Goal: Task Accomplishment & Management: Manage account settings

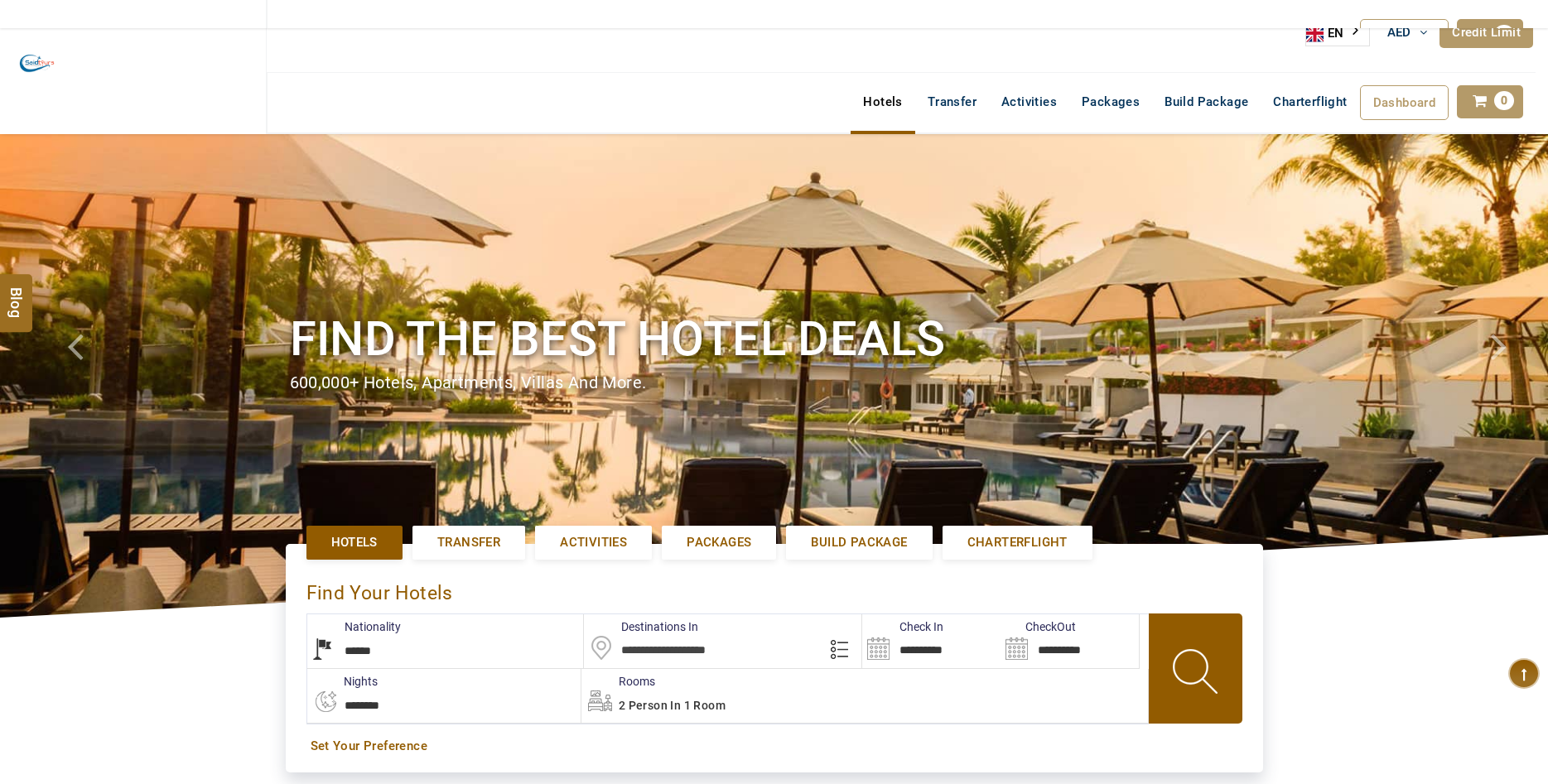
select select "******"
select select "*"
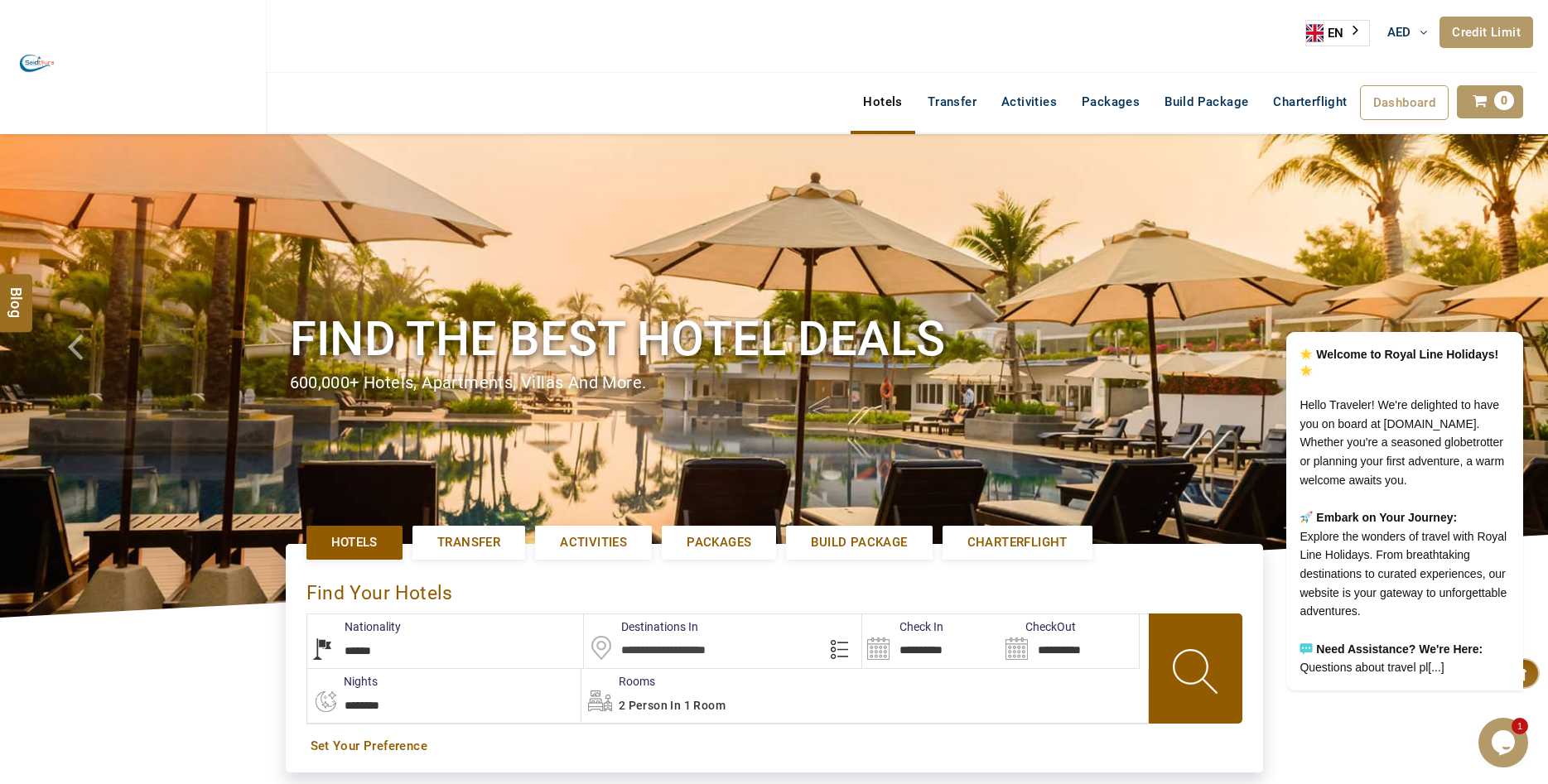
drag, startPoint x: 1513, startPoint y: 741, endPoint x: 1697, endPoint y: 739, distance: 184.0
click at [1513, 741] on icon "Chat widget" at bounding box center [1503, 742] width 23 height 24
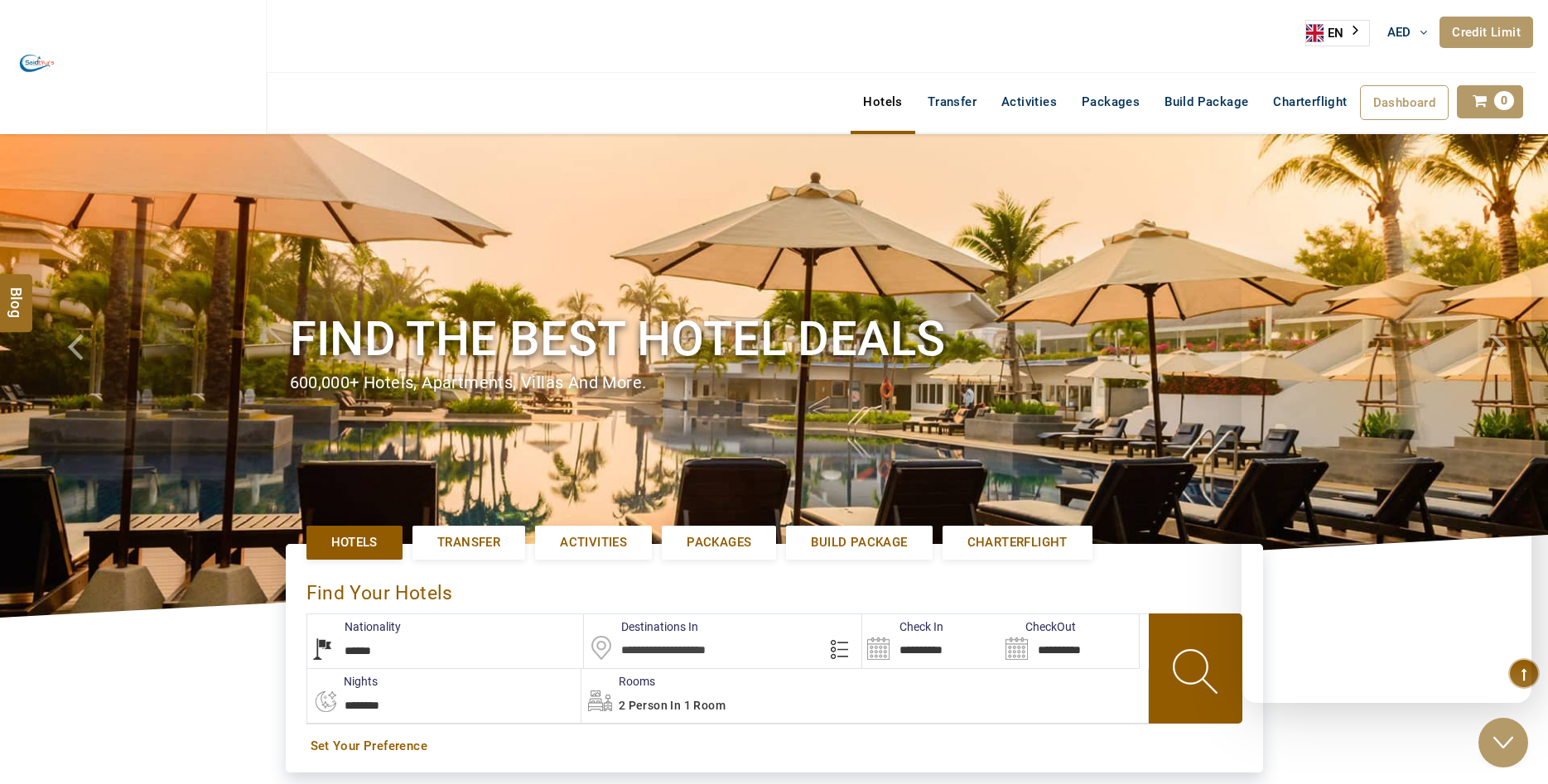
scroll to position [217, 0]
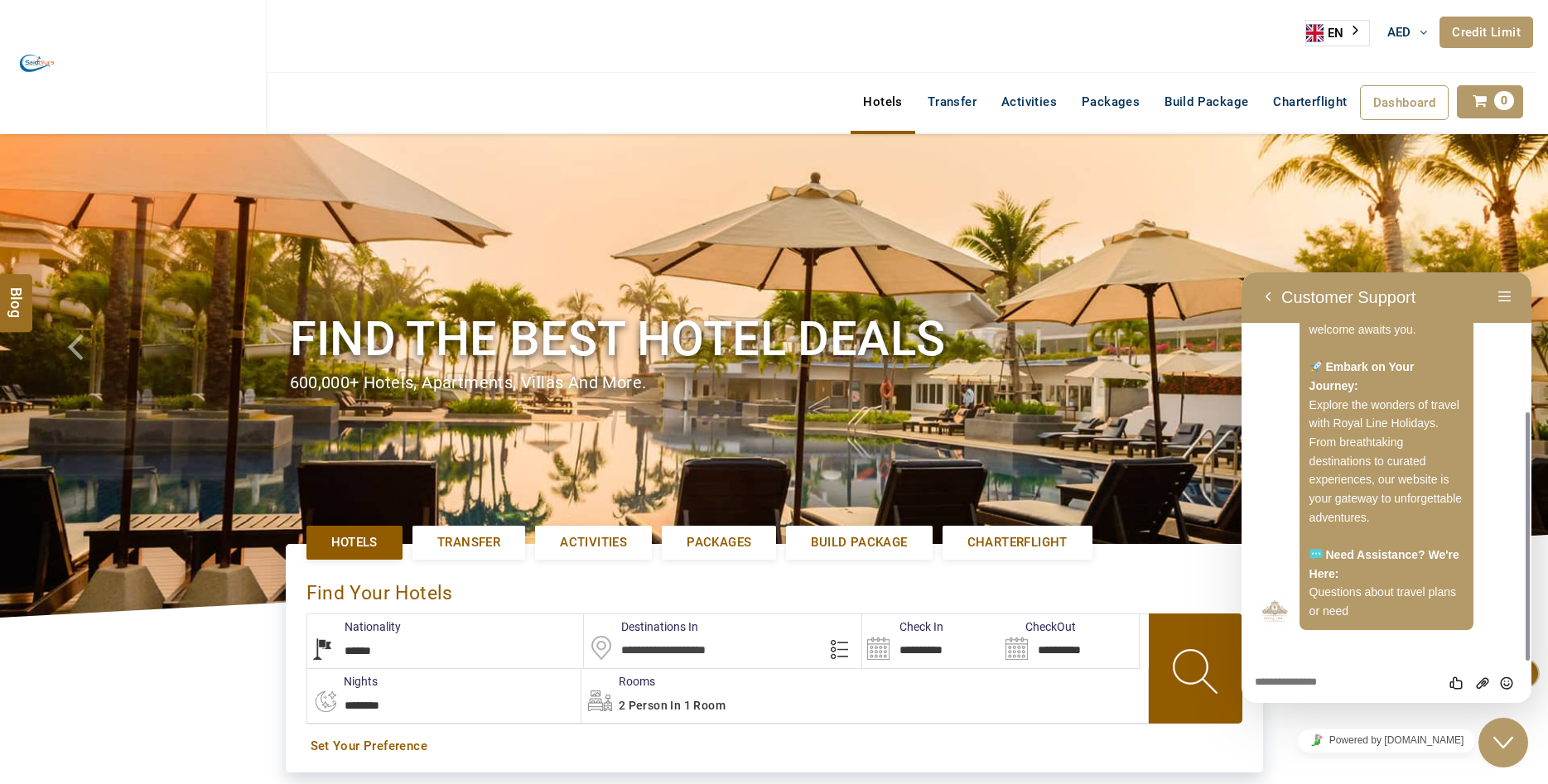
click at [1502, 750] on icon "Close Chat This icon closes the chat window." at bounding box center [1503, 743] width 20 height 20
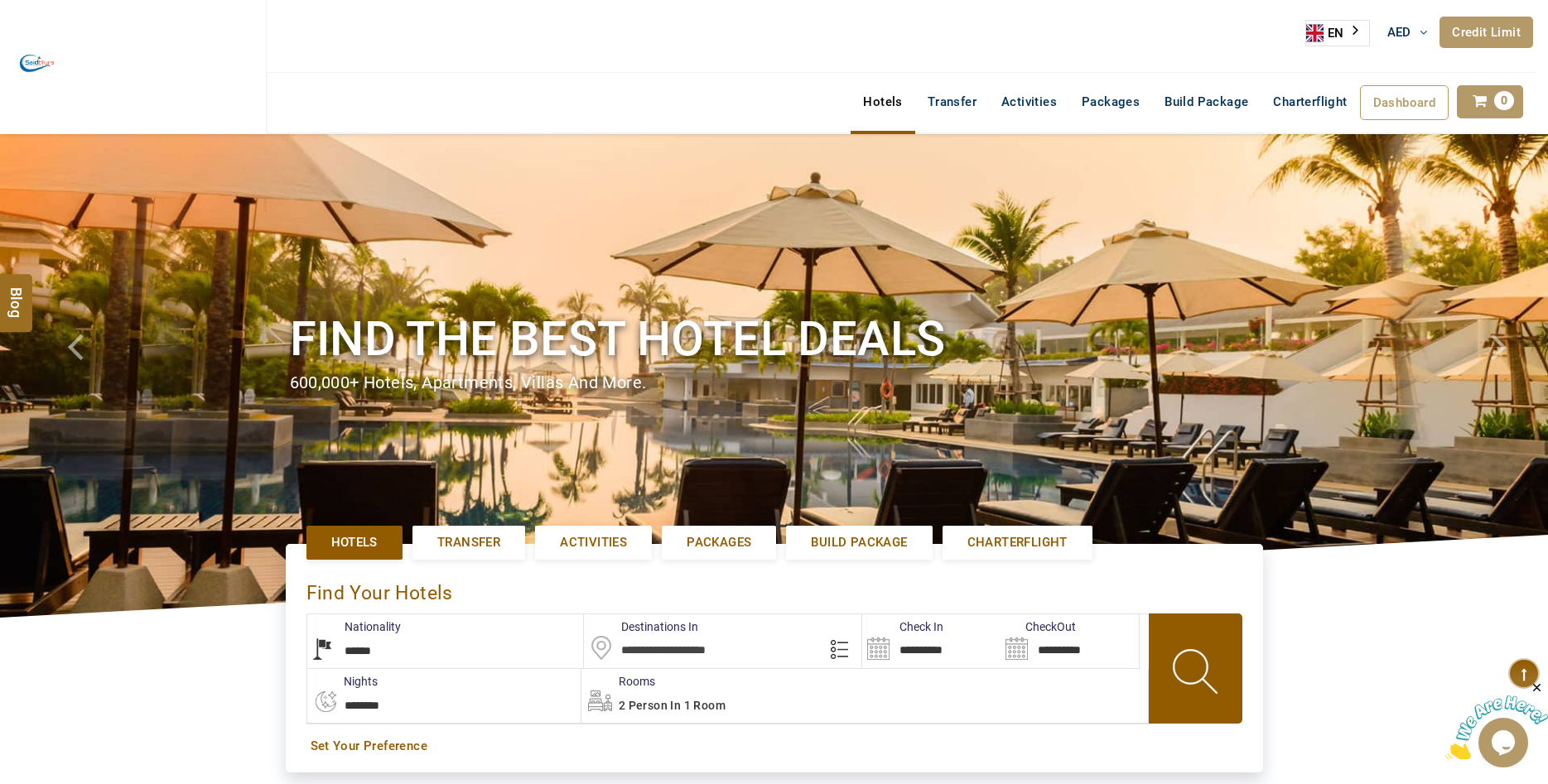
scroll to position [253, 0]
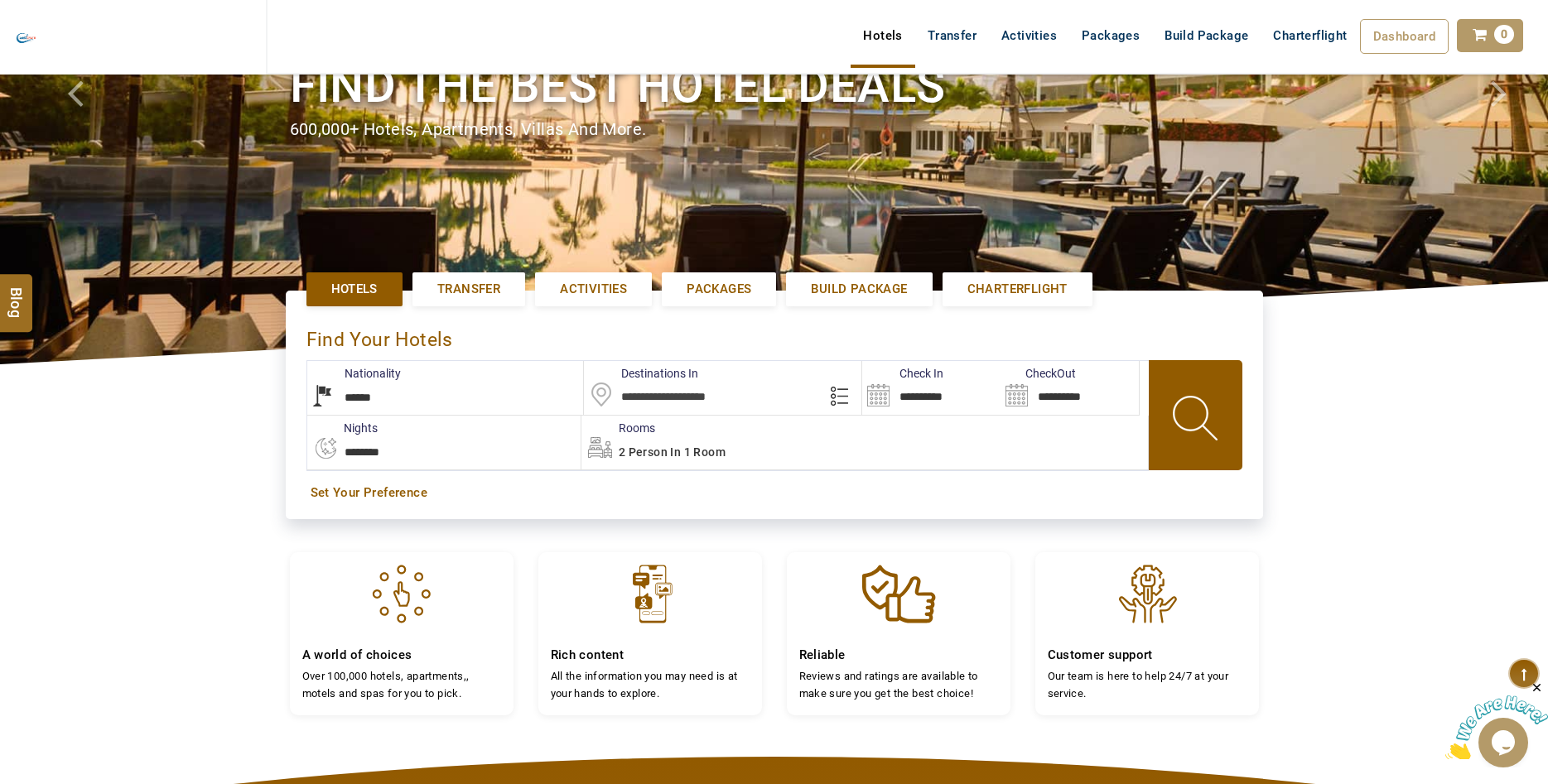
click at [878, 397] on input "**********" at bounding box center [931, 387] width 138 height 54
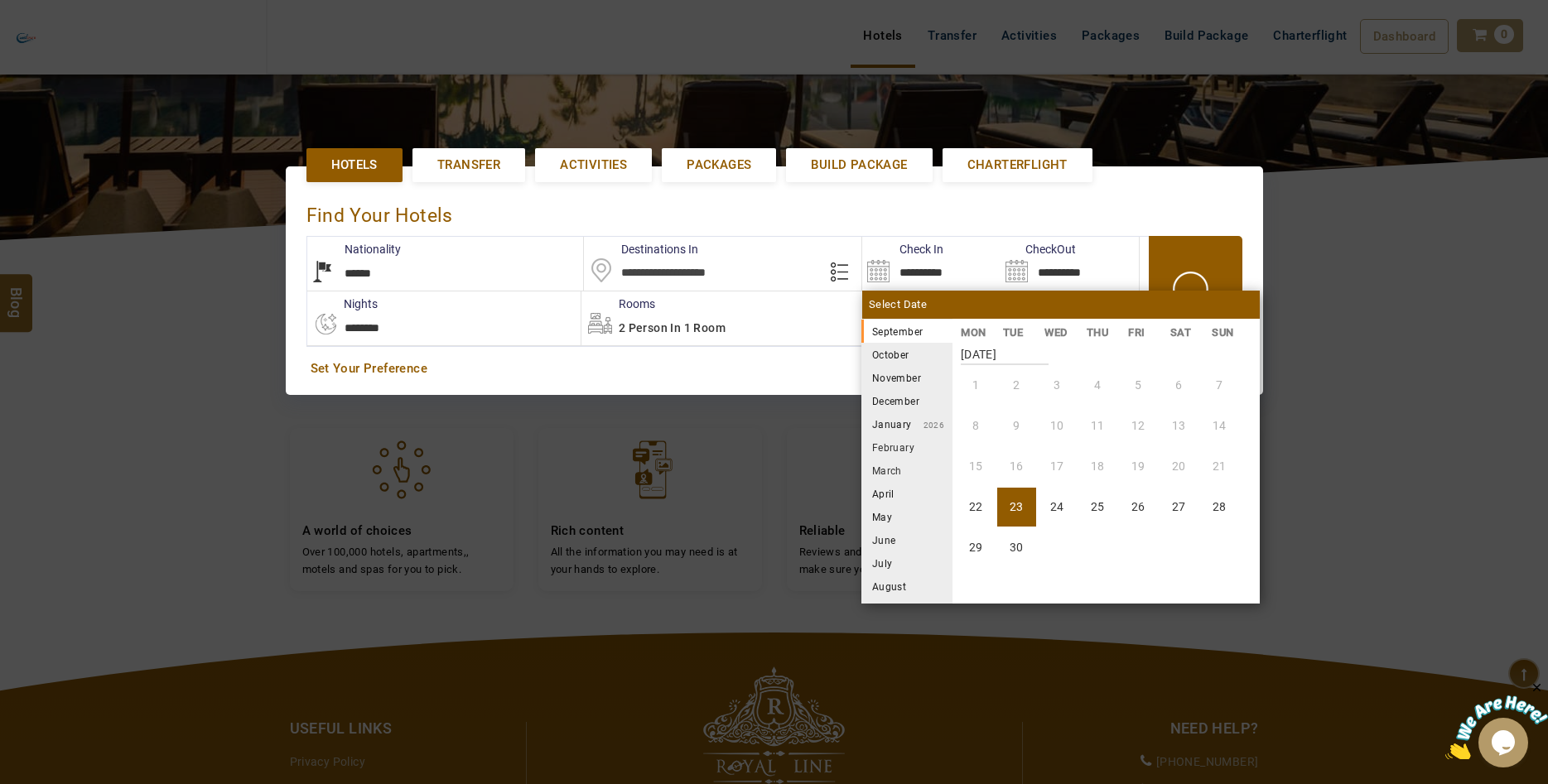
scroll to position [381, 0]
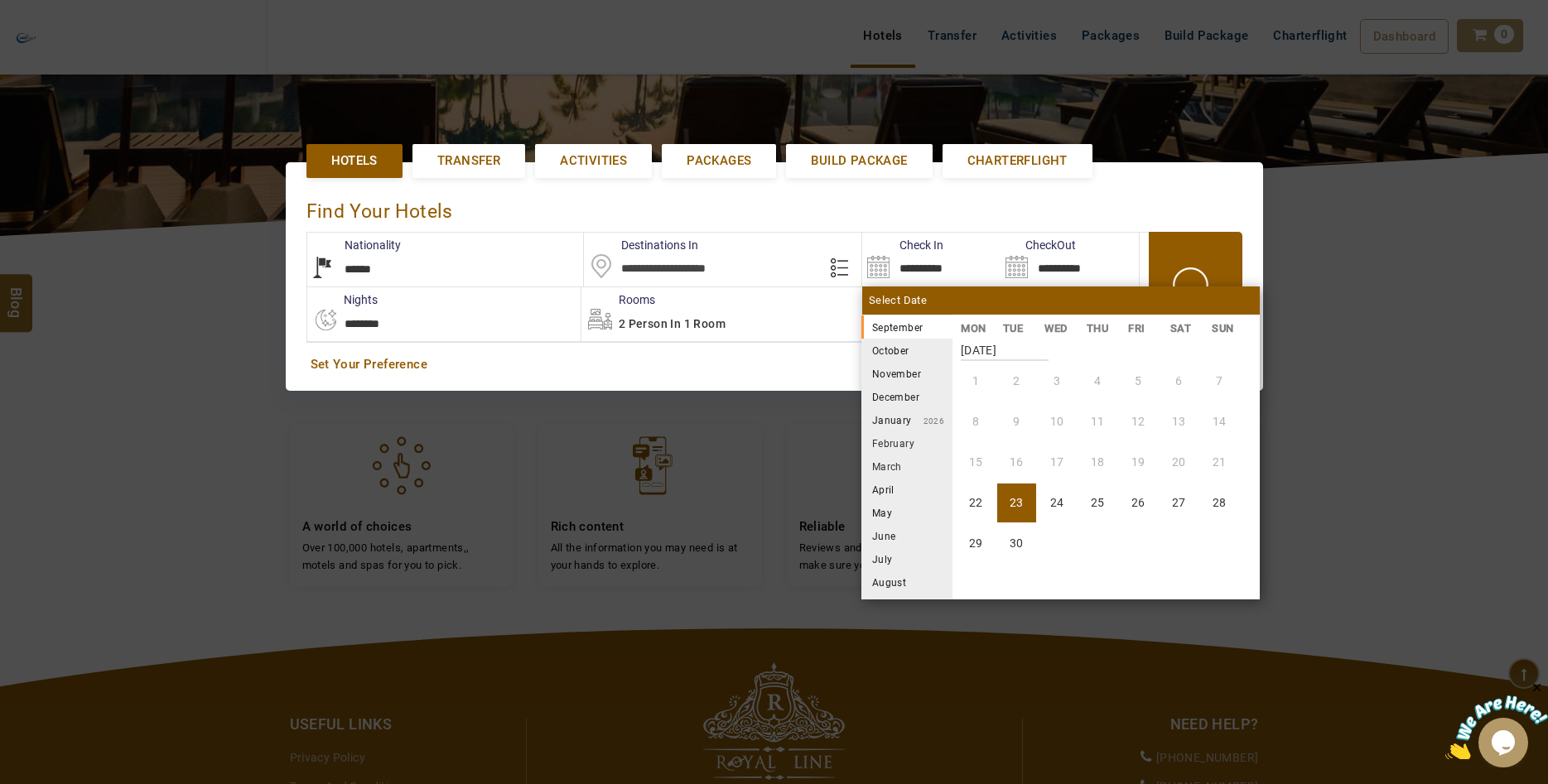
click at [885, 560] on li "July" at bounding box center [907, 559] width 91 height 23
click at [1057, 386] on li "1" at bounding box center [1059, 381] width 39 height 39
type input "**********"
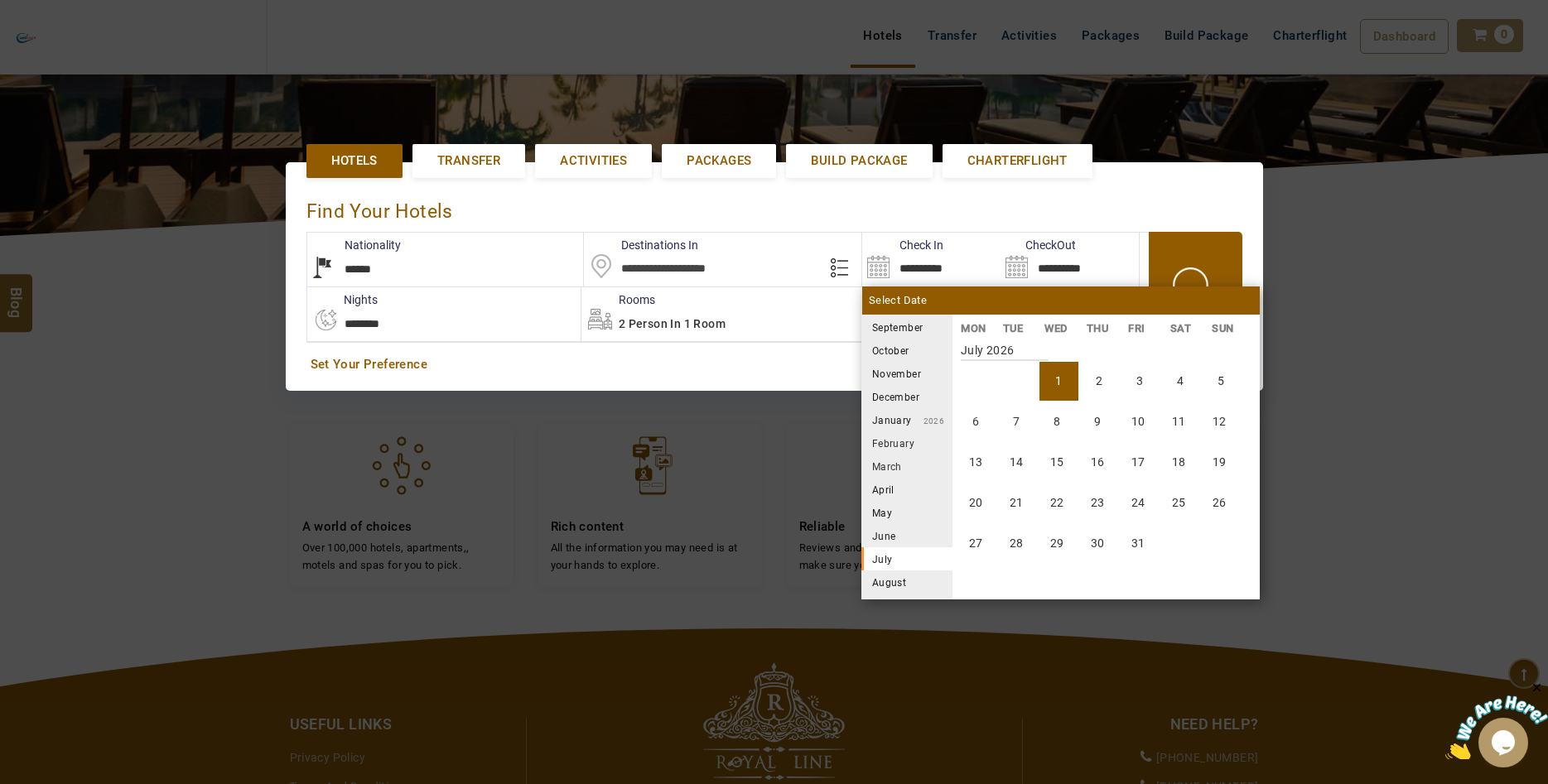
select select "*"
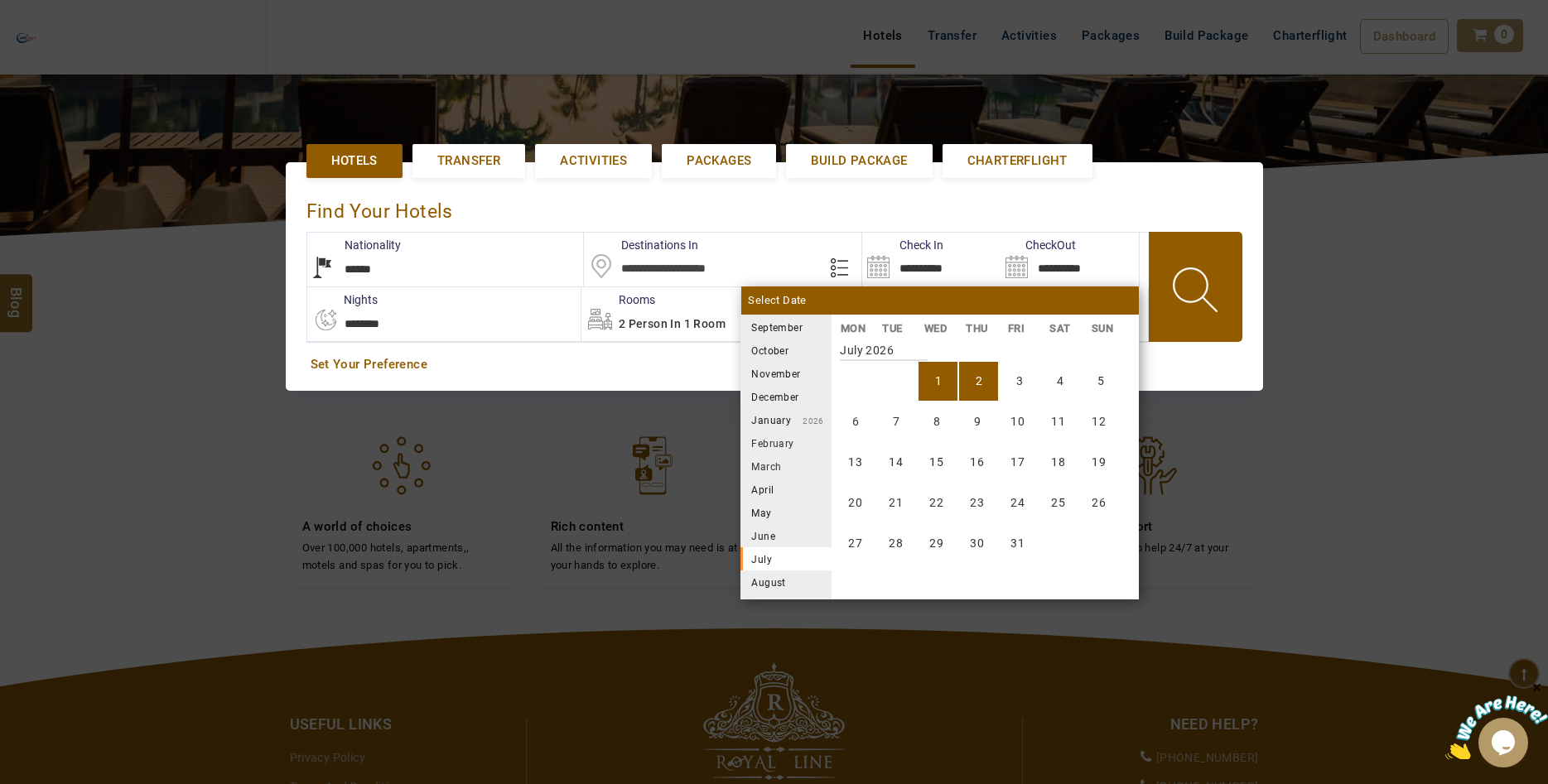
click at [778, 582] on li "August" at bounding box center [785, 583] width 91 height 23
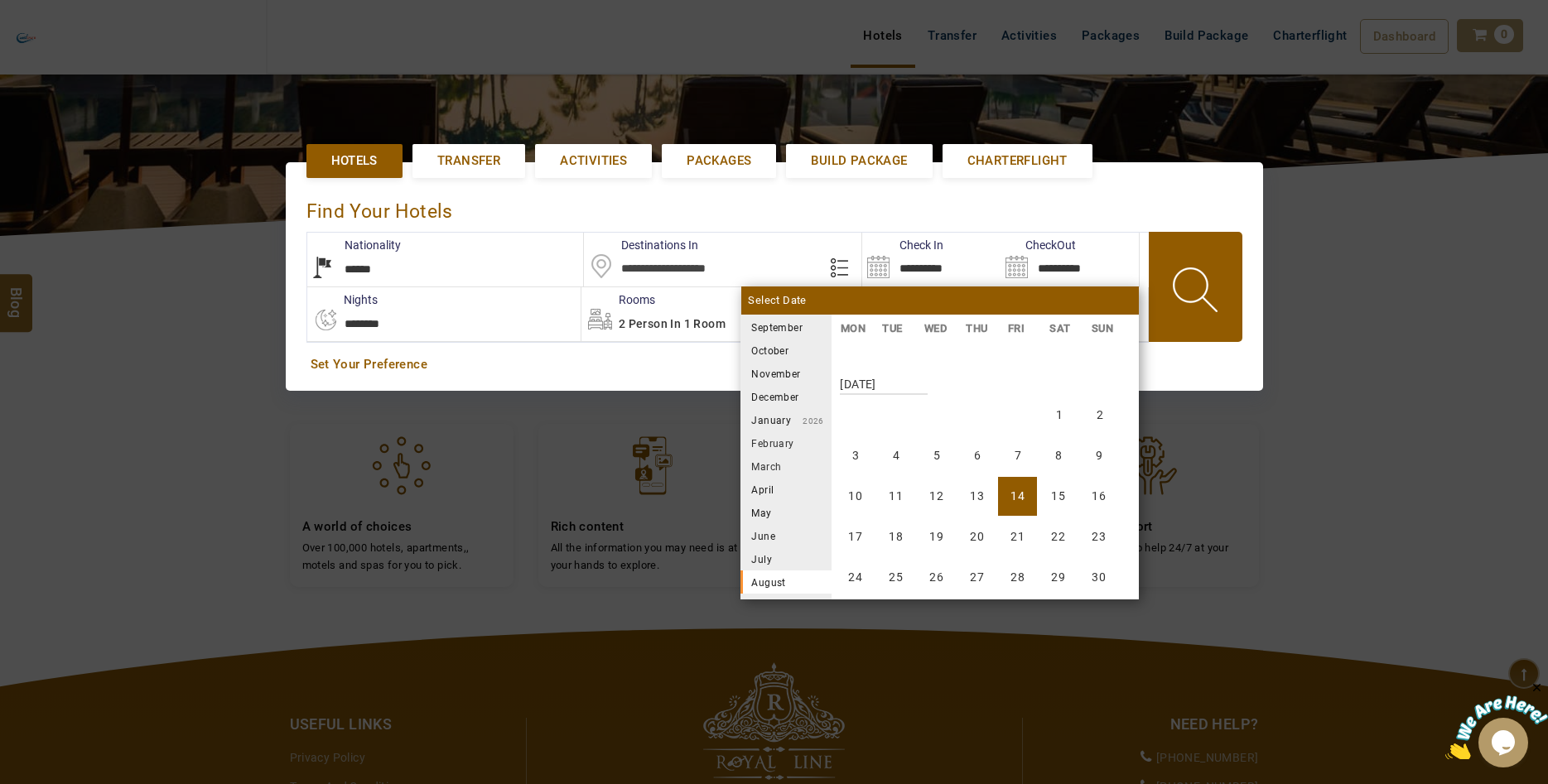
scroll to position [3370, 0]
click at [863, 583] on li "31" at bounding box center [856, 585] width 39 height 39
type input "**********"
select select "**"
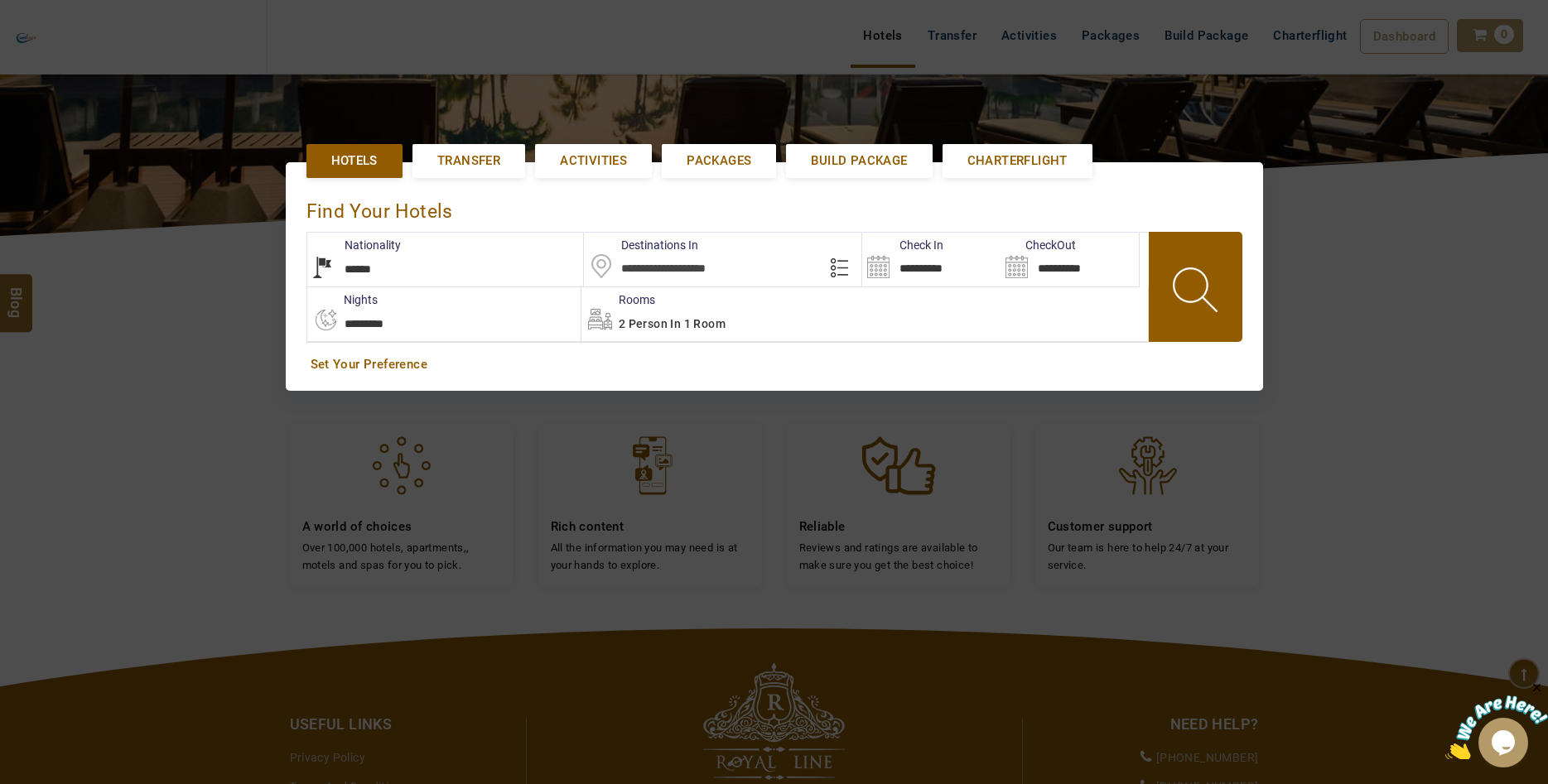
scroll to position [213, 0]
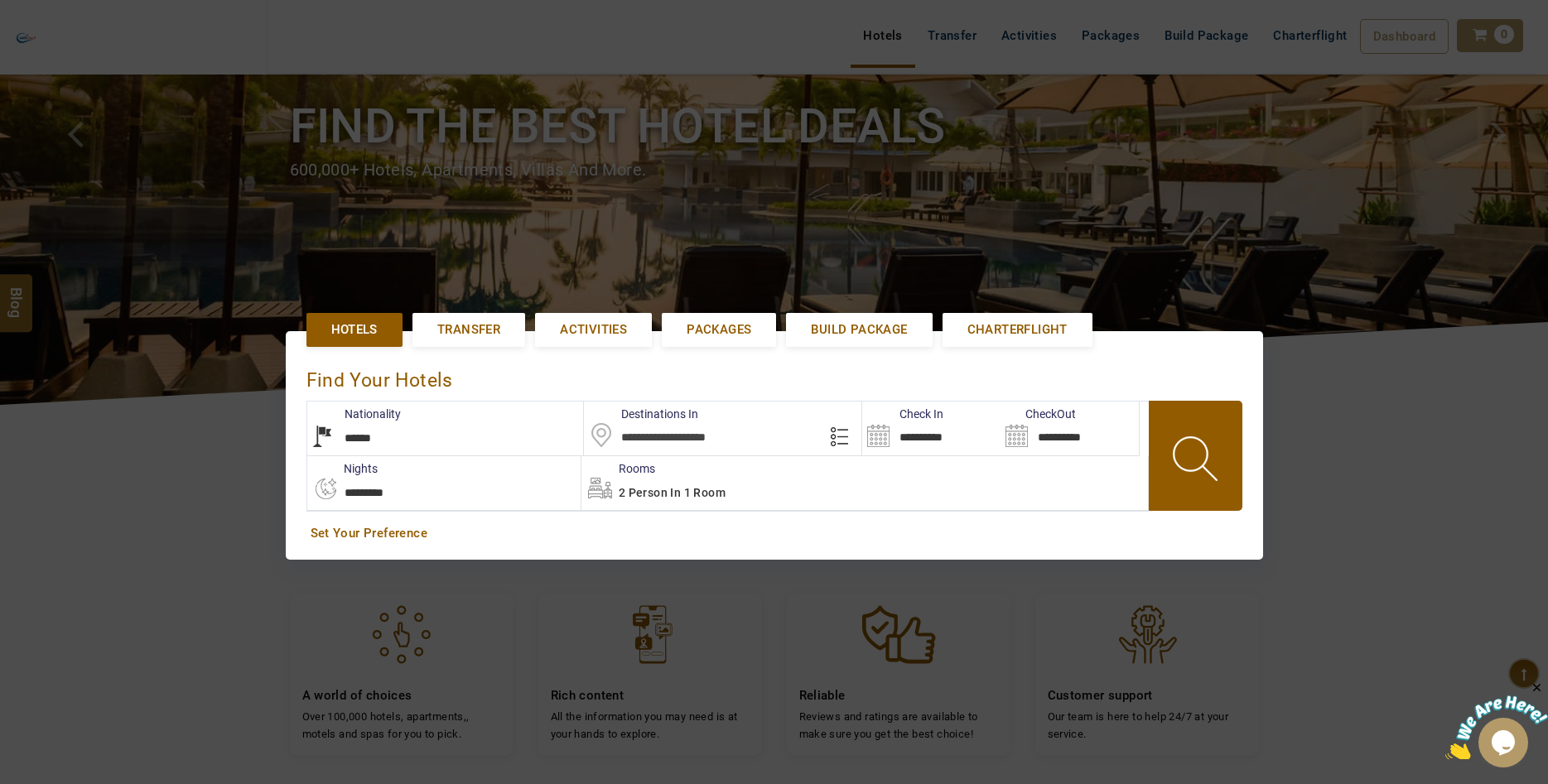
click at [1366, 441] on div at bounding box center [774, 392] width 1548 height 784
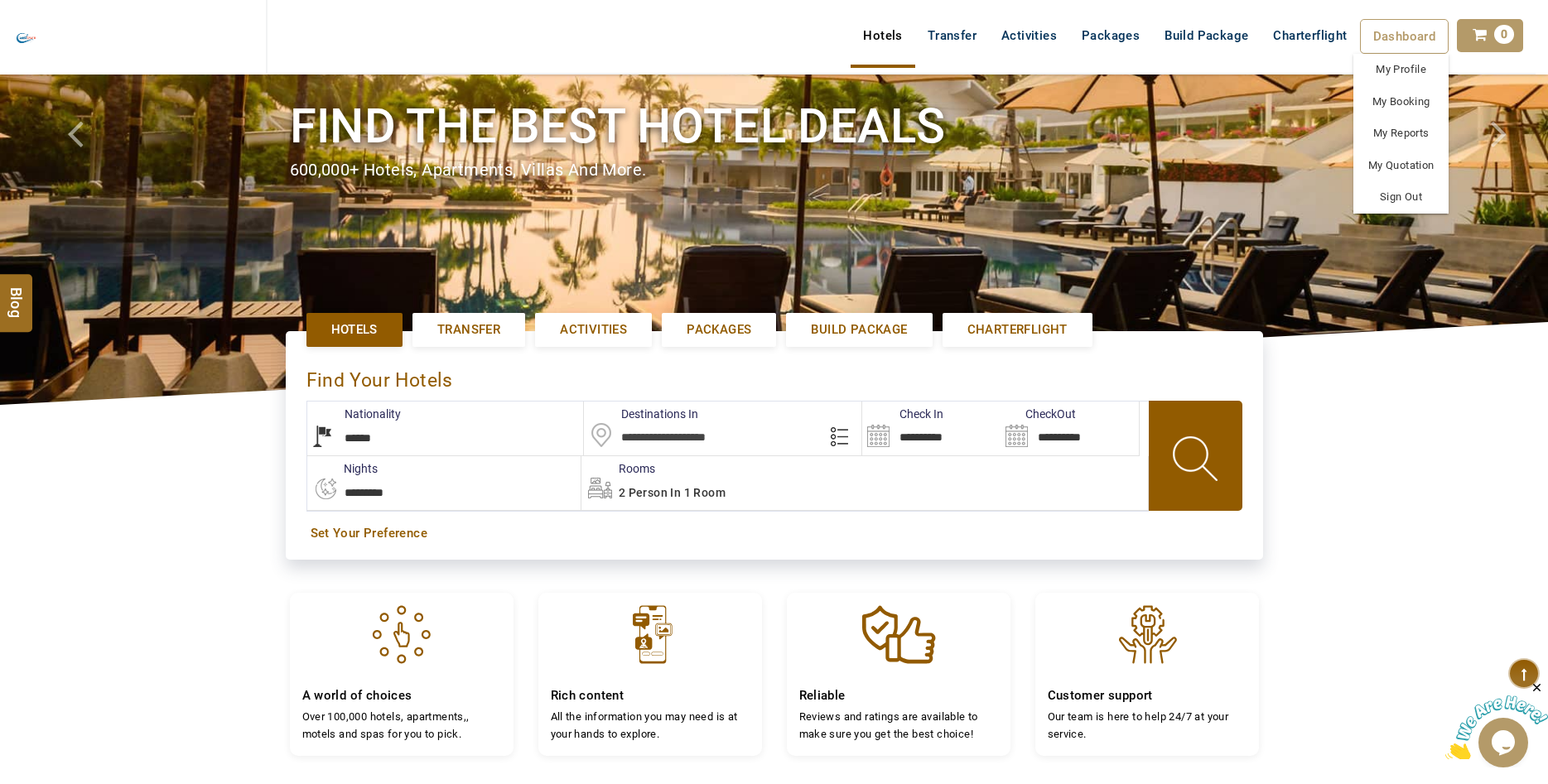
click at [1427, 46] on link "Dashboard" at bounding box center [1404, 36] width 89 height 35
click at [1404, 106] on link "My Booking" at bounding box center [1400, 102] width 95 height 32
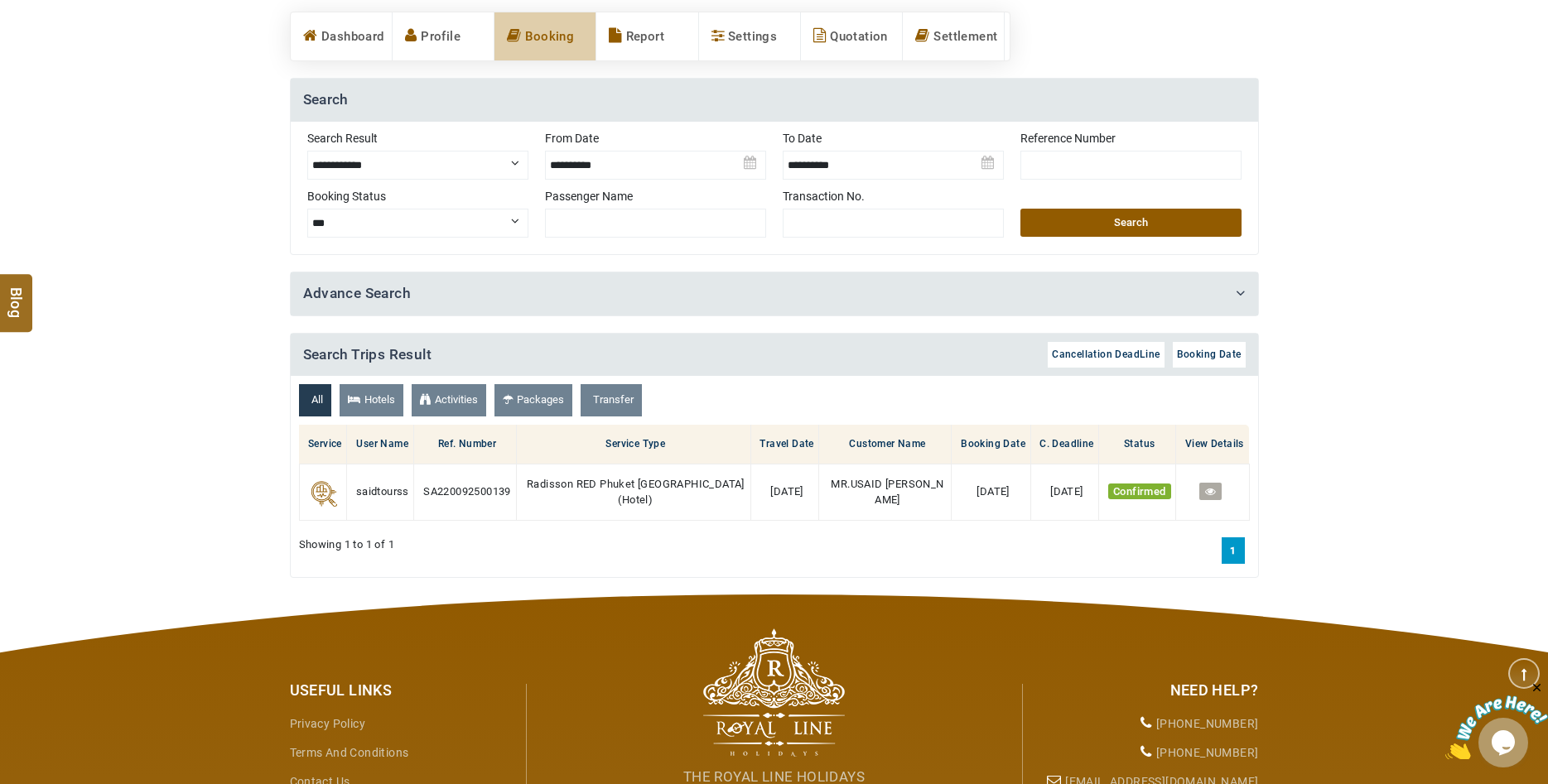
click at [307, 151] on select "**********" at bounding box center [418, 165] width 221 height 29
click at [743, 159] on img at bounding box center [655, 158] width 221 height 58
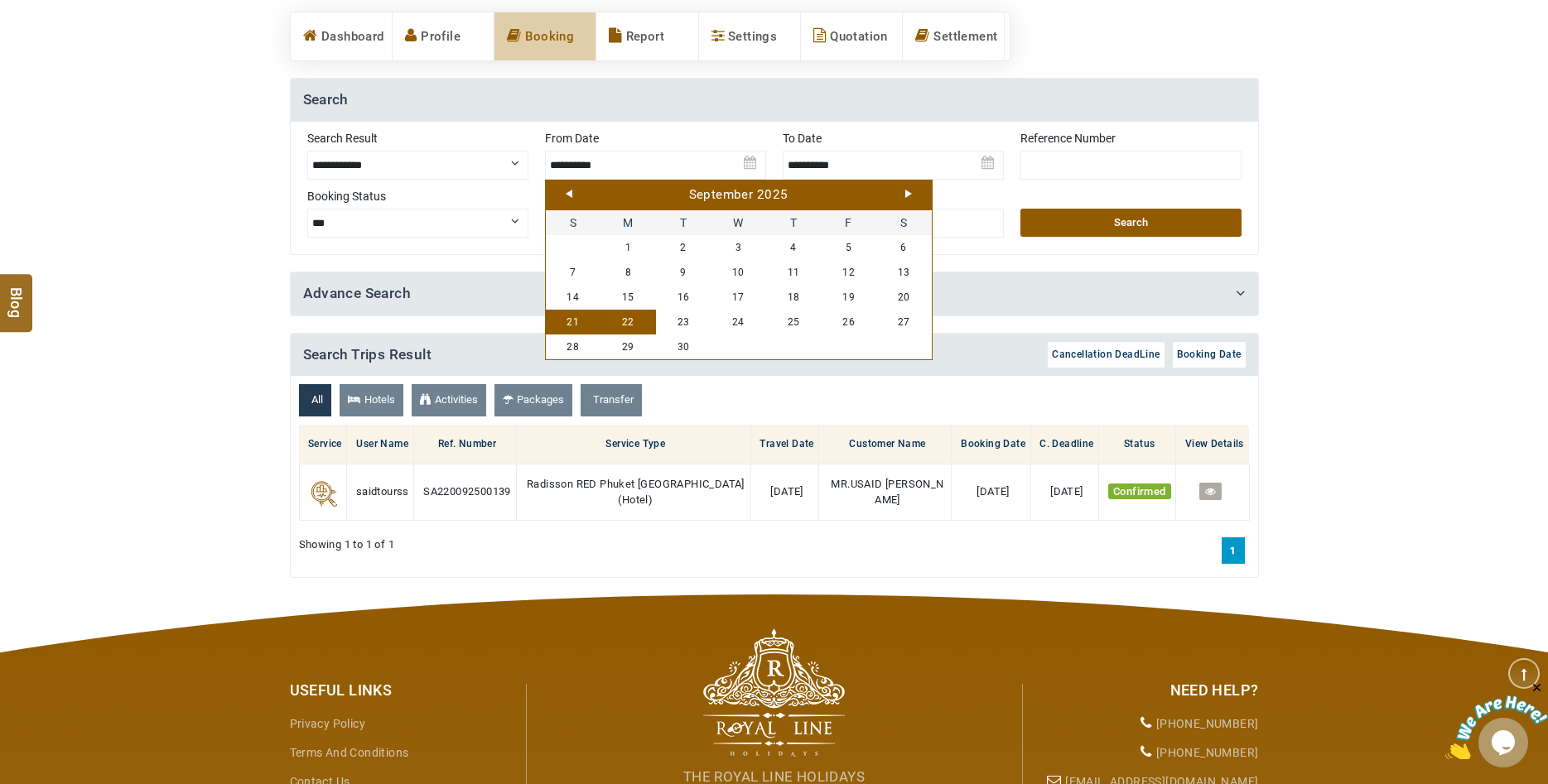
click at [909, 195] on link "Next" at bounding box center [908, 194] width 7 height 8
click at [571, 195] on link "Prev" at bounding box center [568, 194] width 7 height 8
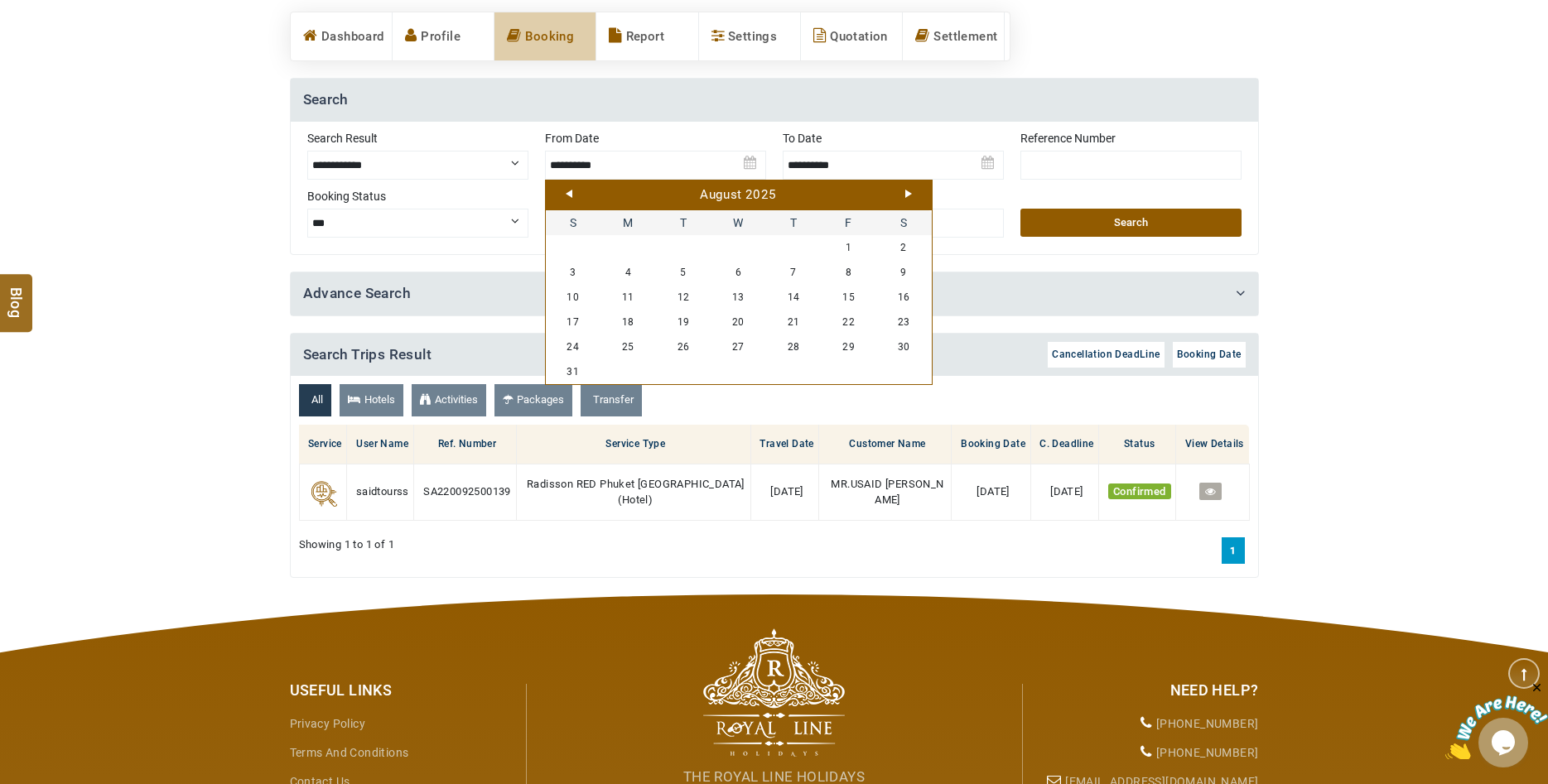
click at [571, 195] on link "Prev" at bounding box center [568, 194] width 7 height 8
click at [690, 247] on link "1" at bounding box center [684, 247] width 56 height 24
type input "**********"
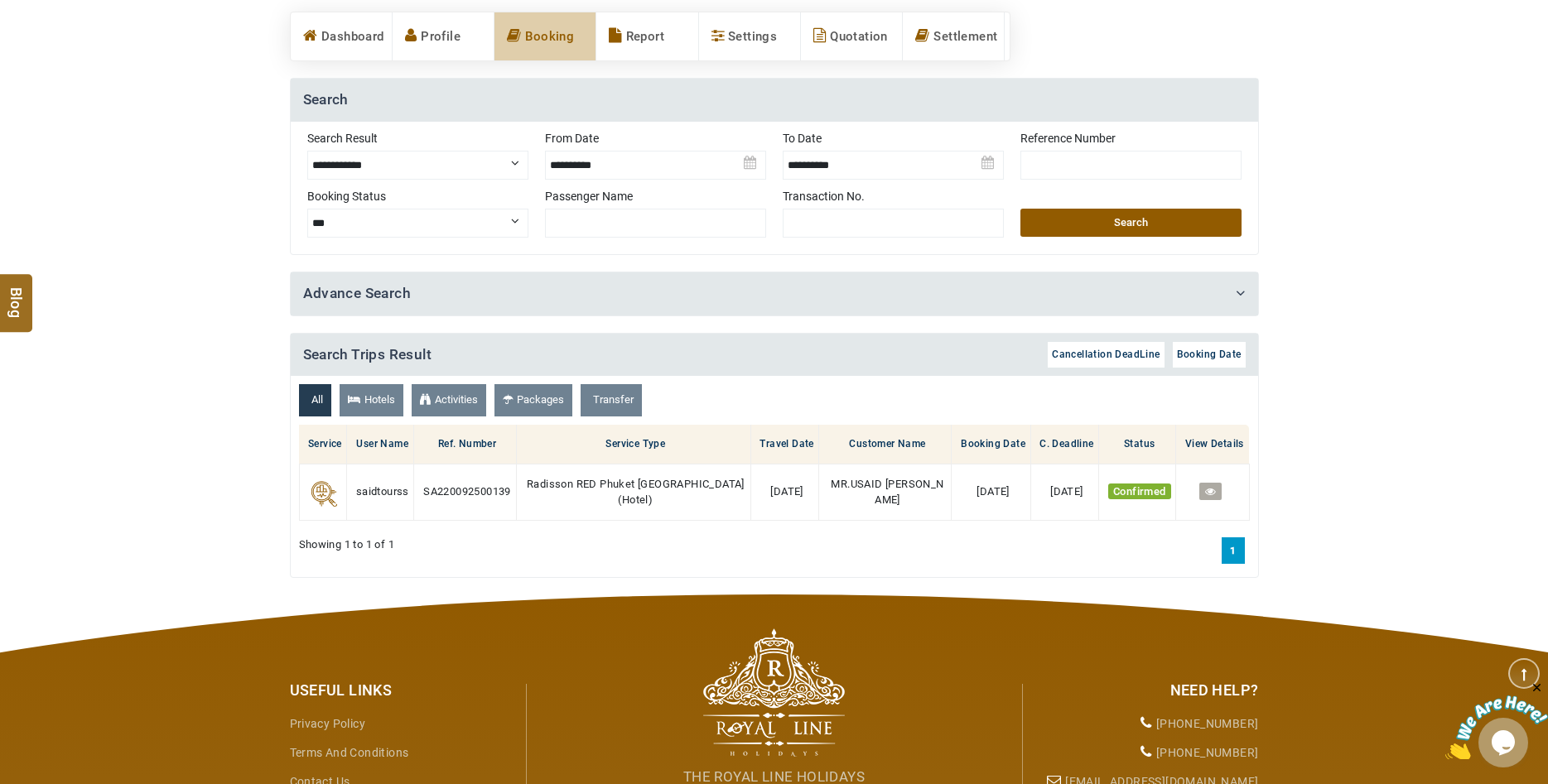
click at [993, 164] on img at bounding box center [893, 158] width 221 height 58
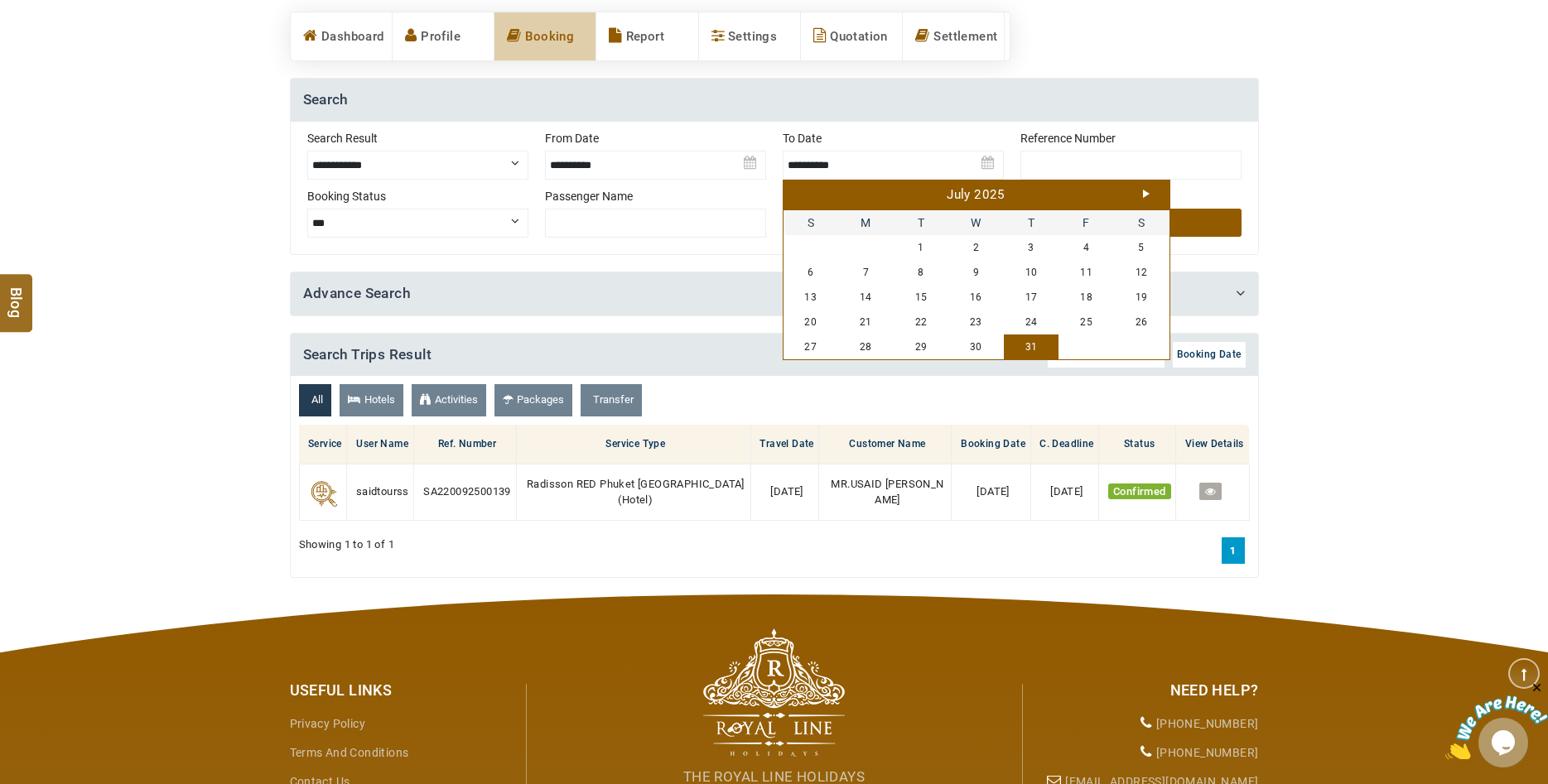
click at [1155, 197] on div "July 2025" at bounding box center [976, 196] width 377 height 19
click at [1151, 196] on div "July 2025" at bounding box center [976, 196] width 377 height 19
click at [1146, 195] on link "Next" at bounding box center [1146, 194] width 7 height 8
click at [815, 369] on link "31" at bounding box center [811, 371] width 56 height 24
type input "**********"
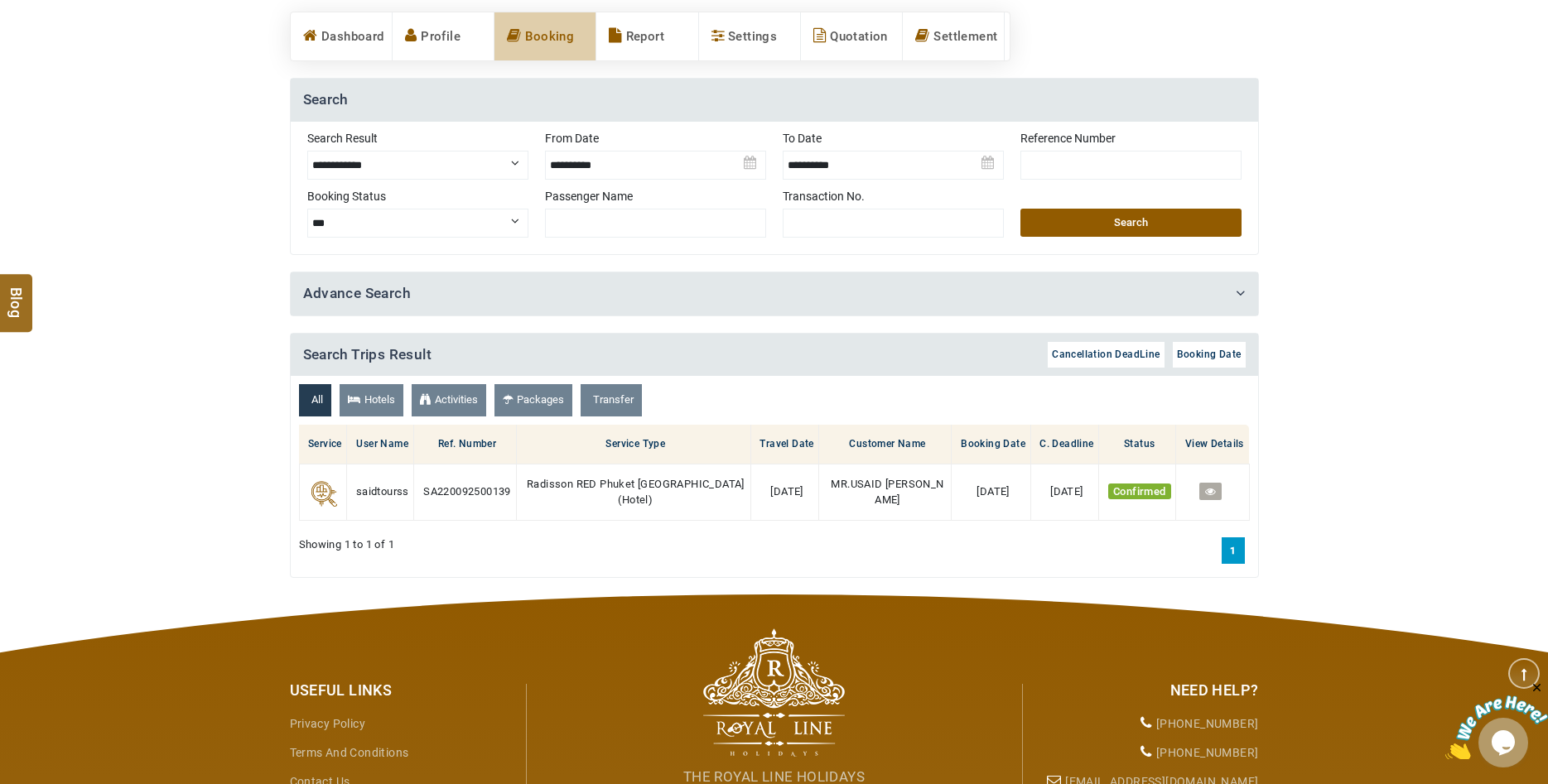
click at [1104, 220] on button "Search" at bounding box center [1130, 222] width 221 height 28
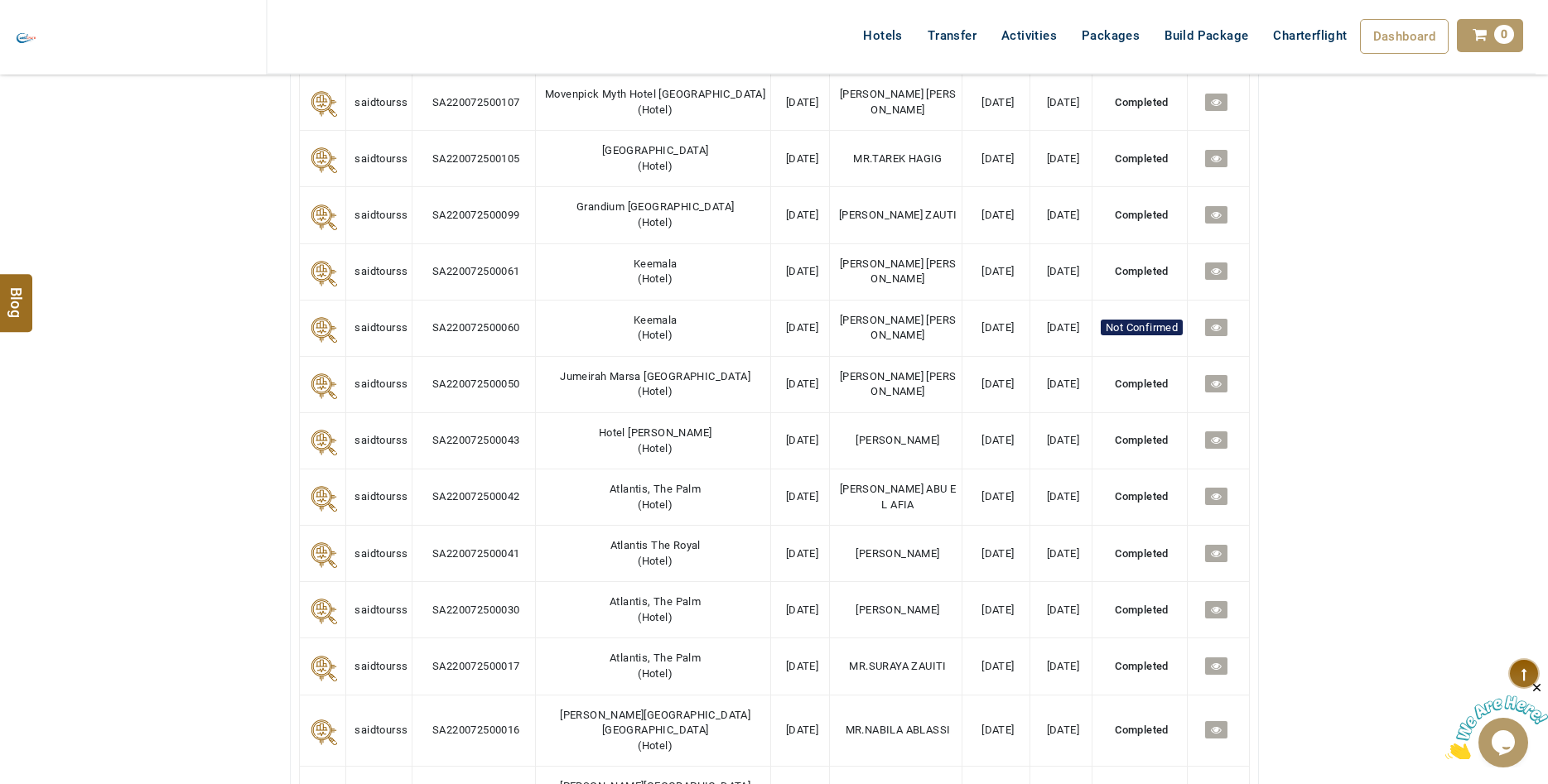
scroll to position [2871, 0]
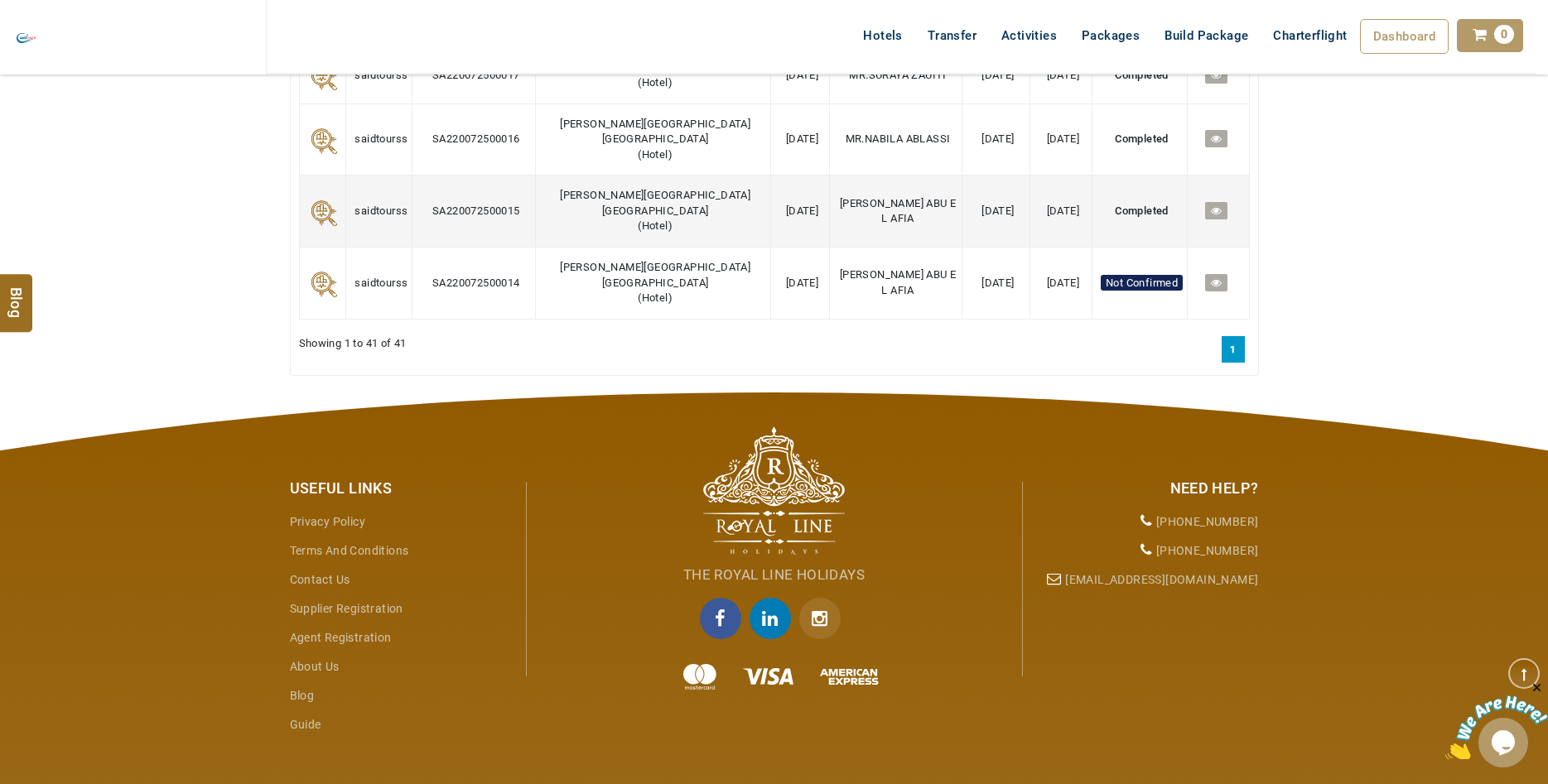
click at [1214, 217] on span at bounding box center [1216, 210] width 11 height 13
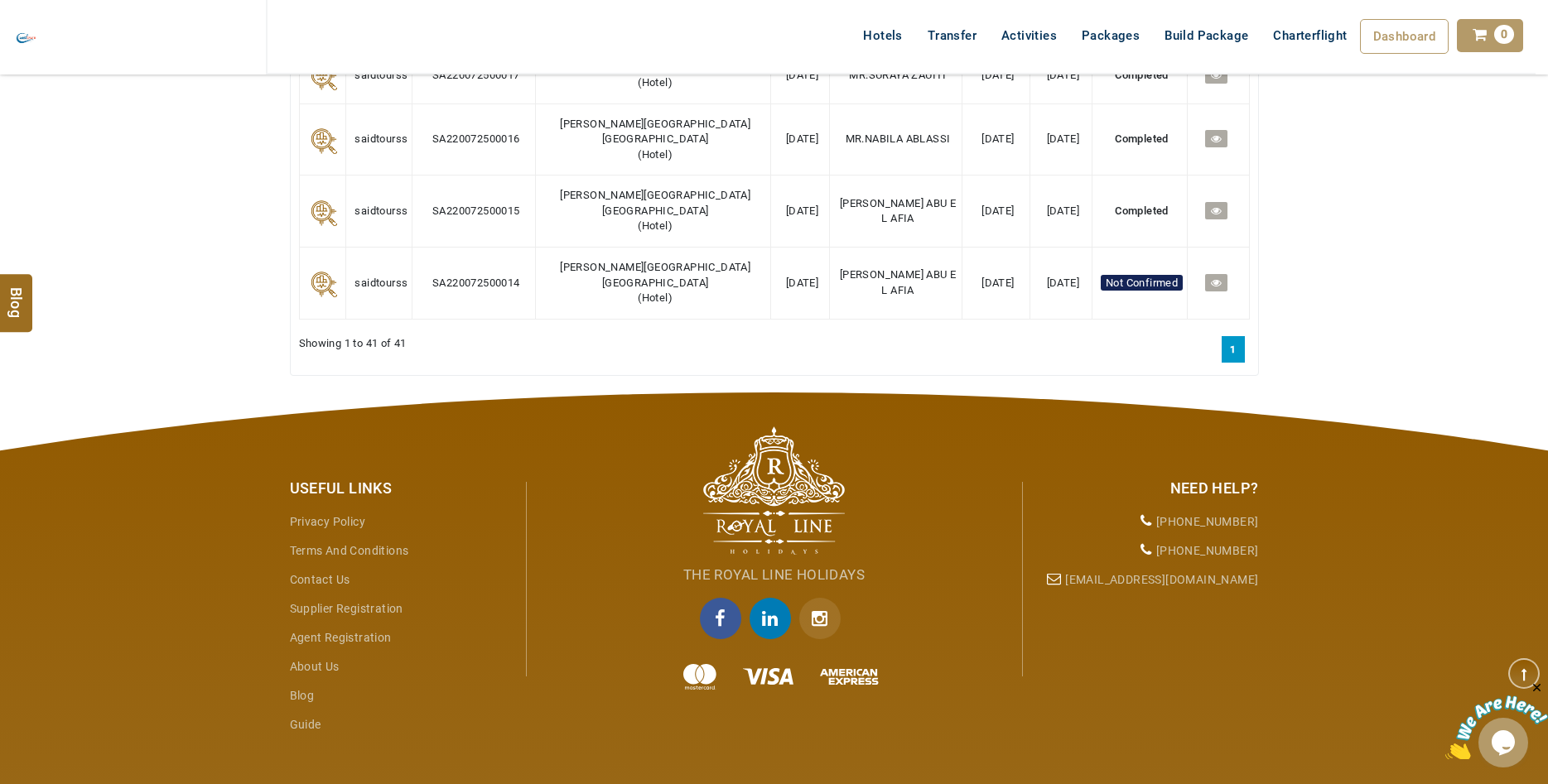
scroll to position [2787, 0]
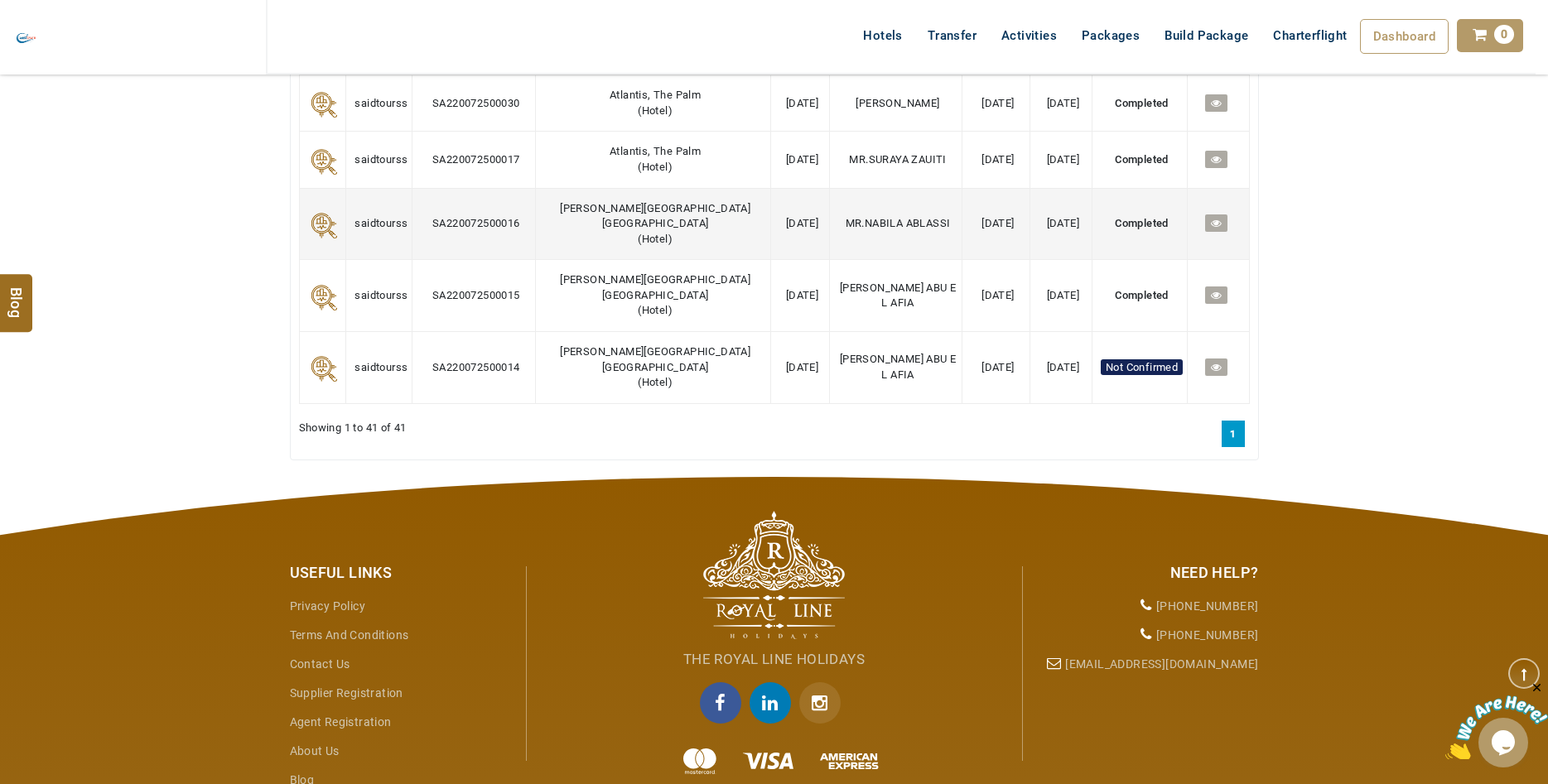
click at [1210, 257] on td at bounding box center [1218, 224] width 62 height 72
click at [1214, 229] on icon at bounding box center [1216, 223] width 11 height 11
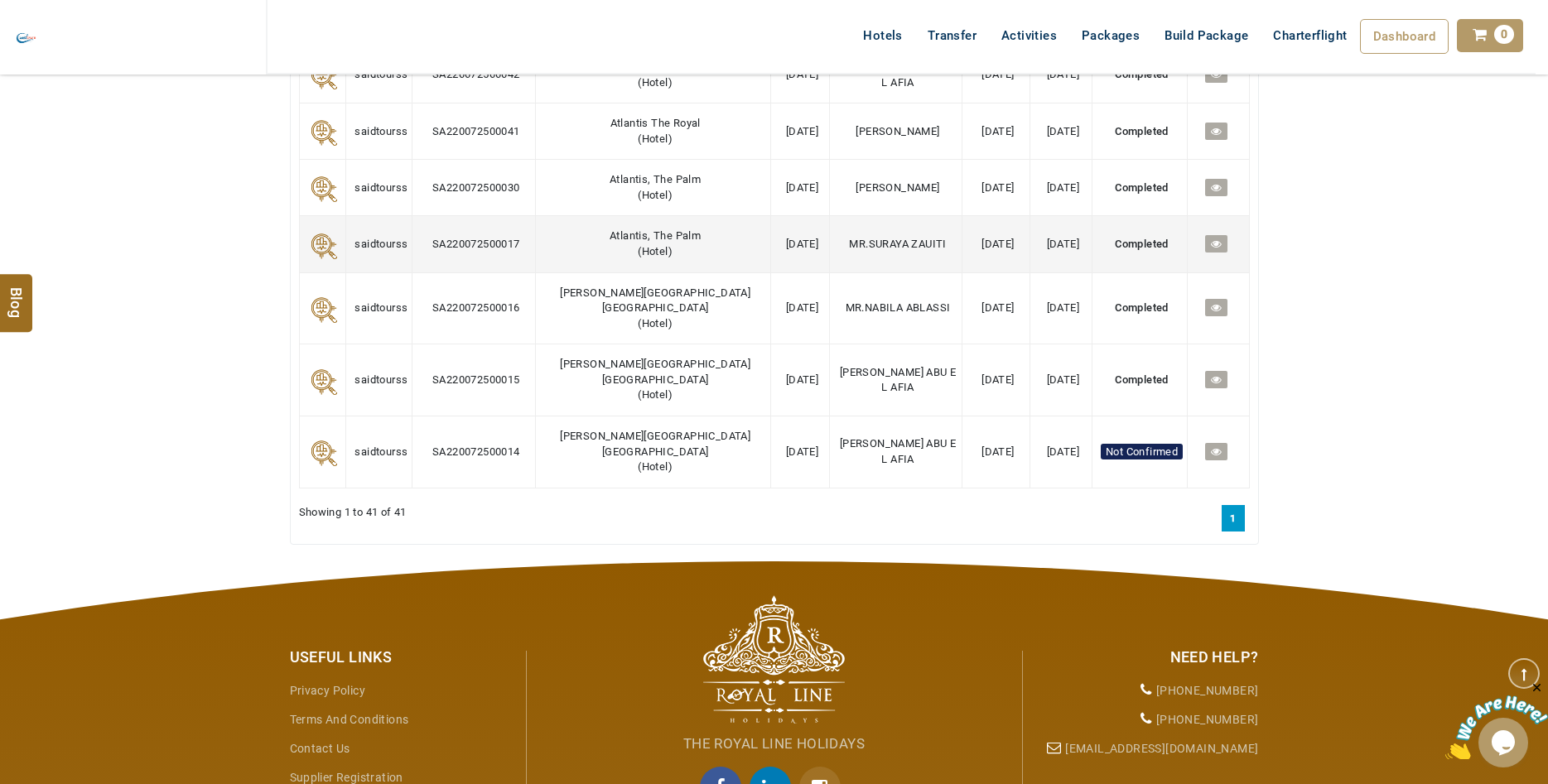
click at [1213, 249] on icon at bounding box center [1216, 243] width 11 height 11
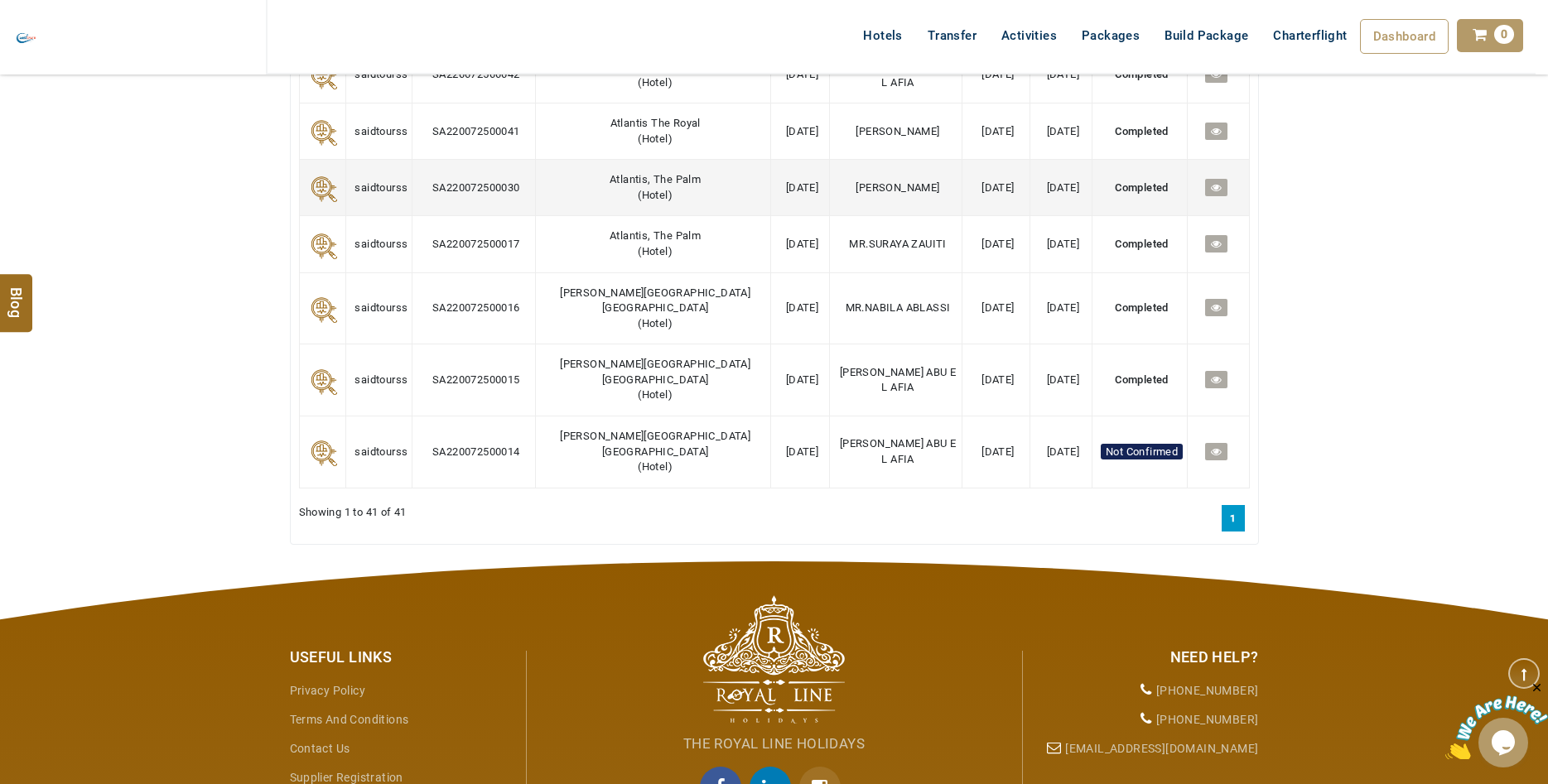
click at [1211, 193] on icon at bounding box center [1216, 187] width 11 height 11
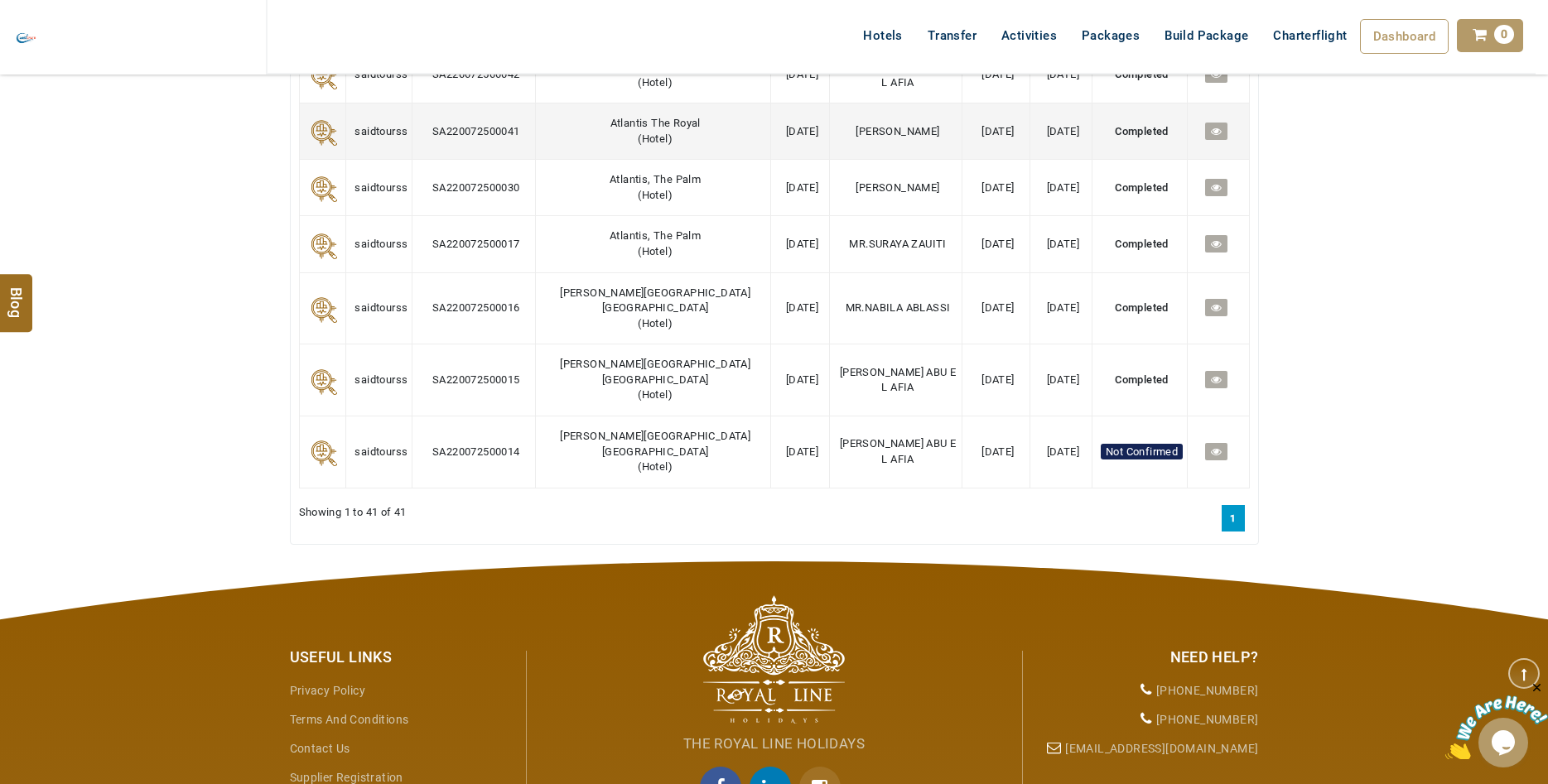
click at [1211, 137] on icon at bounding box center [1216, 131] width 11 height 11
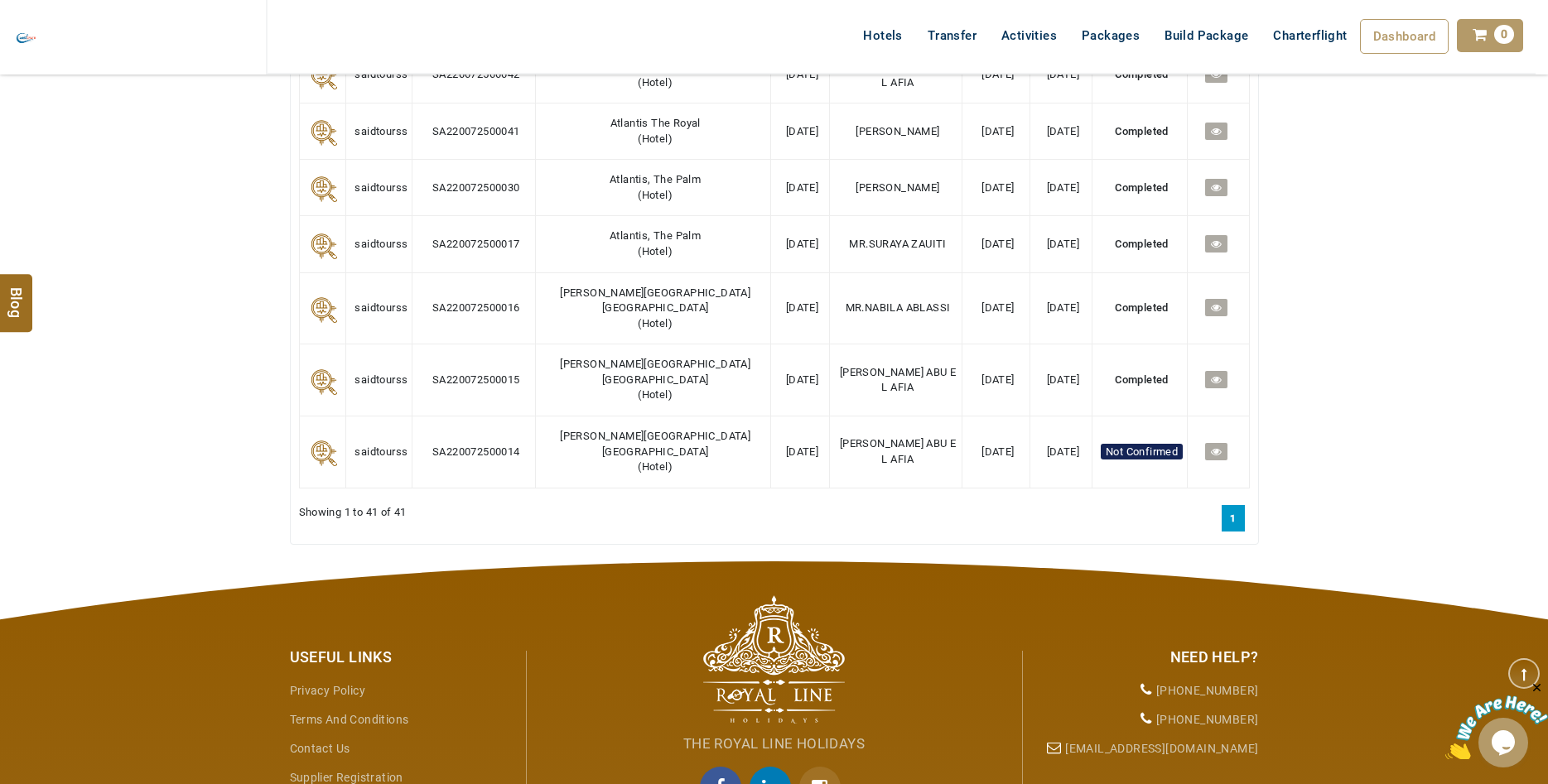
click at [1212, 106] on header "SAIDTOURSS AED AED AED EUR € USD $ INR ₹ THB ฿ IDR Rp BHD BHD TRY ₺ Credit Limi…" at bounding box center [774, 58] width 1548 height 116
click at [1210, 109] on header "SAIDTOURSS AED AED AED EUR € USD $ INR ₹ THB ฿ IDR Rp BHD BHD TRY ₺ Credit Limi…" at bounding box center [774, 58] width 1548 height 116
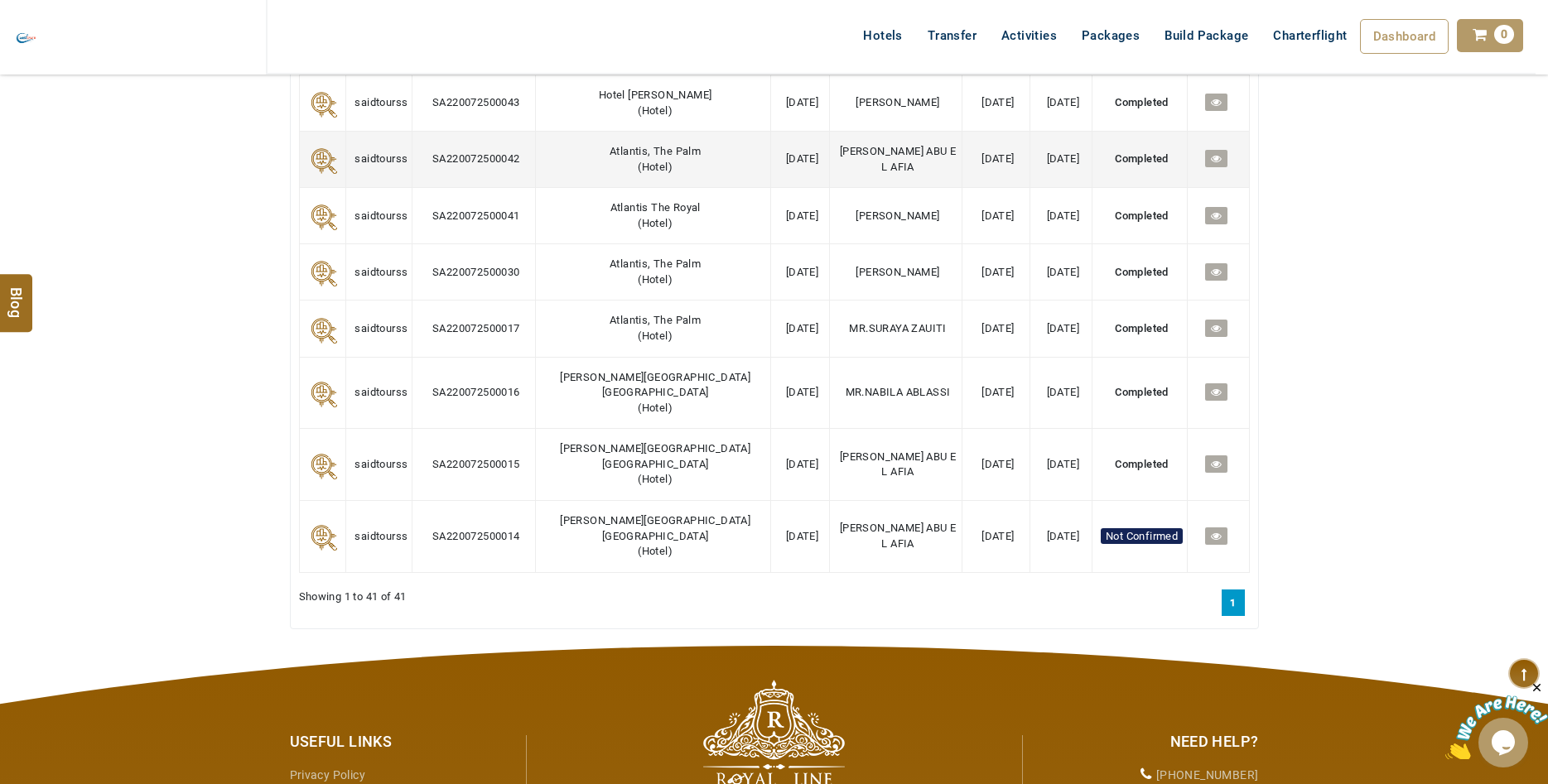
click at [1216, 164] on icon at bounding box center [1216, 158] width 11 height 11
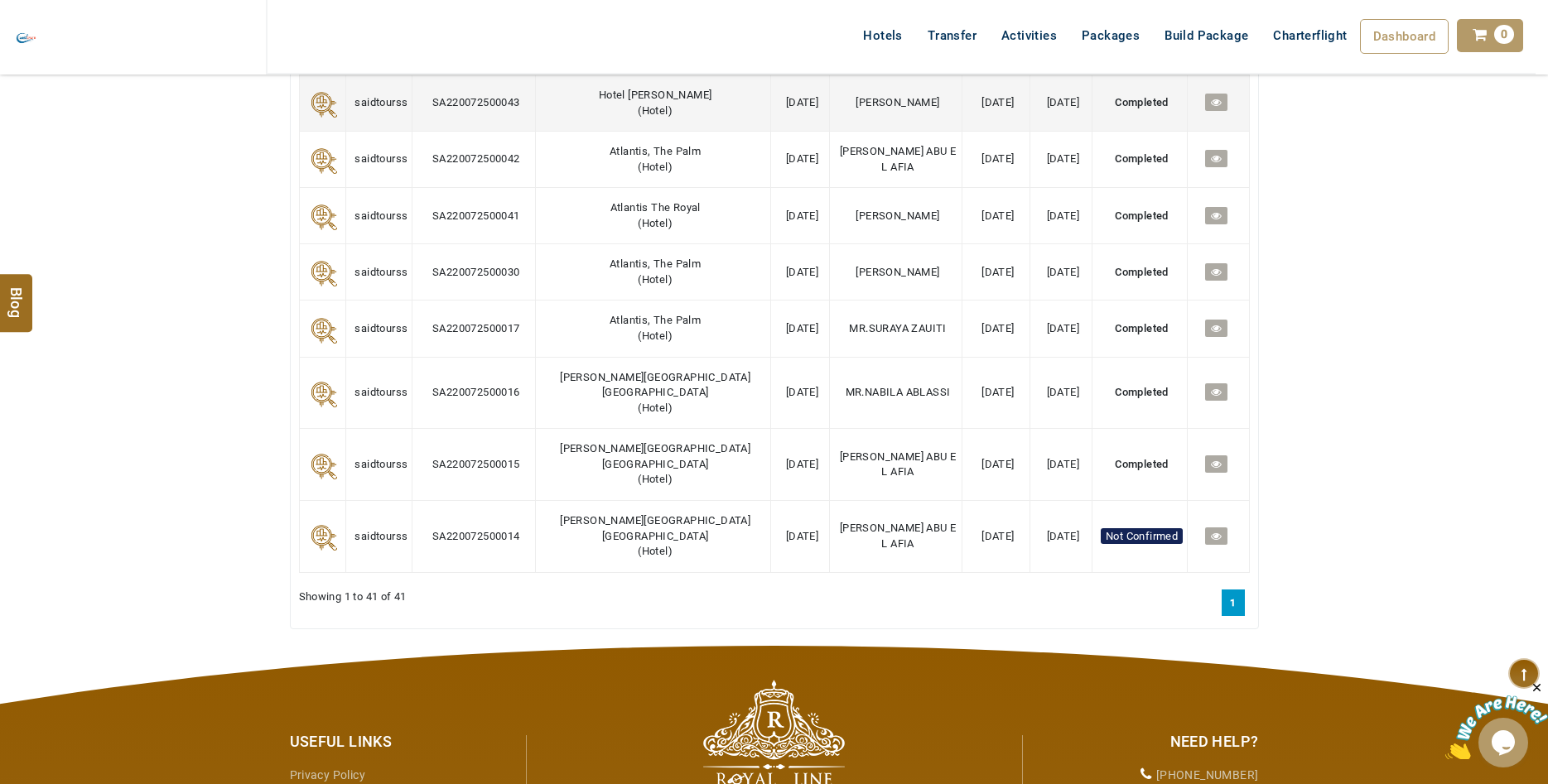
click at [1211, 108] on icon at bounding box center [1216, 102] width 11 height 11
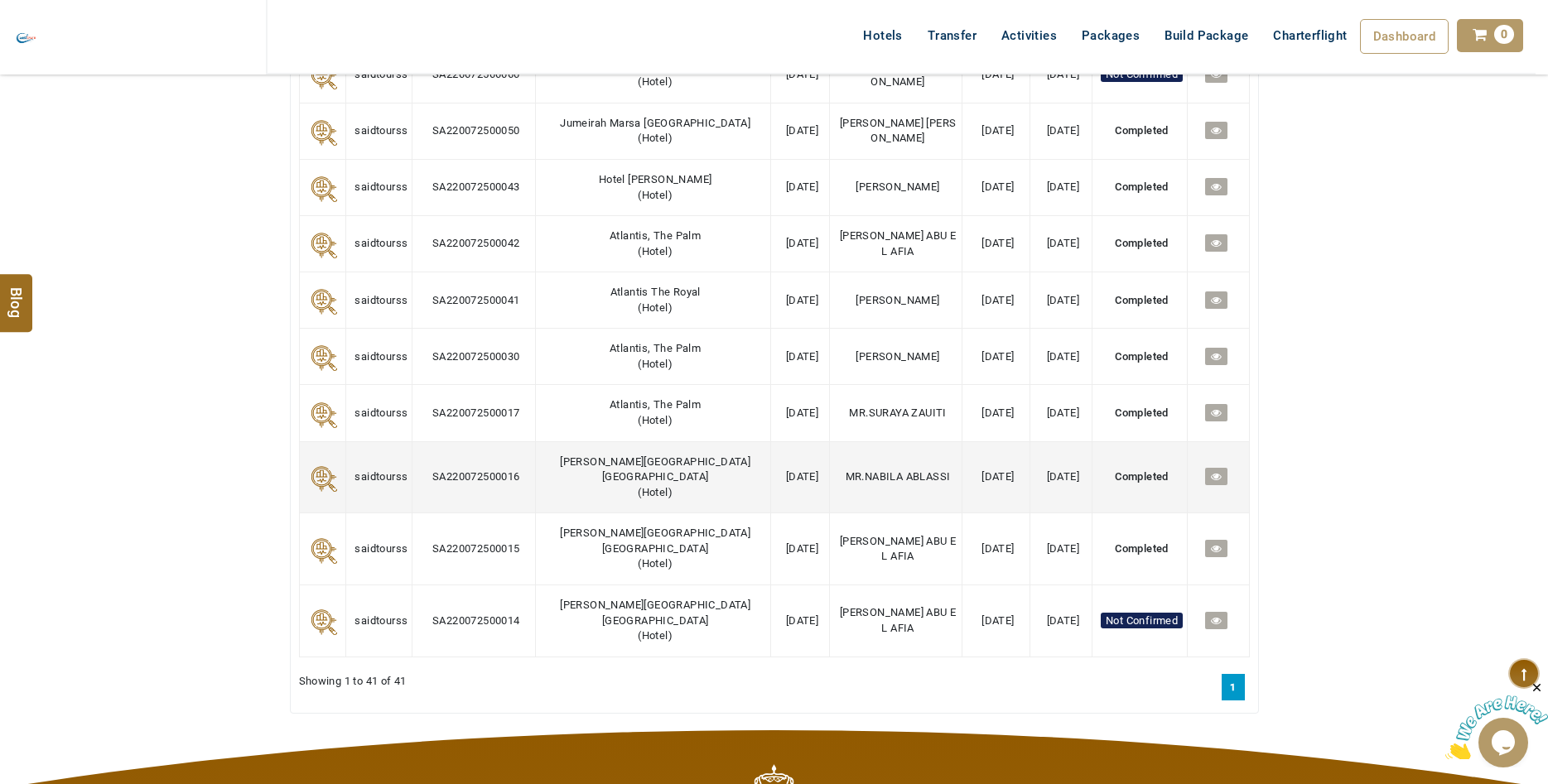
scroll to position [2449, 0]
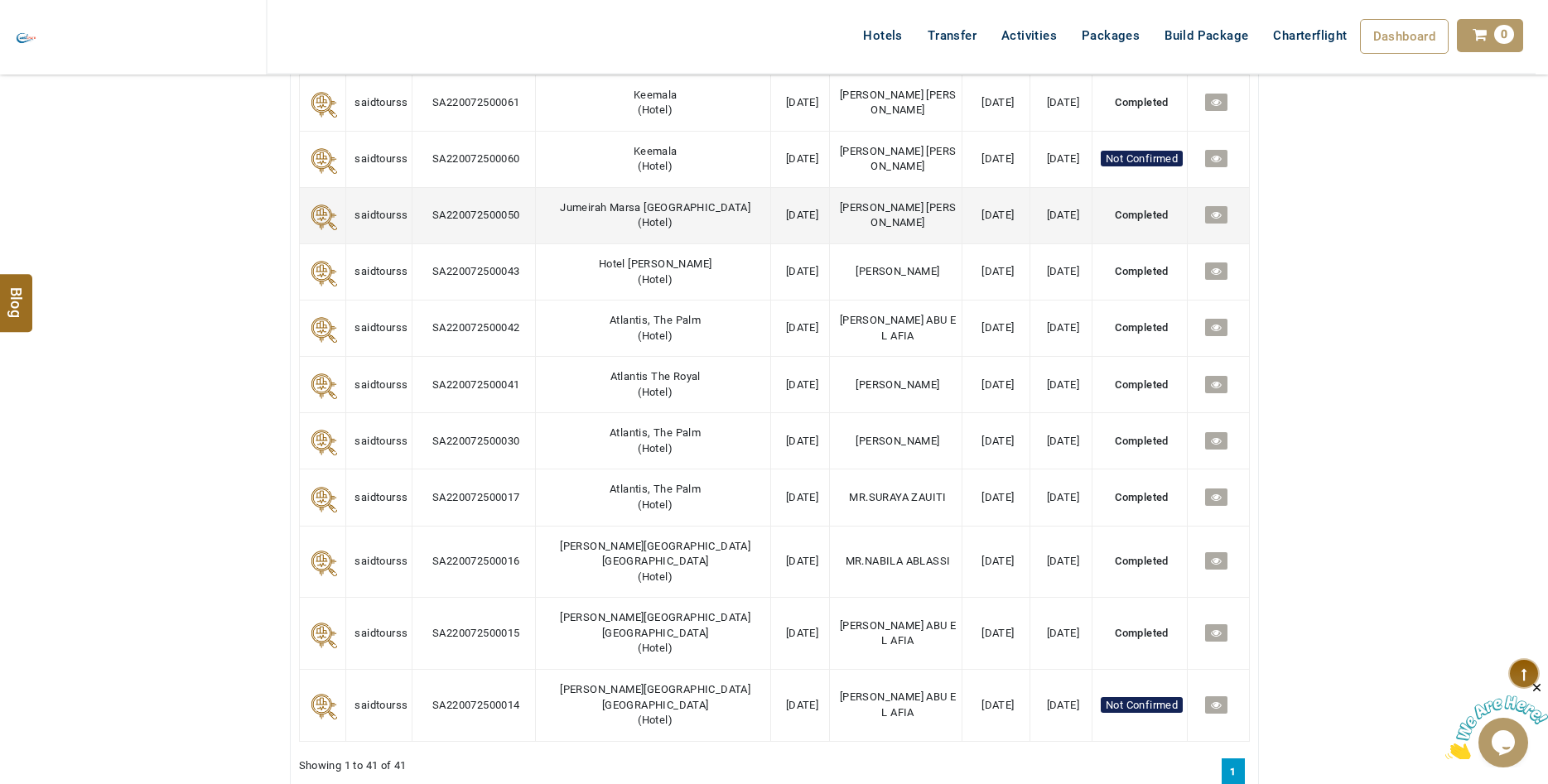
click at [1216, 220] on icon at bounding box center [1216, 214] width 11 height 11
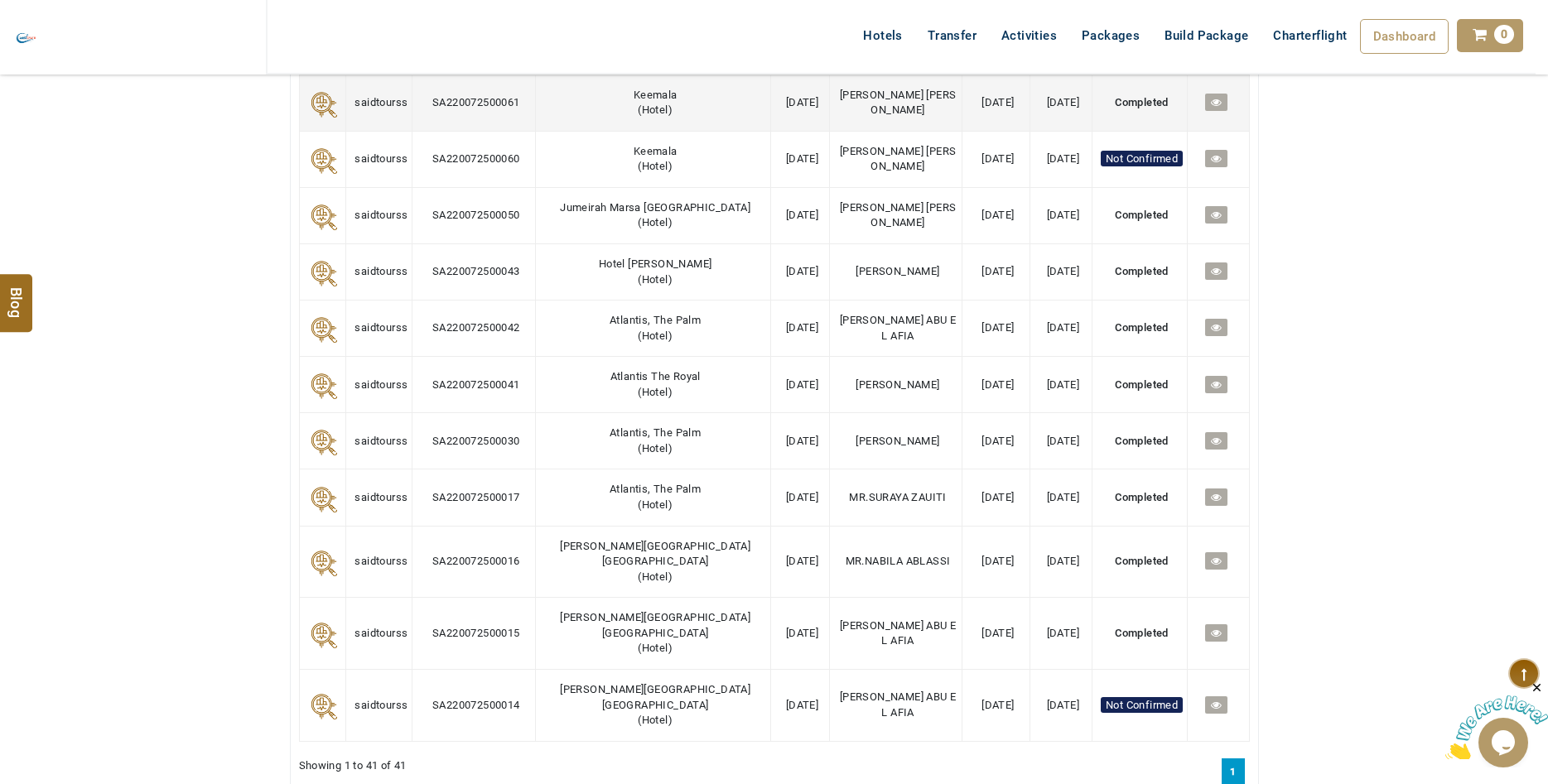
click at [1214, 108] on icon at bounding box center [1216, 102] width 11 height 11
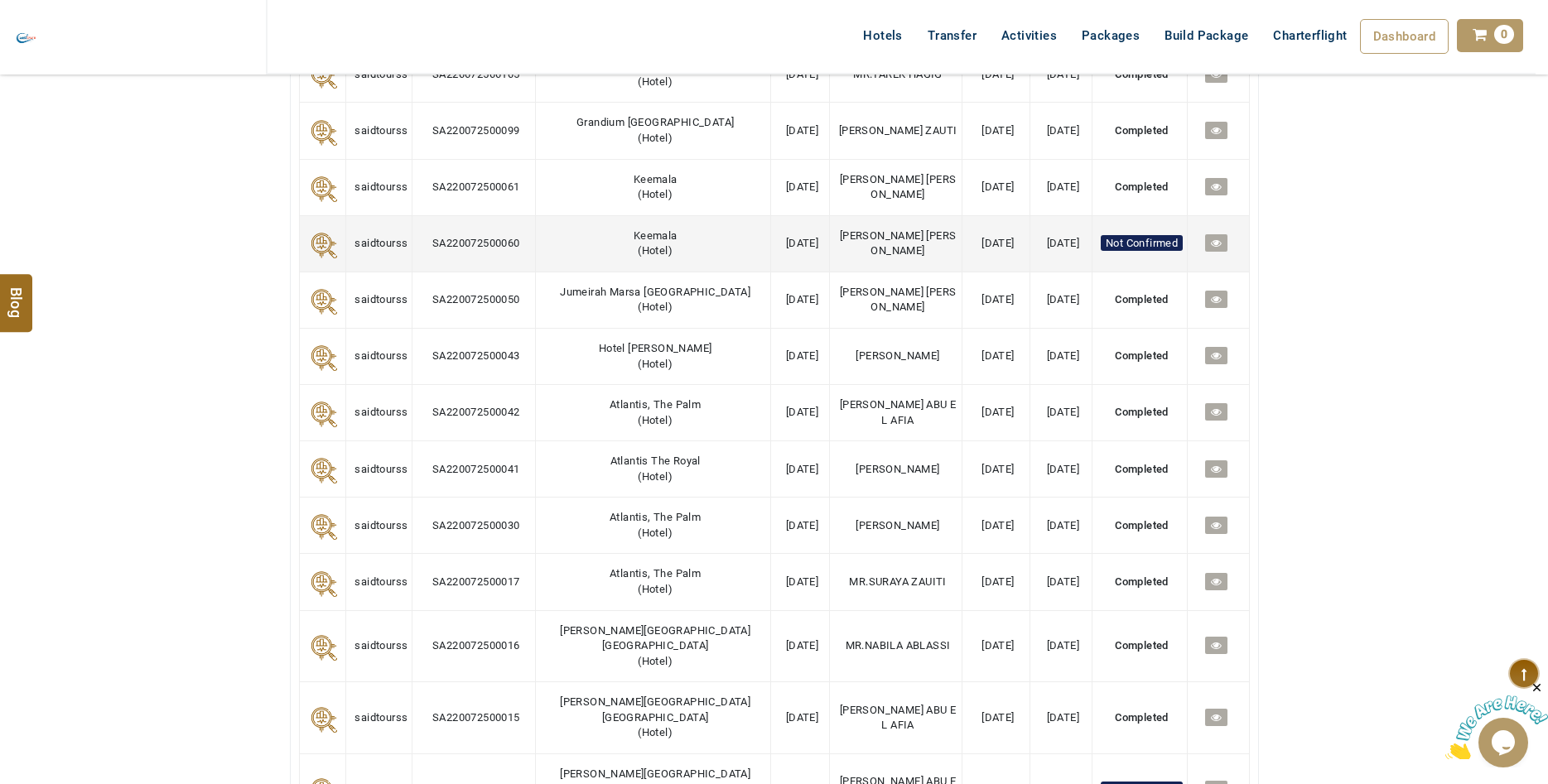
scroll to position [2281, 0]
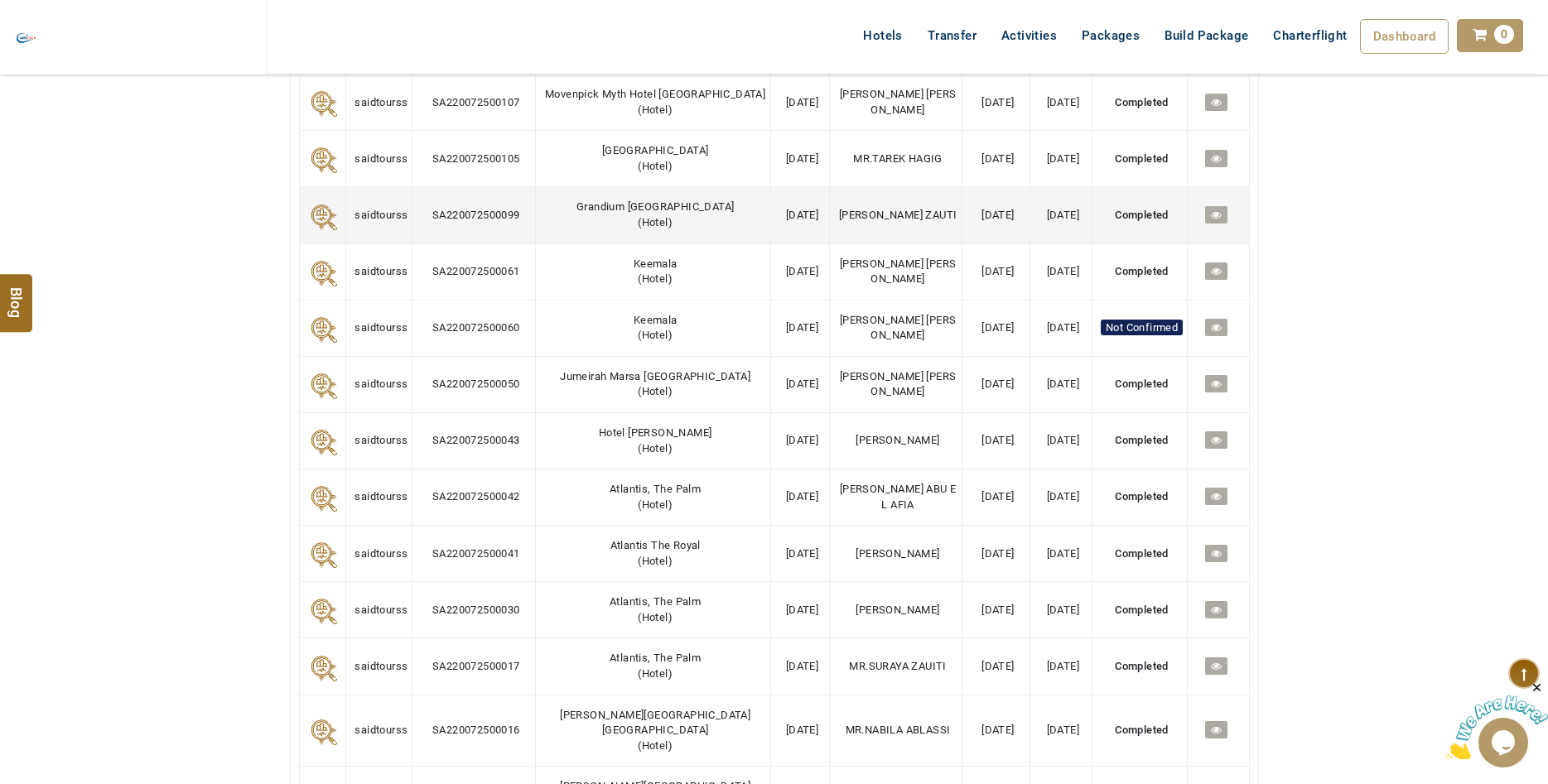
click at [1214, 220] on icon at bounding box center [1216, 214] width 11 height 11
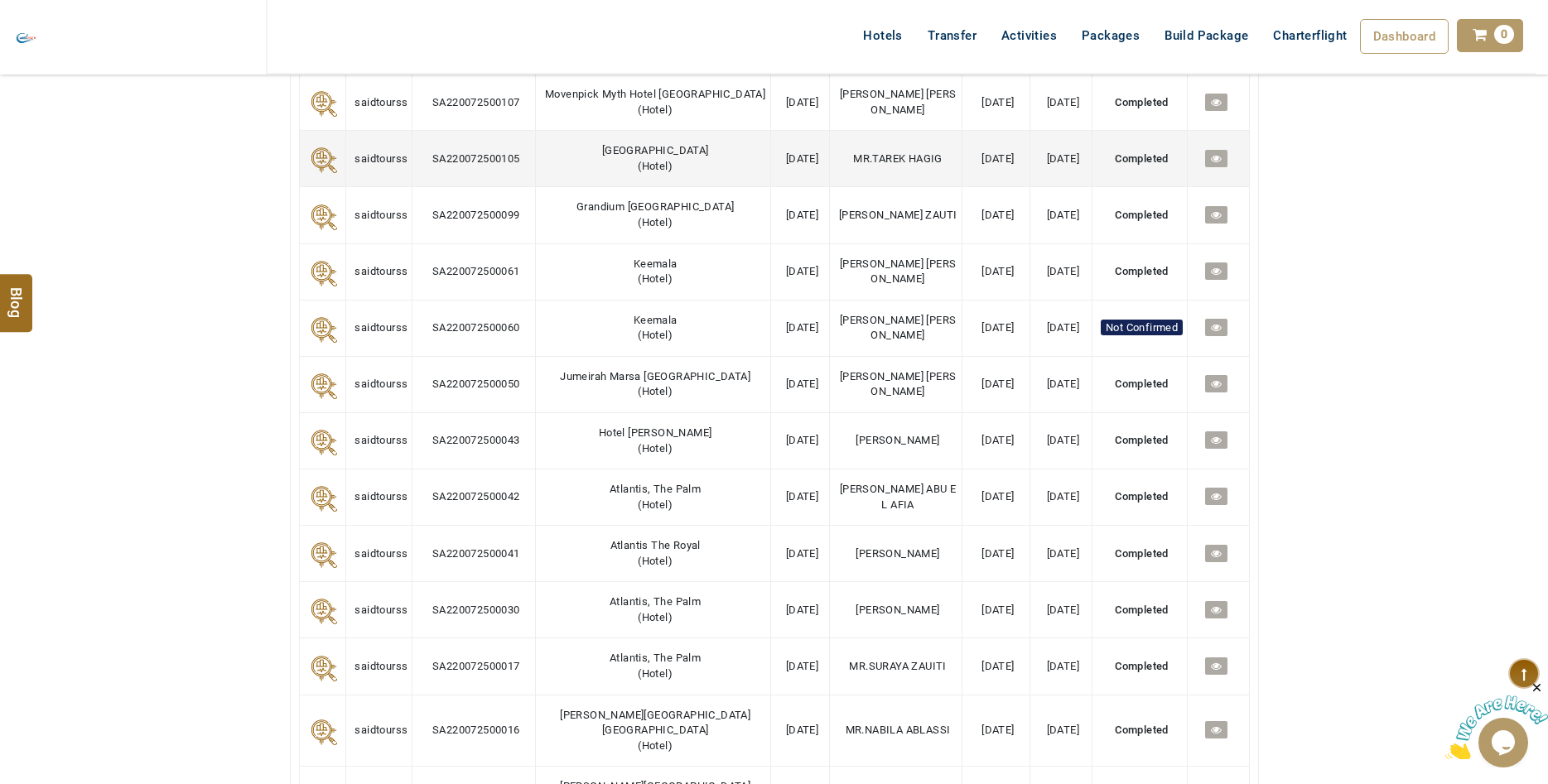
click at [1218, 167] on link at bounding box center [1216, 158] width 22 height 18
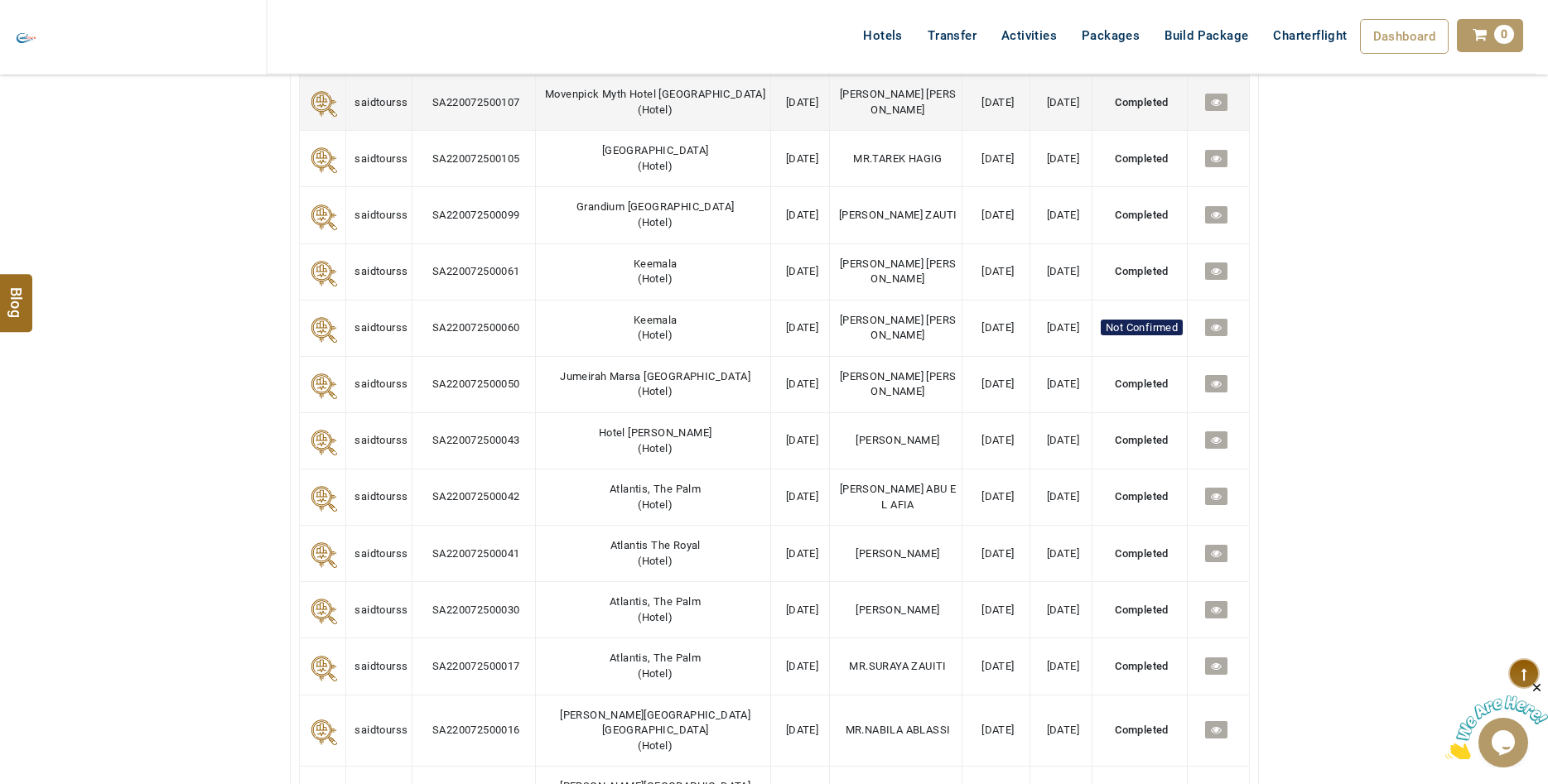
click at [1211, 108] on icon at bounding box center [1216, 102] width 11 height 11
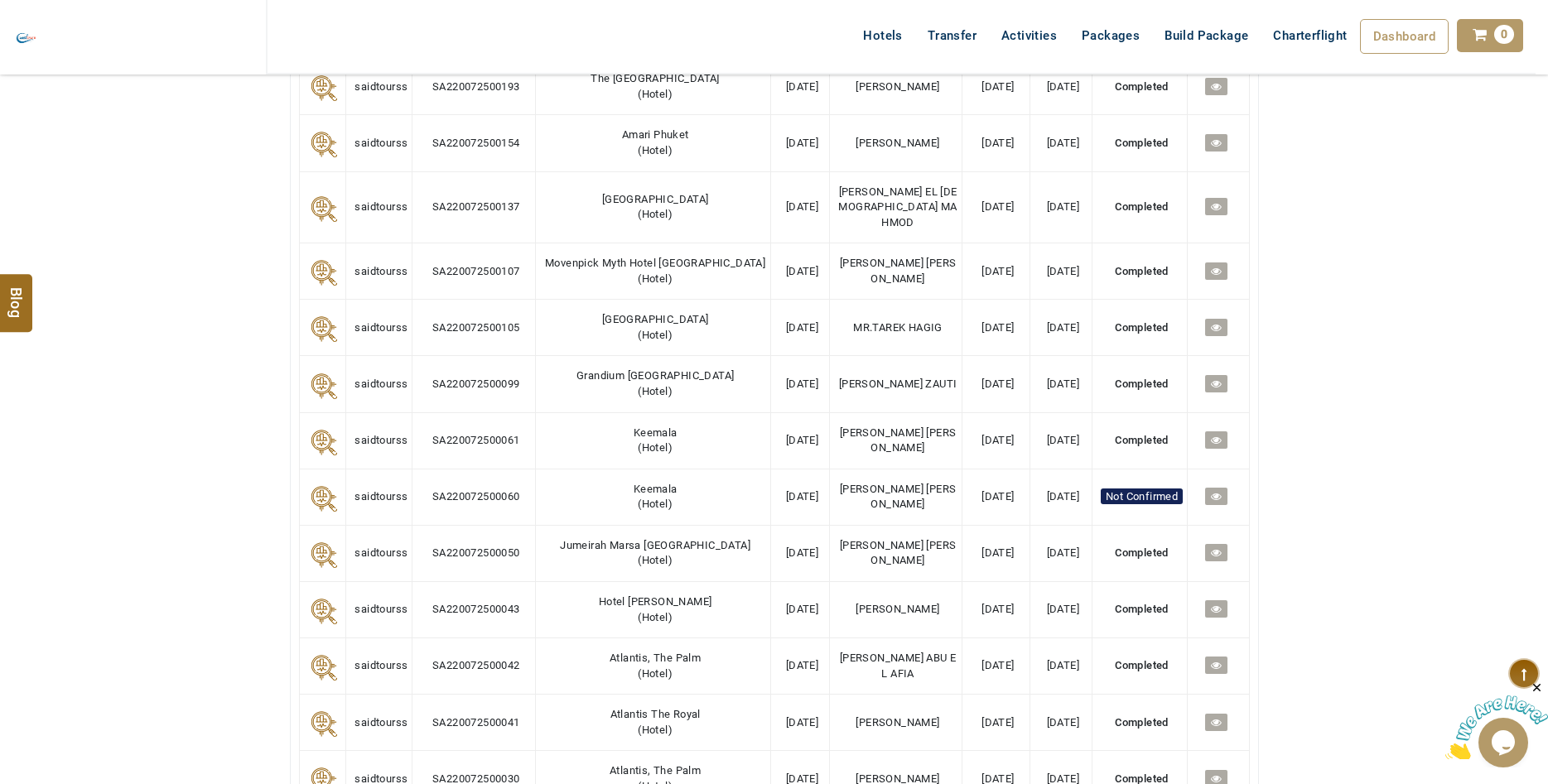
scroll to position [2026, 0]
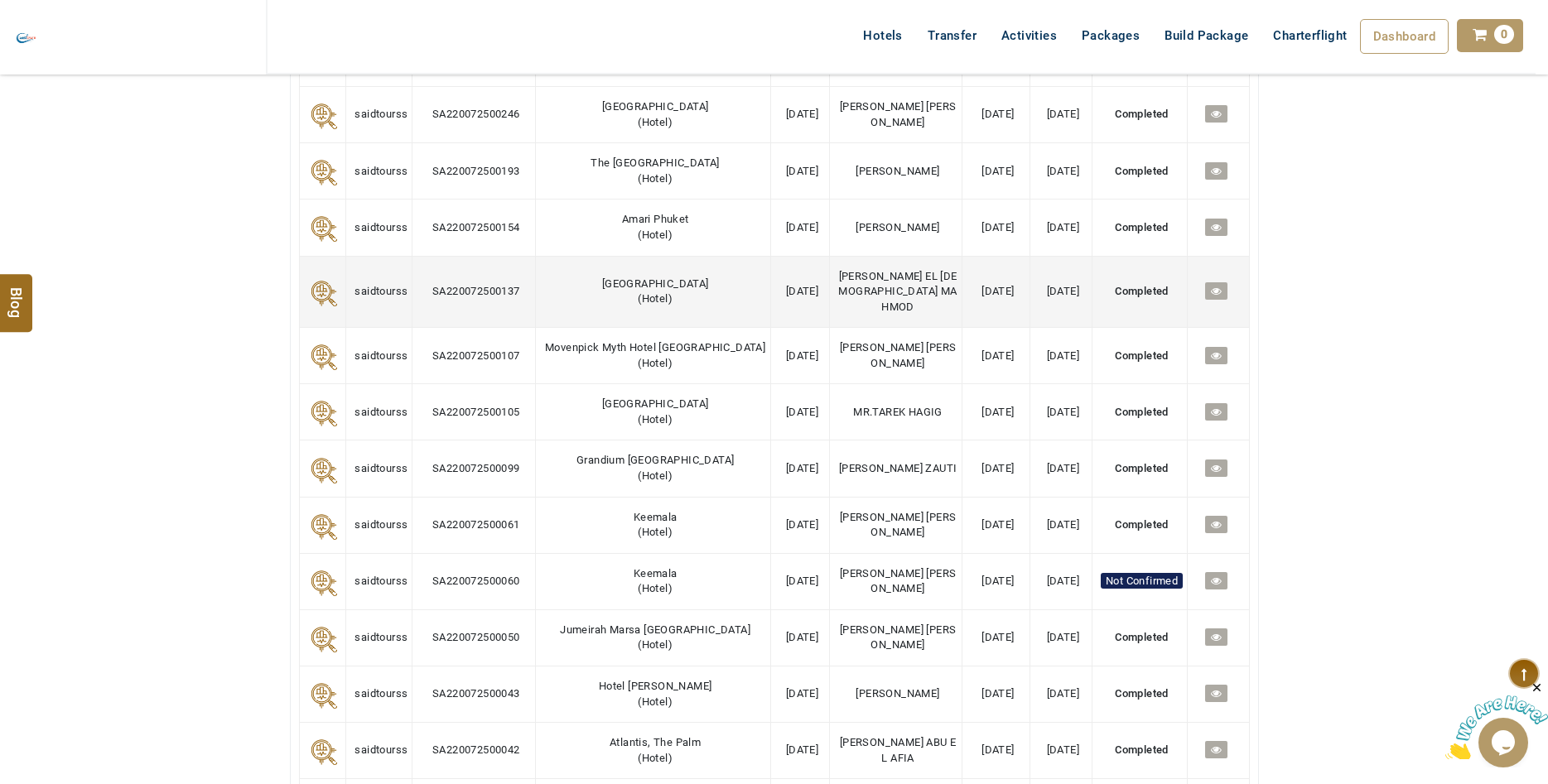
click at [1215, 296] on icon at bounding box center [1216, 290] width 11 height 11
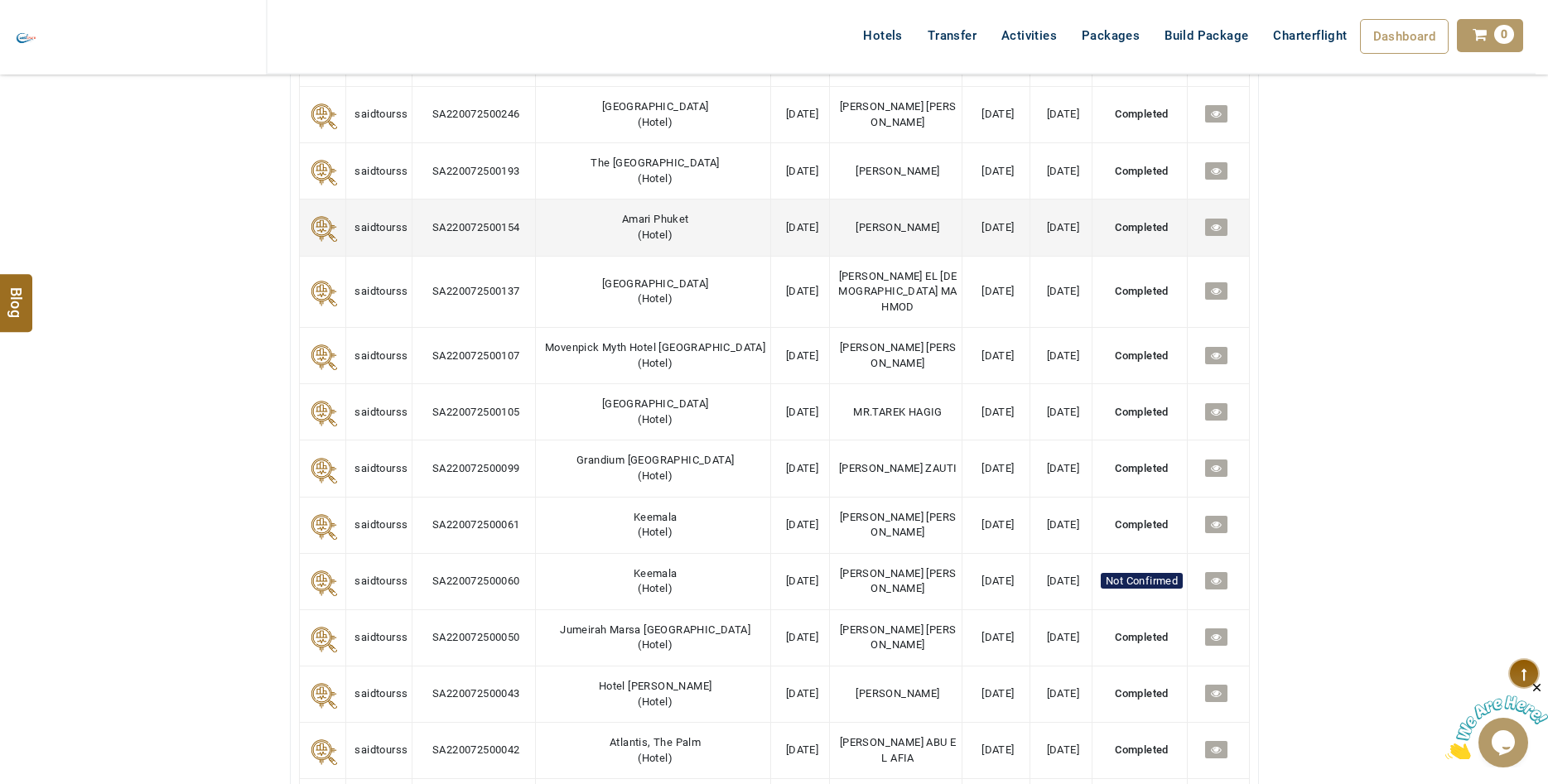
click at [1218, 236] on link at bounding box center [1216, 228] width 22 height 18
click at [1213, 233] on icon at bounding box center [1216, 227] width 11 height 11
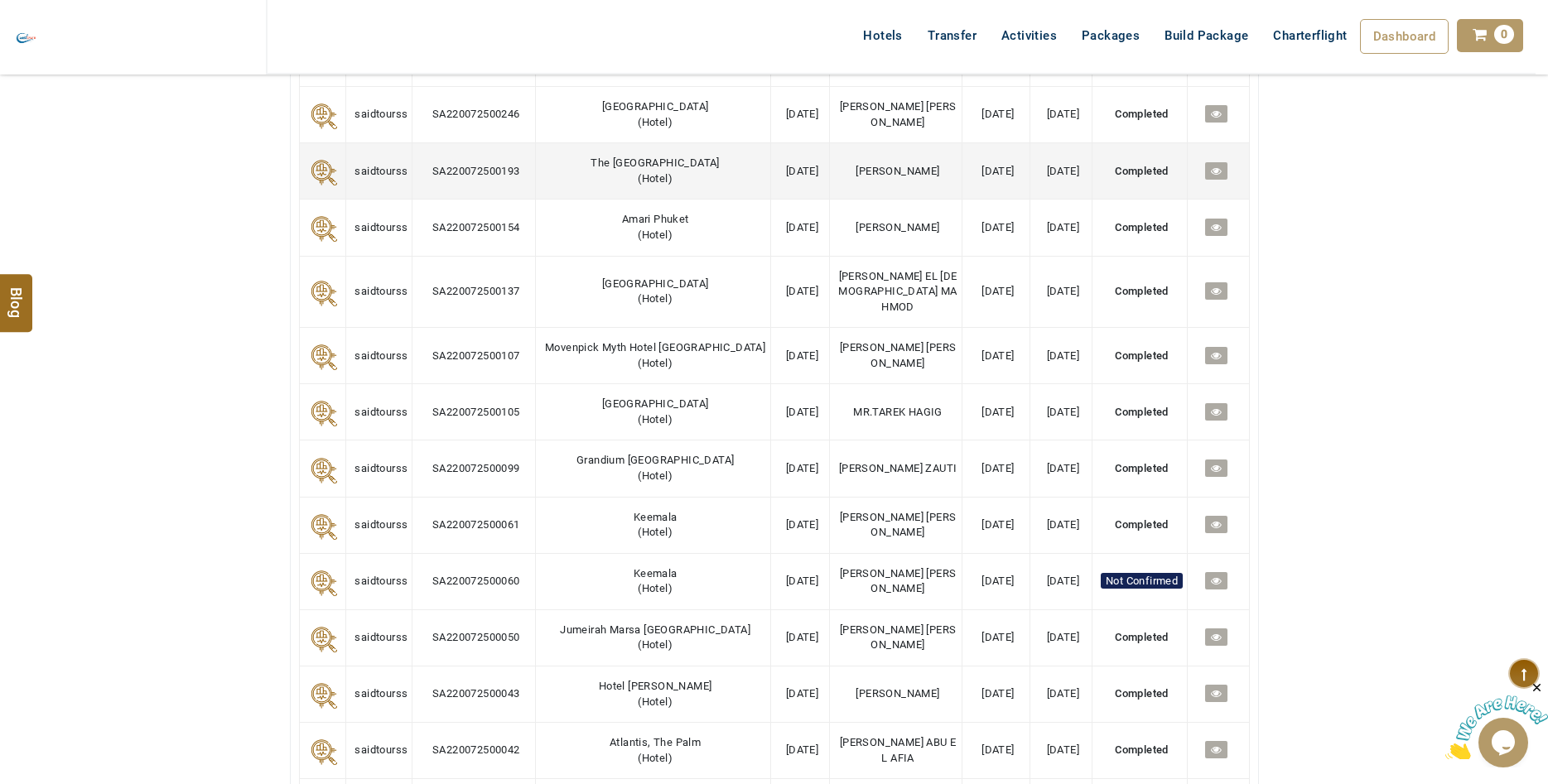
click at [1212, 177] on span at bounding box center [1216, 171] width 11 height 13
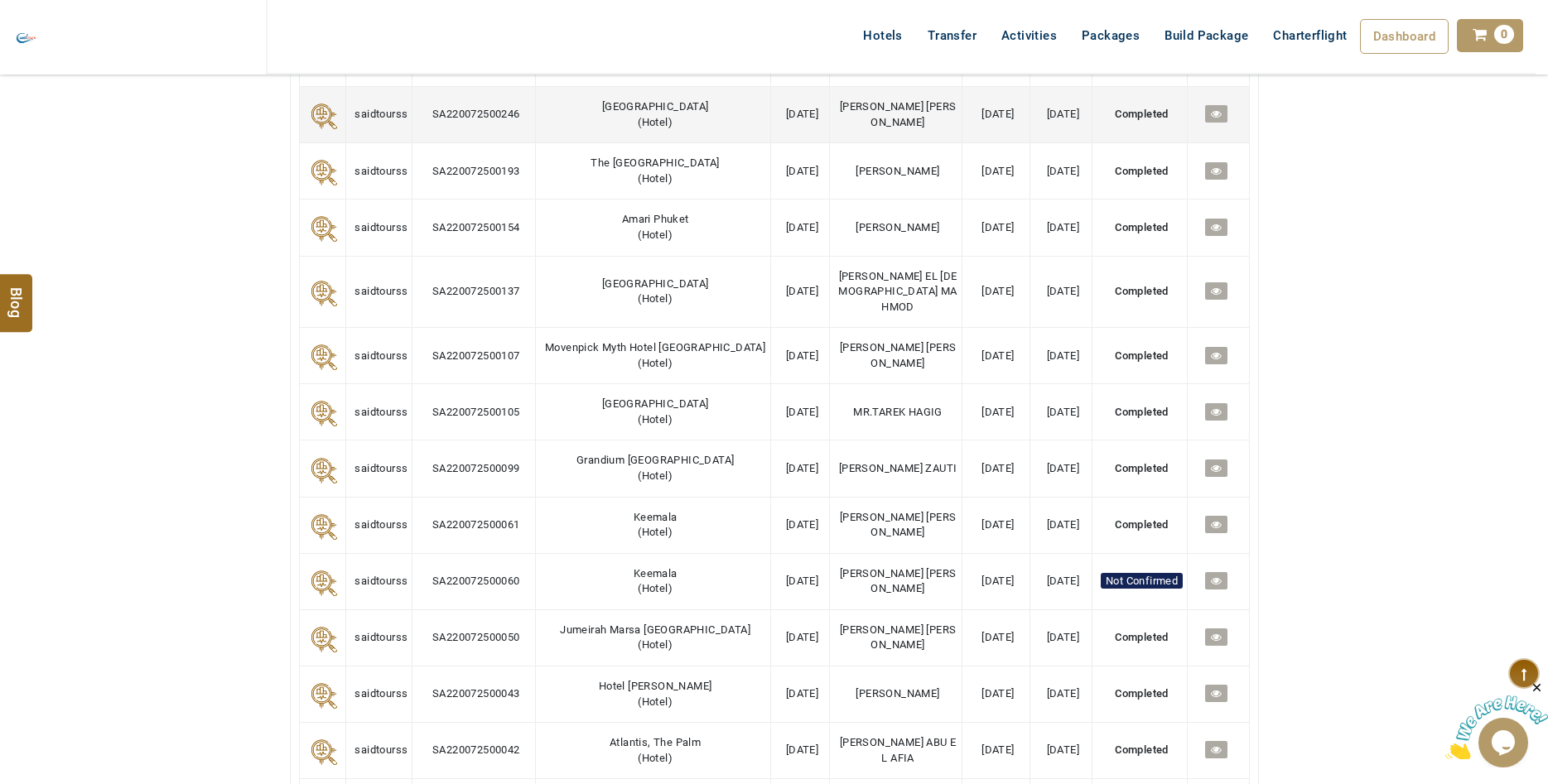
click at [1205, 122] on link at bounding box center [1216, 114] width 22 height 18
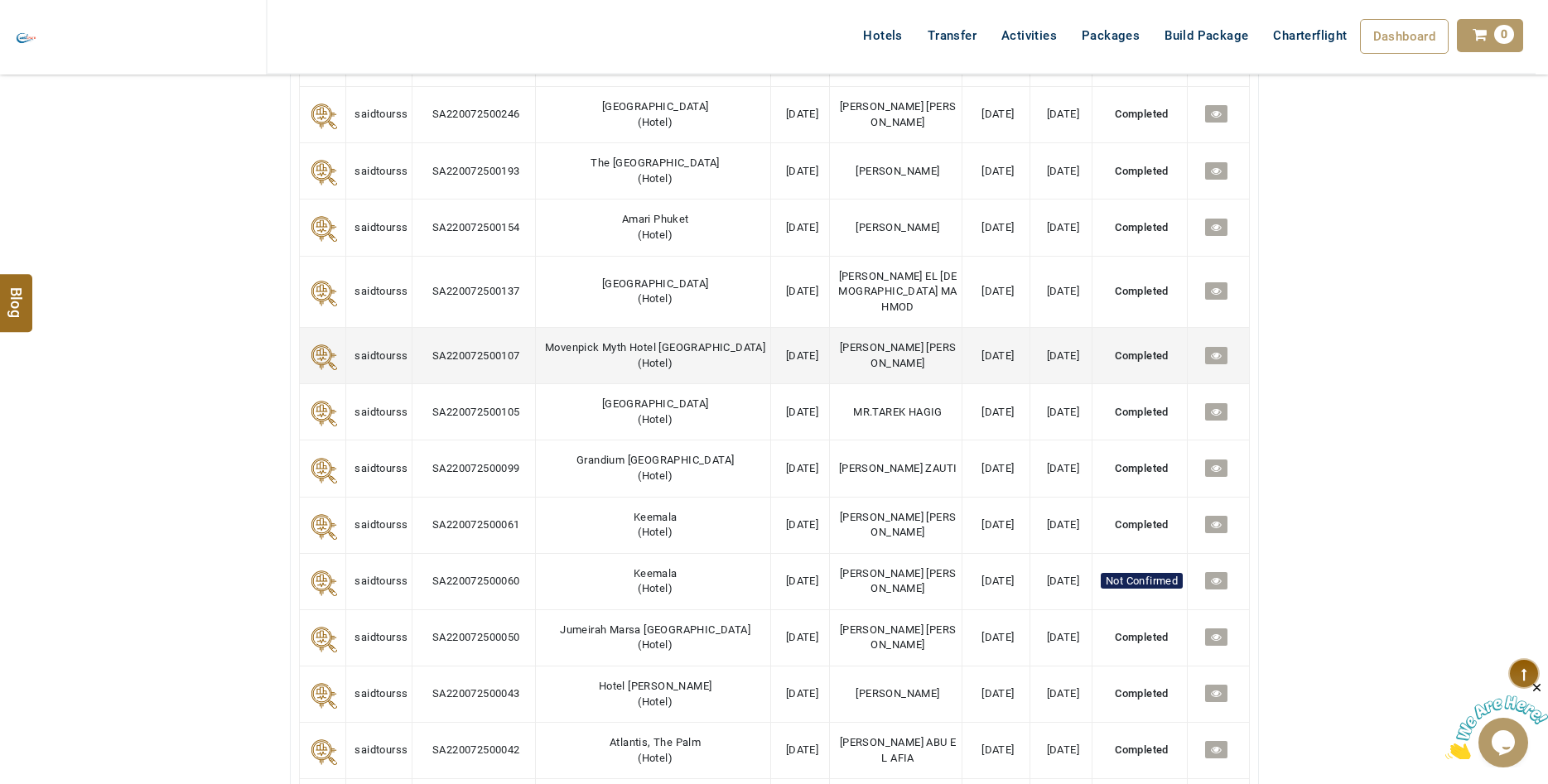
scroll to position [1858, 0]
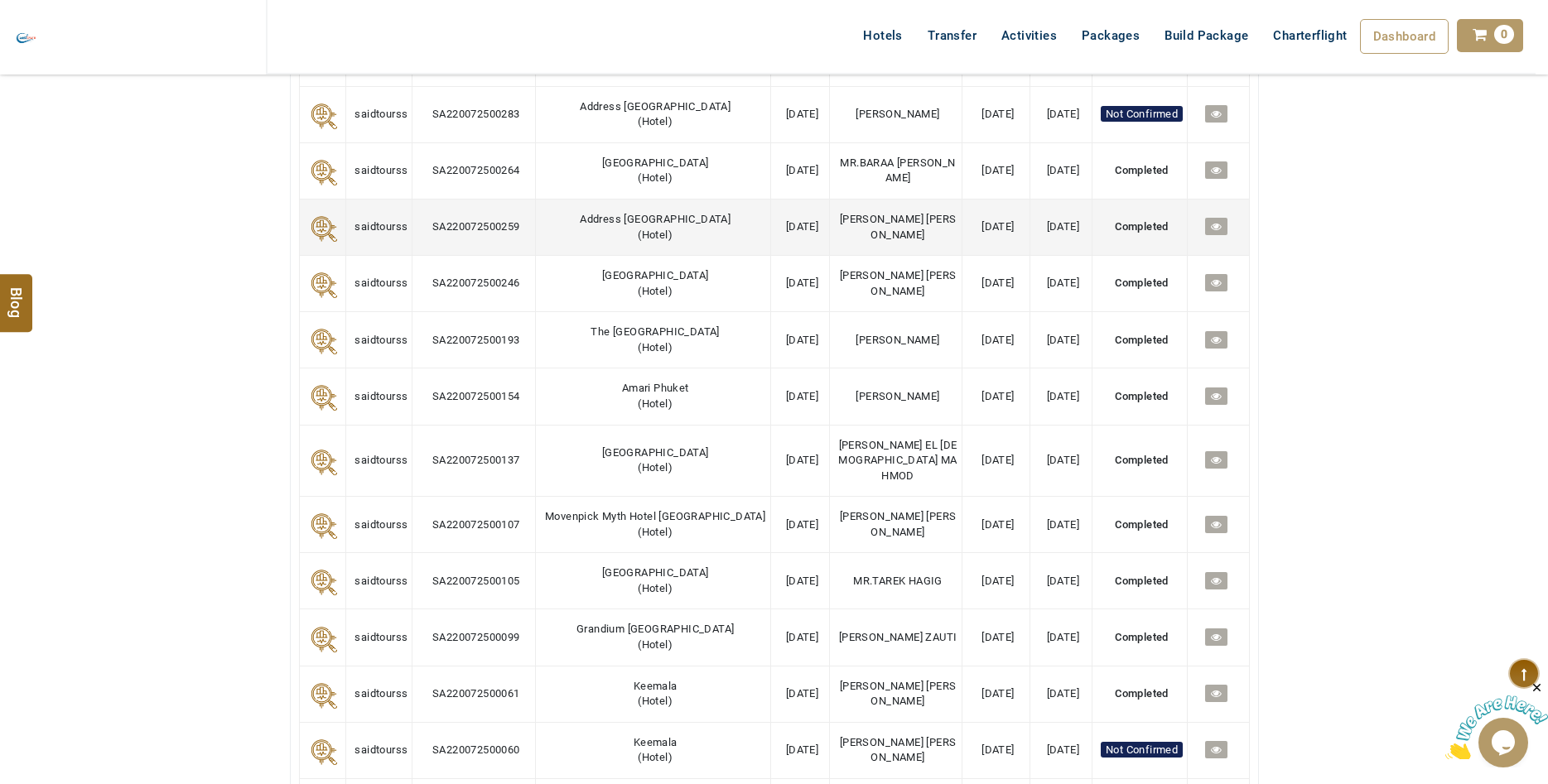
click at [1216, 232] on icon at bounding box center [1216, 226] width 11 height 11
click at [1211, 232] on icon at bounding box center [1216, 226] width 11 height 11
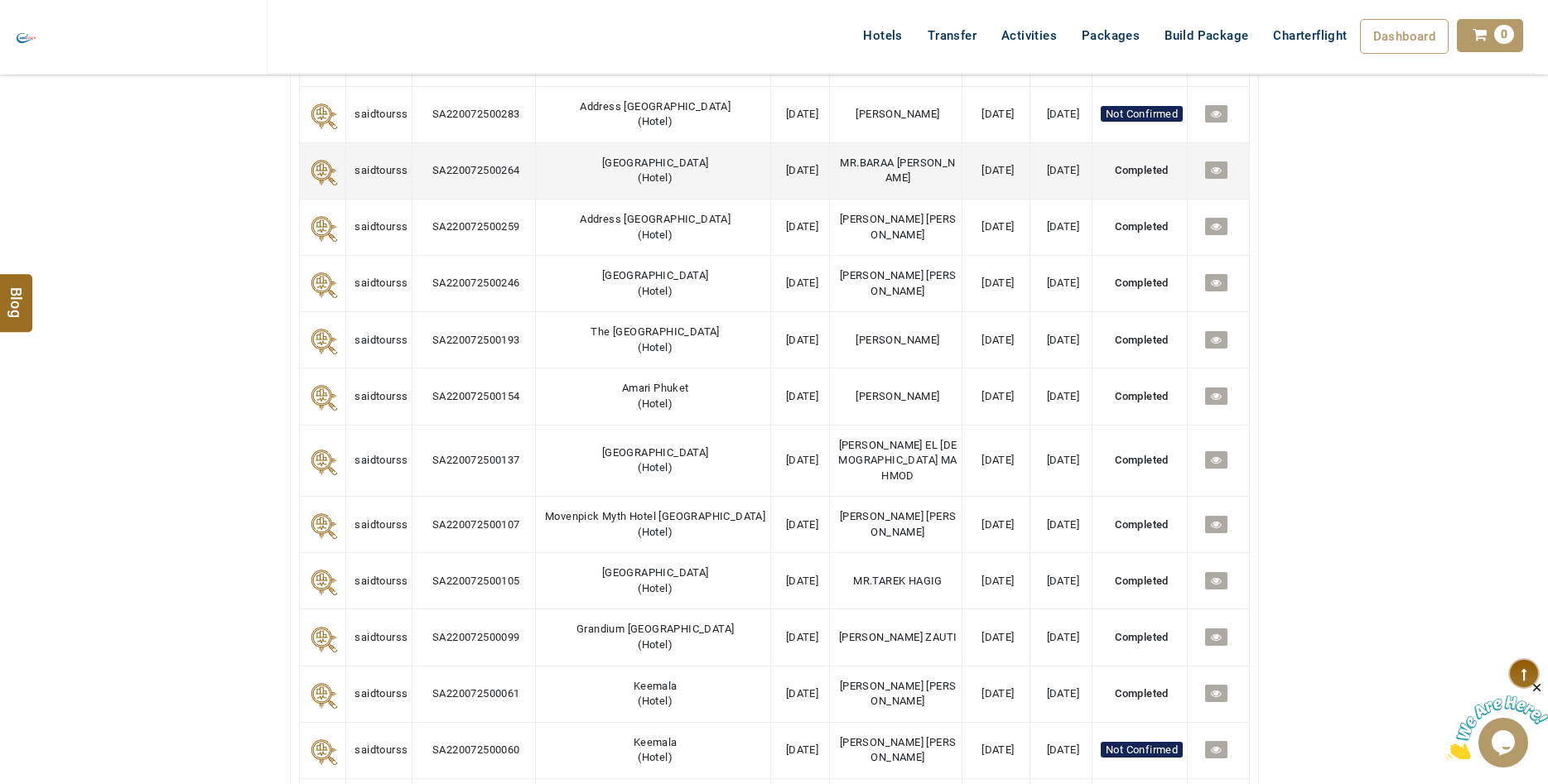
click at [1205, 179] on link at bounding box center [1216, 170] width 22 height 18
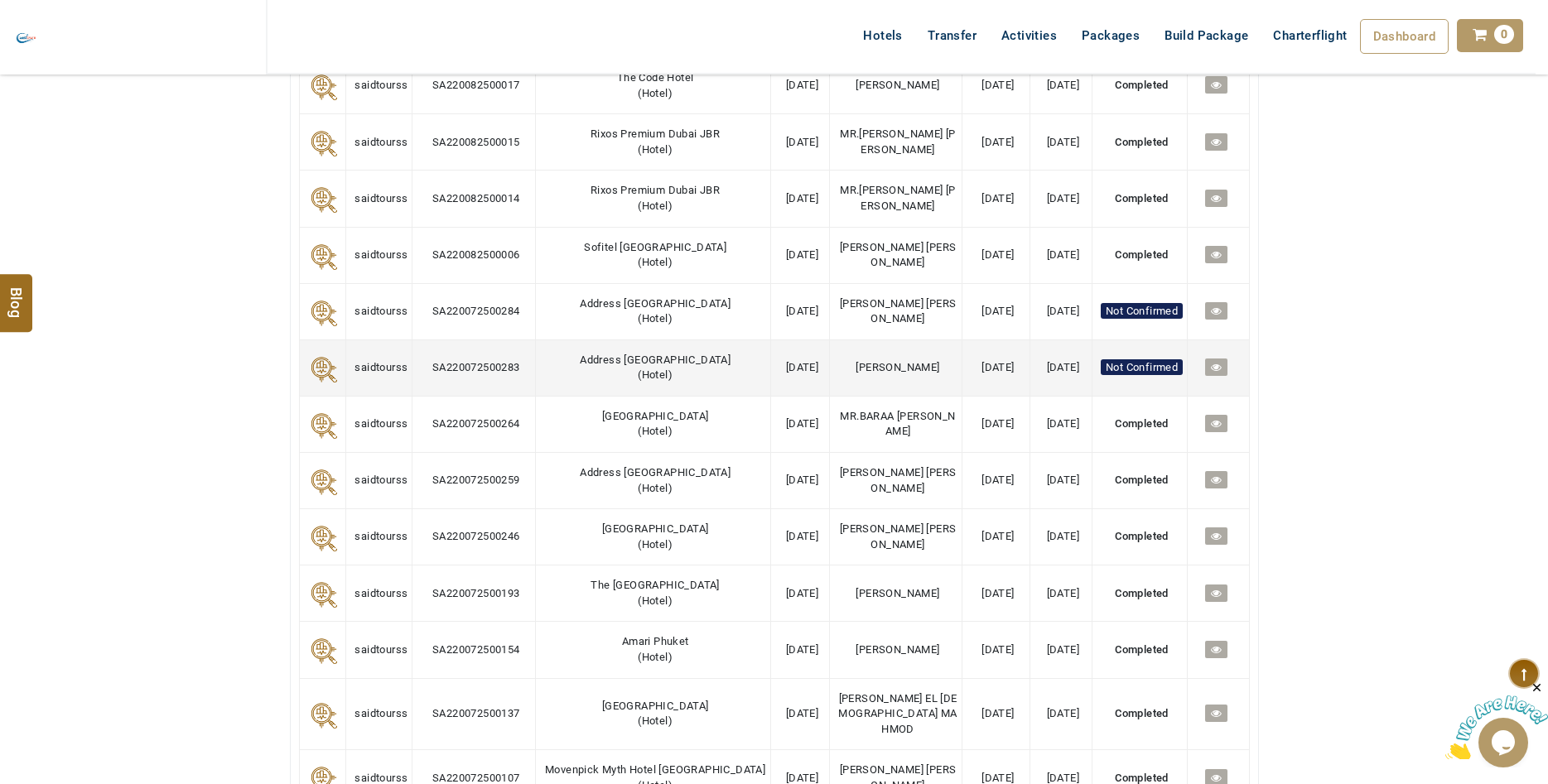
scroll to position [1436, 0]
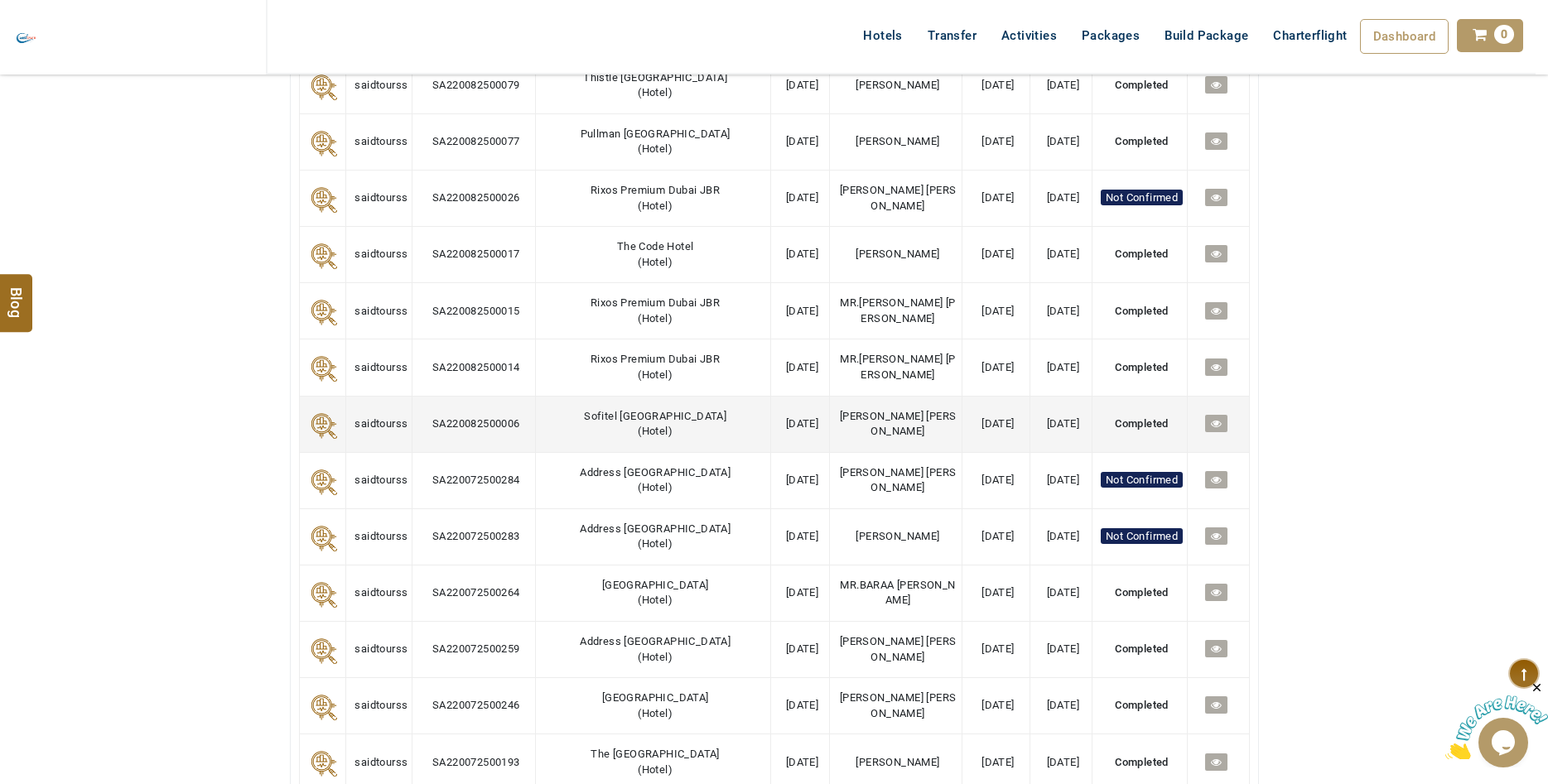
click at [1211, 429] on icon at bounding box center [1216, 423] width 11 height 11
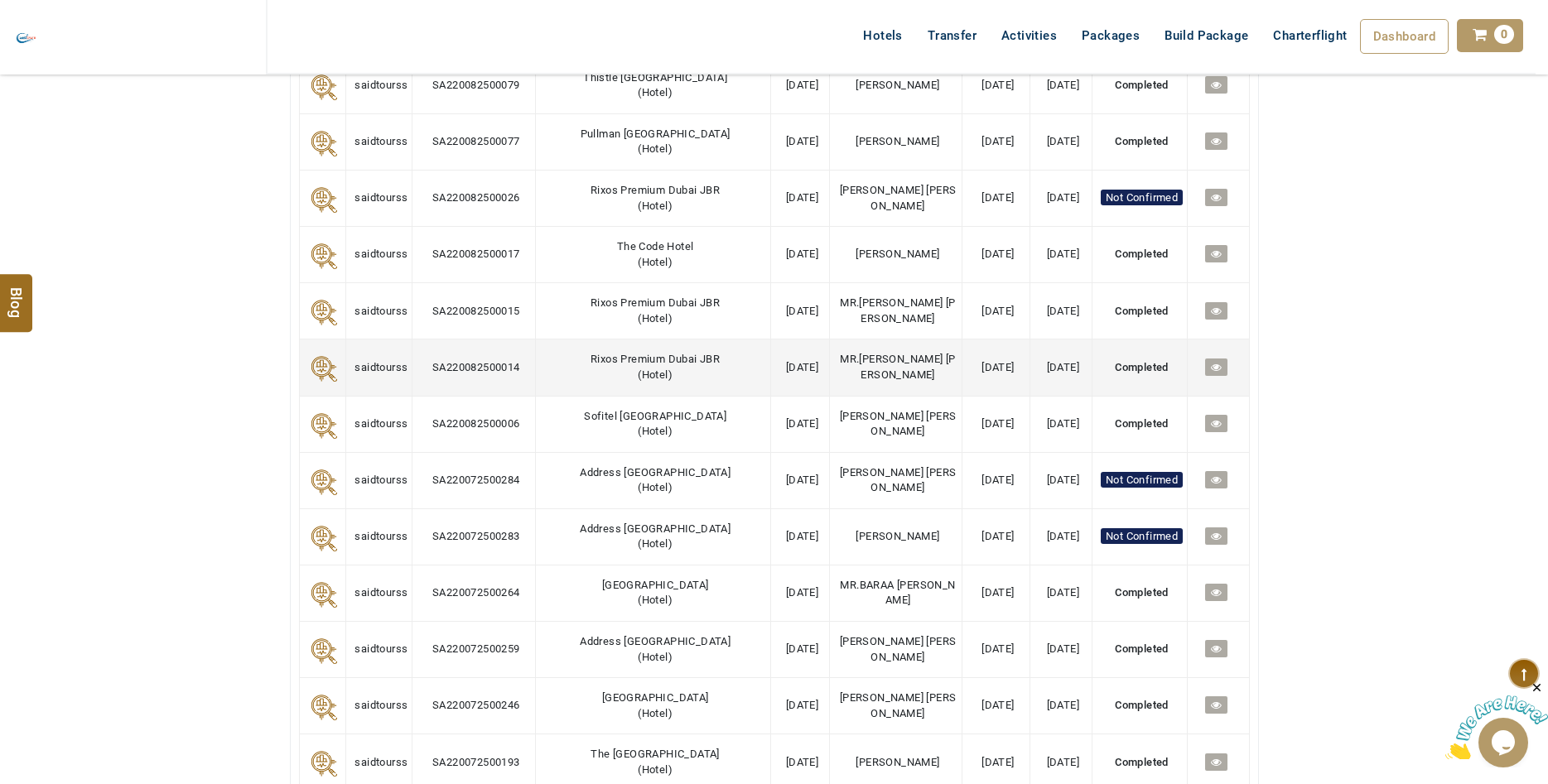
click at [1211, 372] on icon at bounding box center [1216, 367] width 11 height 11
click at [1215, 372] on icon at bounding box center [1216, 367] width 11 height 11
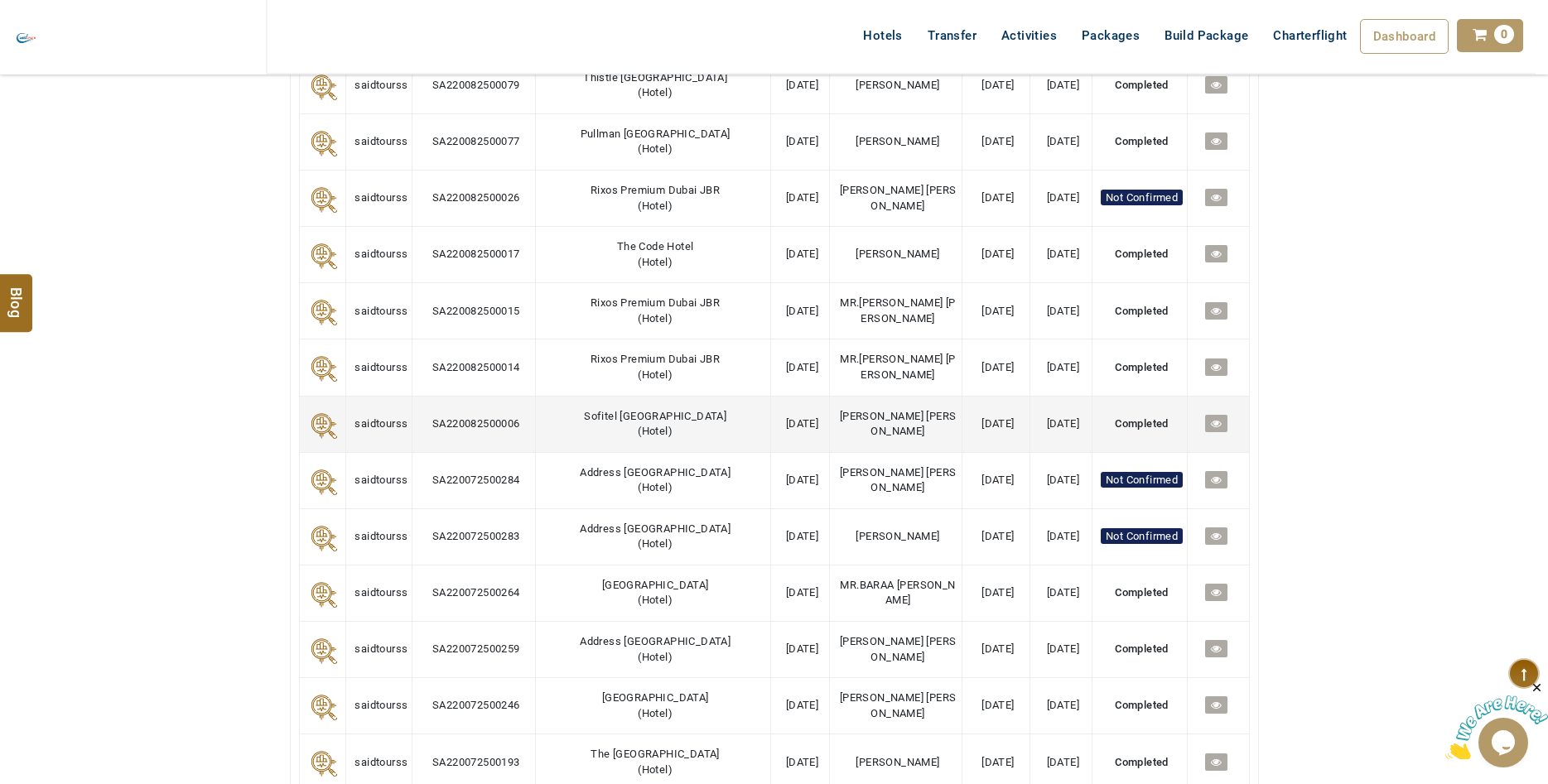
click at [1205, 432] on link at bounding box center [1216, 423] width 22 height 18
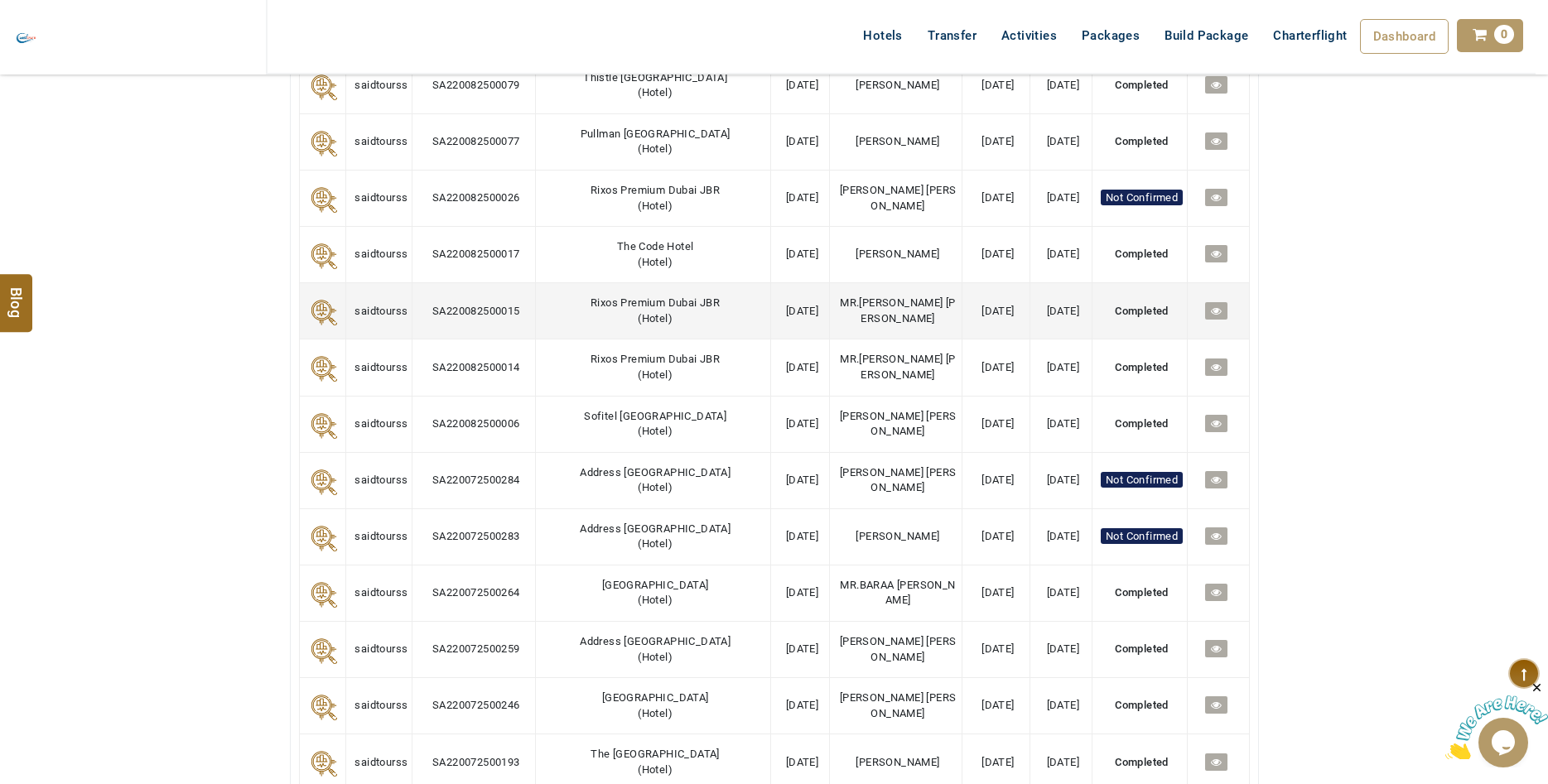
click at [1214, 317] on icon at bounding box center [1216, 311] width 11 height 11
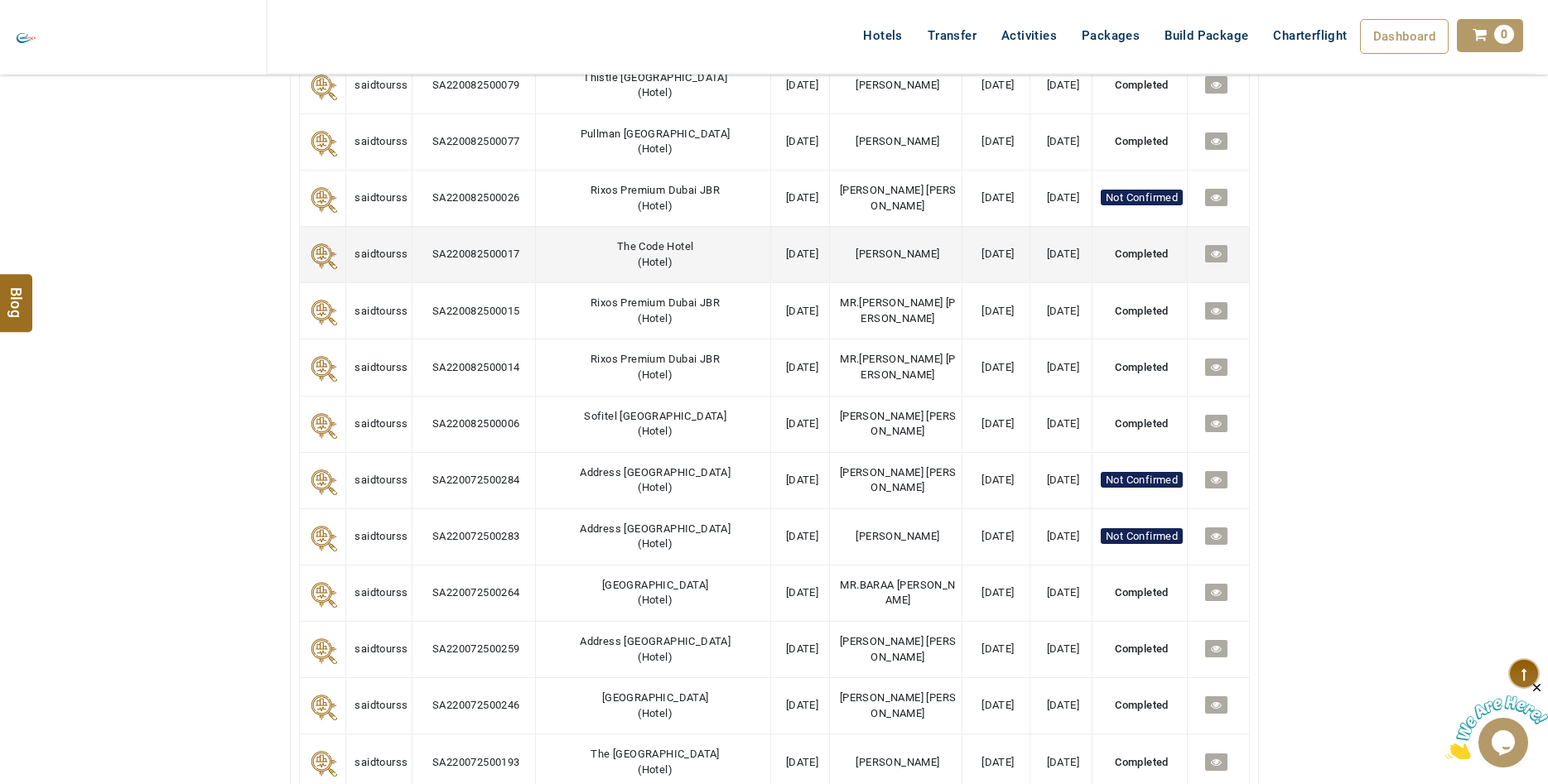
click at [1213, 259] on icon at bounding box center [1216, 253] width 11 height 11
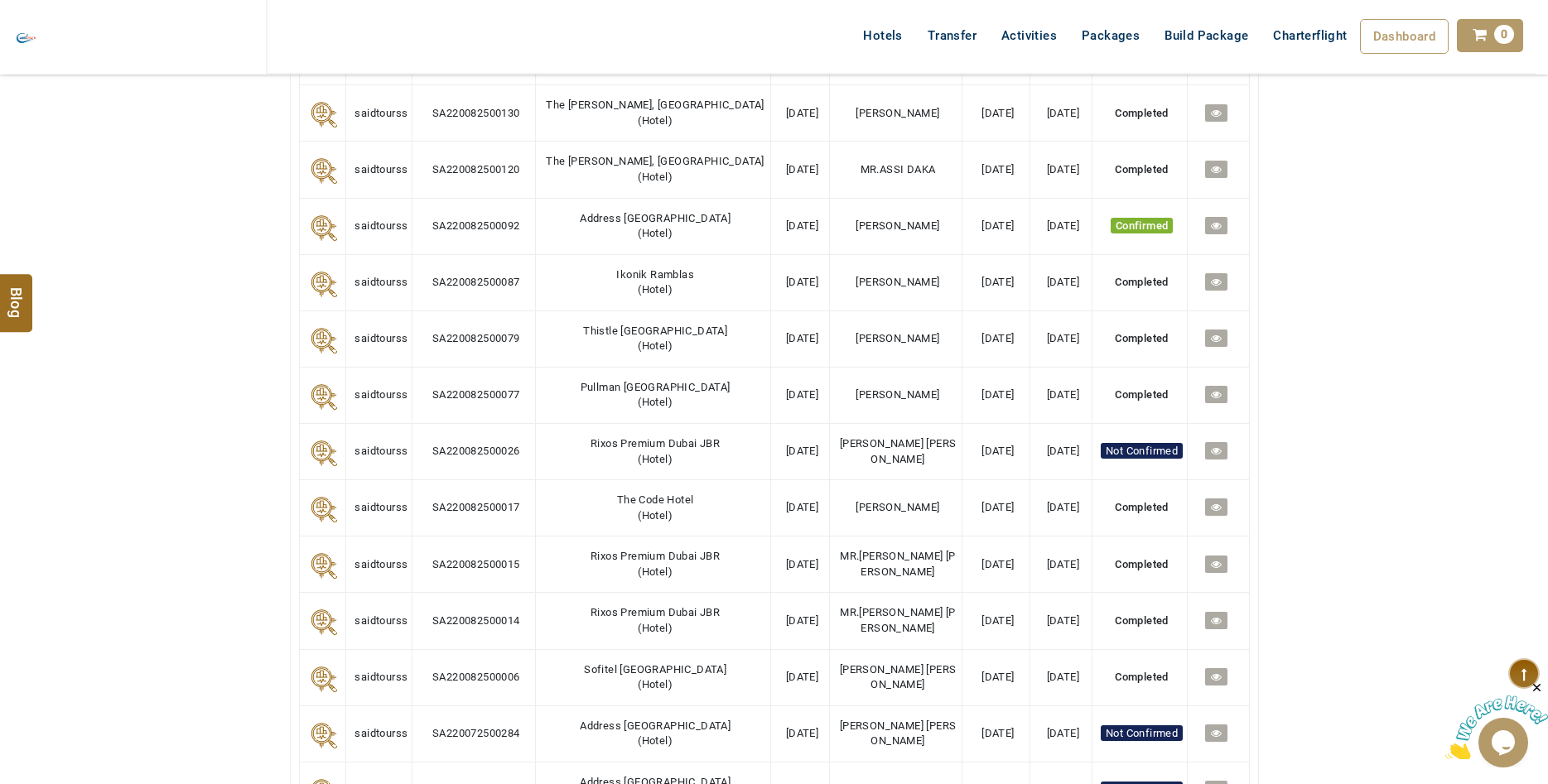
scroll to position [1014, 0]
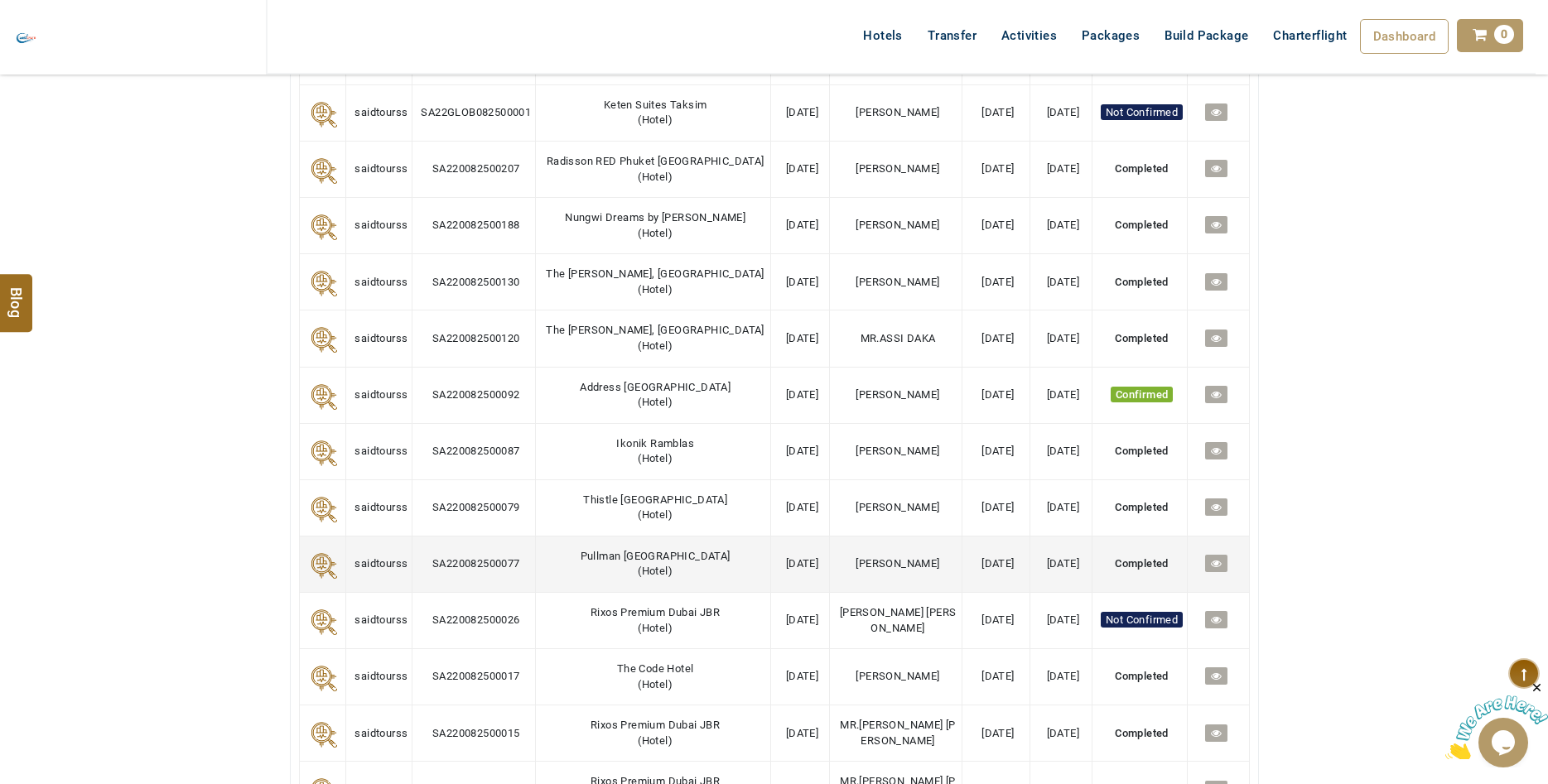
click at [1211, 569] on icon at bounding box center [1216, 563] width 11 height 11
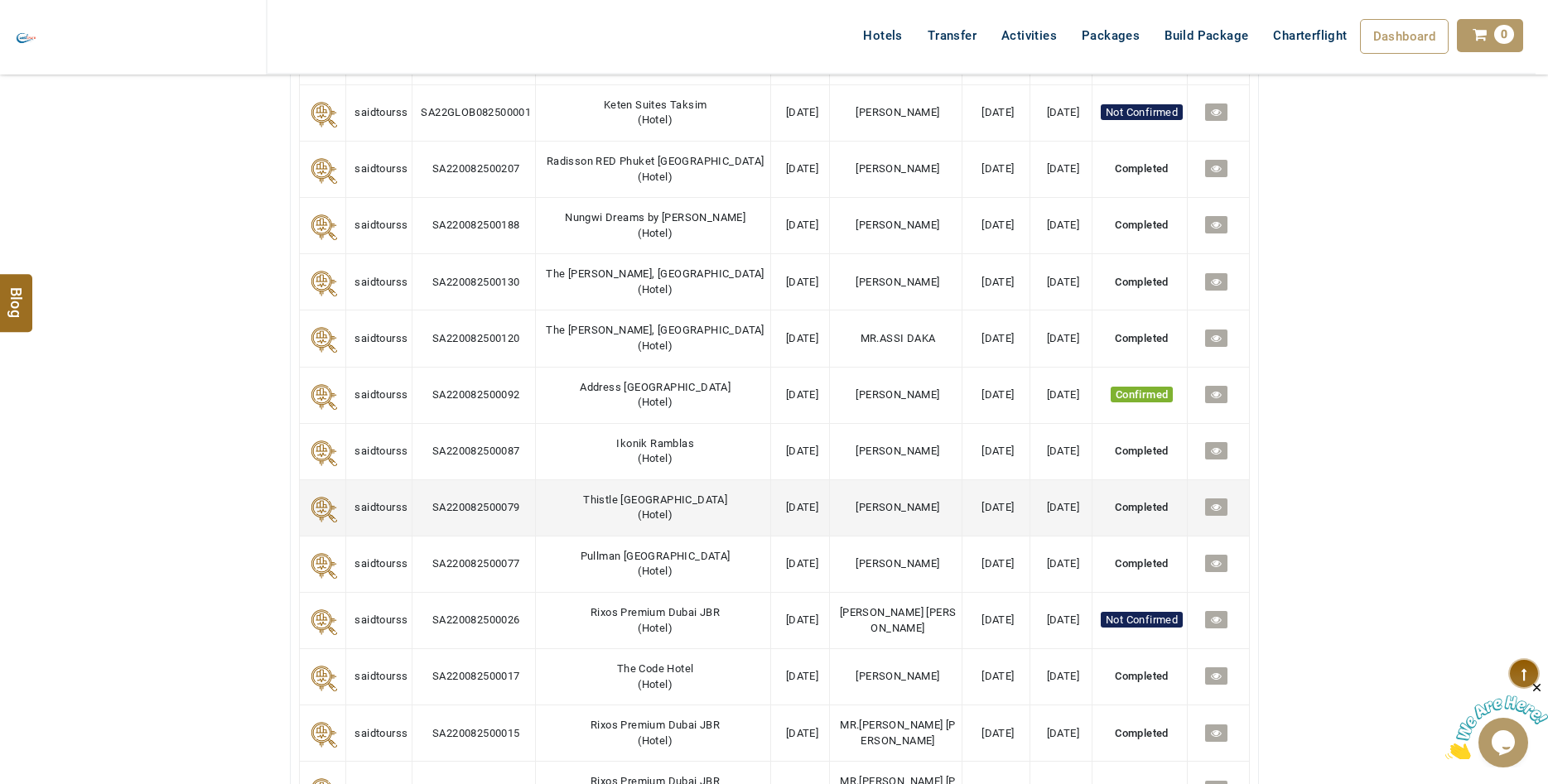
click at [1216, 512] on icon at bounding box center [1216, 506] width 11 height 11
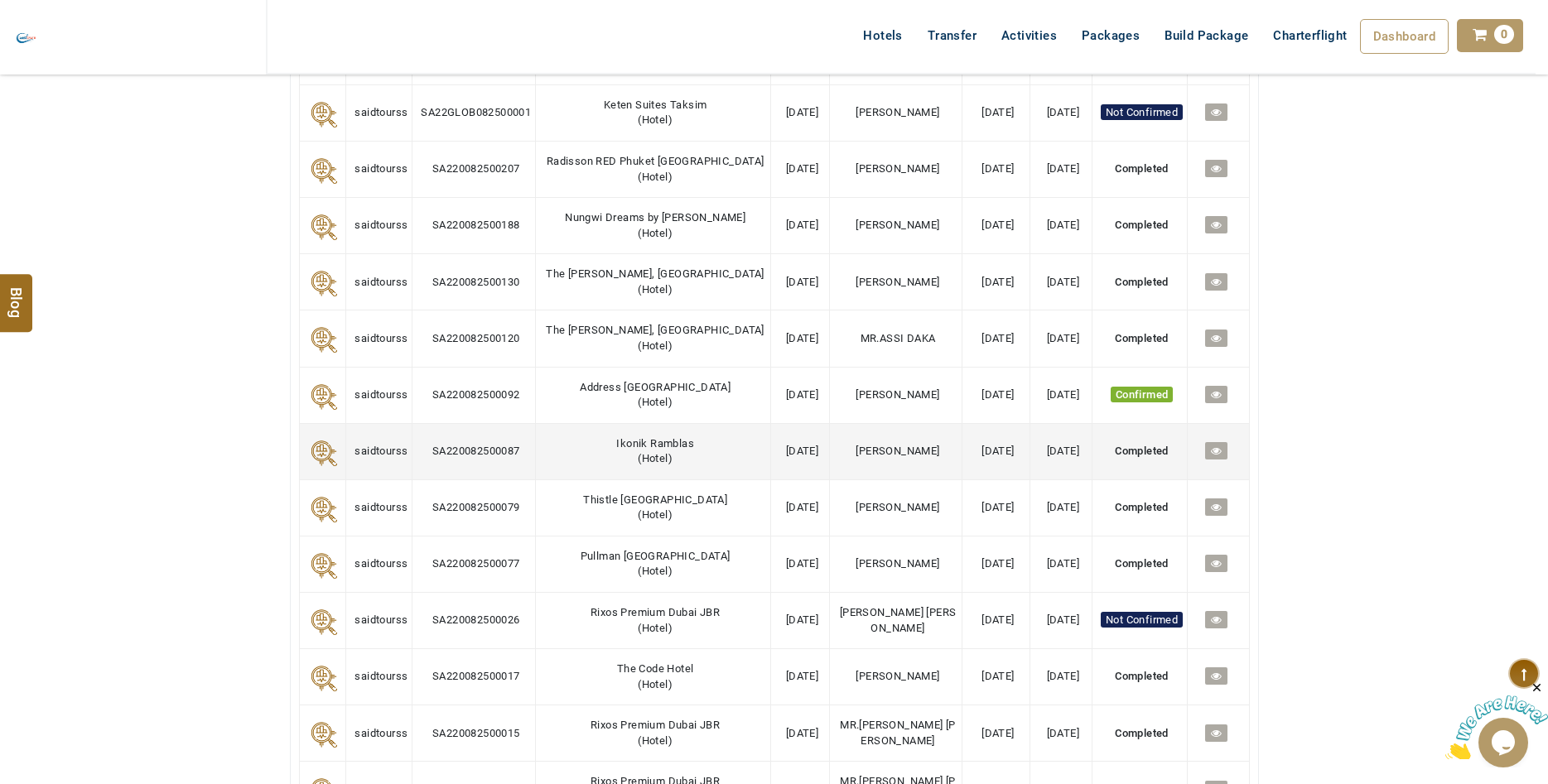
click at [1211, 457] on icon at bounding box center [1216, 451] width 11 height 11
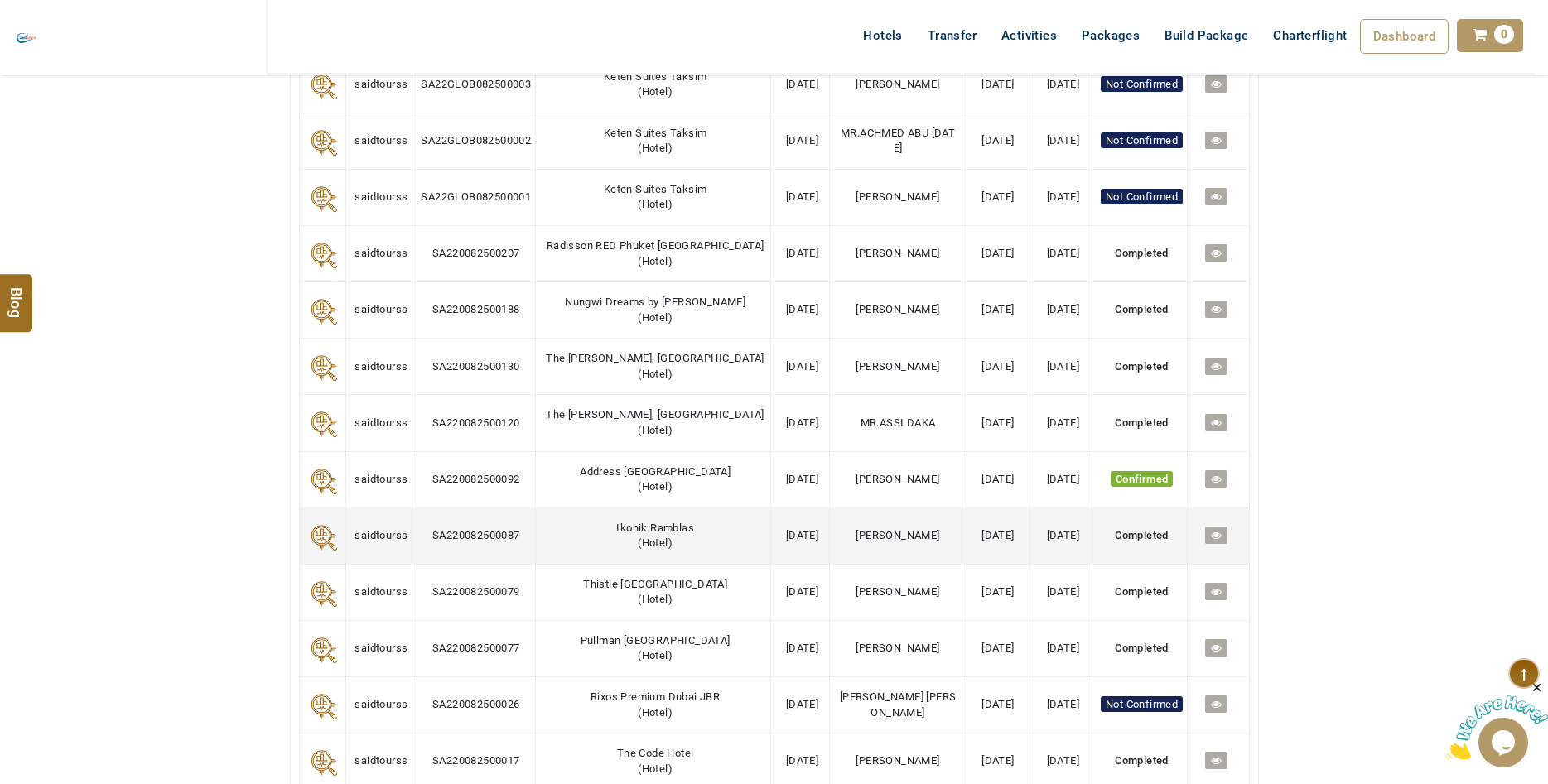
scroll to position [761, 0]
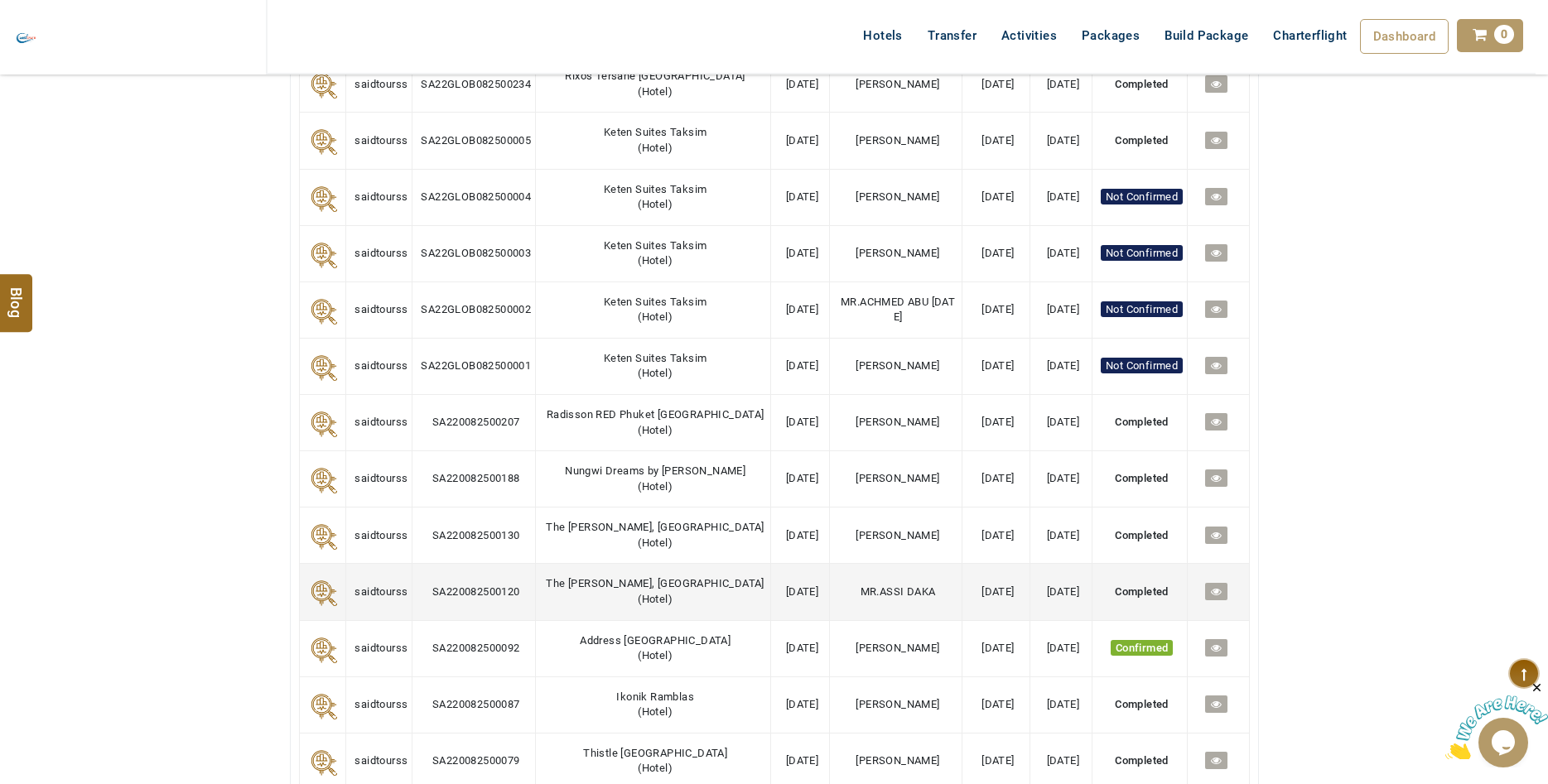
click at [1211, 597] on icon at bounding box center [1216, 591] width 11 height 11
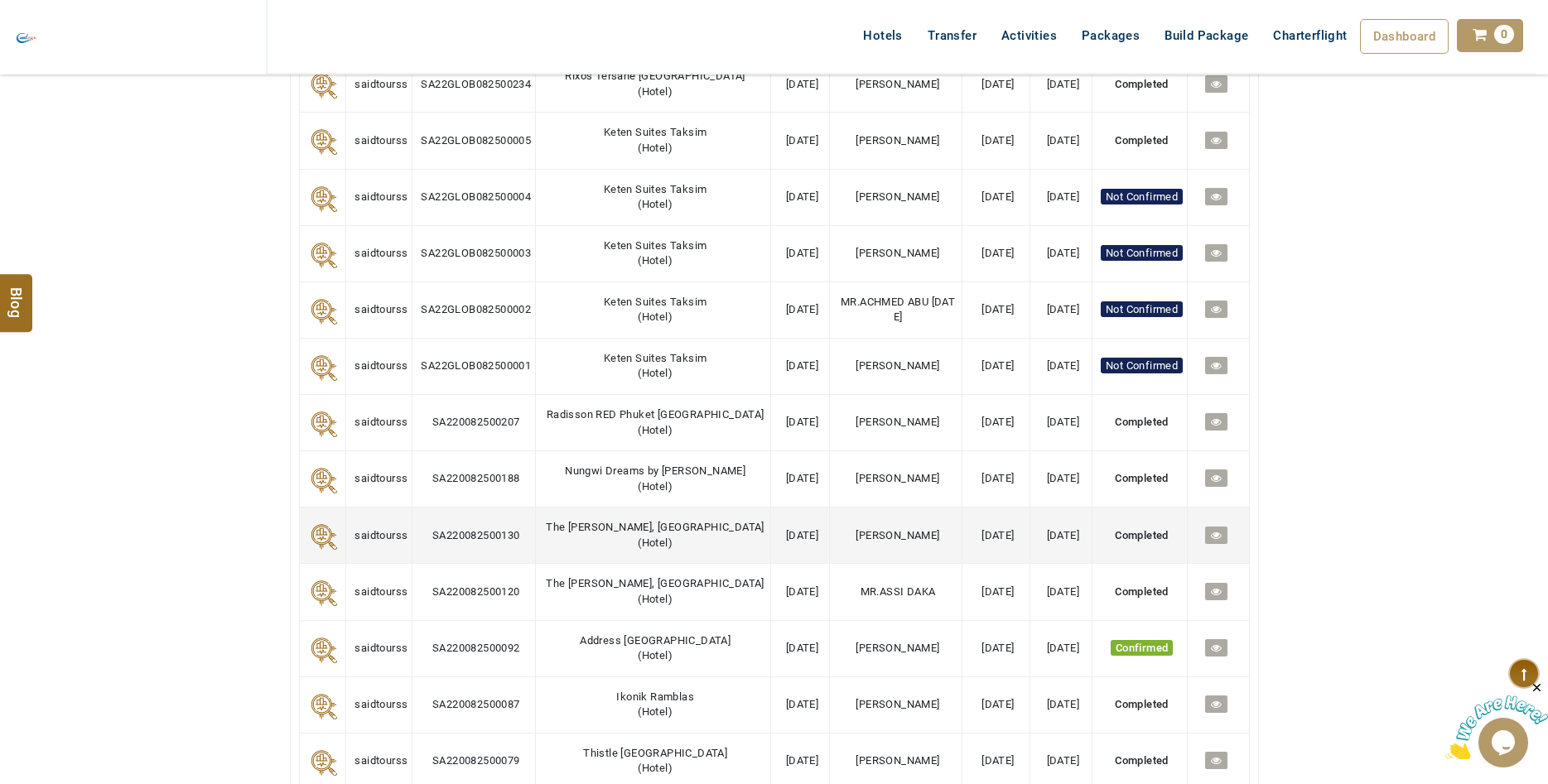
click at [1211, 541] on icon at bounding box center [1216, 535] width 11 height 11
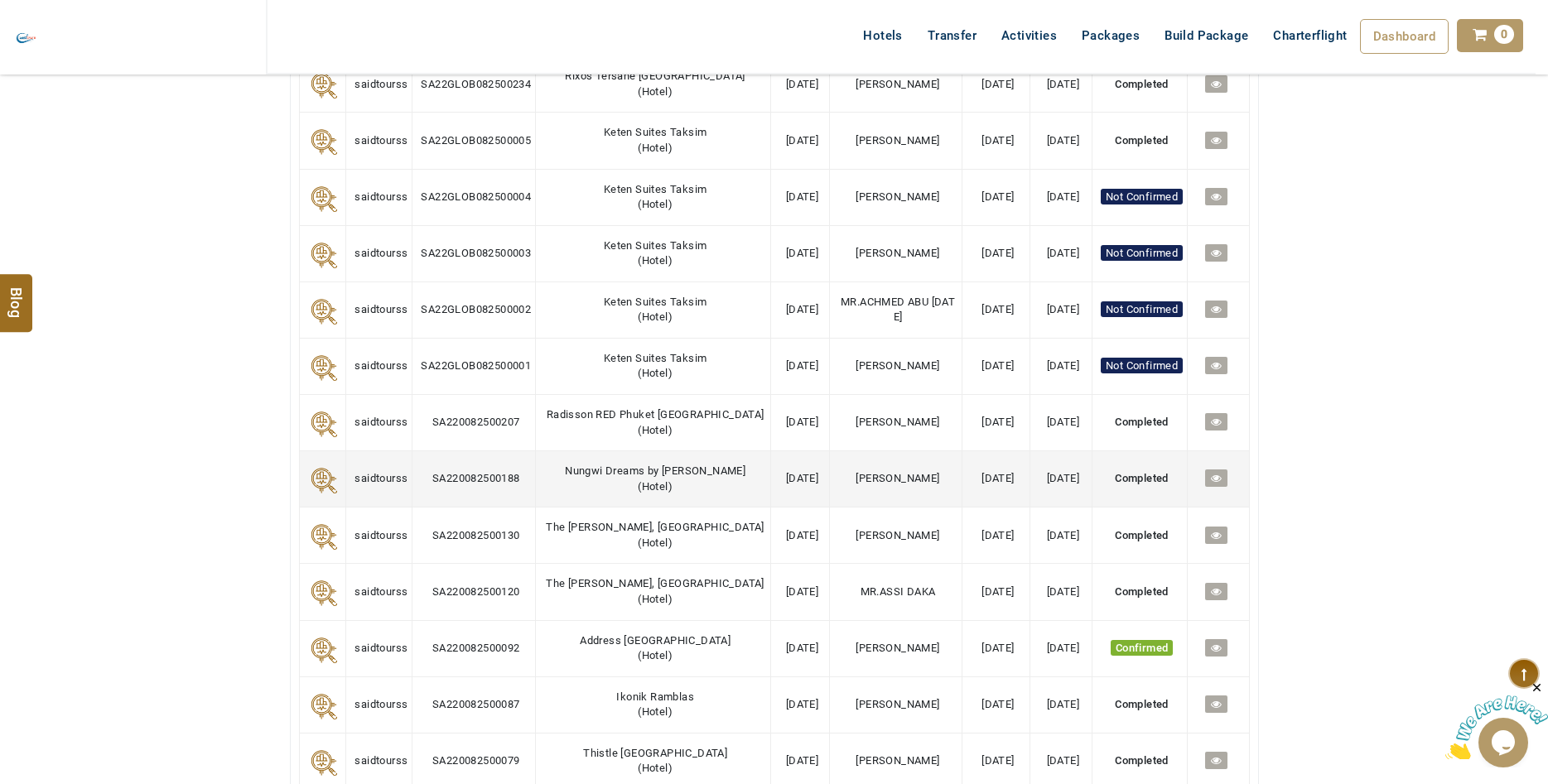
click at [1212, 484] on icon at bounding box center [1216, 478] width 11 height 11
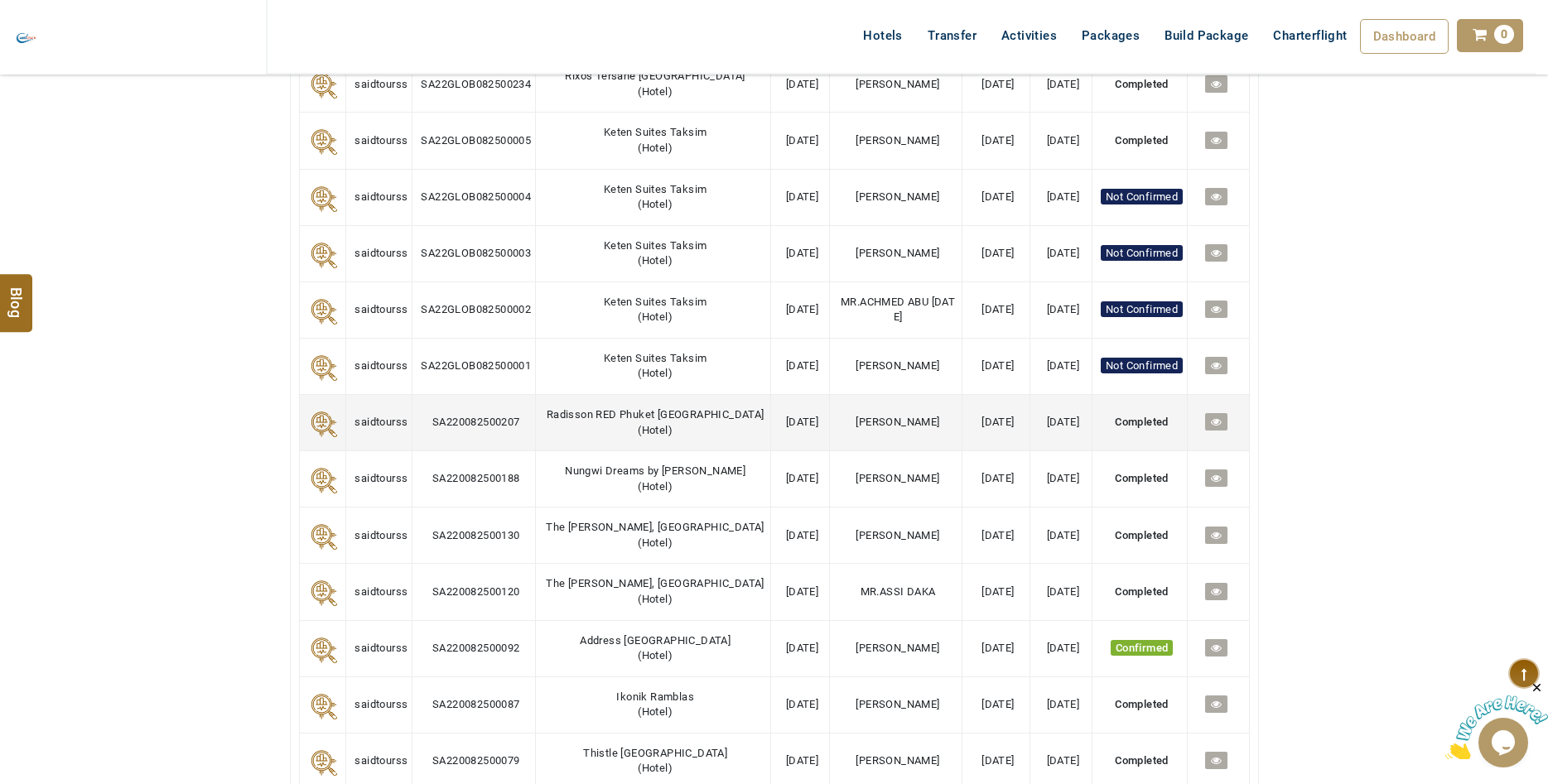
click at [1215, 423] on link at bounding box center [1216, 422] width 22 height 18
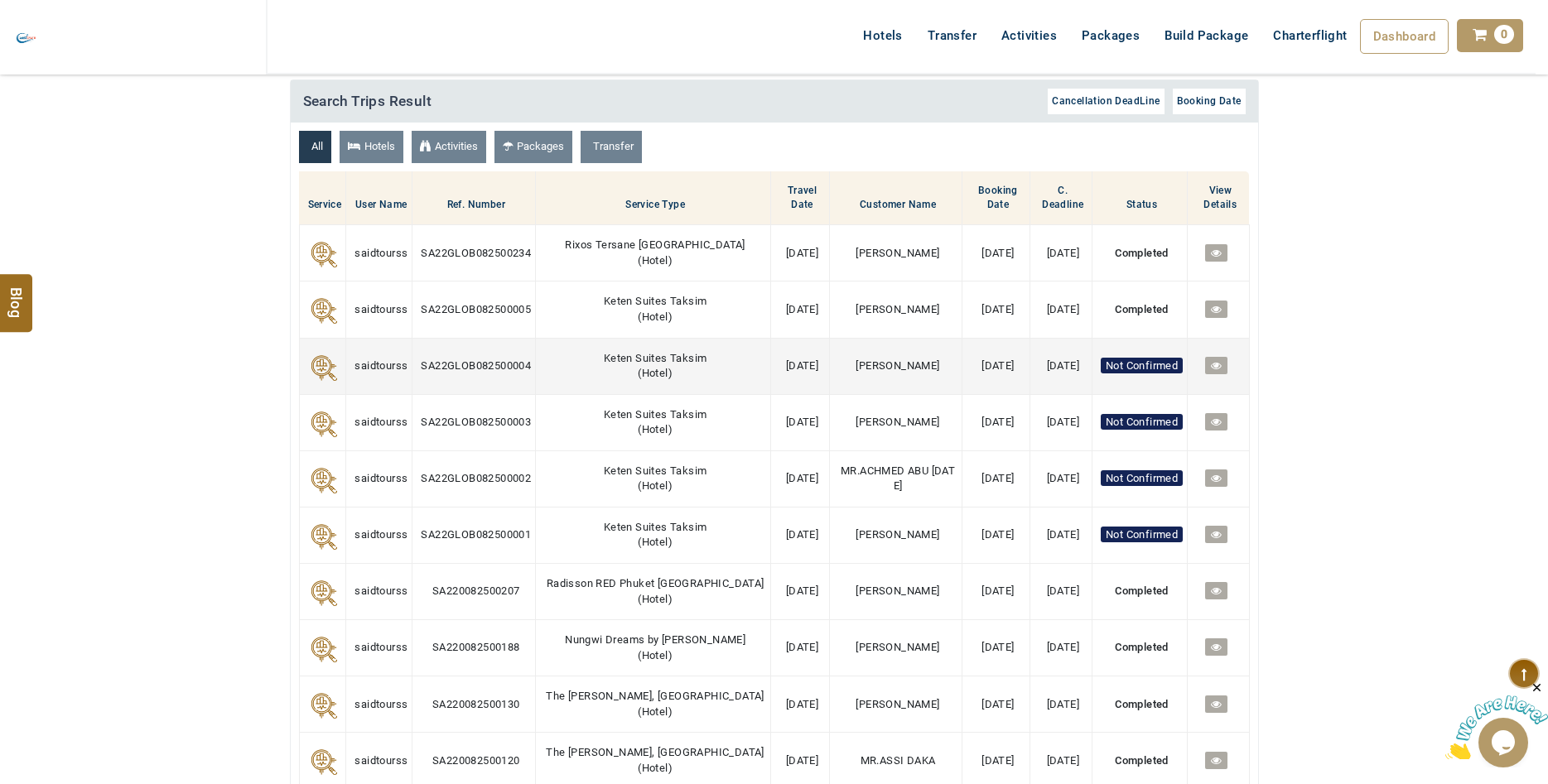
scroll to position [506, 0]
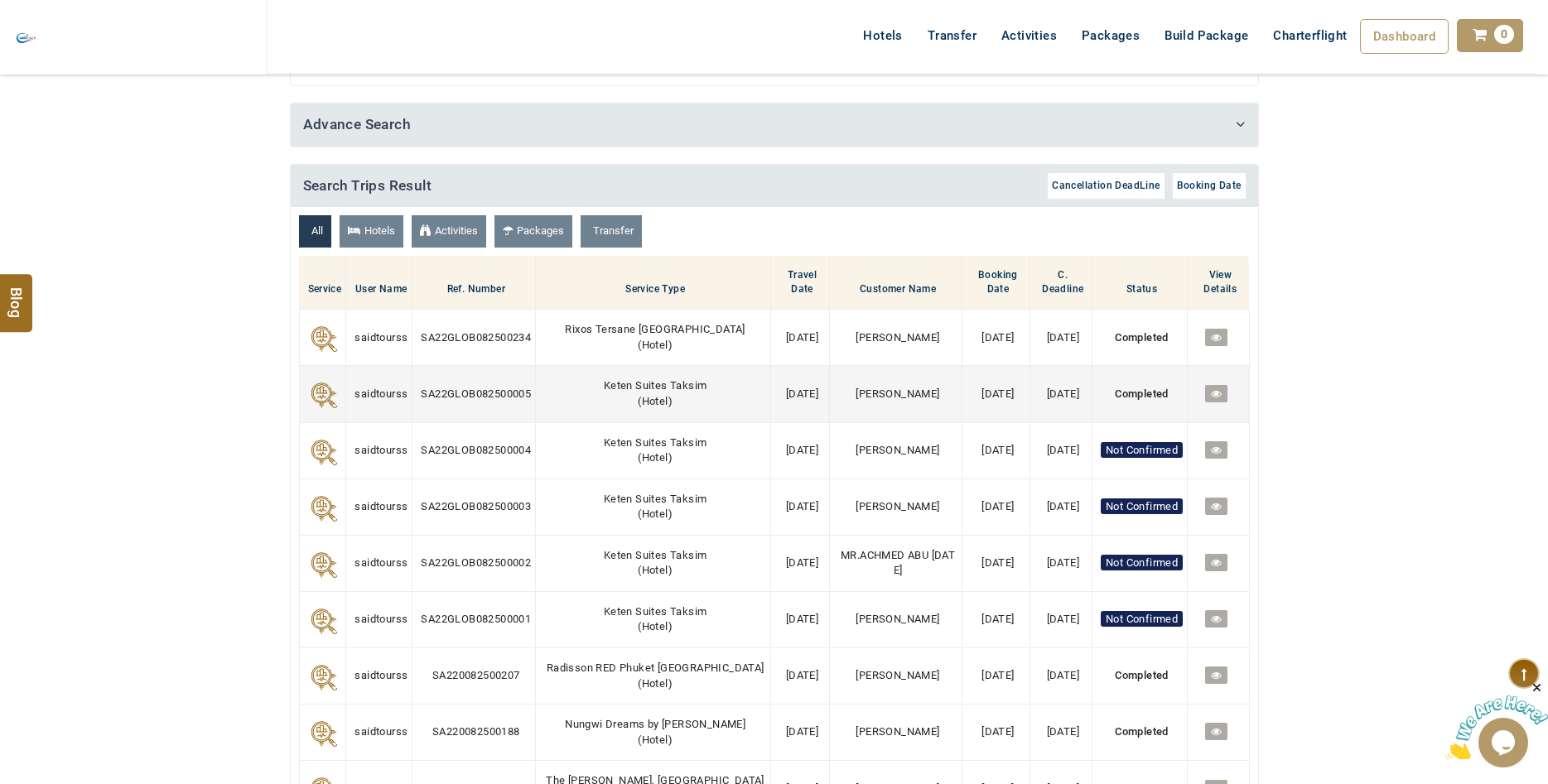
click at [1216, 393] on icon at bounding box center [1216, 393] width 11 height 11
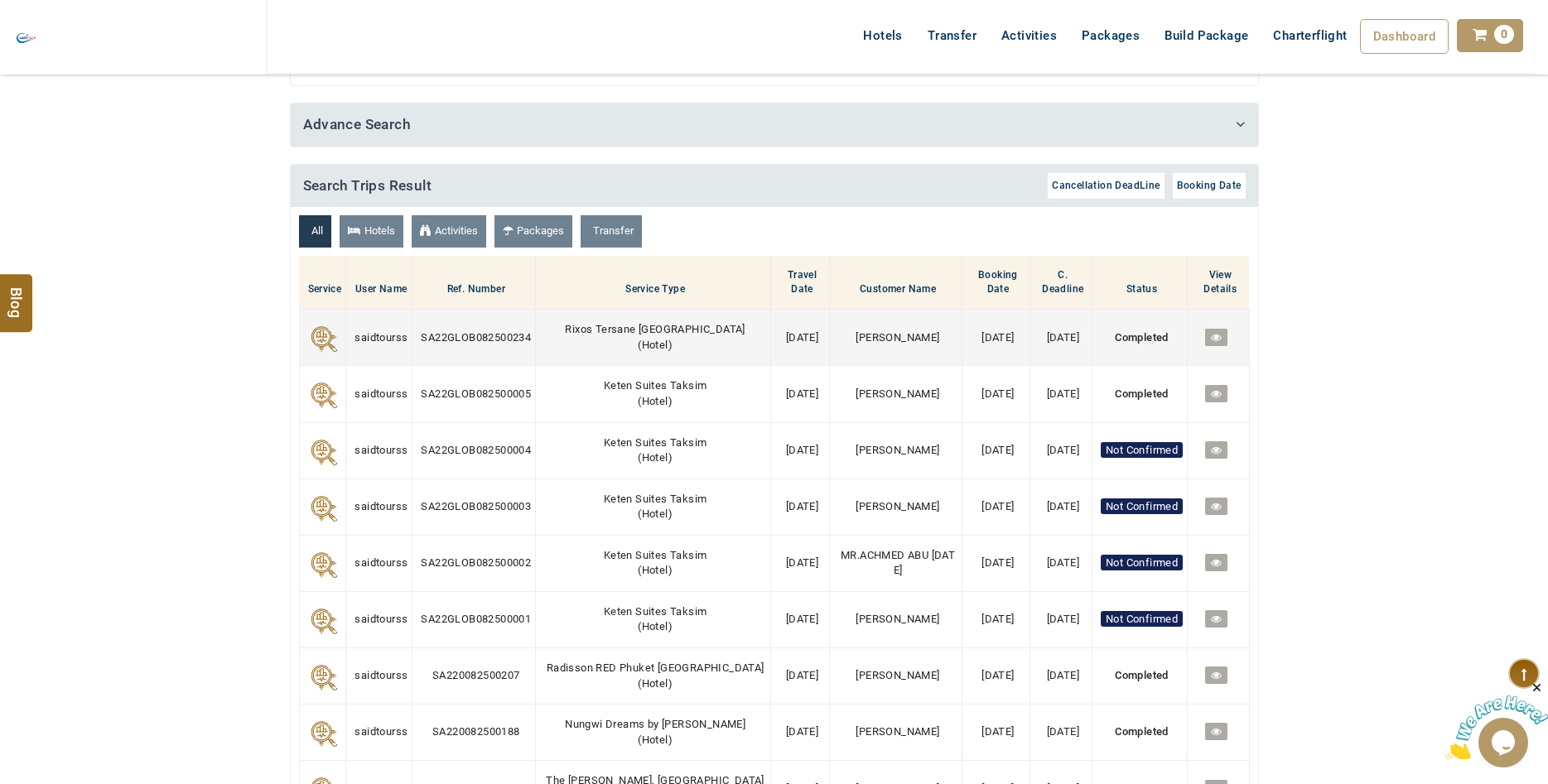
click at [1216, 332] on icon at bounding box center [1216, 337] width 11 height 11
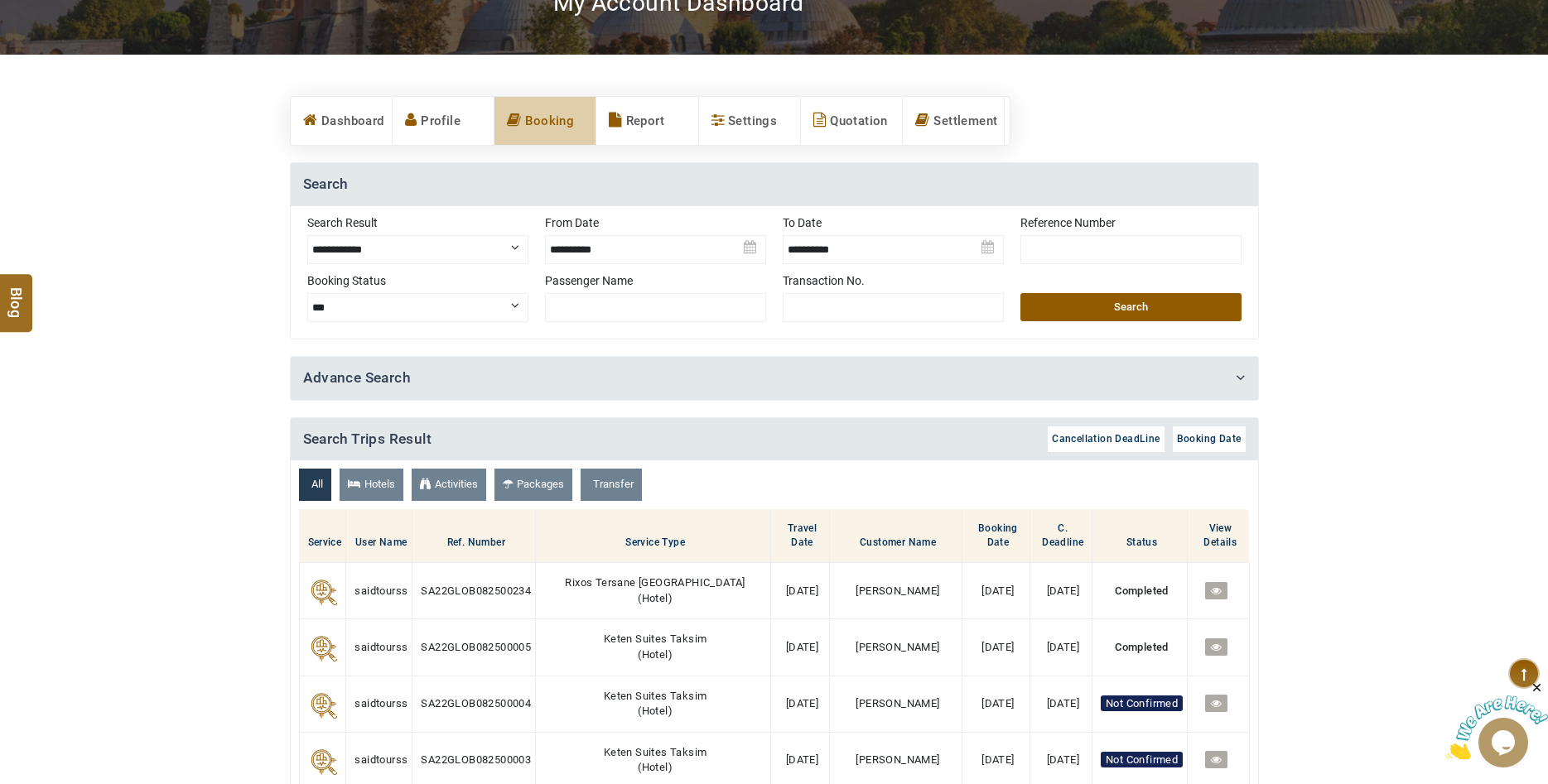
scroll to position [0, 0]
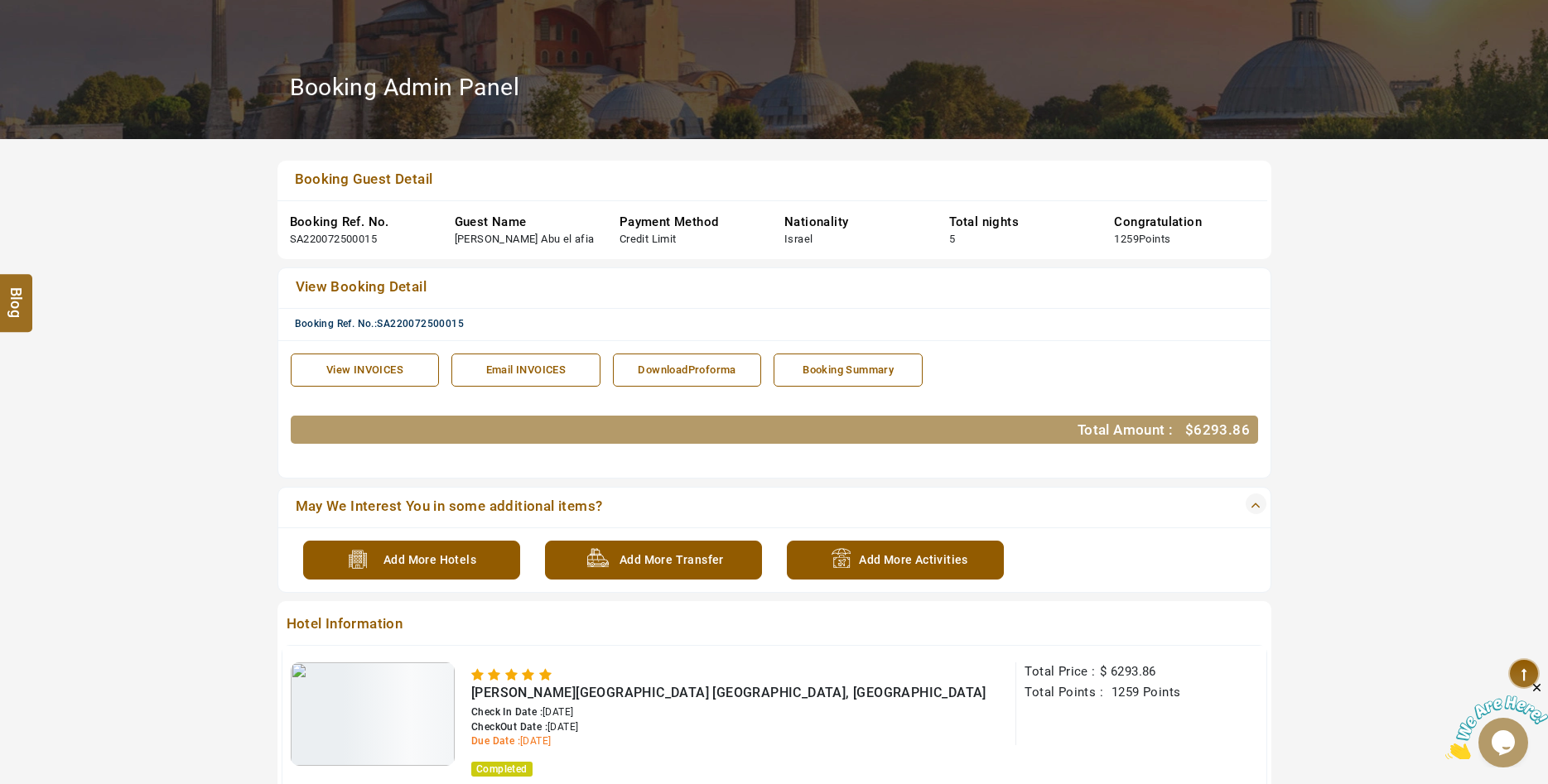
click at [389, 376] on div "View INVOICES" at bounding box center [366, 370] width 131 height 16
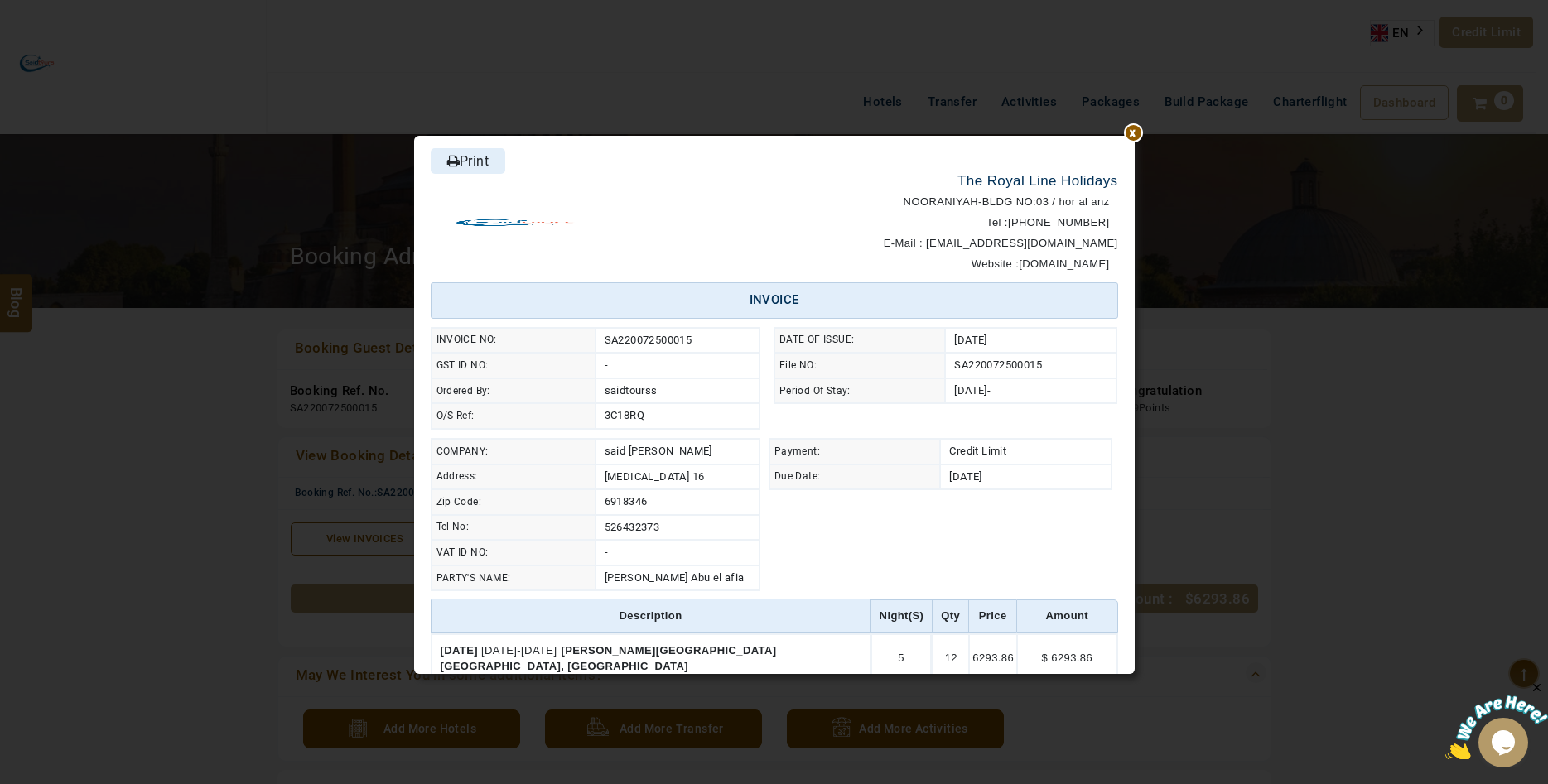
click at [475, 168] on link "Print" at bounding box center [467, 161] width 74 height 25
click at [1134, 136] on div at bounding box center [1134, 136] width 0 height 0
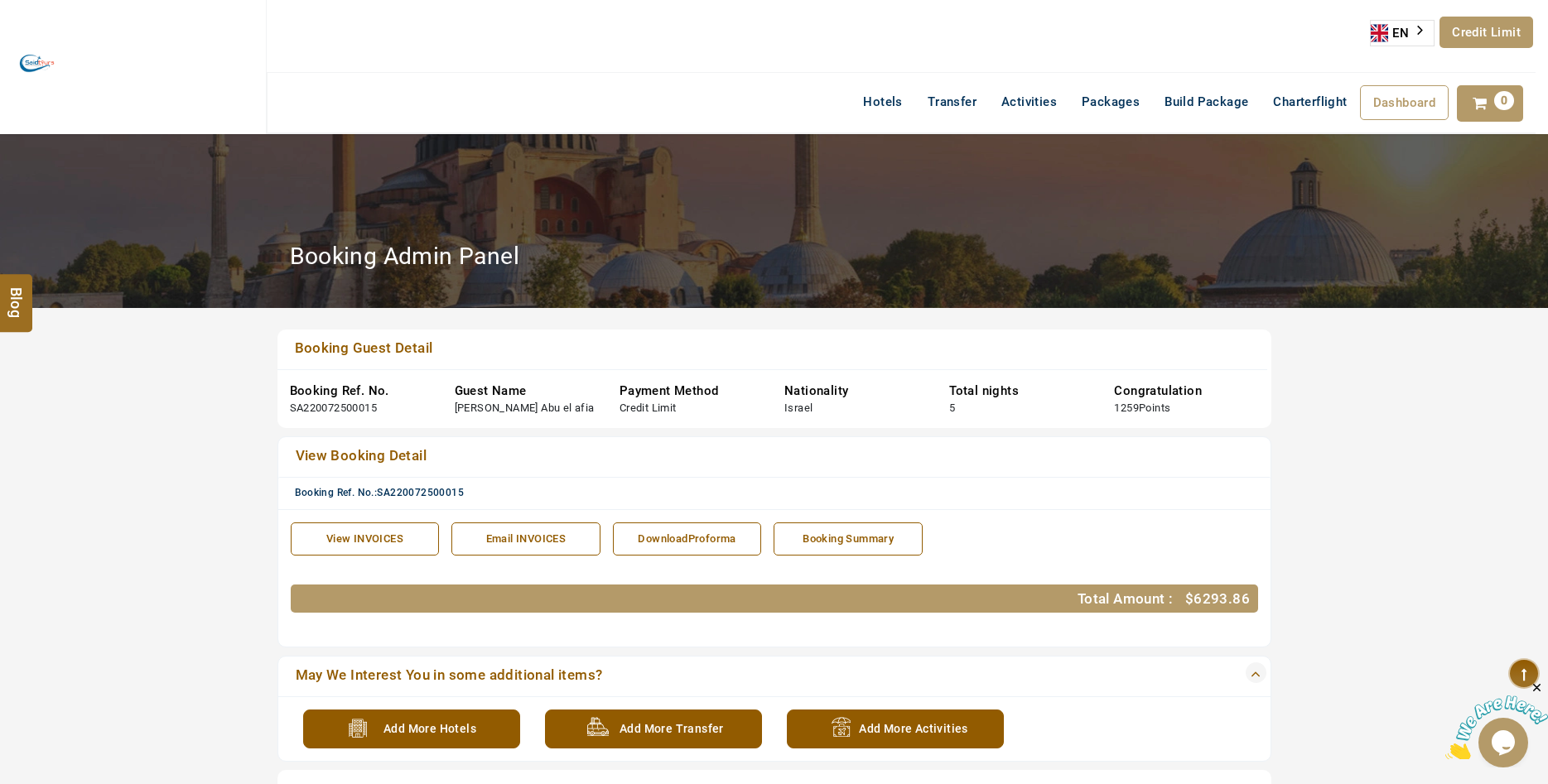
click at [385, 544] on div "View INVOICES" at bounding box center [366, 540] width 131 height 16
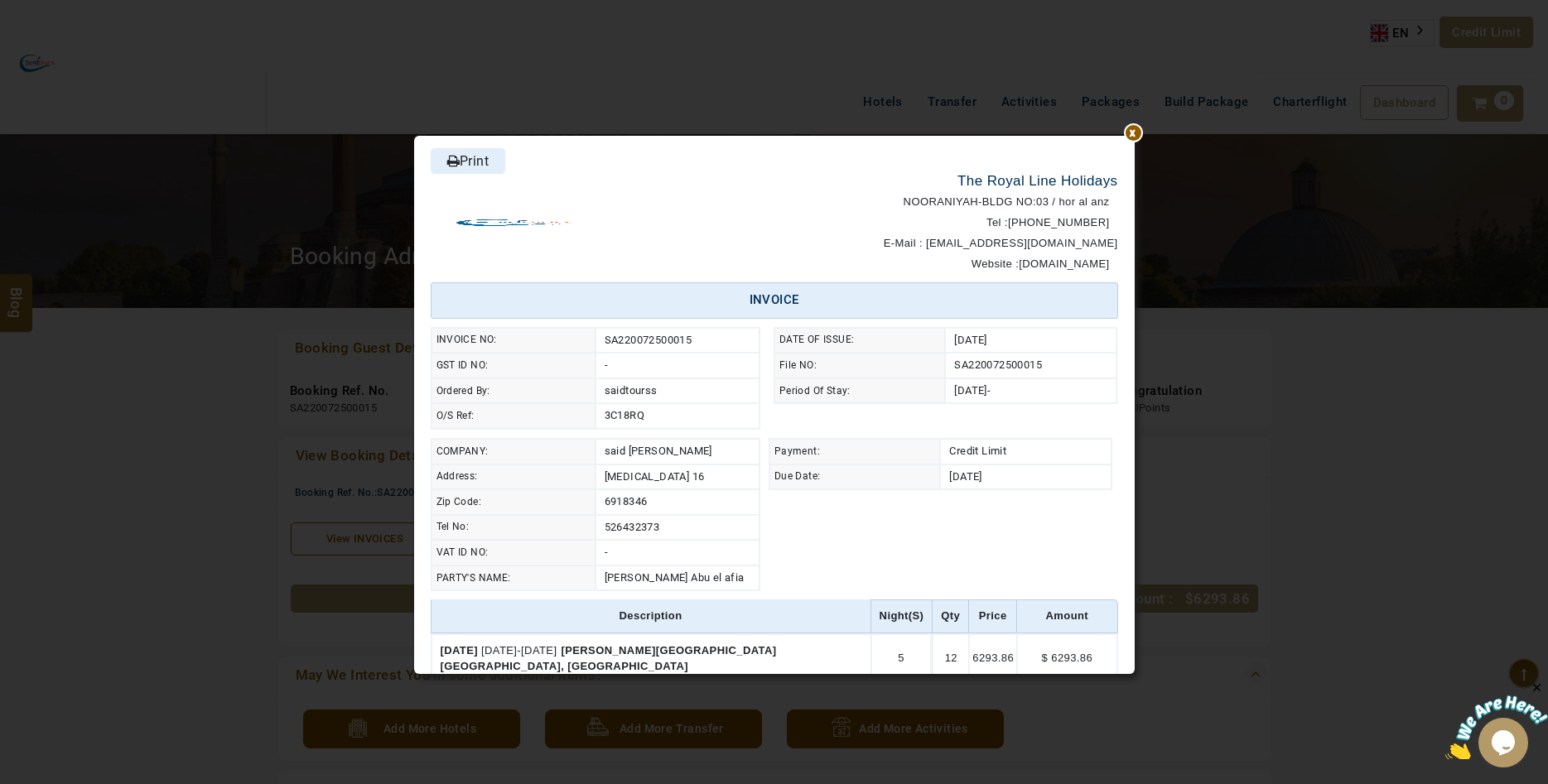
click at [470, 168] on link "Print" at bounding box center [467, 161] width 74 height 25
click at [1134, 136] on div at bounding box center [1134, 136] width 0 height 0
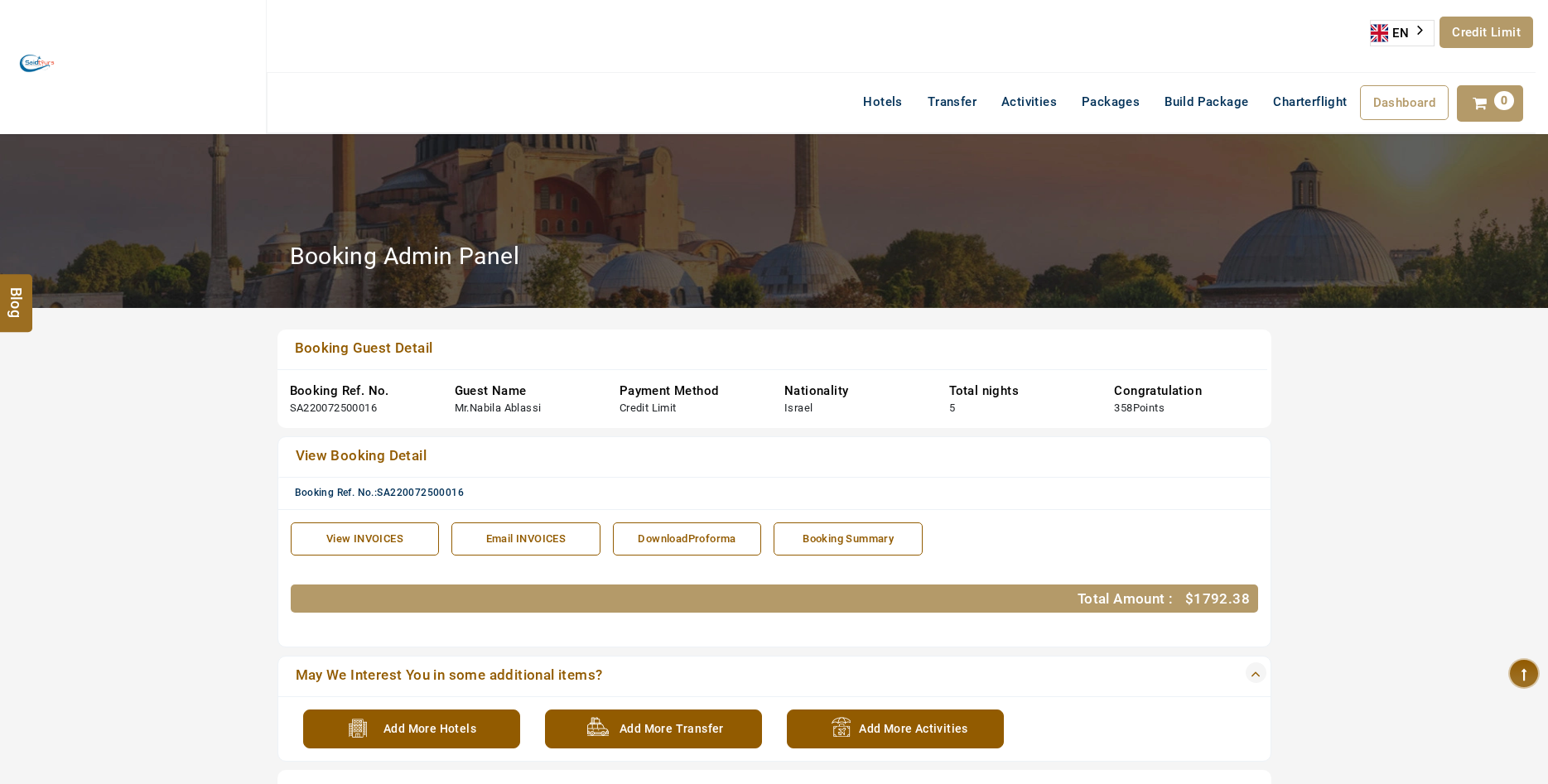
scroll to position [253, 0]
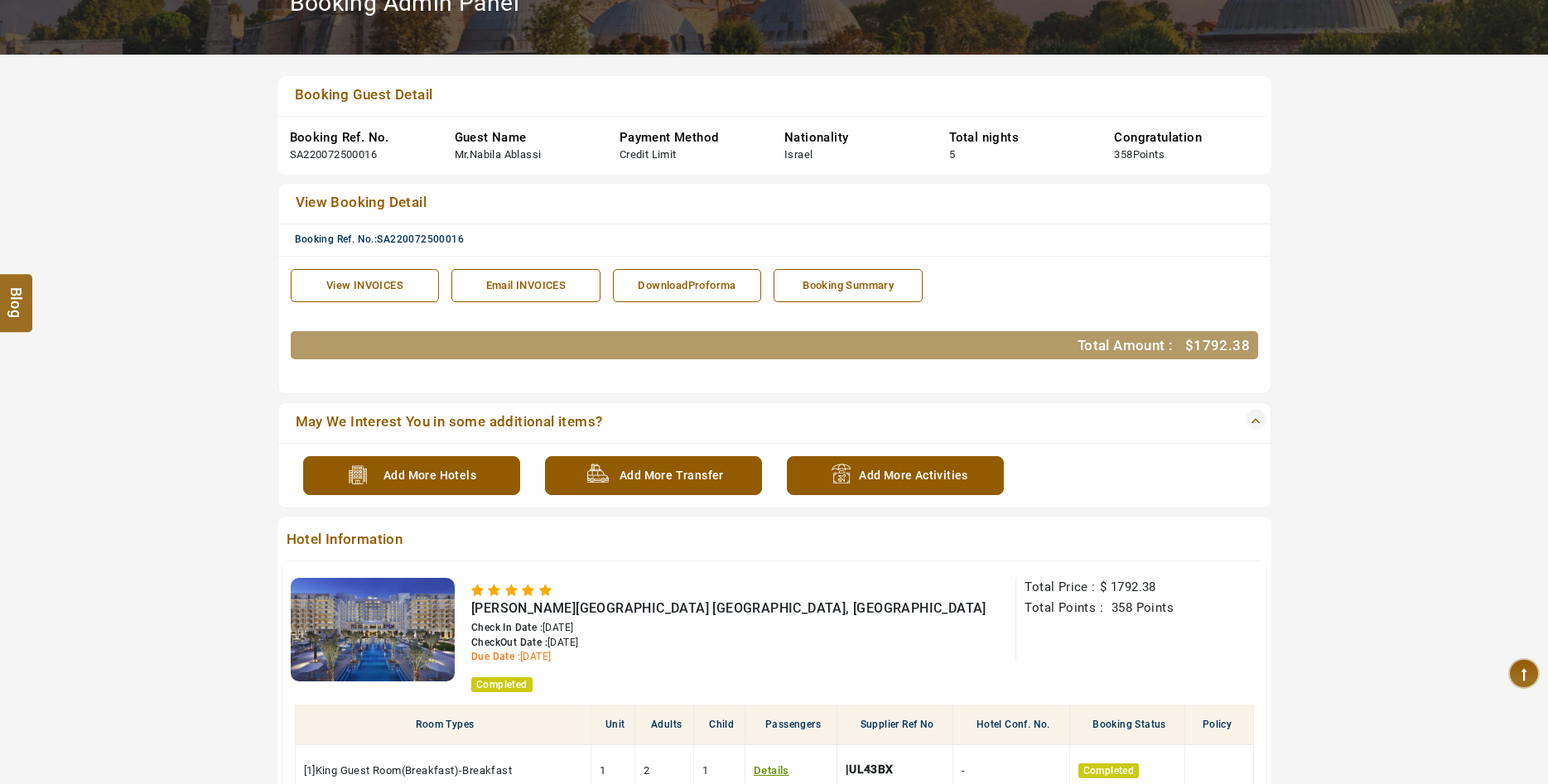
click at [364, 283] on div "View INVOICES" at bounding box center [366, 286] width 131 height 16
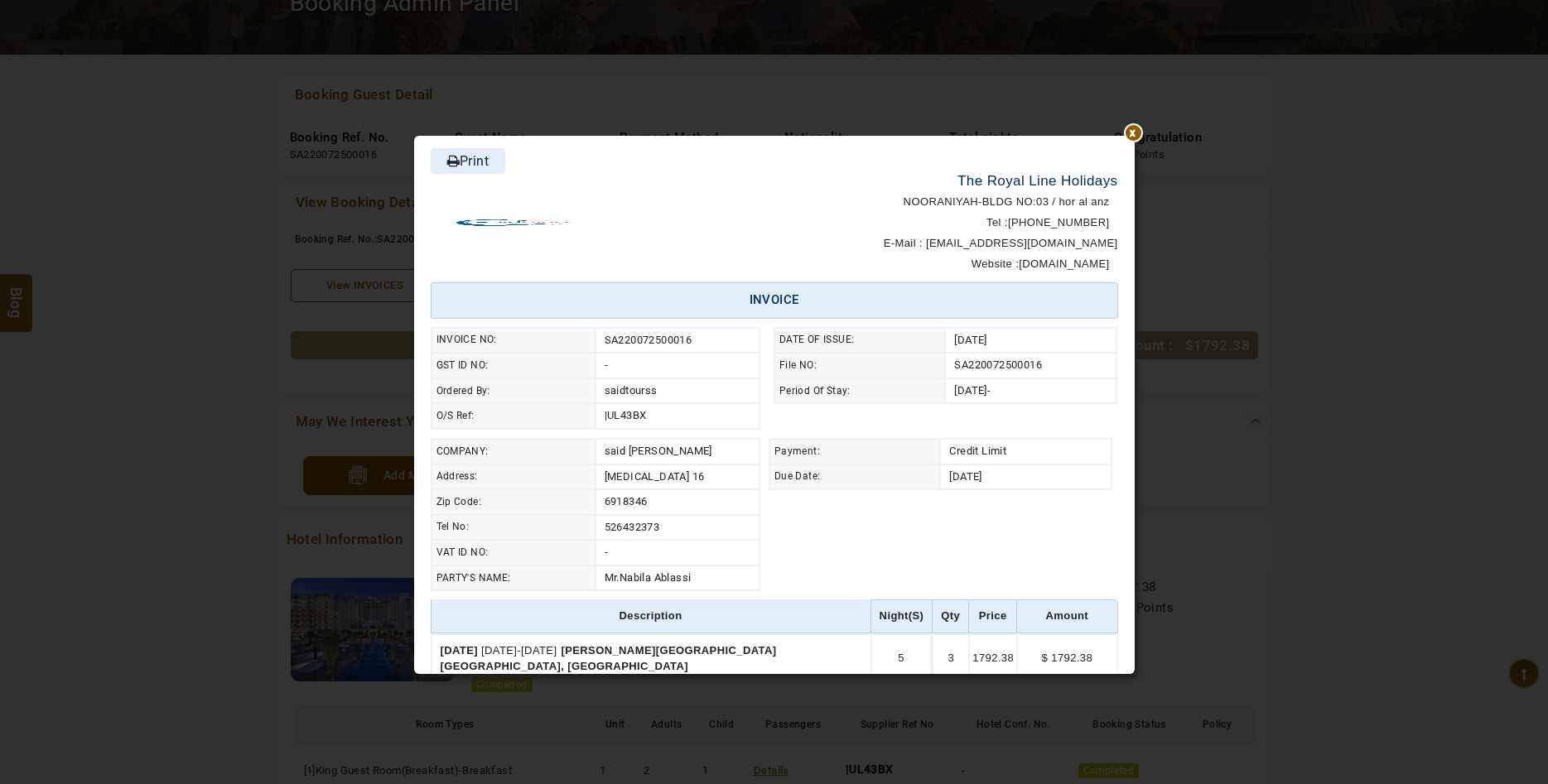
click at [471, 164] on link "Print" at bounding box center [467, 161] width 74 height 25
click at [1262, 312] on div "****** Print The Royal Line Holidays NOORANIYAH-BLDG NO:03 / hor al anz Tel : +…" at bounding box center [774, 392] width 1548 height 784
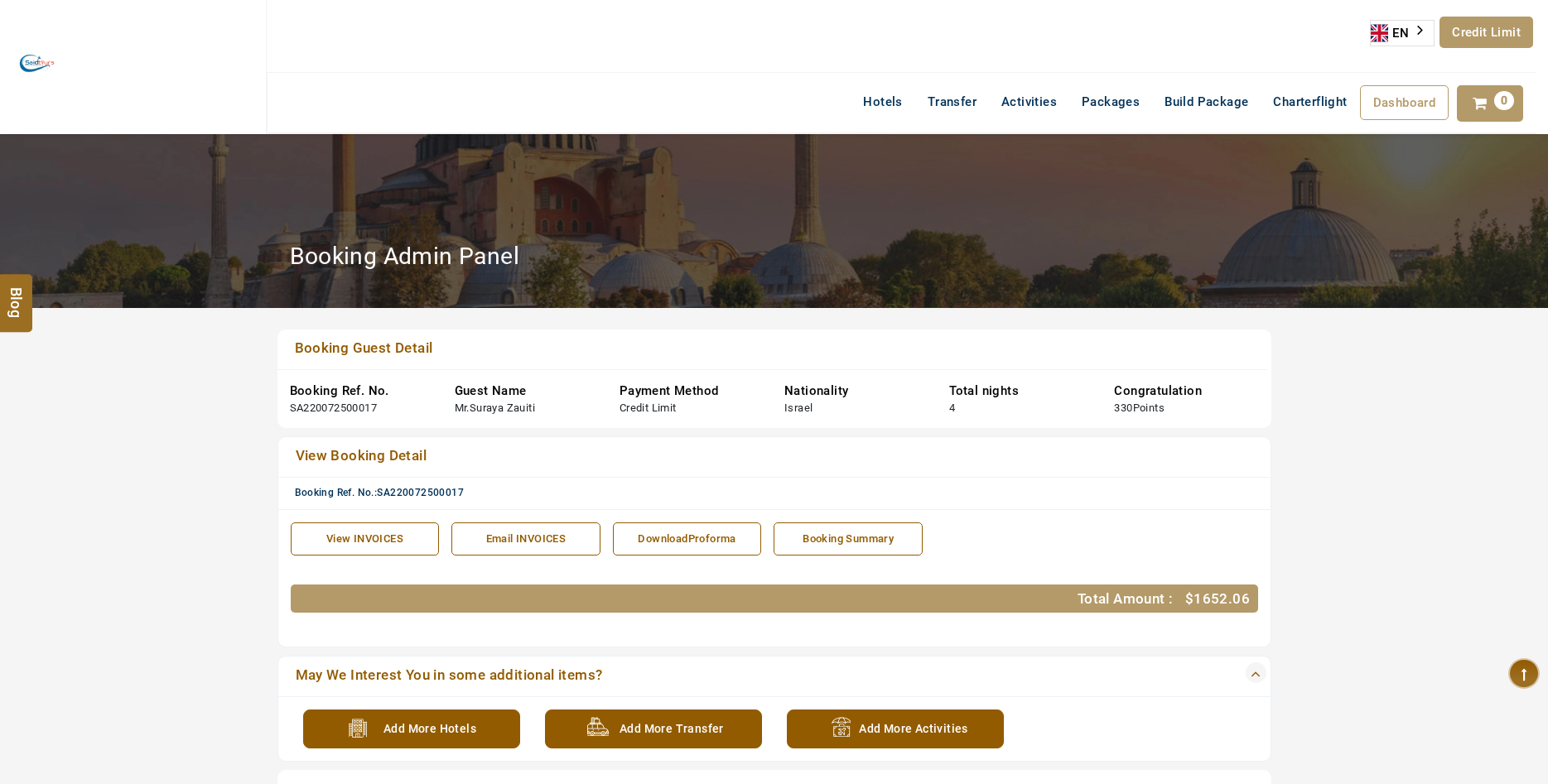
click at [376, 537] on div "View INVOICES" at bounding box center [366, 540] width 131 height 16
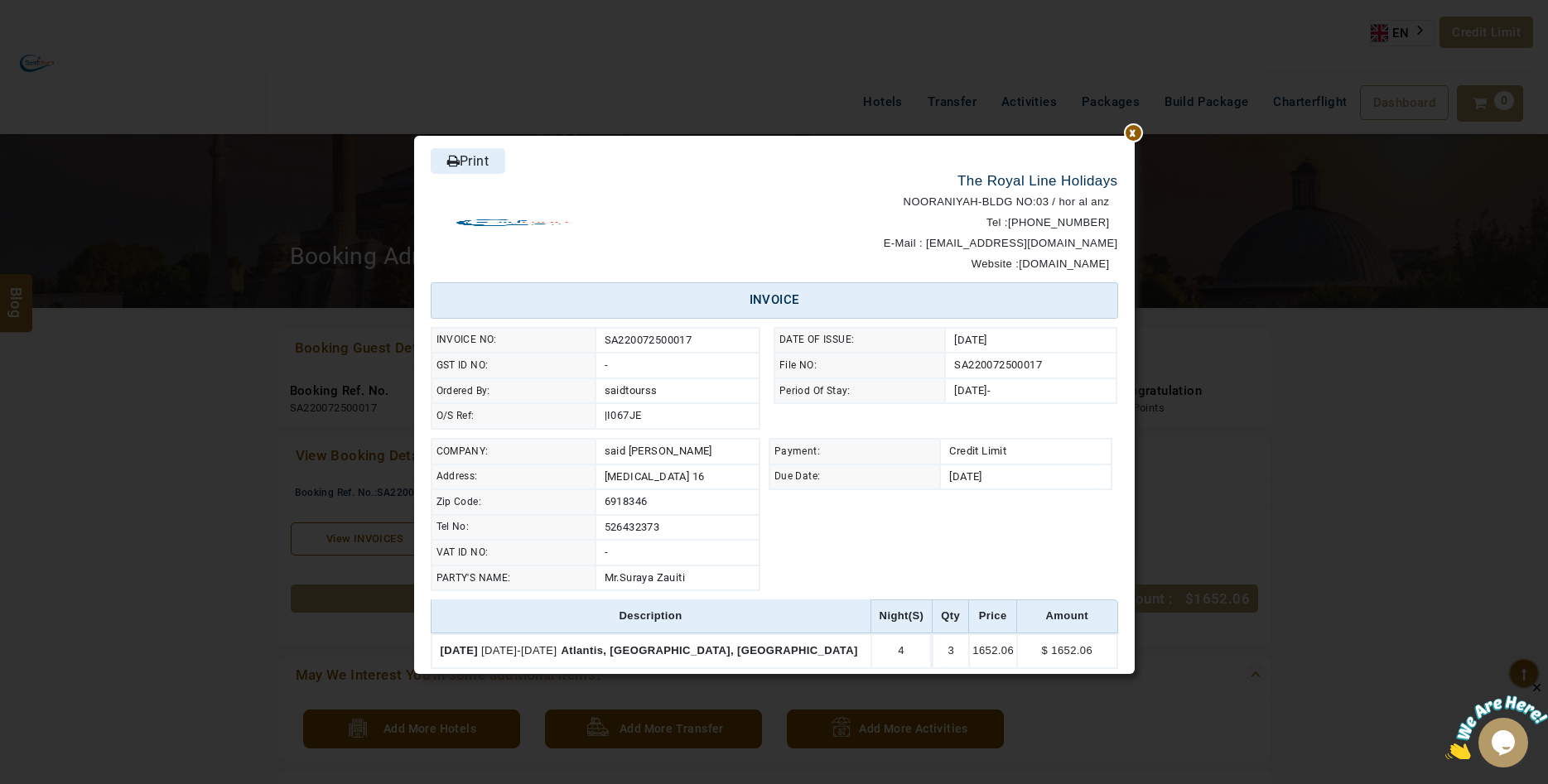
click at [480, 162] on link "Print" at bounding box center [467, 161] width 74 height 25
click at [1134, 136] on div at bounding box center [1134, 136] width 0 height 0
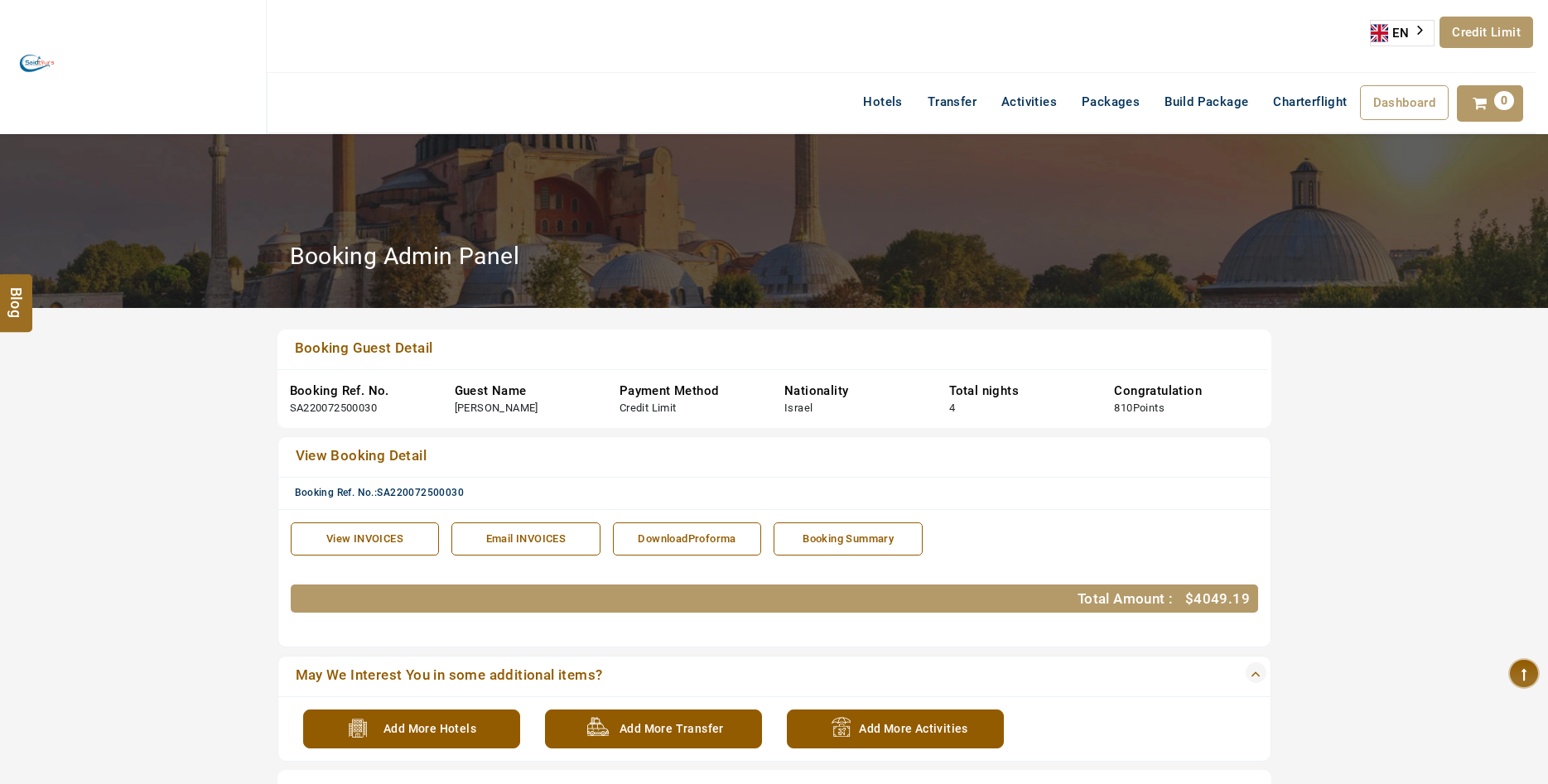
click at [370, 539] on div "View INVOICES" at bounding box center [366, 540] width 131 height 16
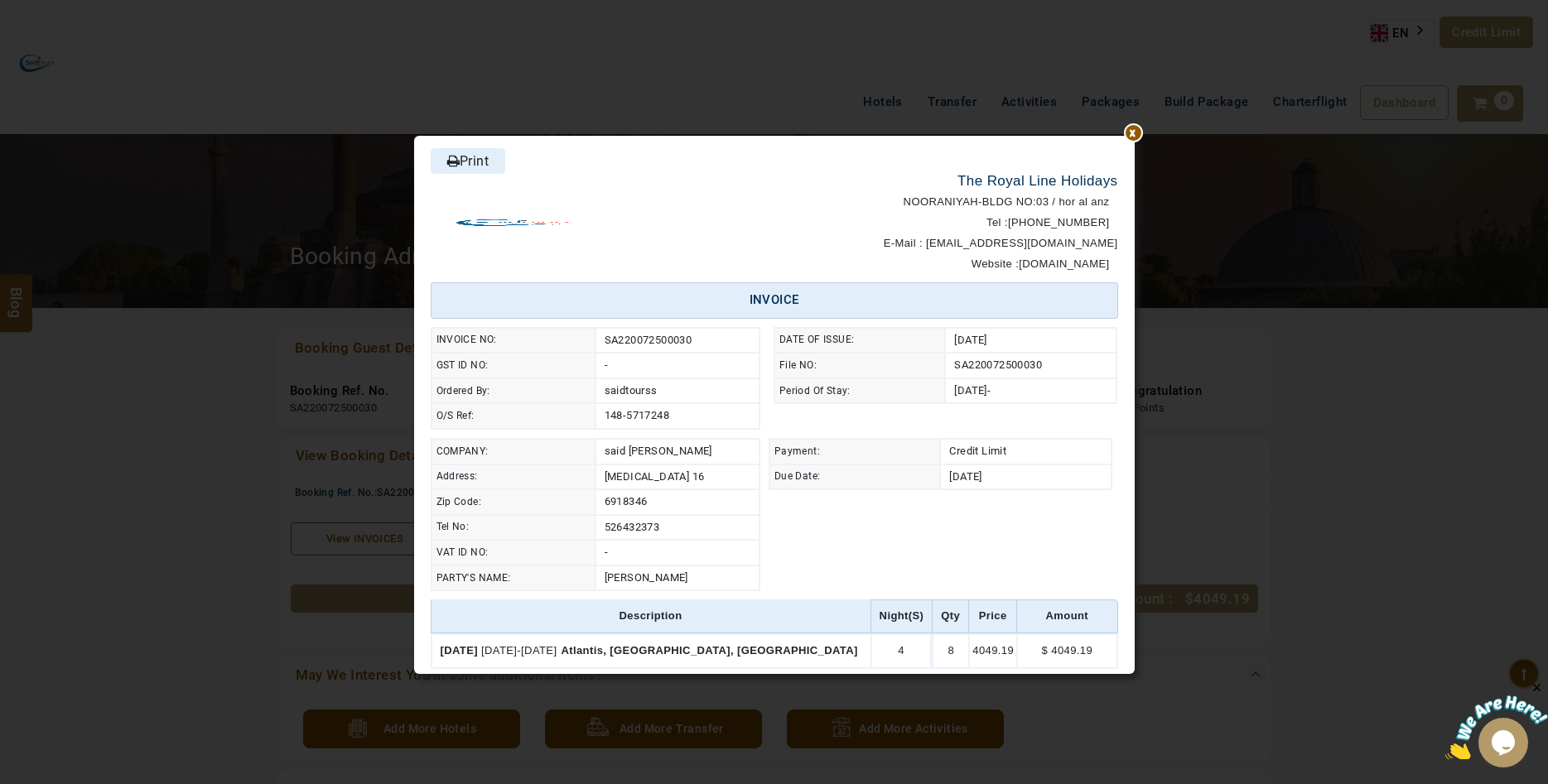
click at [484, 158] on link "Print" at bounding box center [467, 161] width 74 height 25
click at [1134, 136] on div at bounding box center [1134, 136] width 0 height 0
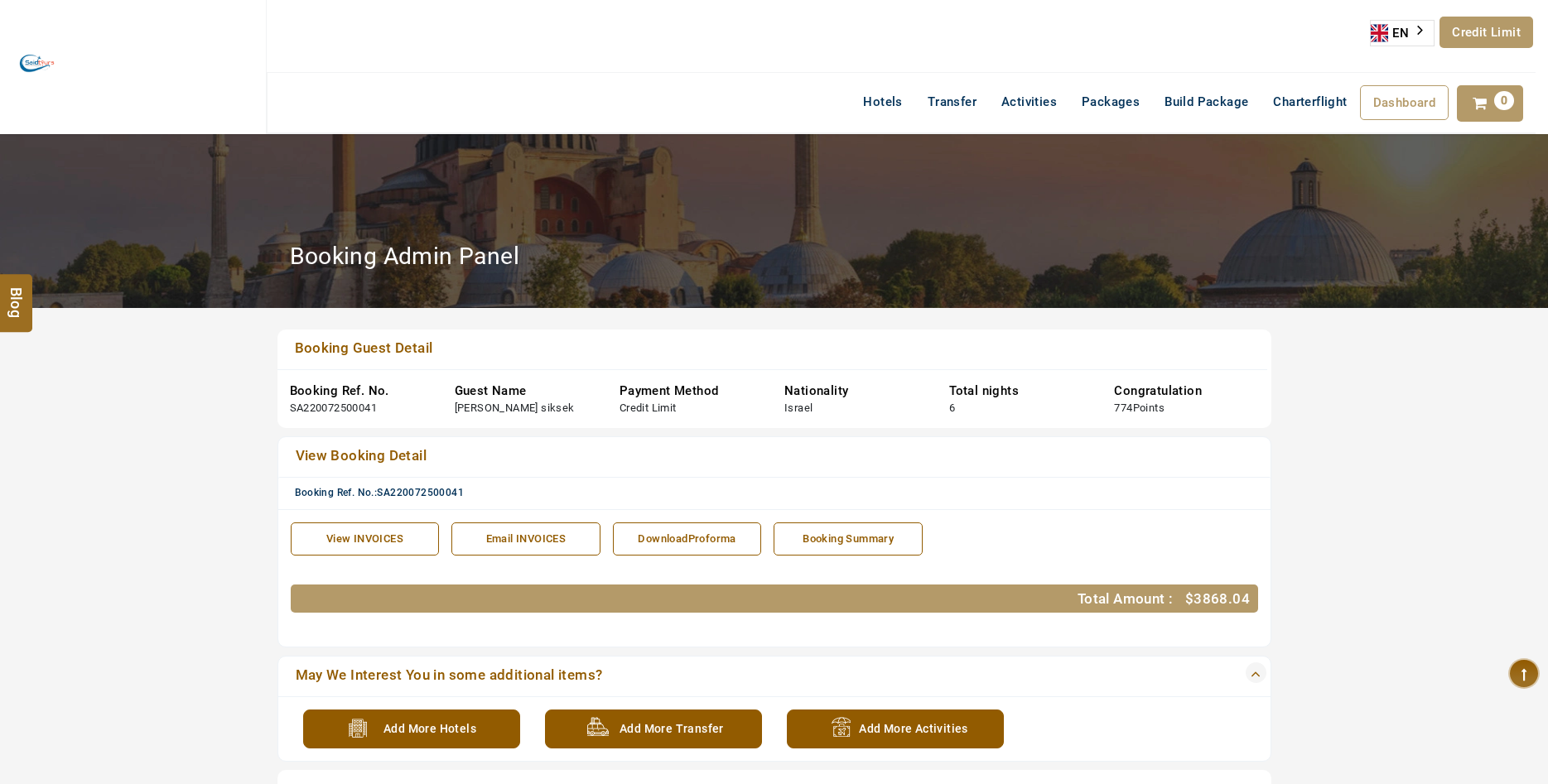
click at [387, 540] on div "View INVOICES" at bounding box center [366, 540] width 131 height 16
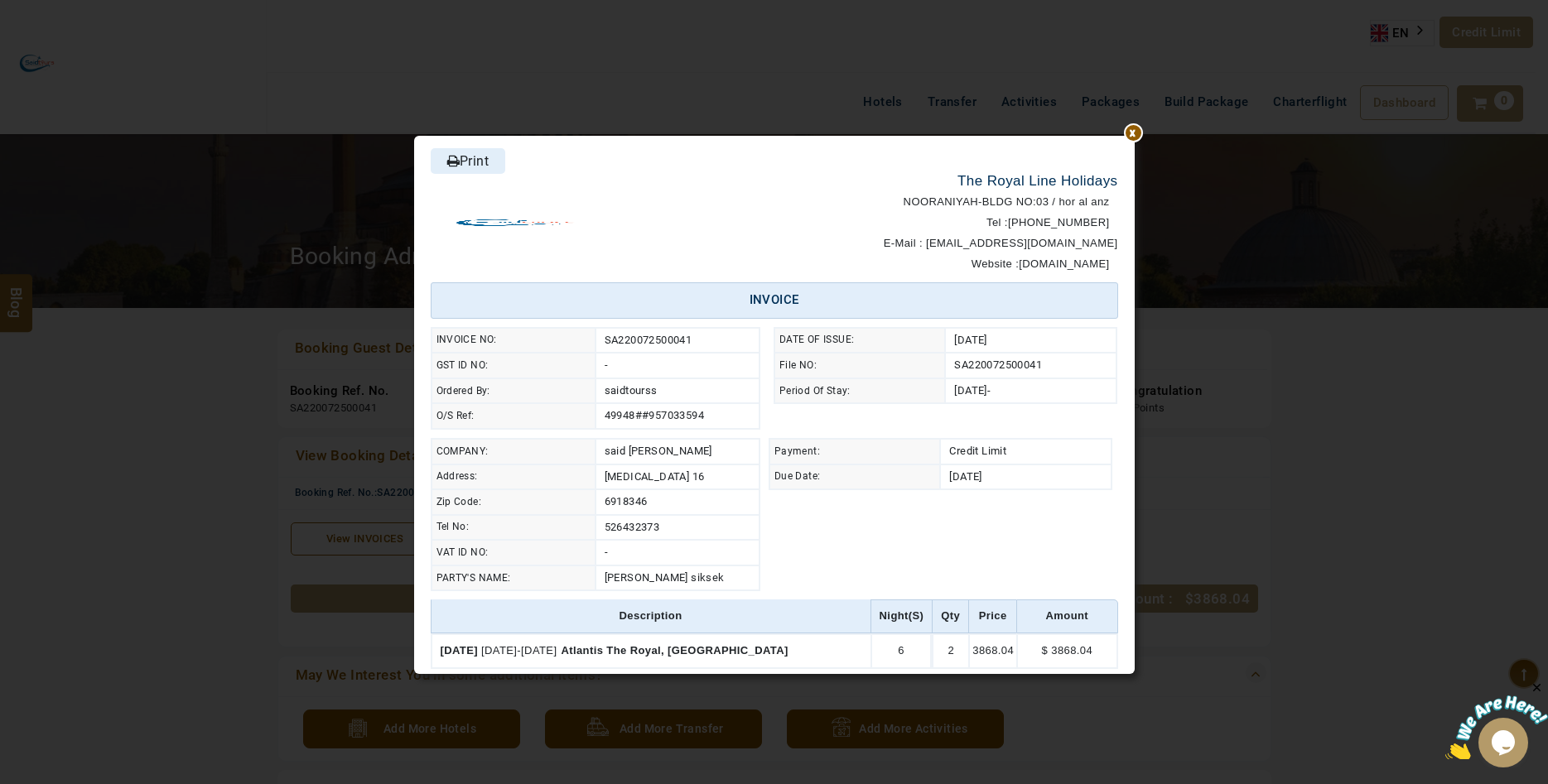
click at [481, 156] on link "Print" at bounding box center [467, 161] width 74 height 25
click at [1134, 136] on div at bounding box center [1134, 136] width 0 height 0
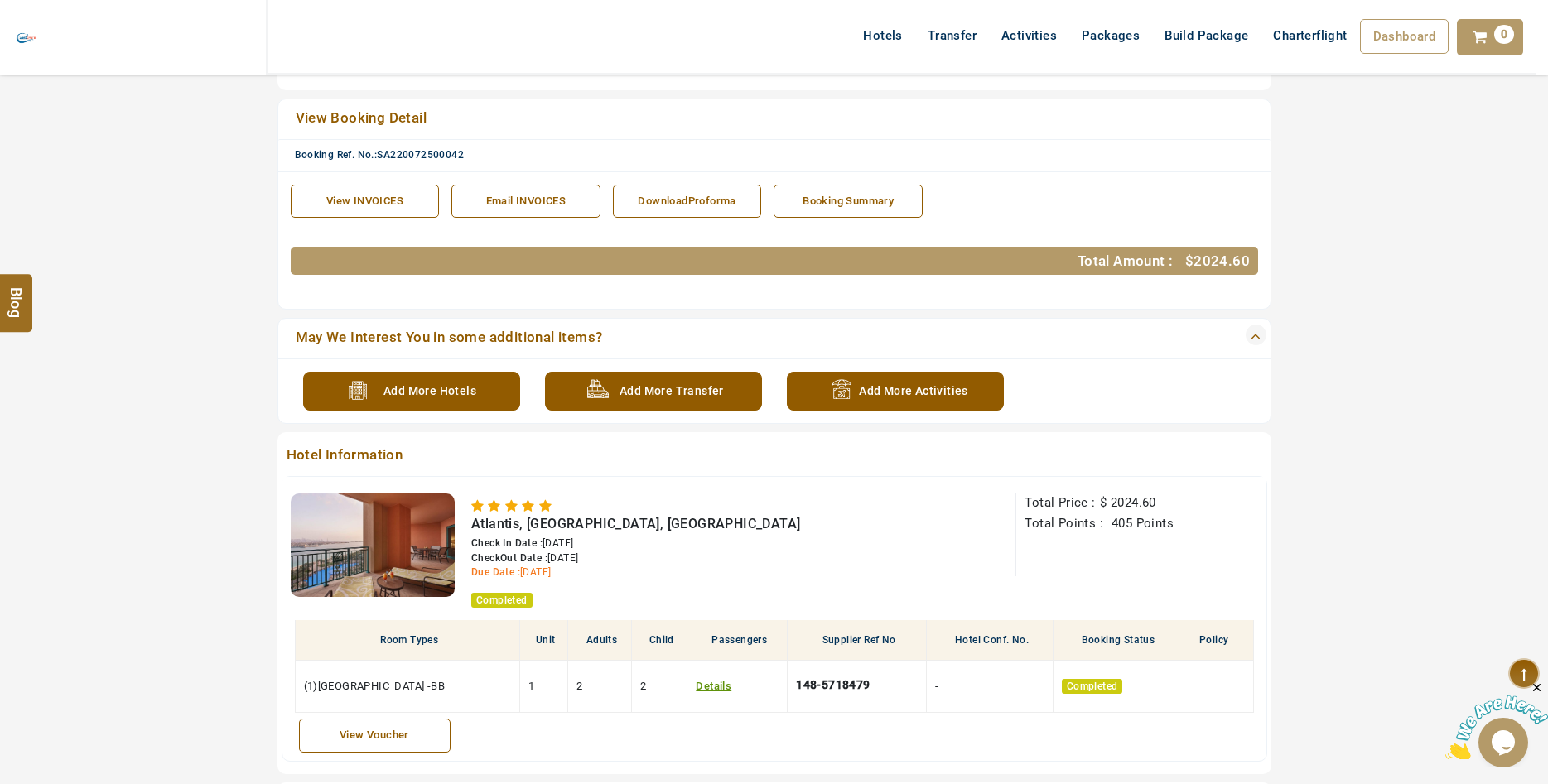
click at [370, 204] on div "View INVOICES" at bounding box center [366, 201] width 131 height 16
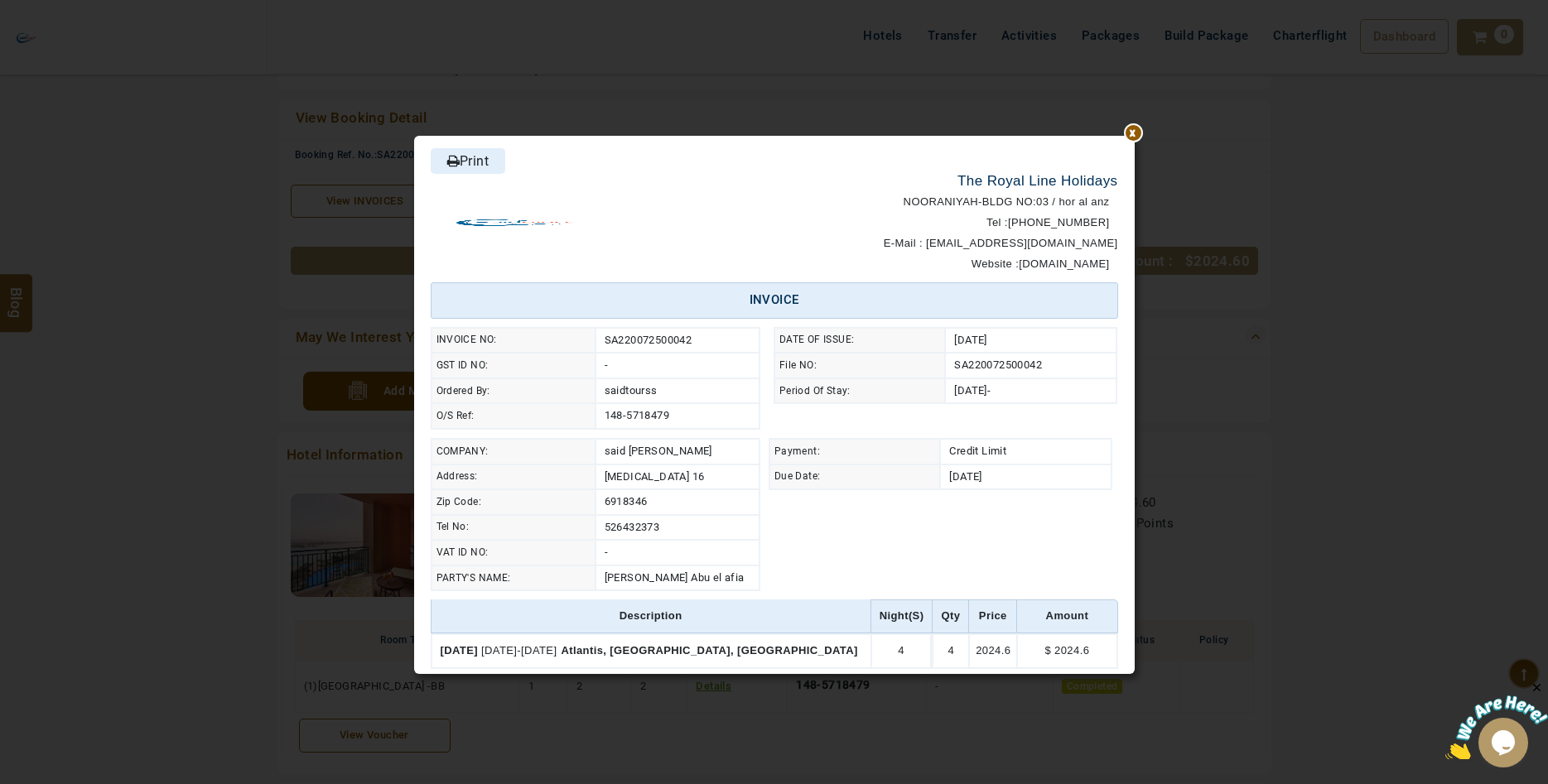
click at [475, 154] on link "Print" at bounding box center [467, 161] width 74 height 25
click at [1134, 136] on div at bounding box center [1134, 136] width 0 height 0
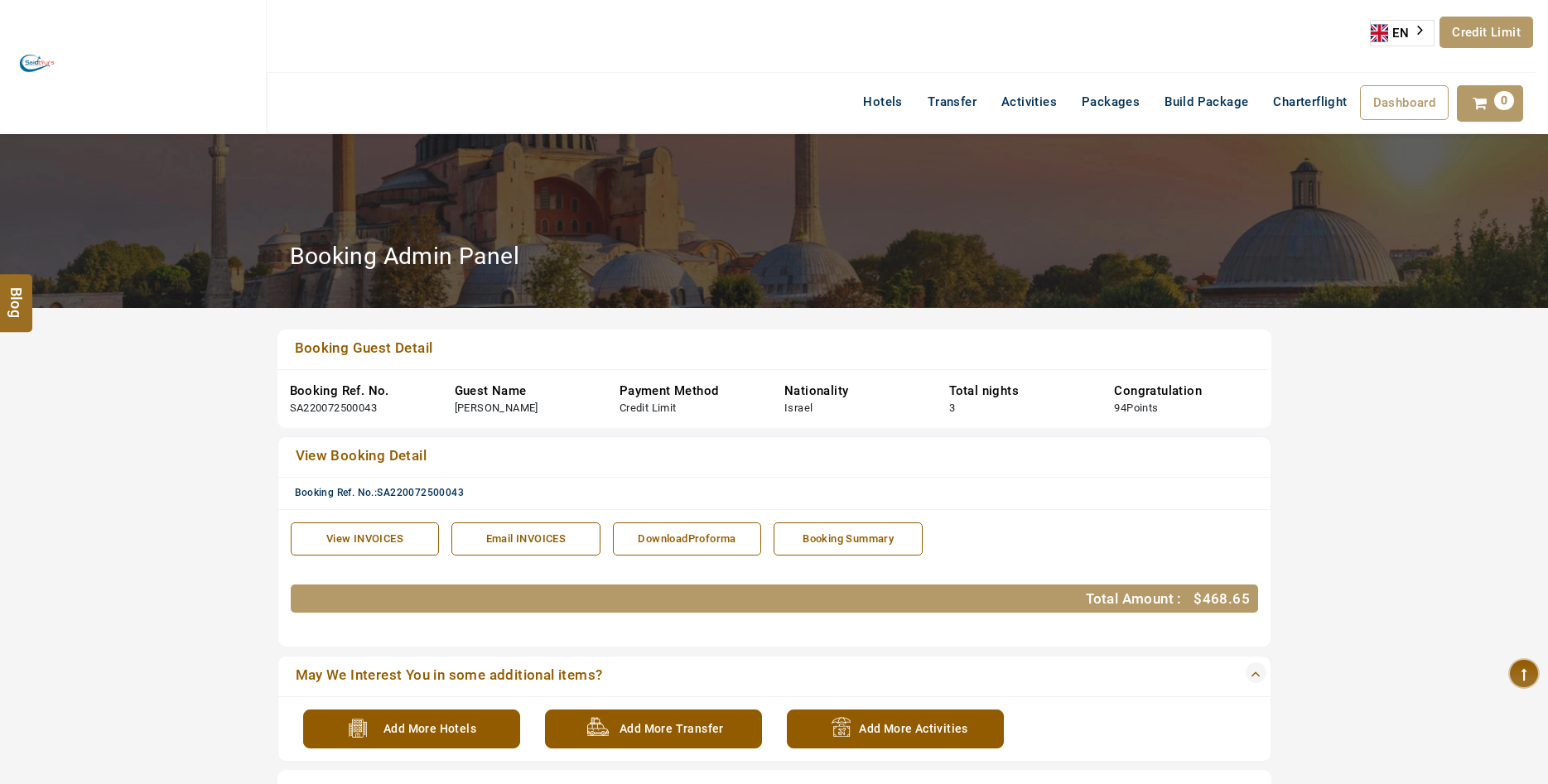
scroll to position [84, 0]
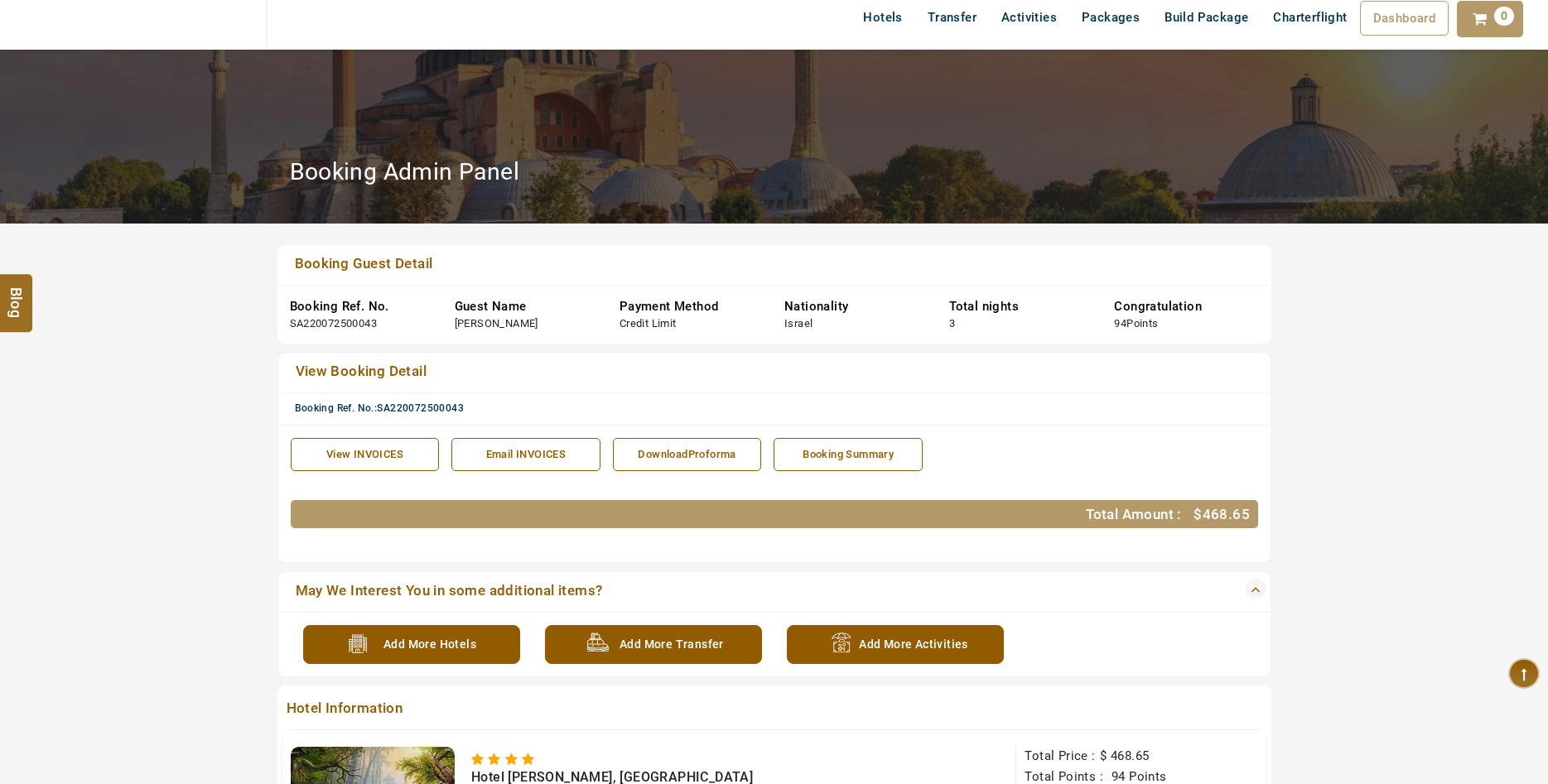
click at [372, 451] on div "View INVOICES" at bounding box center [366, 455] width 131 height 16
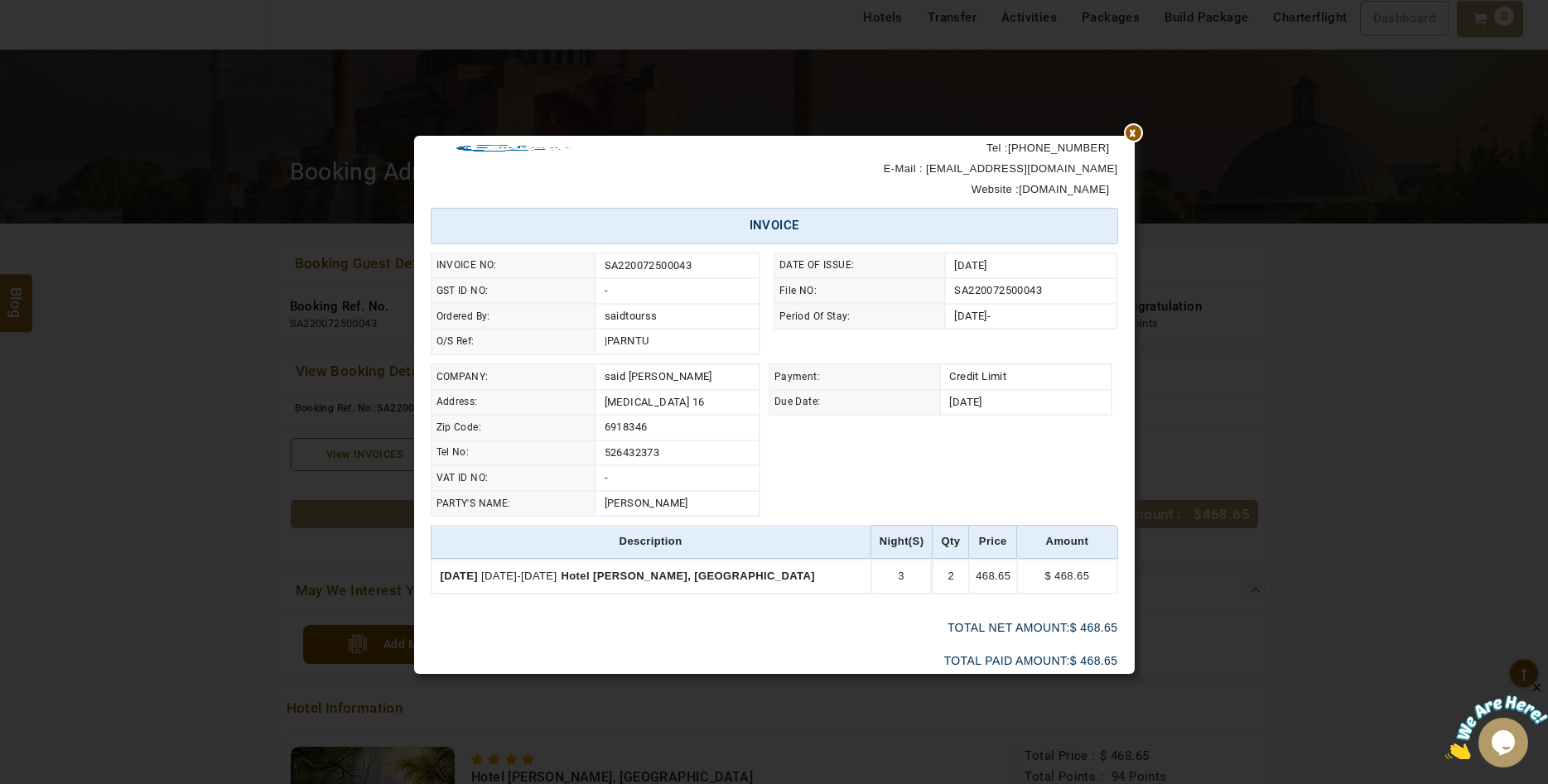
scroll to position [0, 0]
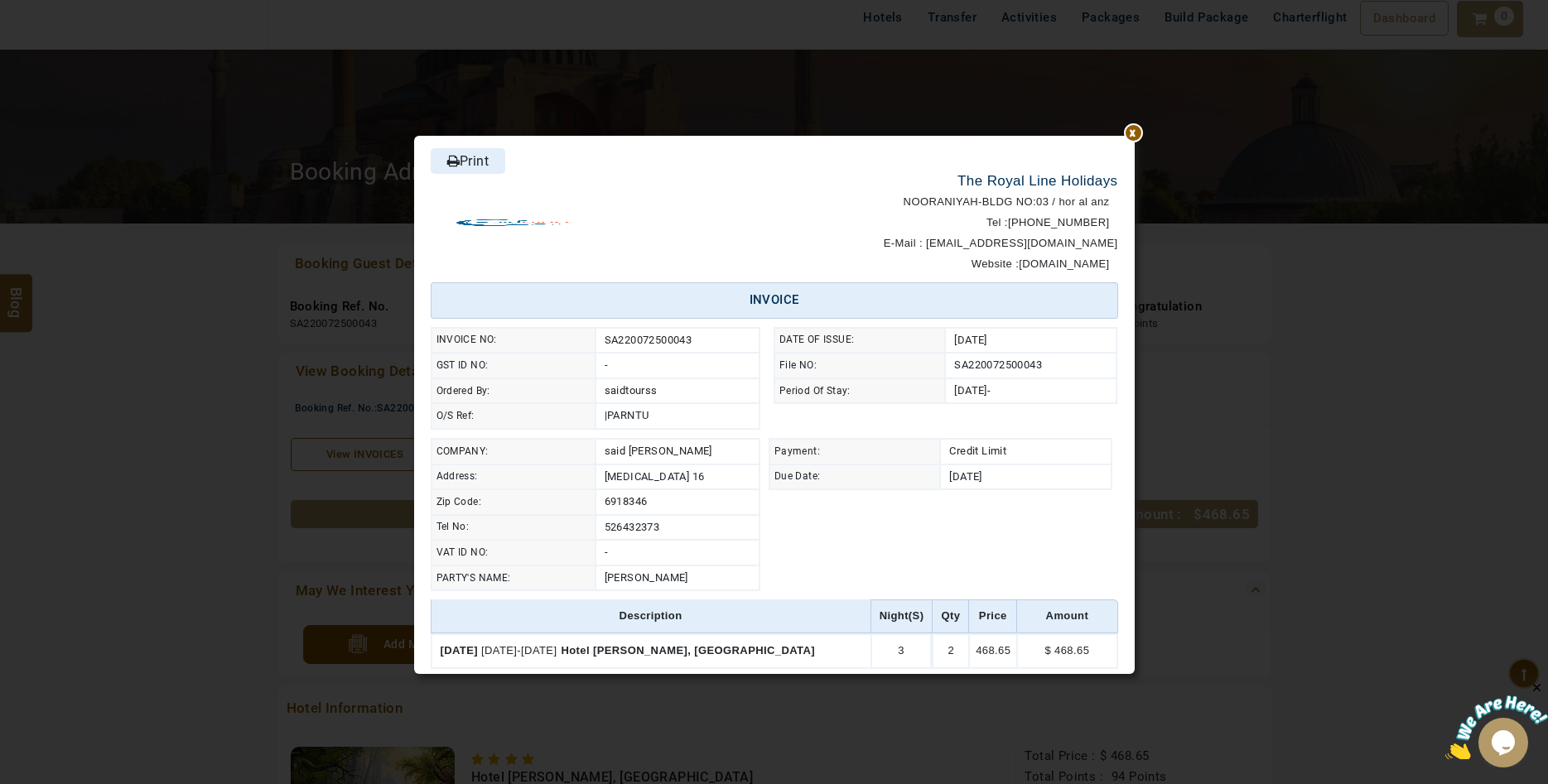
click at [475, 166] on link "Print" at bounding box center [467, 161] width 74 height 25
click at [1134, 136] on div at bounding box center [1134, 136] width 0 height 0
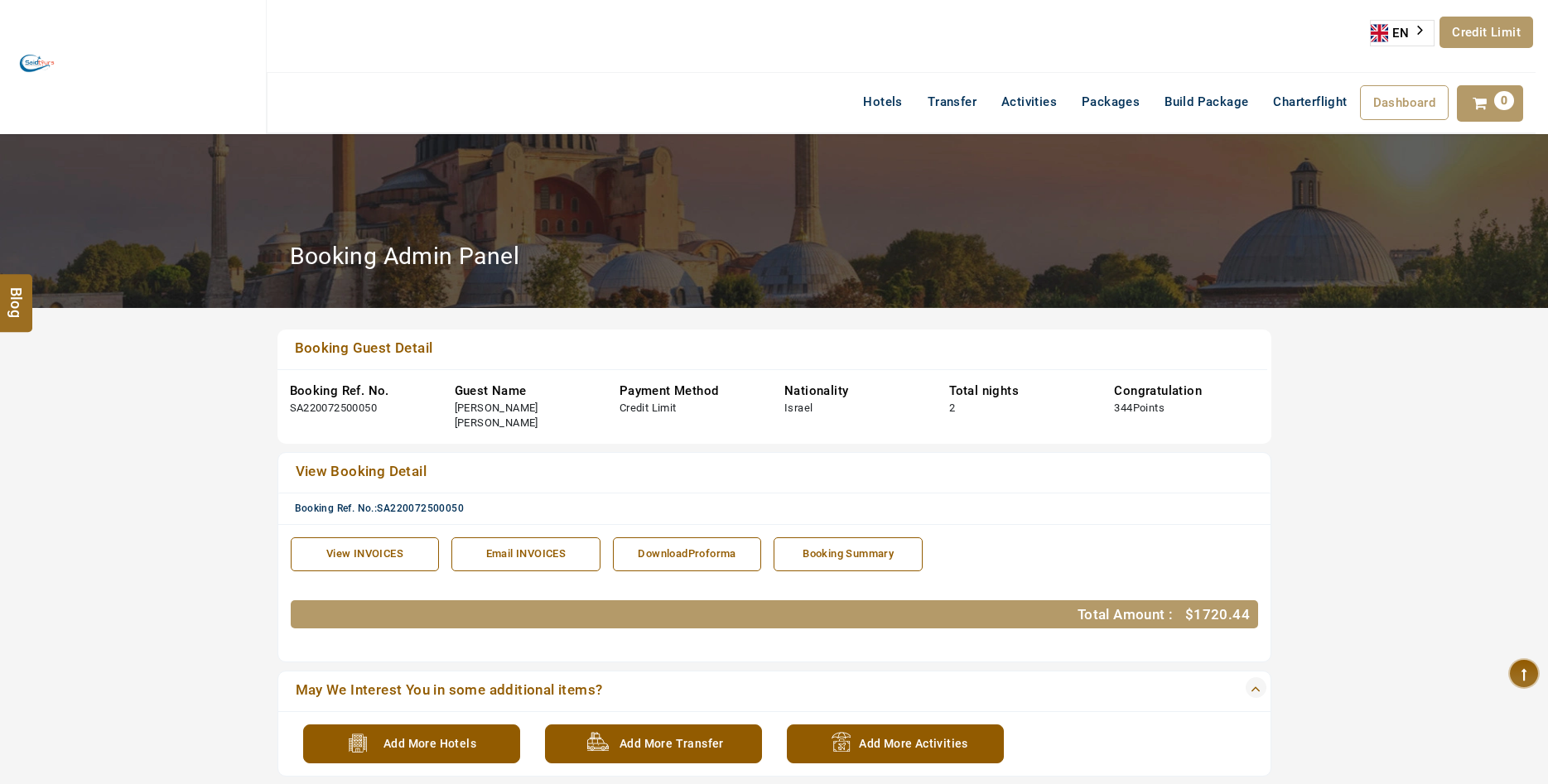
click at [340, 548] on link "View INVOICES" at bounding box center [365, 554] width 149 height 34
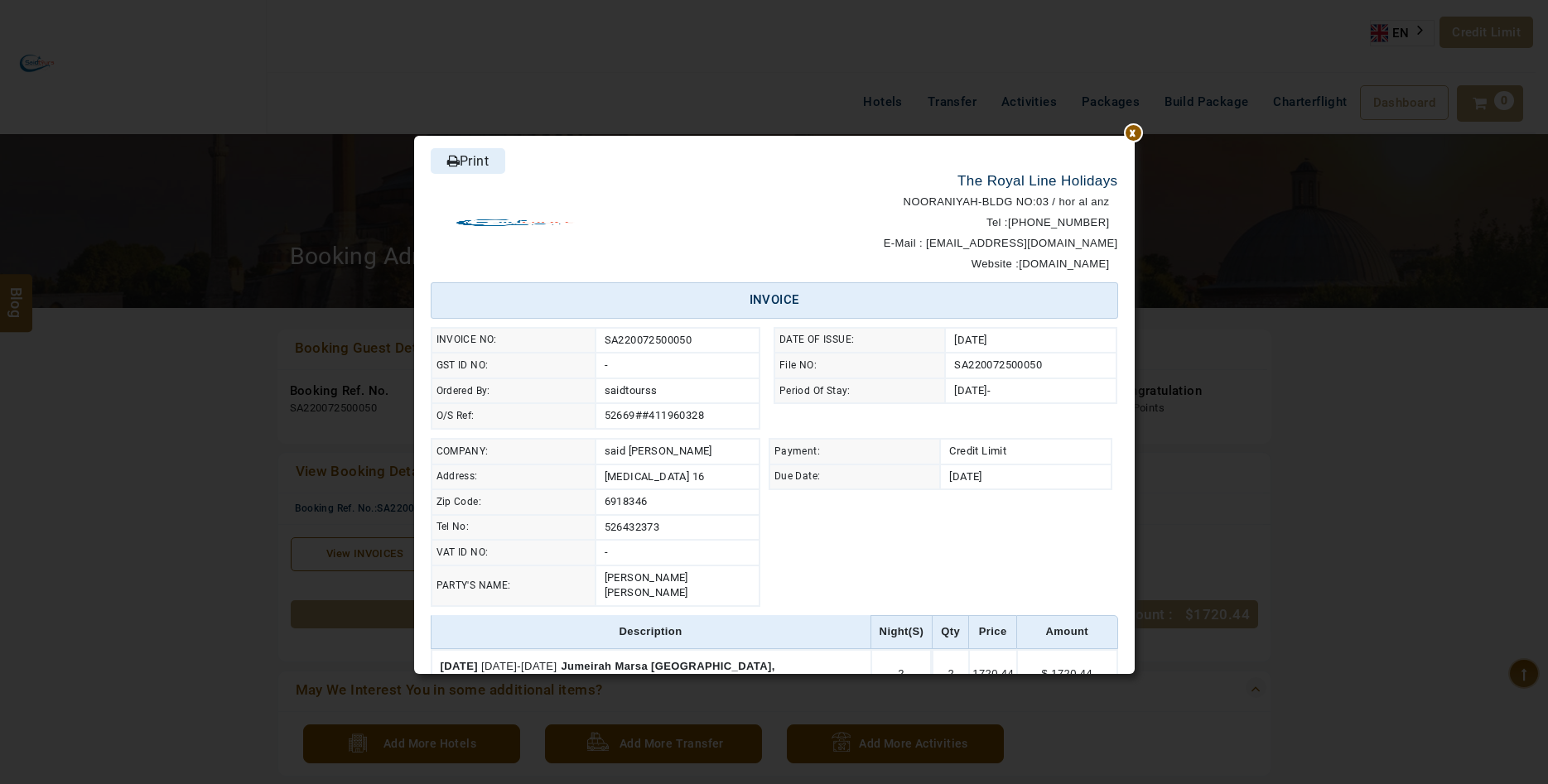
click at [481, 169] on link "Print" at bounding box center [467, 161] width 74 height 25
click at [1127, 123] on div "****** Print The Royal Line Holidays NOORANIYAH-BLDG NO:03 / hor al anz Tel : +…" at bounding box center [774, 416] width 969 height 784
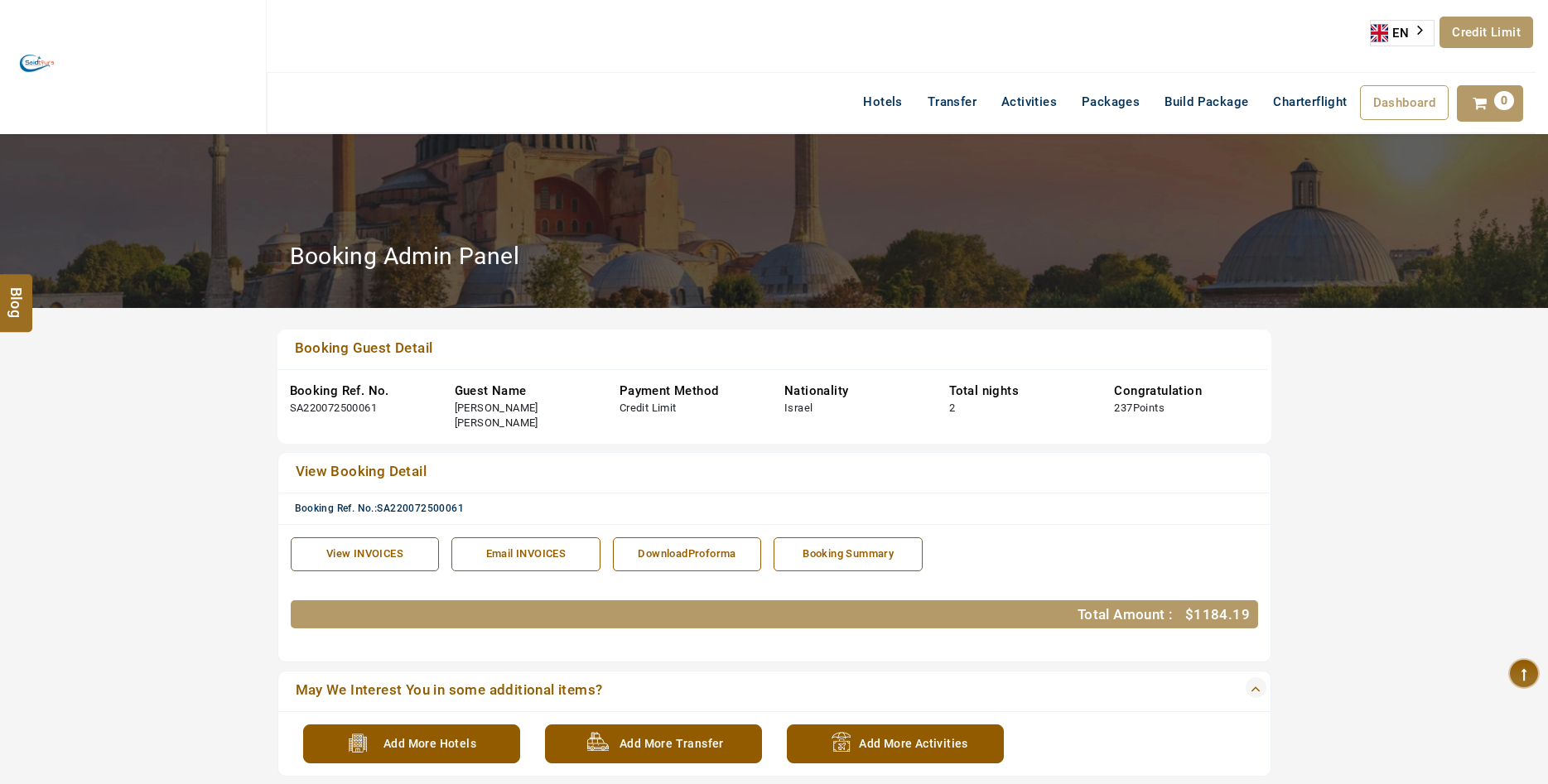
click at [322, 538] on link "View INVOICES" at bounding box center [365, 554] width 149 height 34
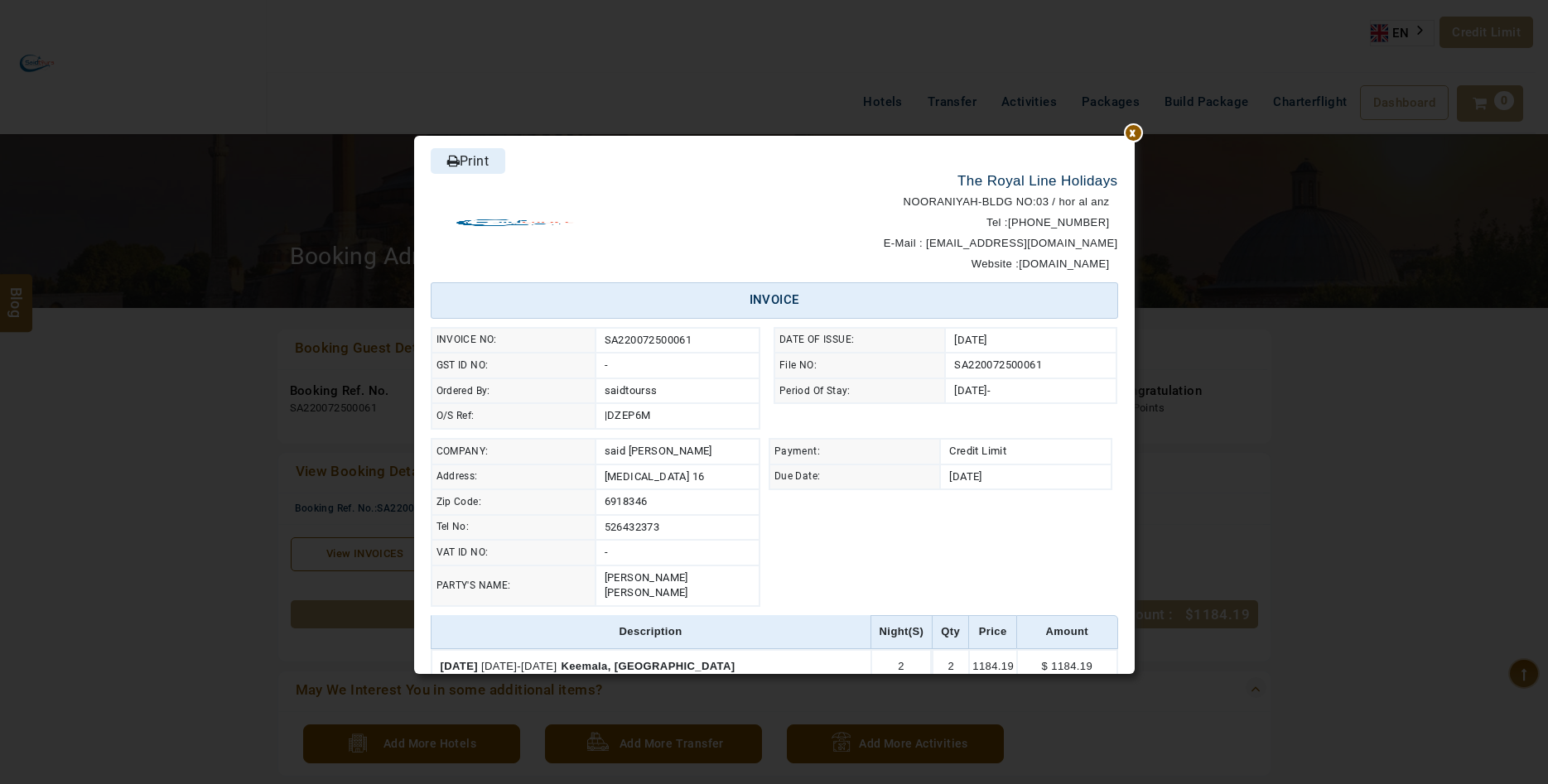
click at [481, 159] on link "Print" at bounding box center [467, 161] width 74 height 25
click at [1134, 136] on div at bounding box center [1134, 136] width 0 height 0
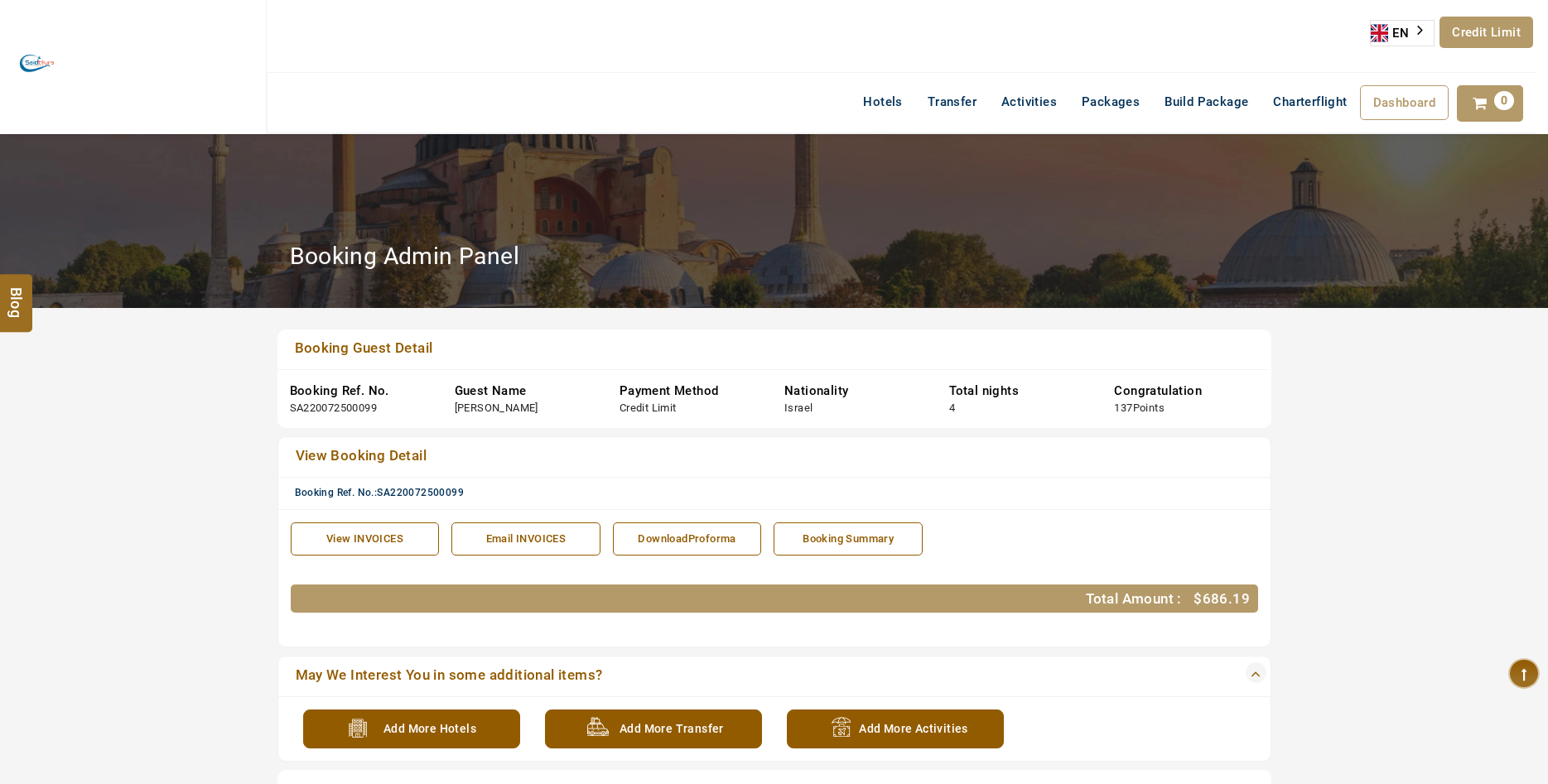
scroll to position [84, 0]
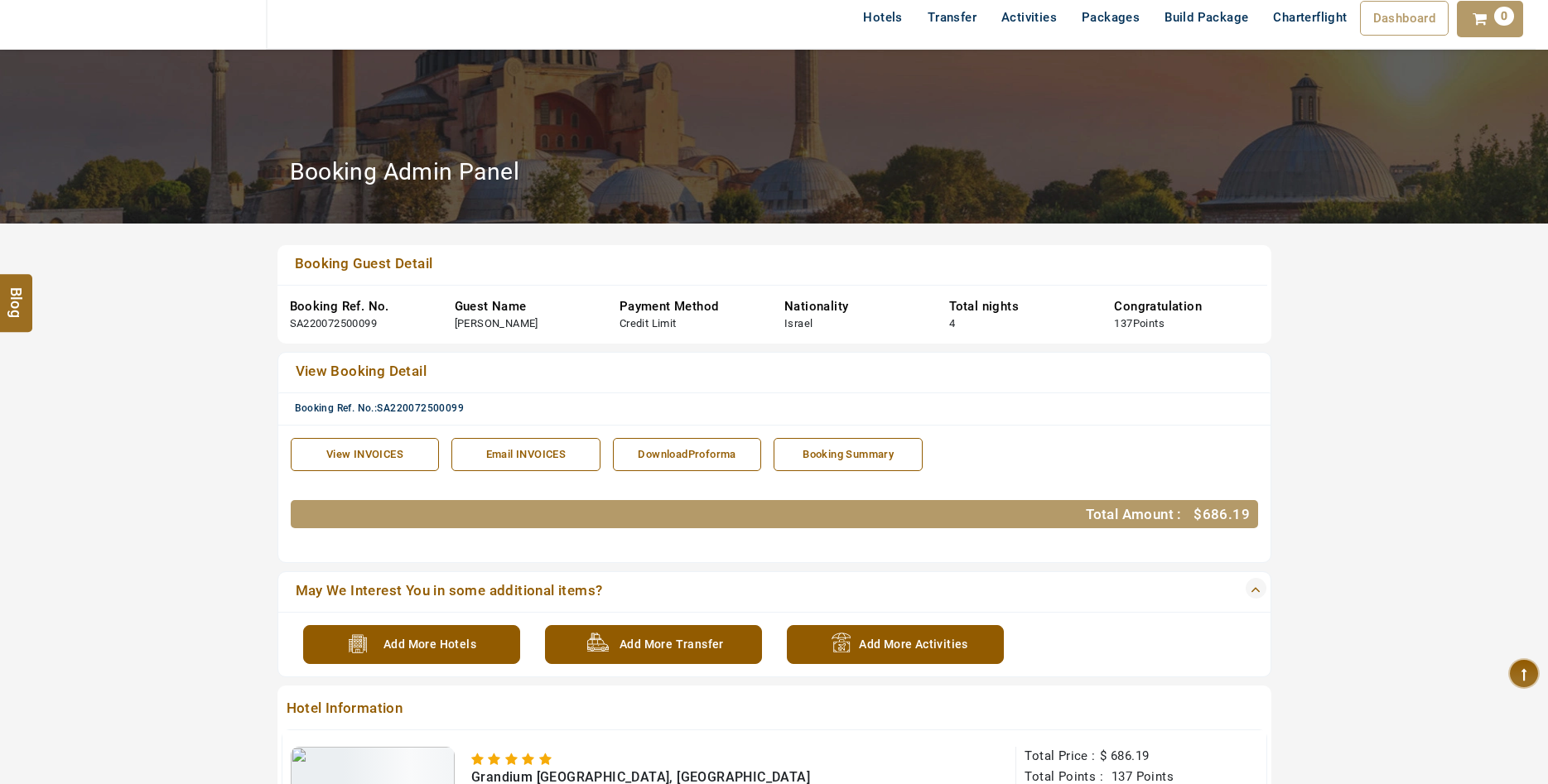
click at [360, 444] on link "View INVOICES" at bounding box center [365, 455] width 149 height 34
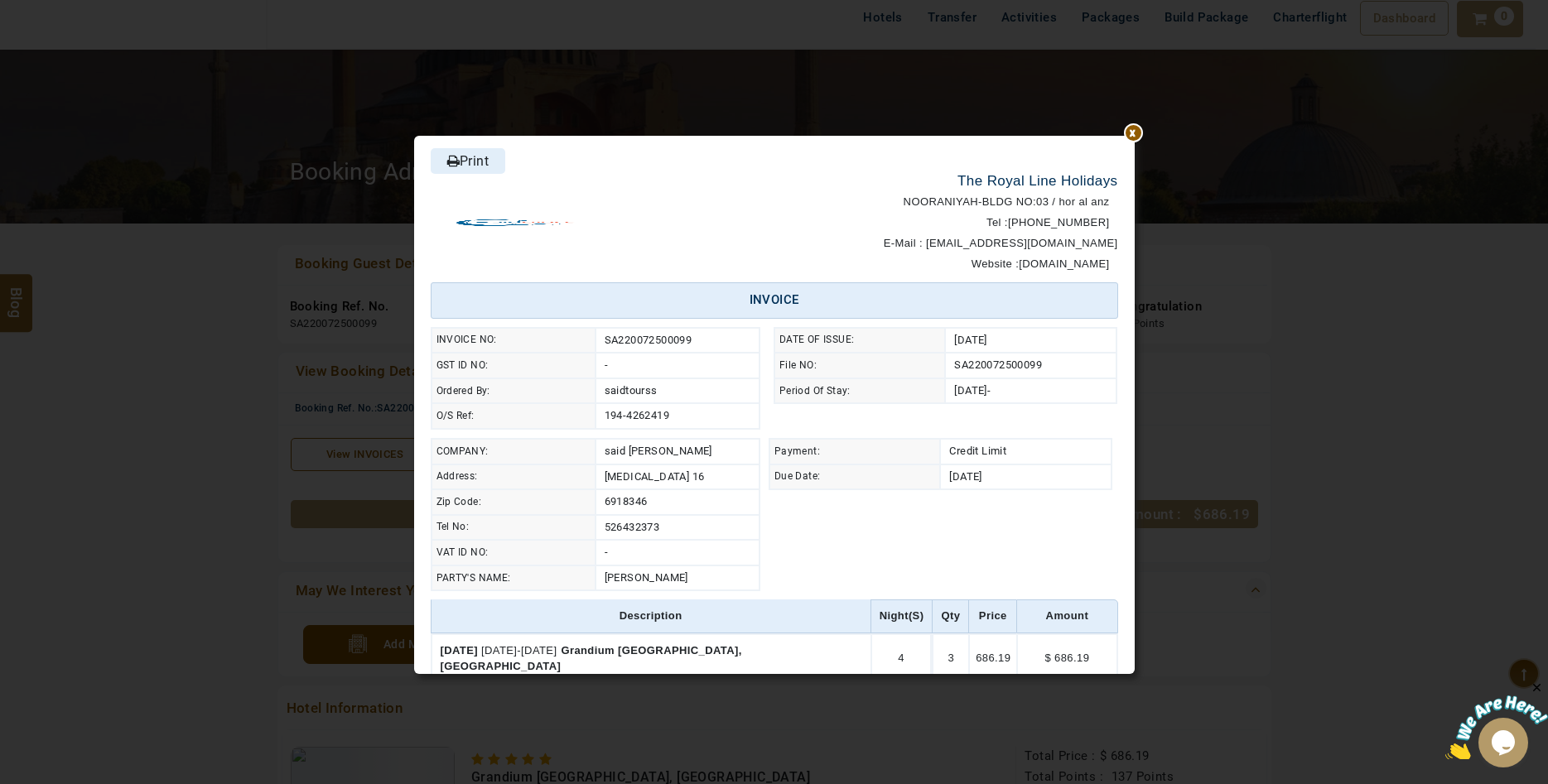
scroll to position [0, 0]
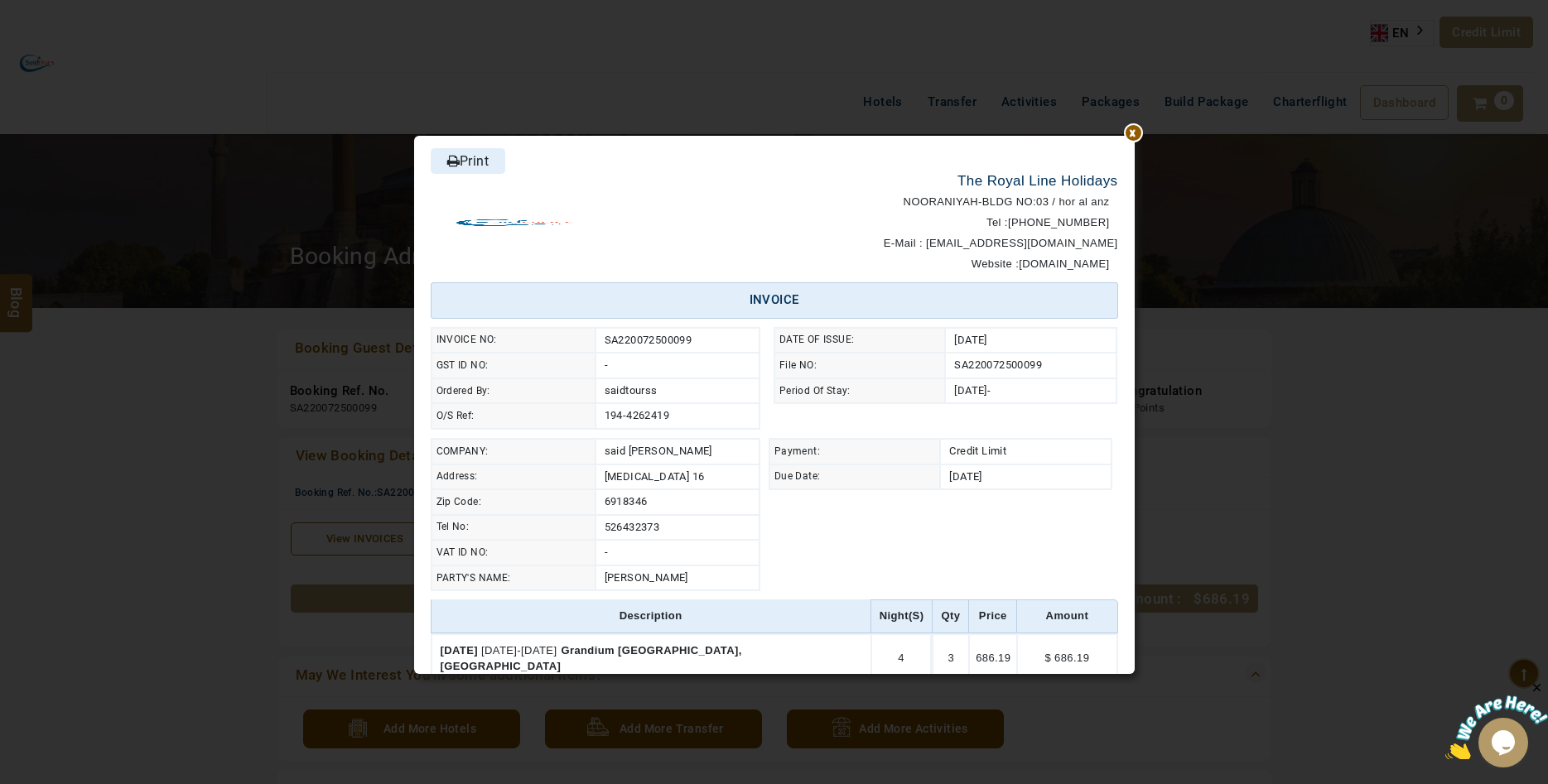
click at [480, 170] on link "Print" at bounding box center [467, 161] width 74 height 25
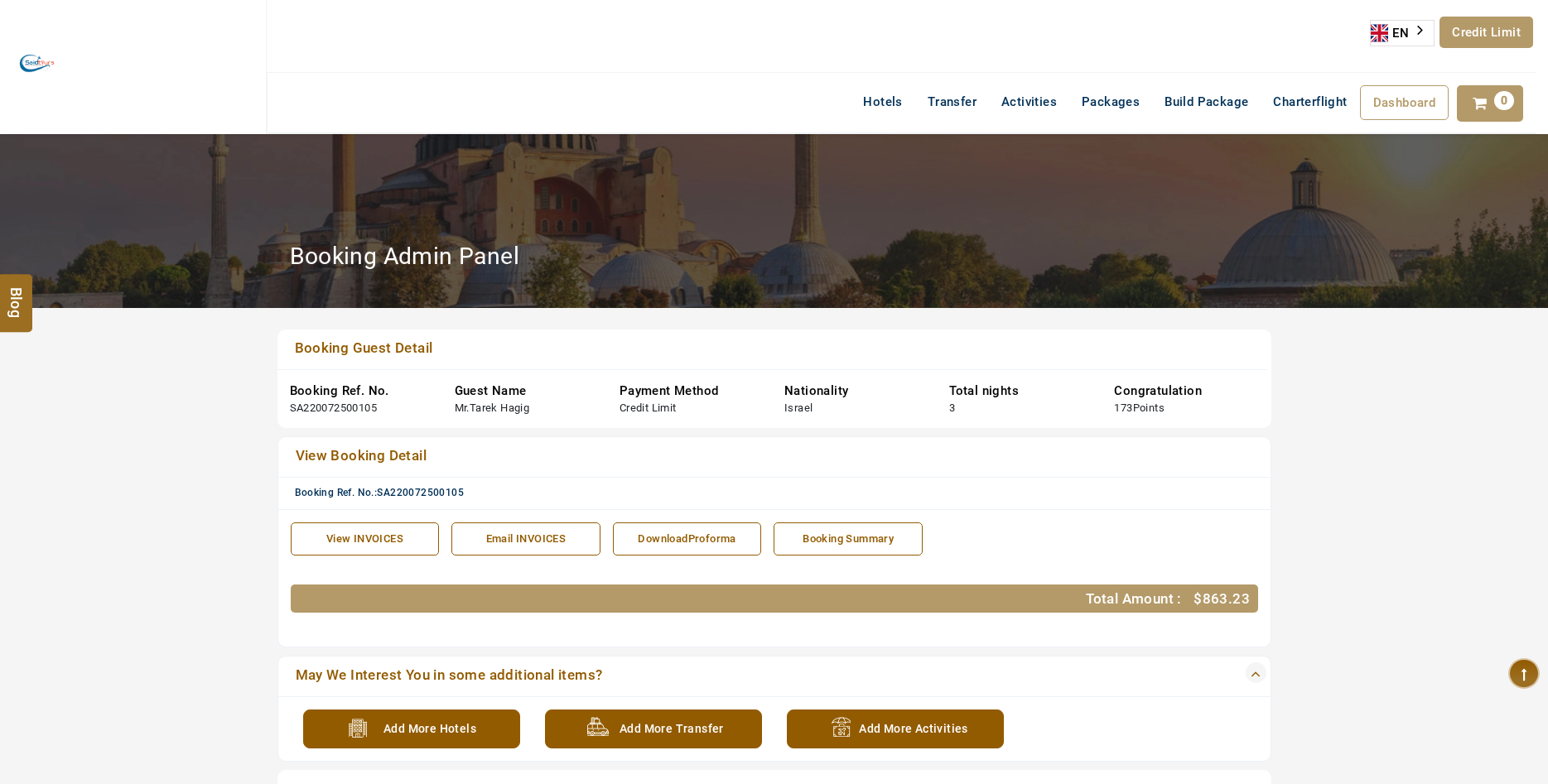
scroll to position [84, 0]
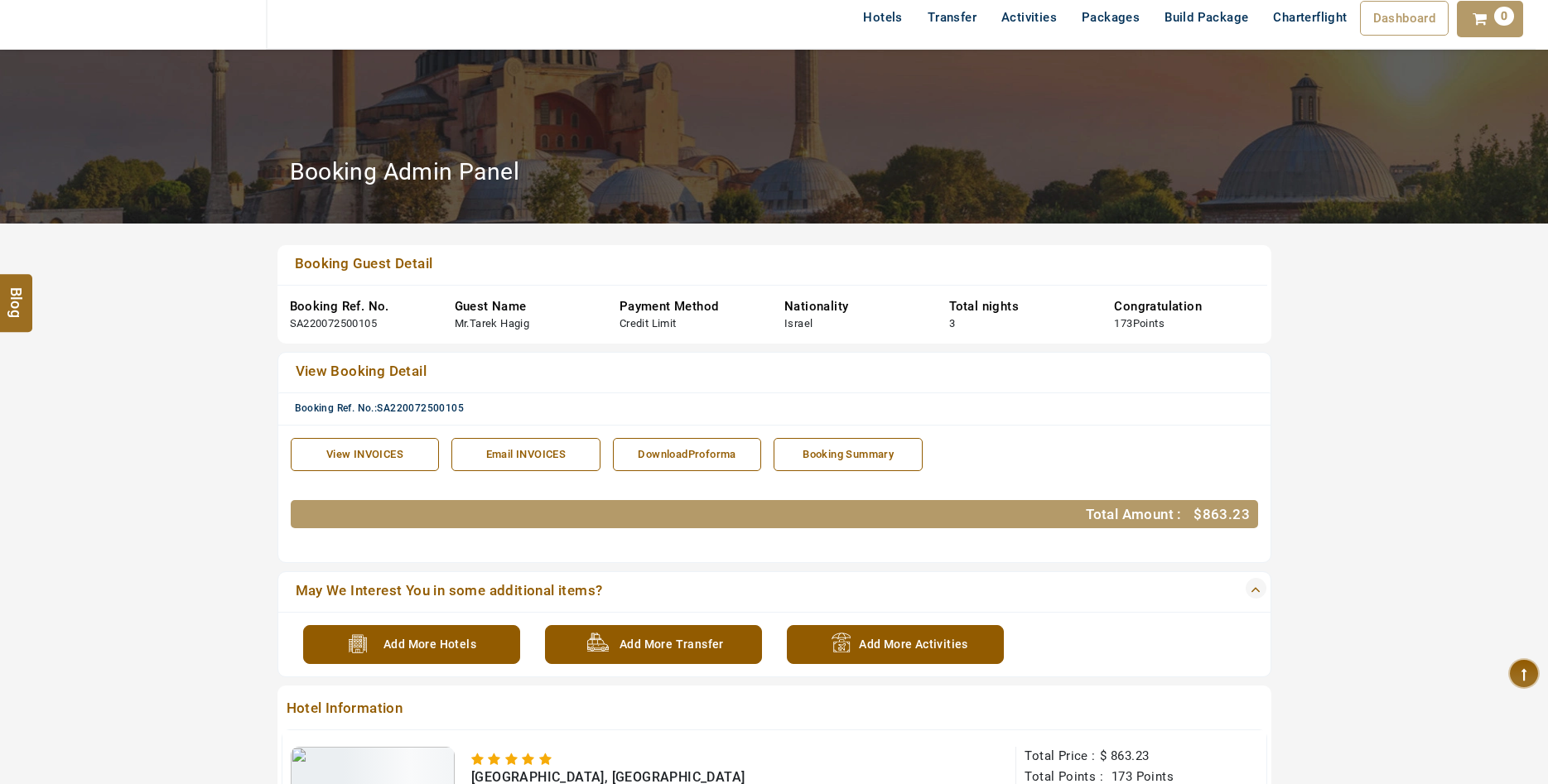
click at [389, 445] on link "View INVOICES" at bounding box center [365, 455] width 149 height 34
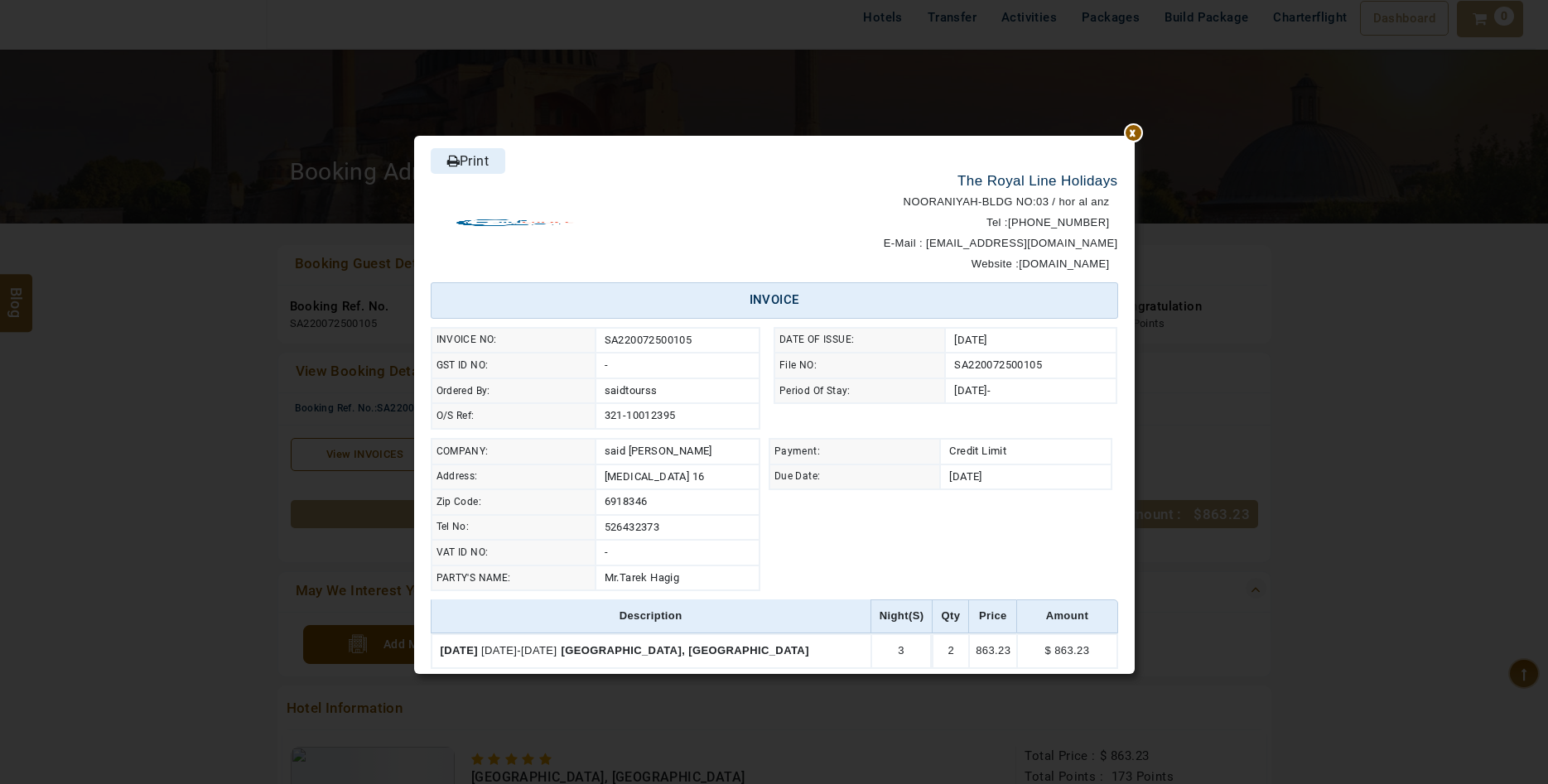
click at [463, 160] on link "Print" at bounding box center [467, 161] width 74 height 25
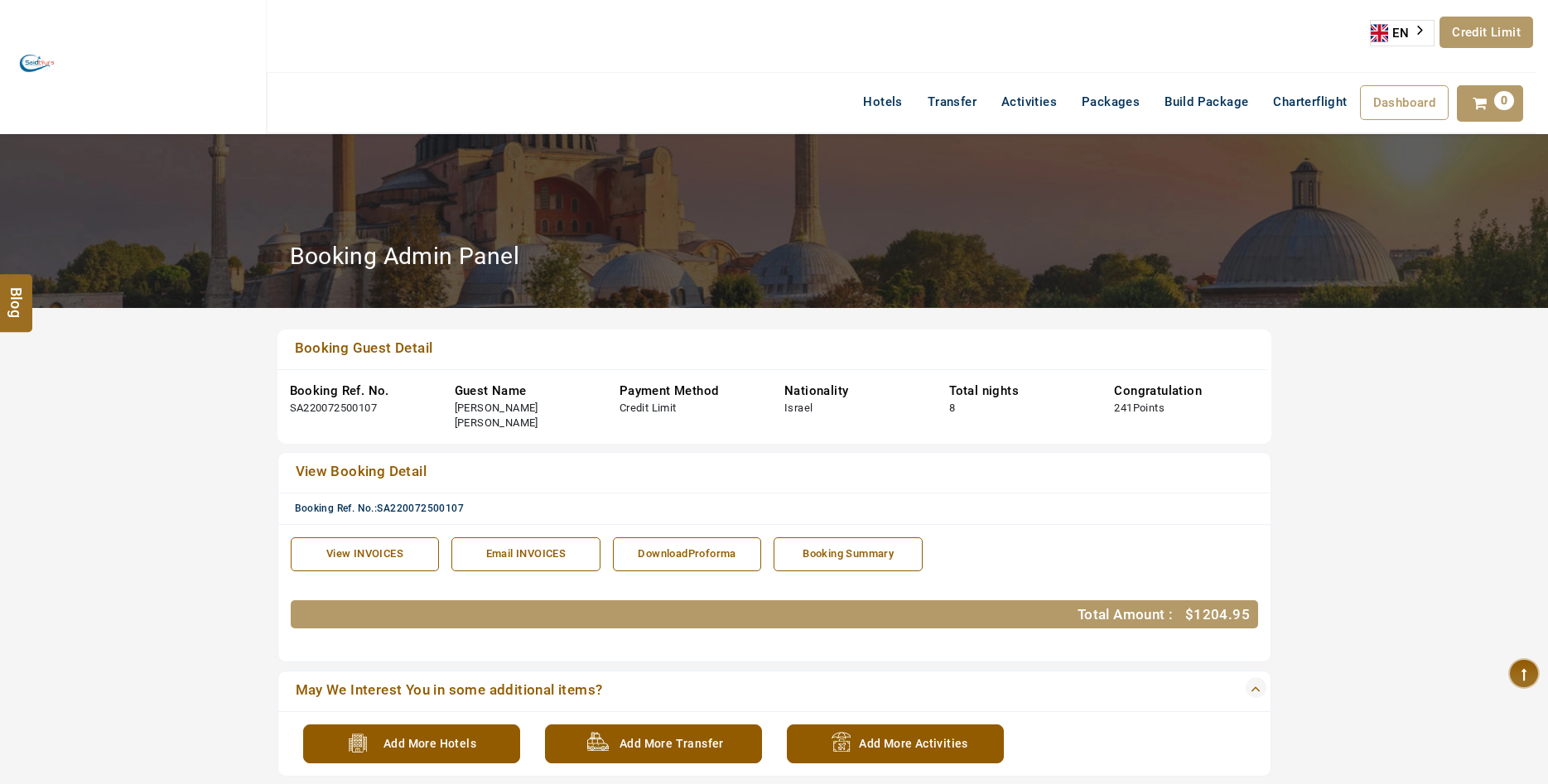
scroll to position [169, 0]
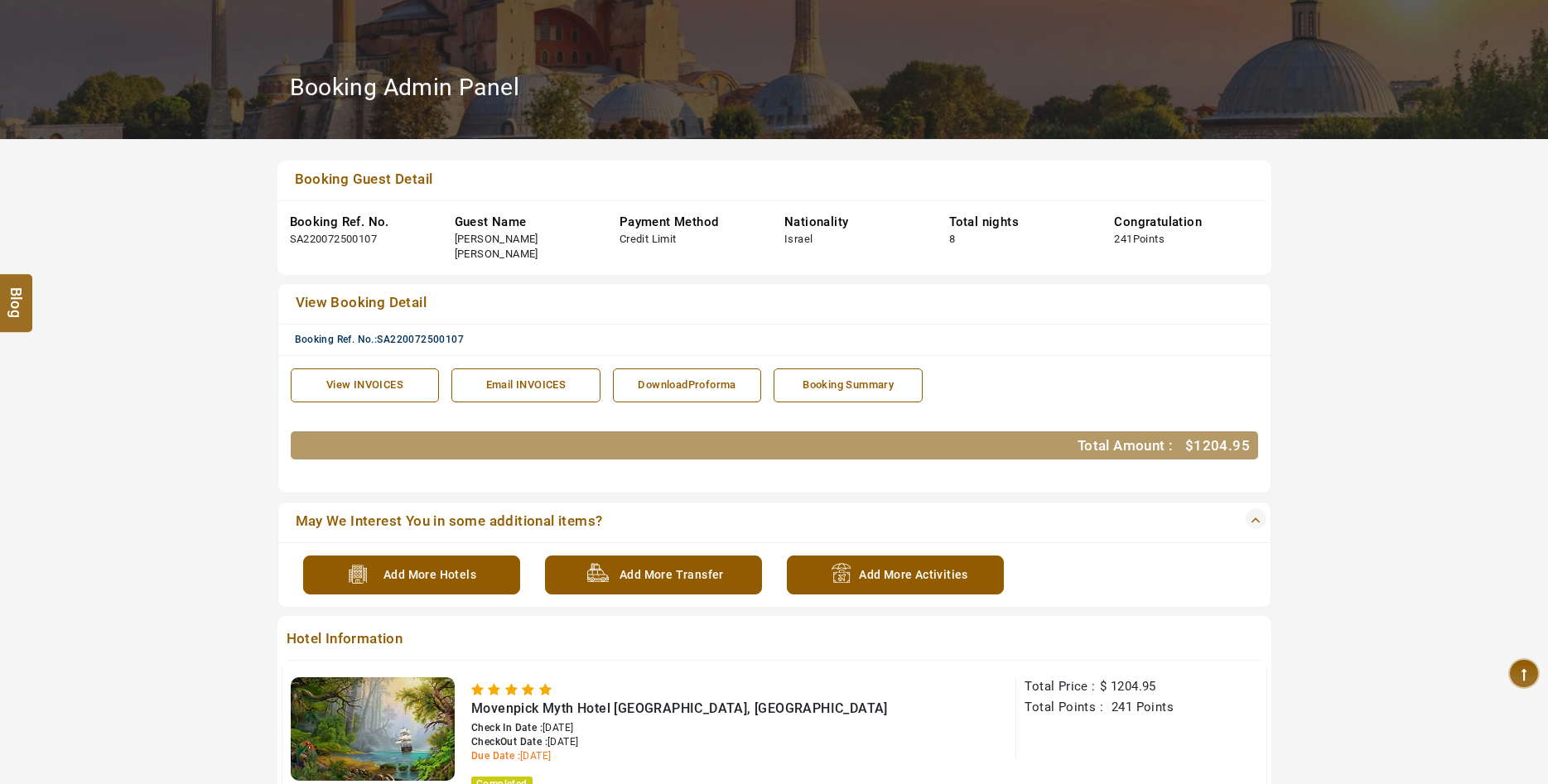
click at [366, 369] on link "View INVOICES" at bounding box center [365, 385] width 149 height 34
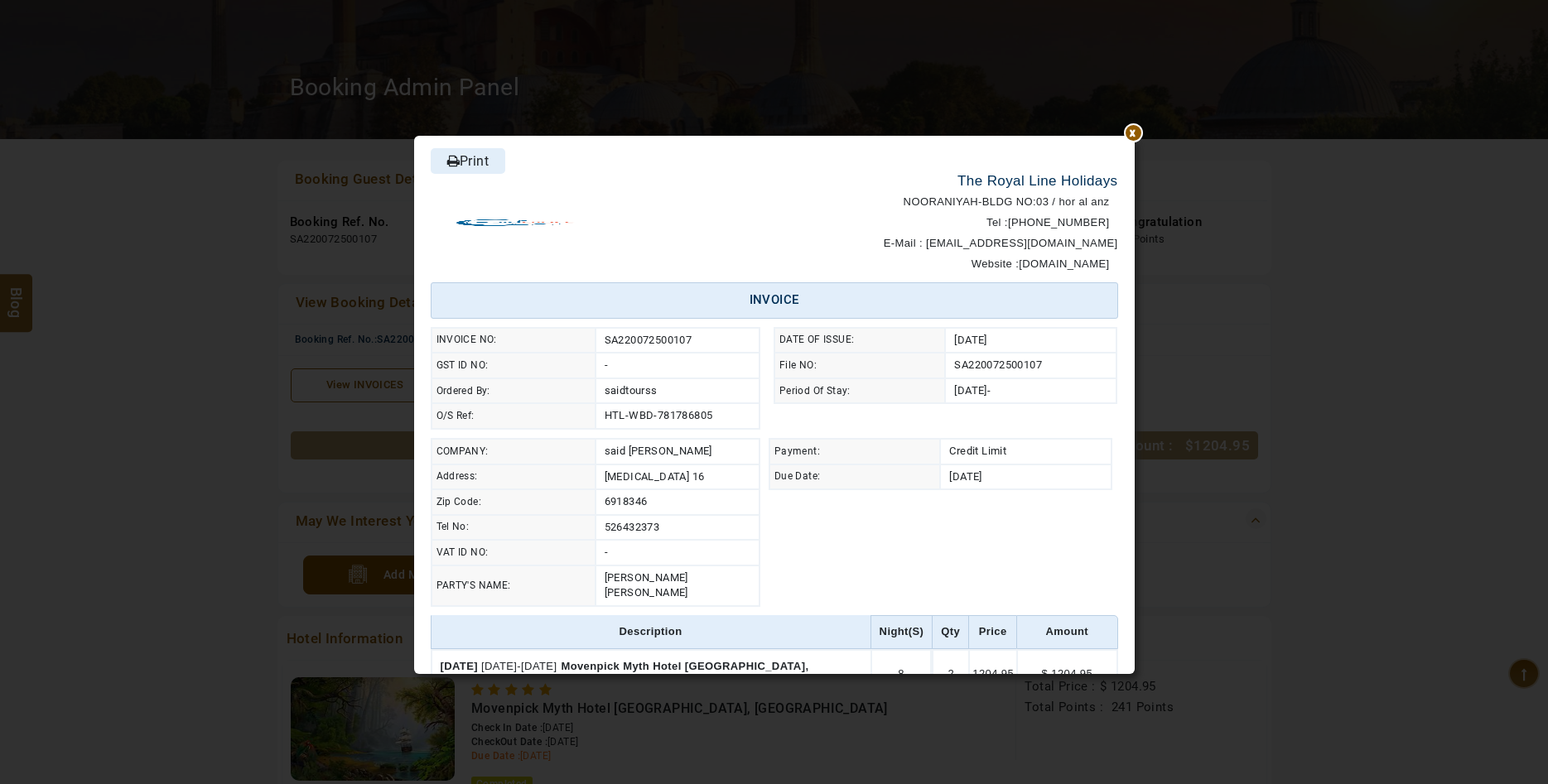
click at [467, 161] on link "Print" at bounding box center [467, 161] width 74 height 25
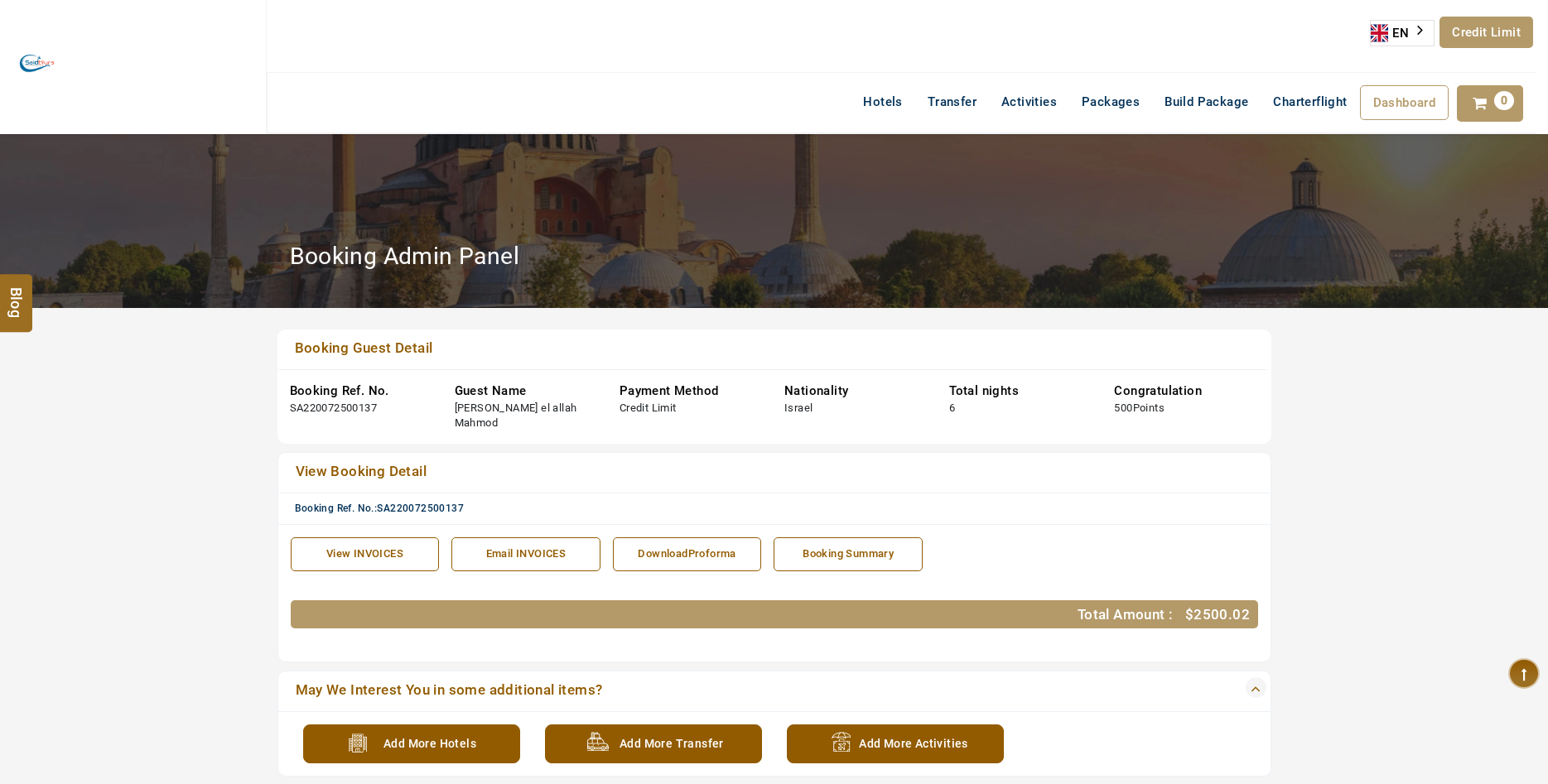
drag, startPoint x: 384, startPoint y: 538, endPoint x: 407, endPoint y: 538, distance: 23.0
click at [384, 546] on div "View INVOICES" at bounding box center [366, 554] width 131 height 16
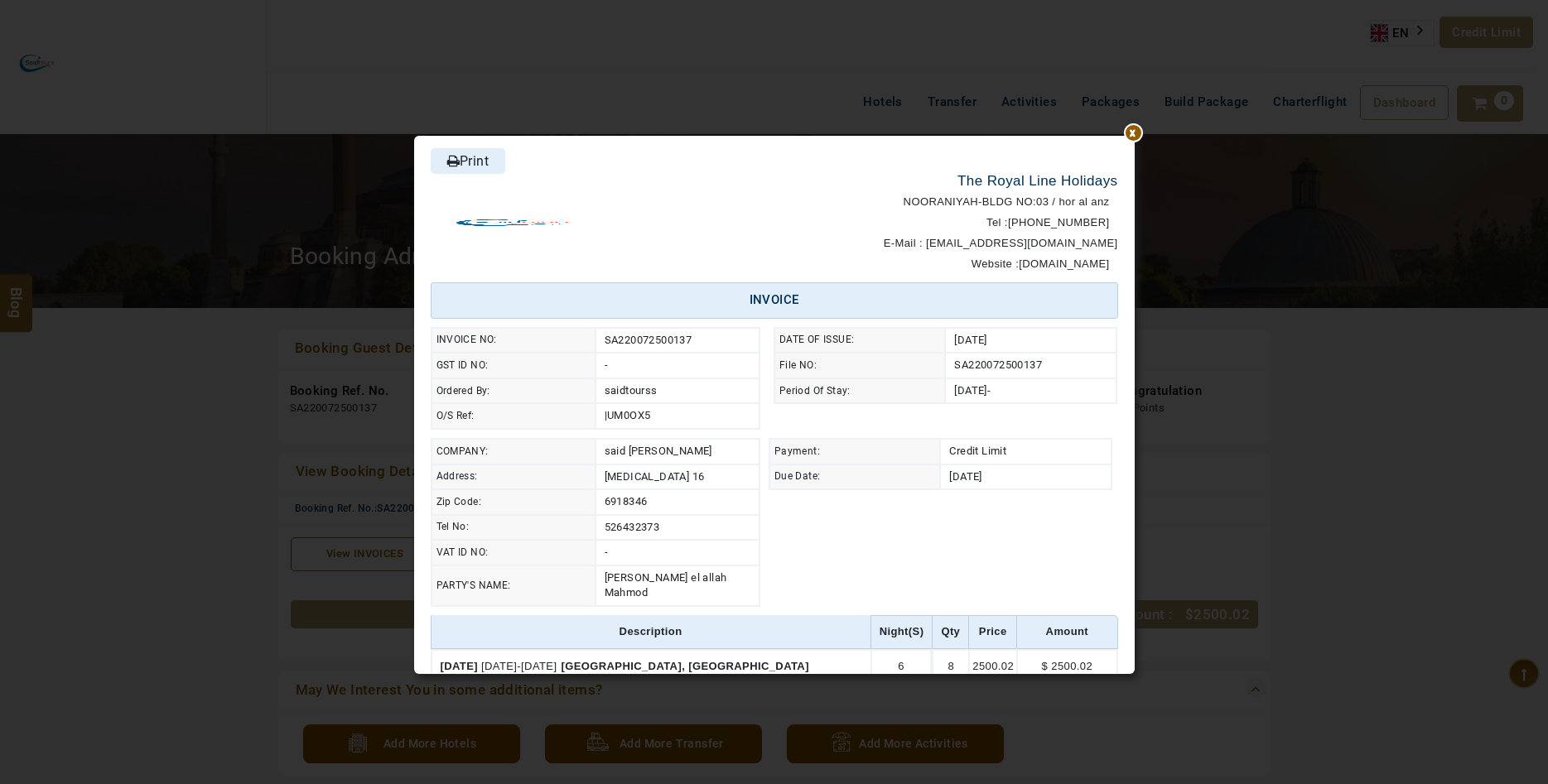
click at [470, 162] on link "Print" at bounding box center [467, 161] width 74 height 25
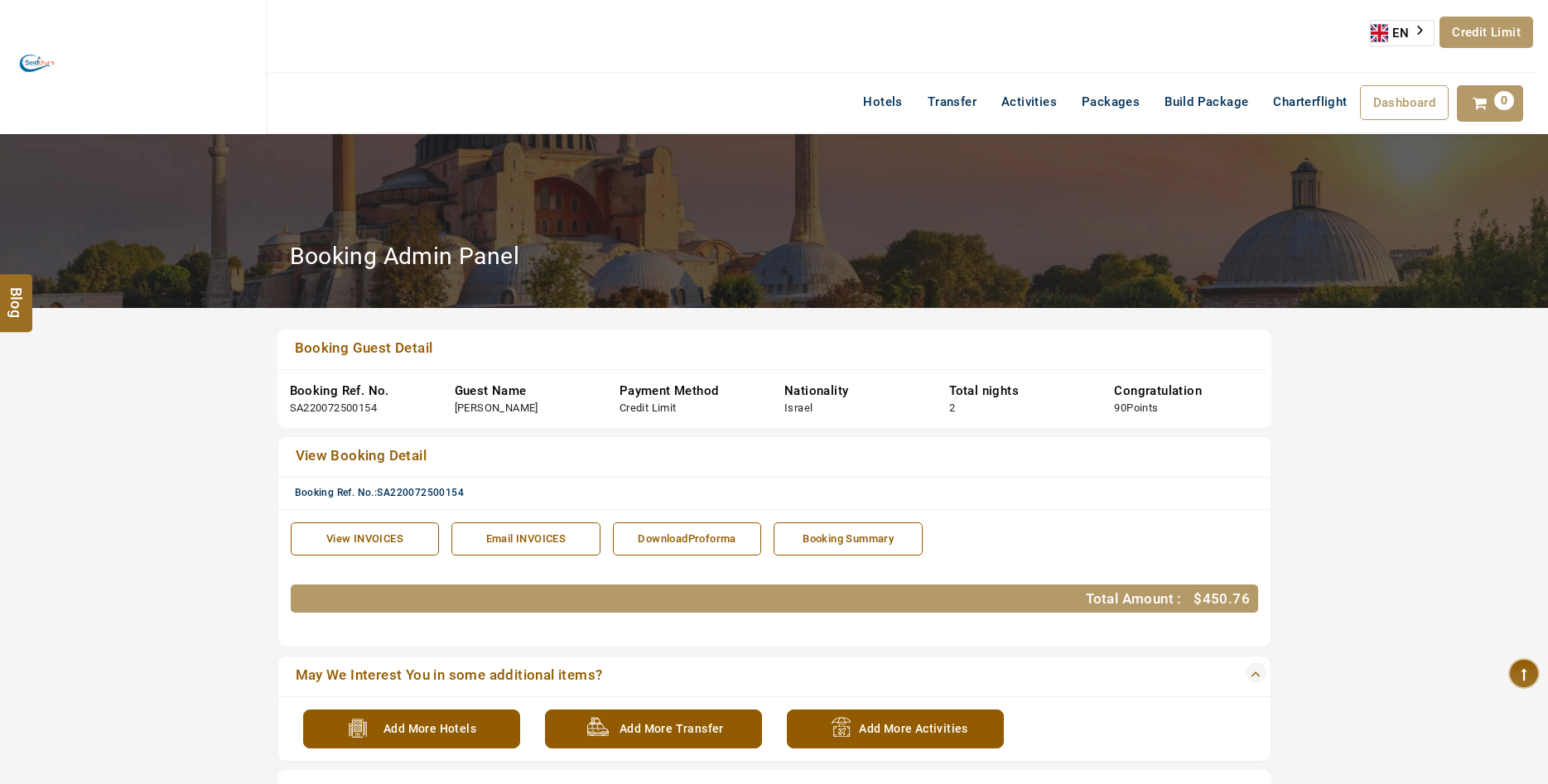
click at [387, 525] on link "View INVOICES" at bounding box center [365, 539] width 149 height 34
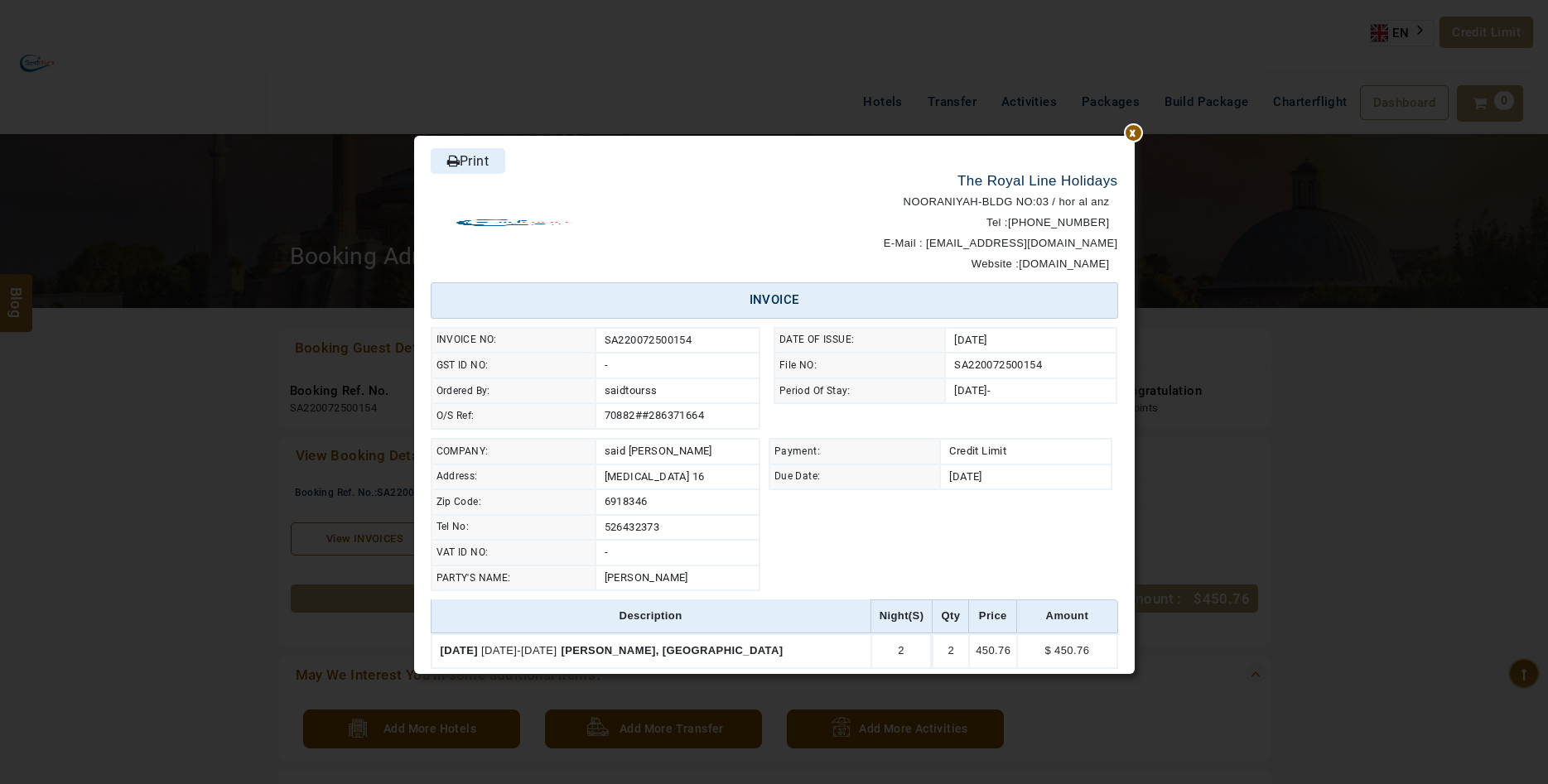
click at [1134, 136] on div at bounding box center [1134, 136] width 0 height 0
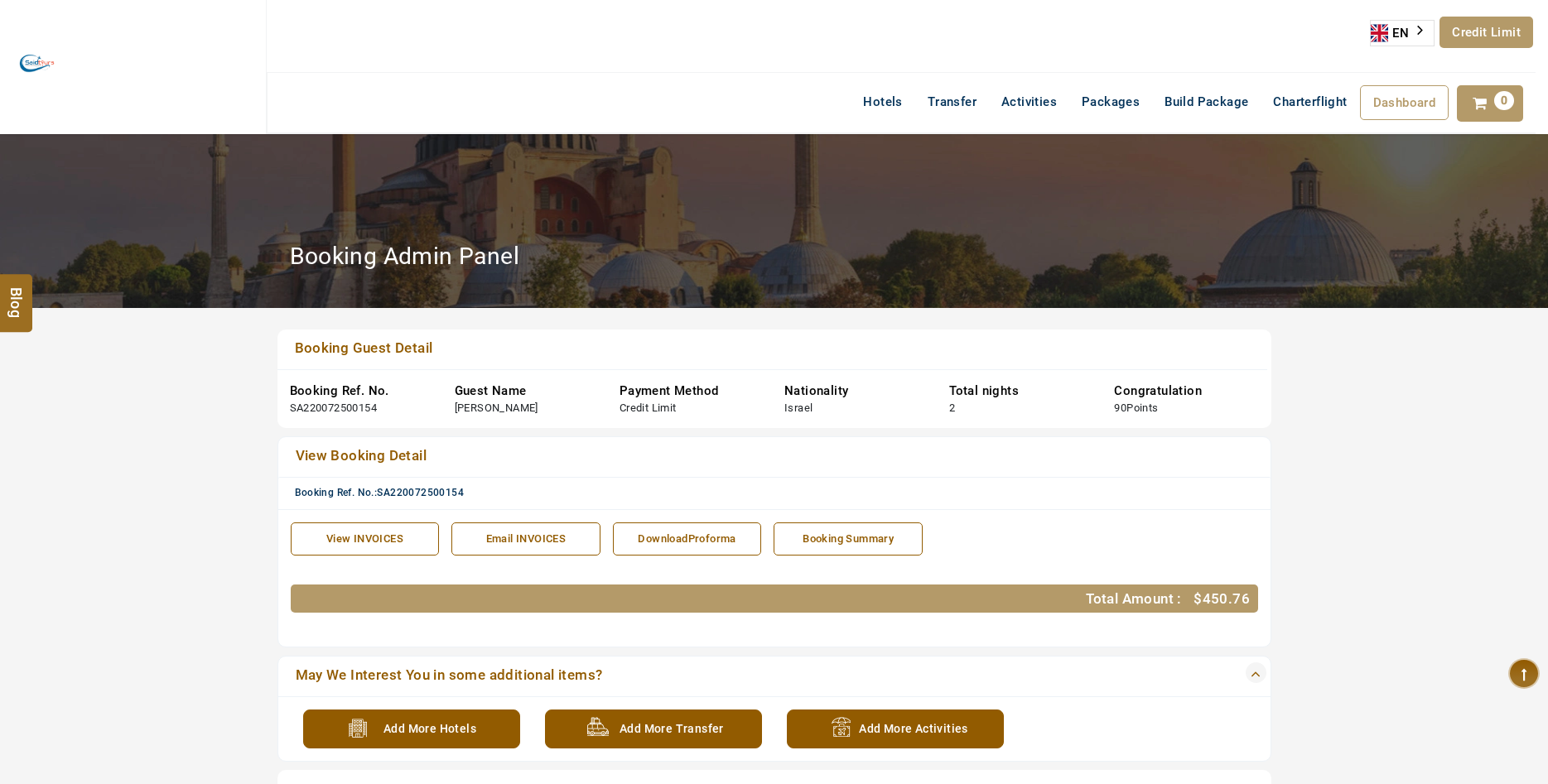
click at [371, 539] on div "View INVOICES" at bounding box center [366, 540] width 131 height 16
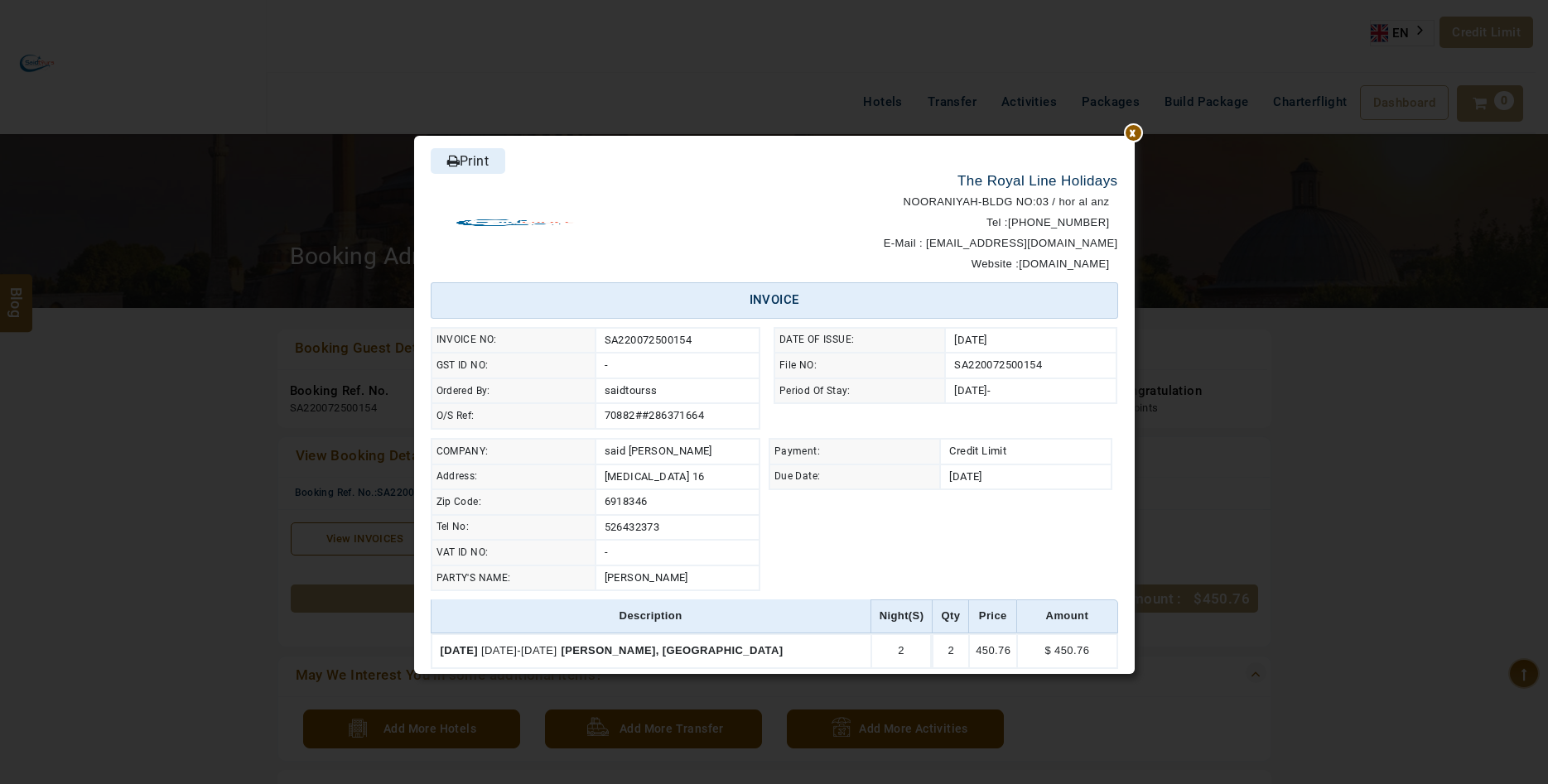
click at [1134, 136] on div at bounding box center [1134, 136] width 0 height 0
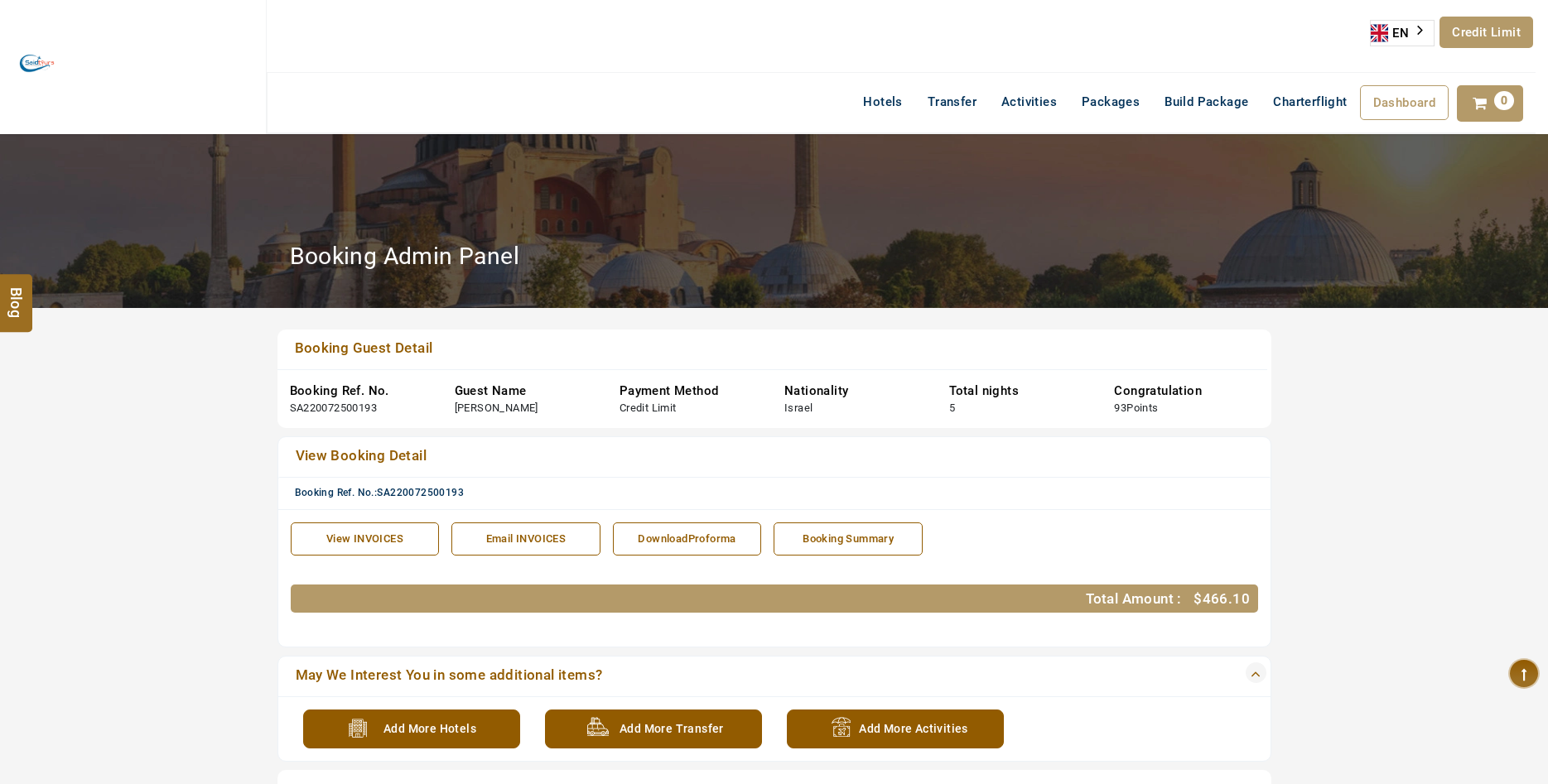
scroll to position [169, 0]
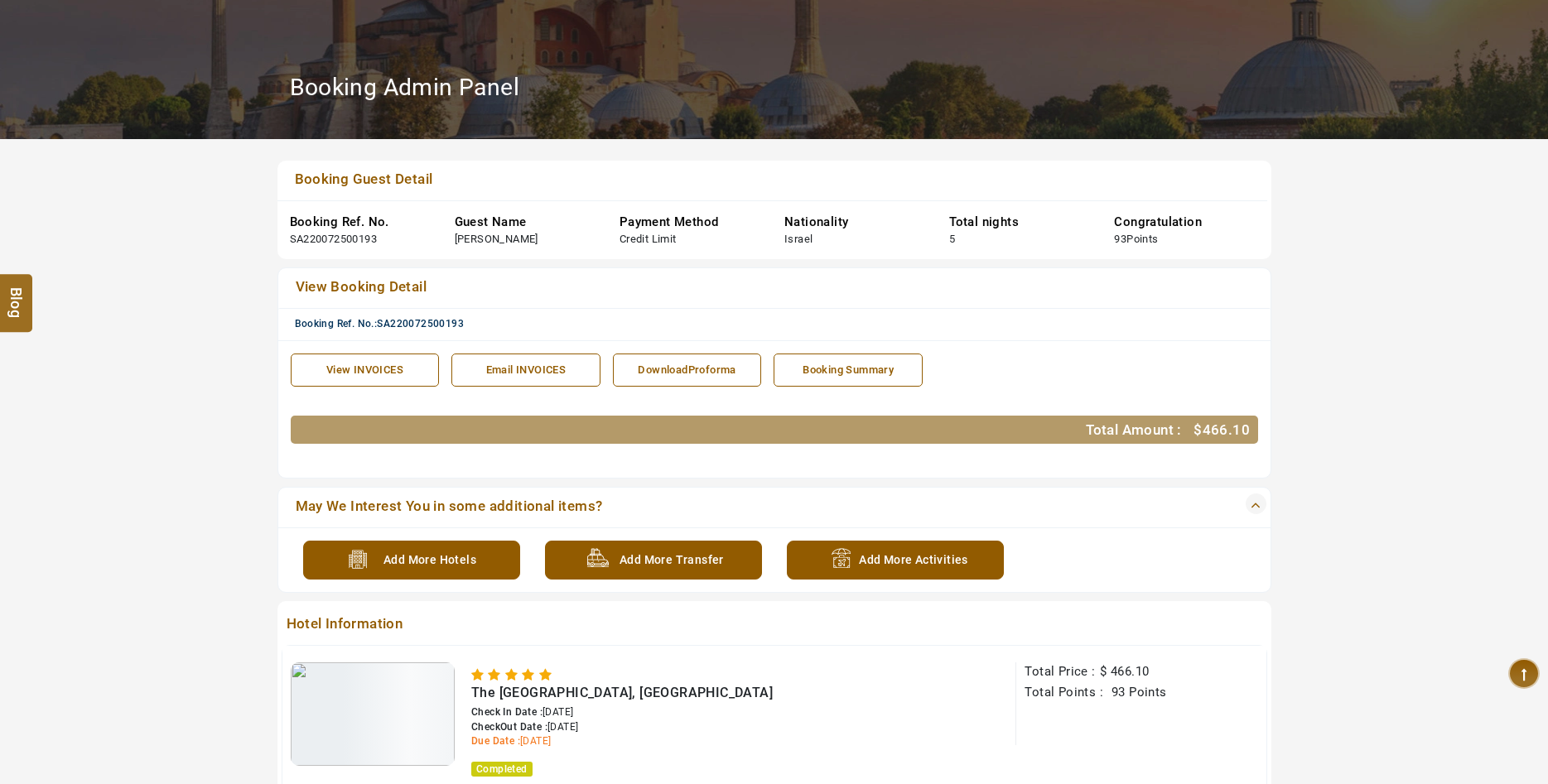
click at [387, 376] on div "View INVOICES" at bounding box center [366, 370] width 131 height 16
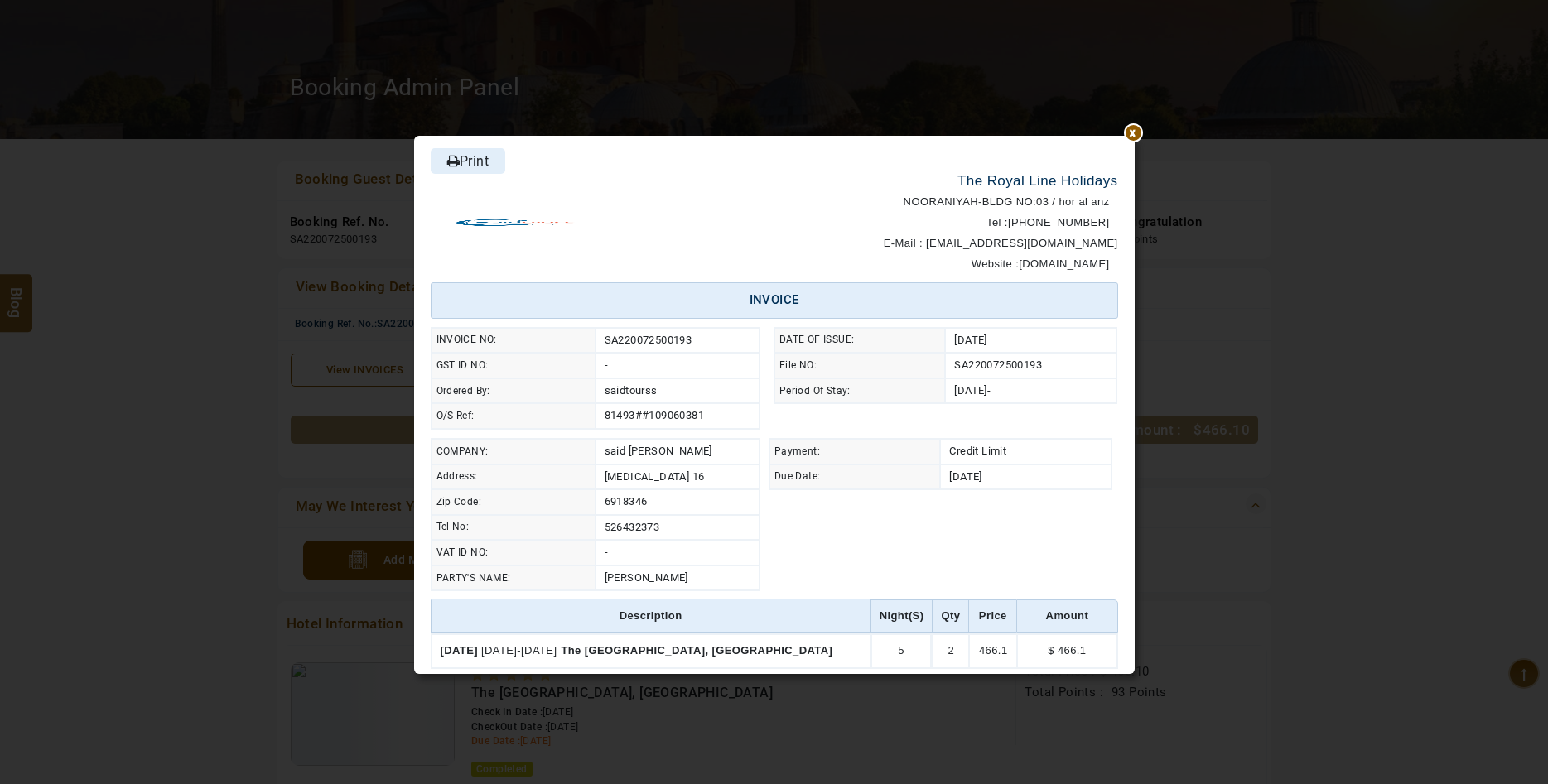
click at [1144, 136] on div "****** Print The Royal Line Holidays NOORANIYAH-BLDG NO:03 / hor al anz Tel : +…" at bounding box center [774, 416] width 969 height 784
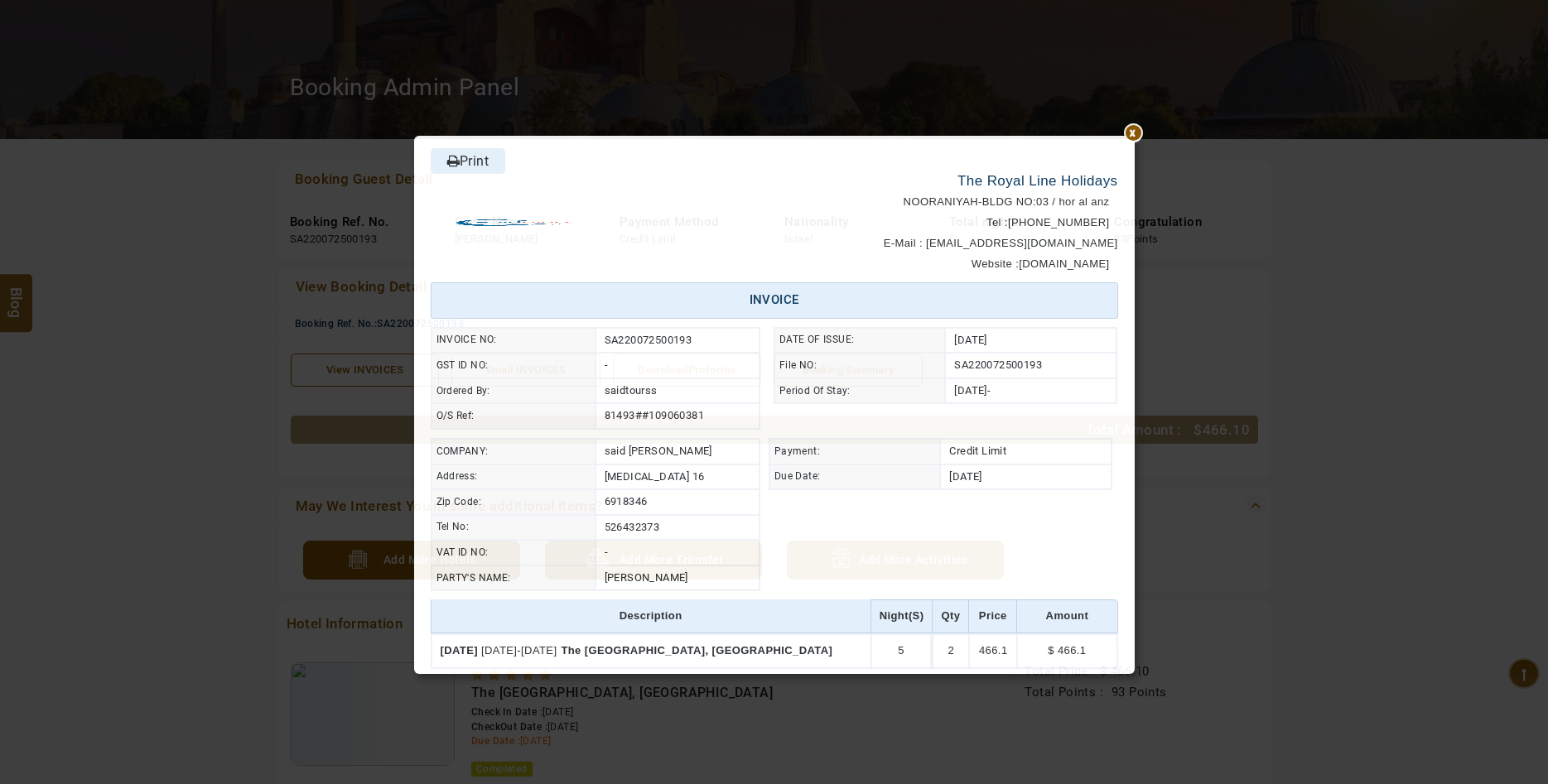
click at [1134, 136] on div at bounding box center [1134, 136] width 0 height 0
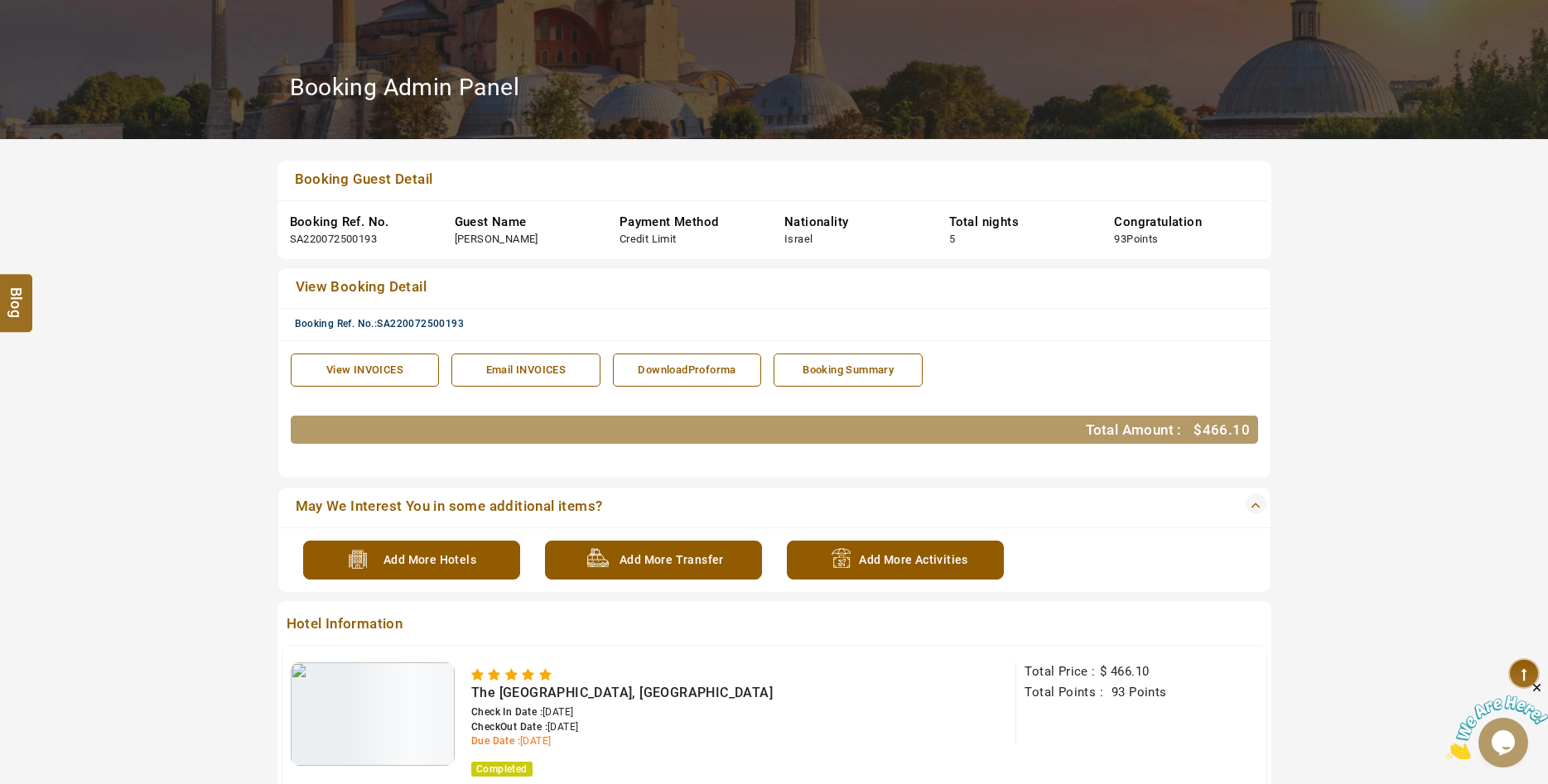
scroll to position [0, 0]
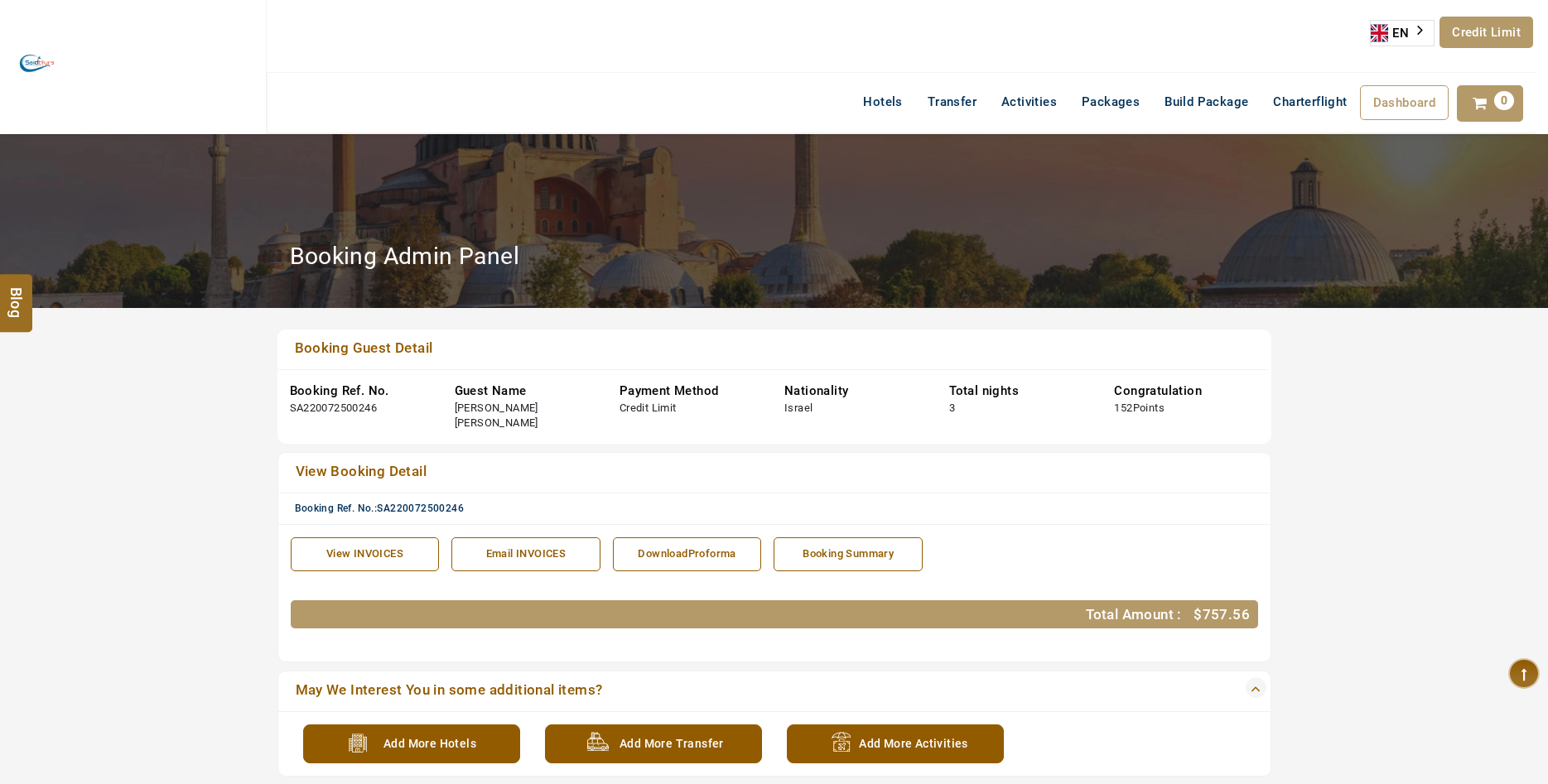
click at [361, 524] on div "View INVOICES Print The Royal Line Holidays NOORANIYAH-BLDG NO:03 / hor al anz …" at bounding box center [774, 592] width 993 height 138
click at [361, 538] on link "View INVOICES" at bounding box center [365, 554] width 149 height 34
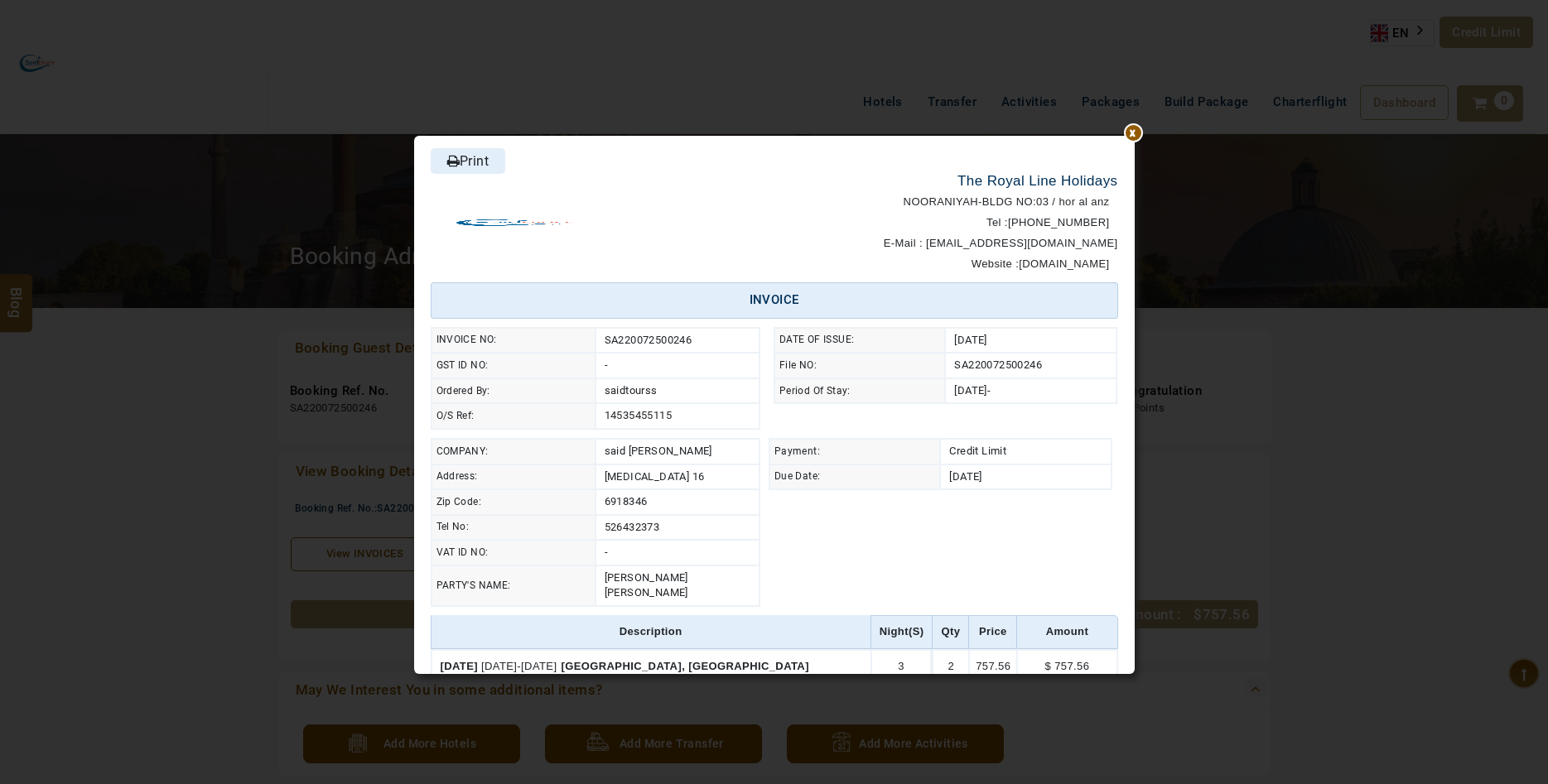
click at [1134, 136] on div at bounding box center [1134, 136] width 0 height 0
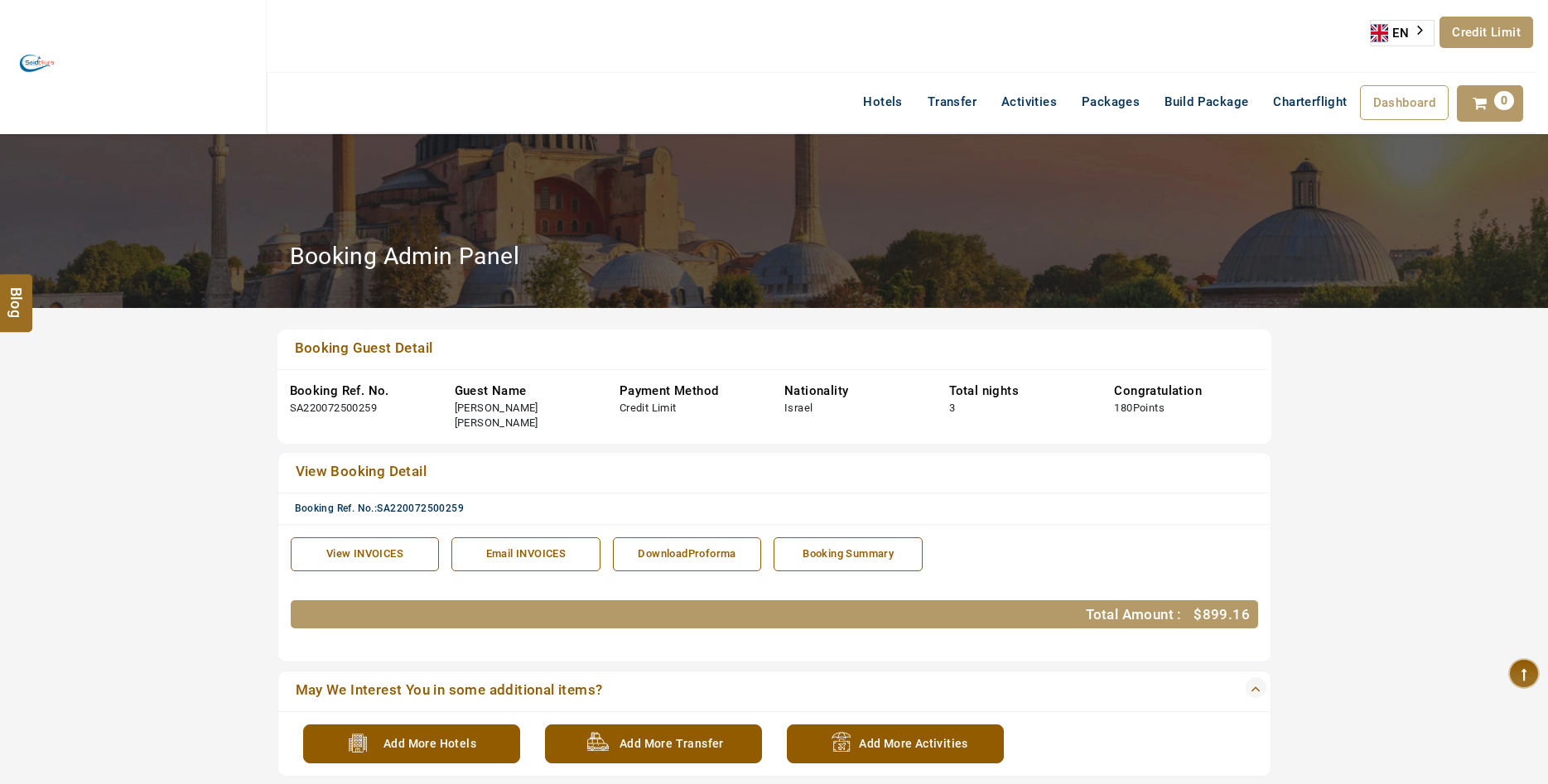
click at [305, 546] on div "View INVOICES" at bounding box center [366, 554] width 131 height 16
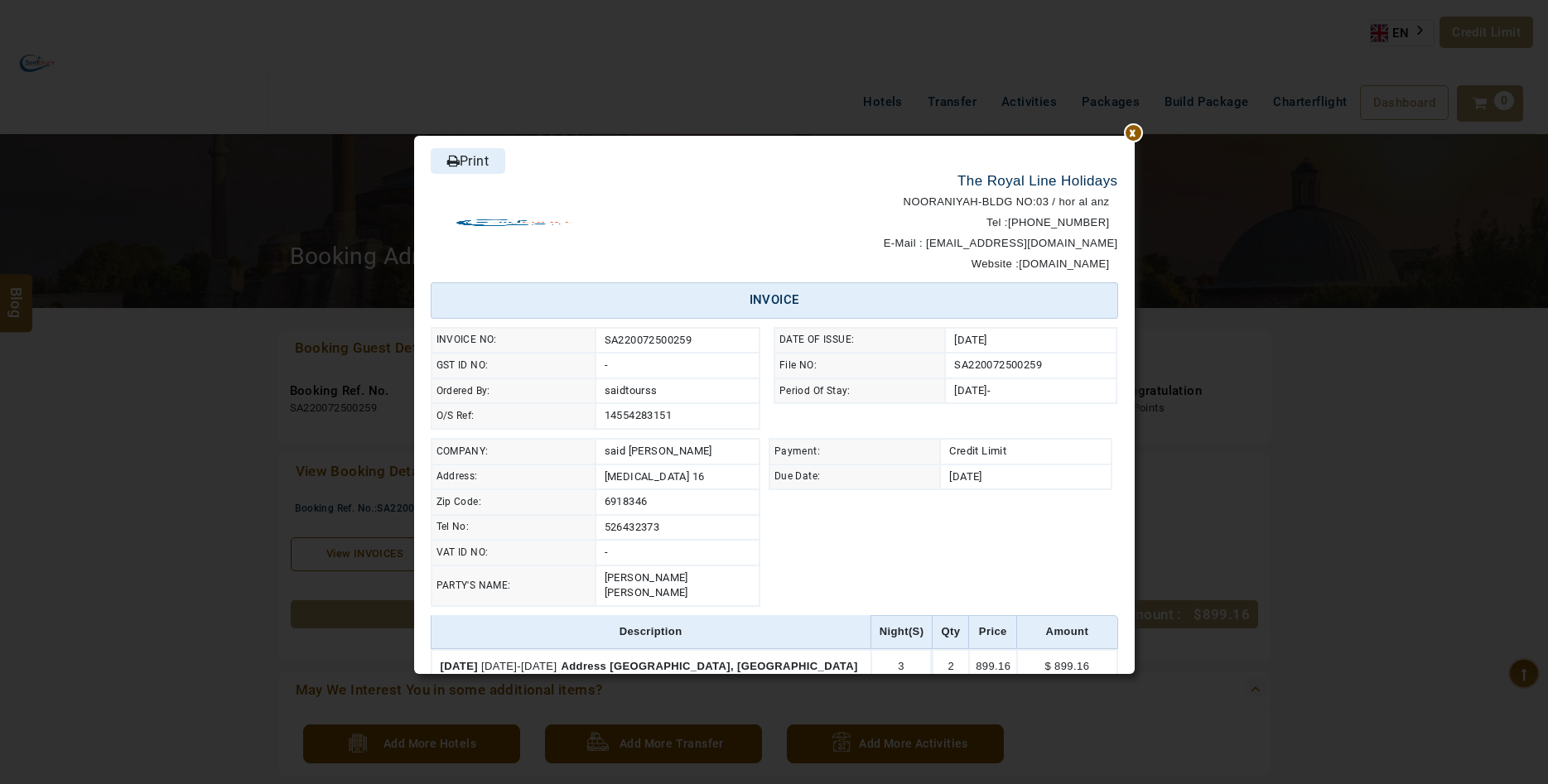
click at [474, 162] on link "Print" at bounding box center [467, 161] width 74 height 25
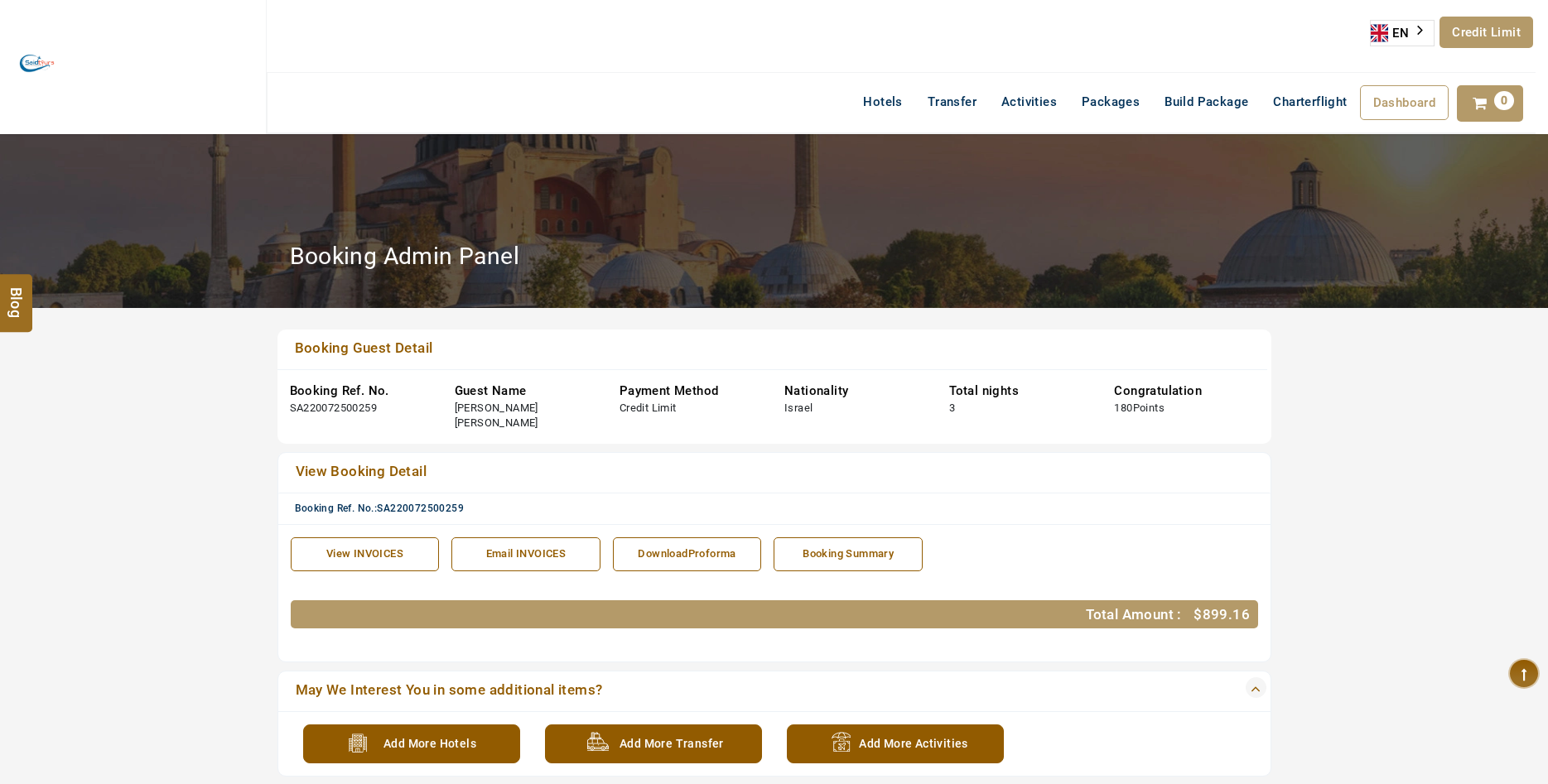
click at [378, 538] on link "View INVOICES" at bounding box center [365, 554] width 149 height 34
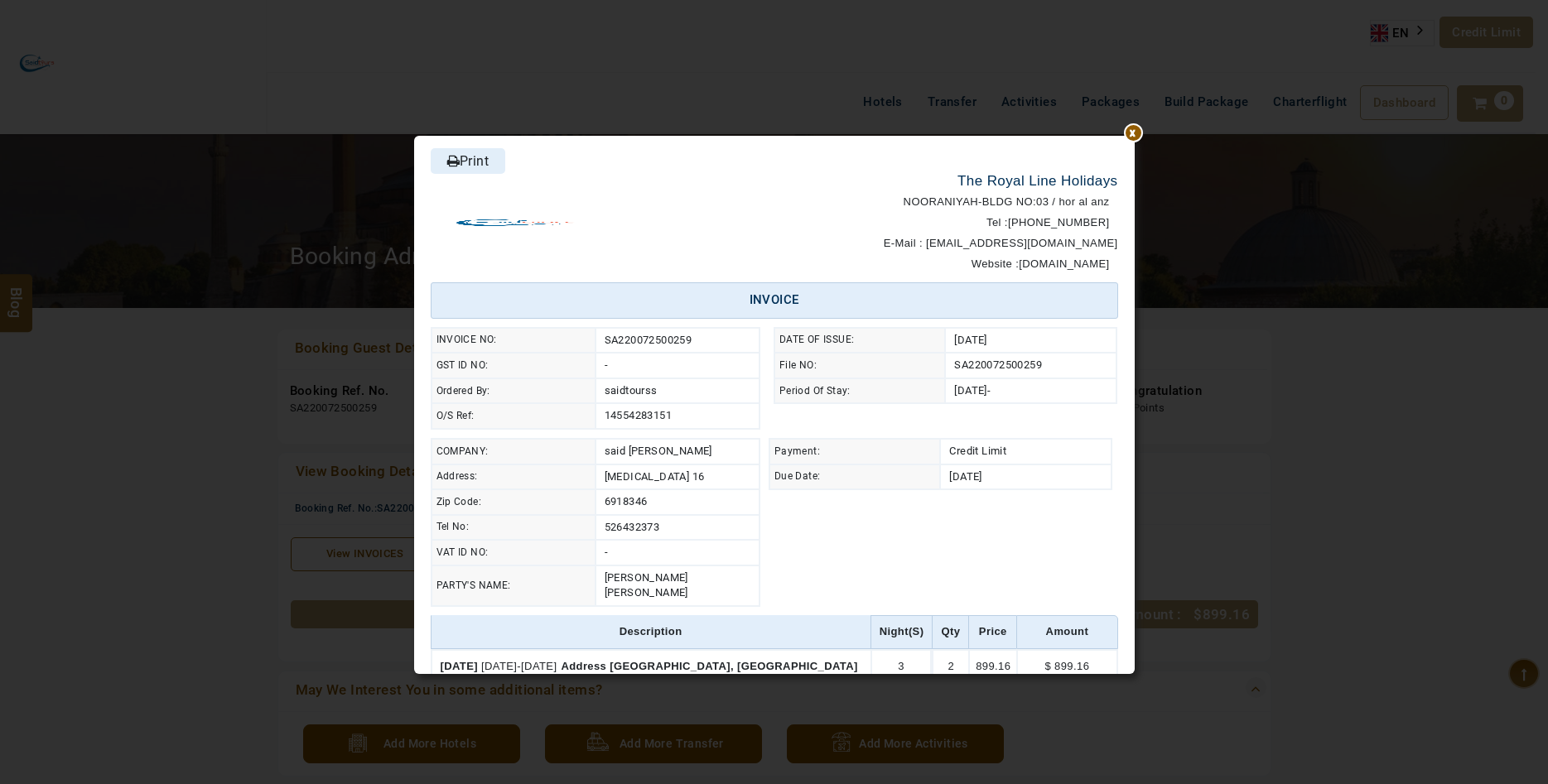
click at [1134, 136] on div at bounding box center [1134, 136] width 0 height 0
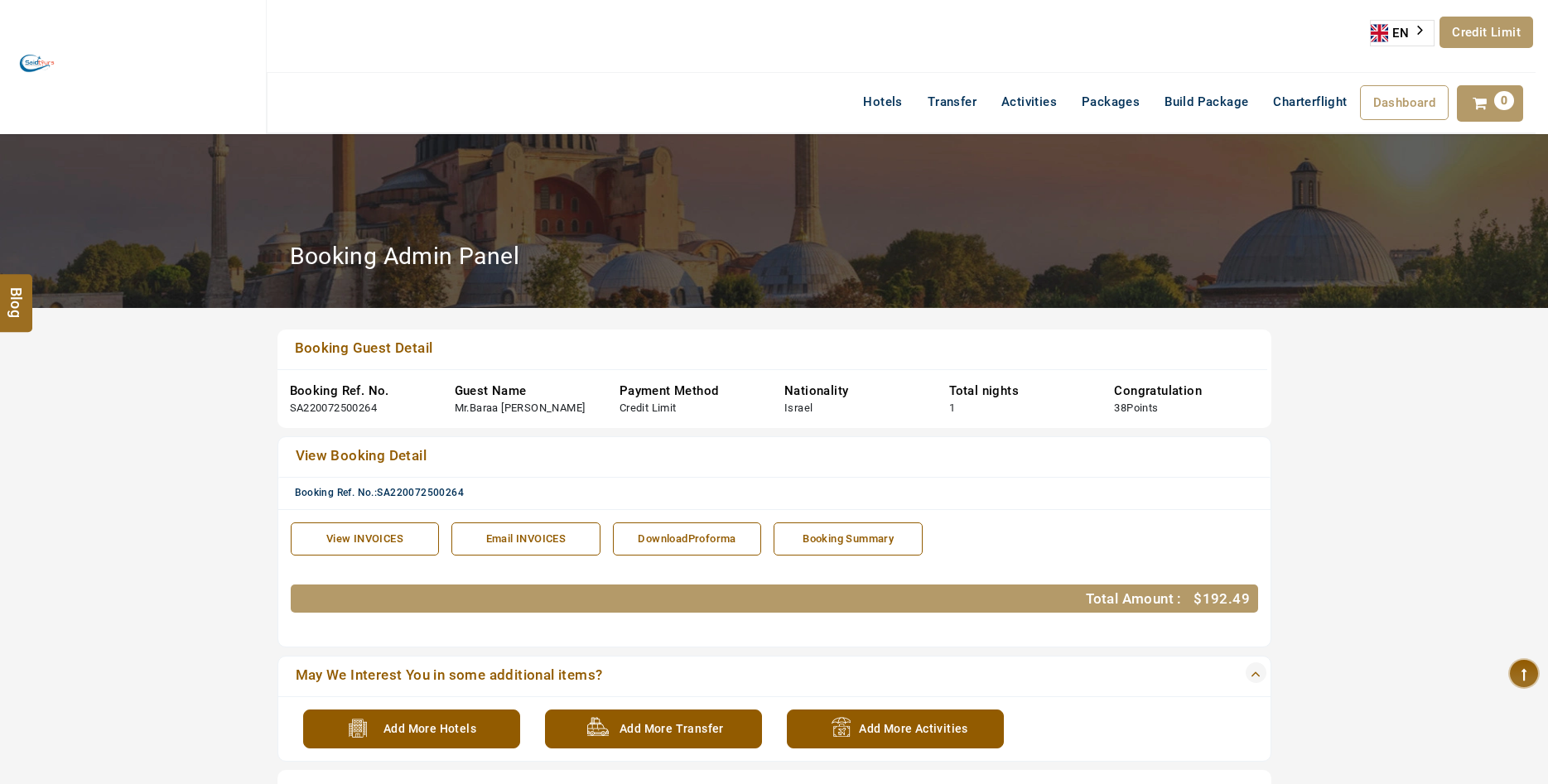
click at [394, 535] on div "View INVOICES" at bounding box center [366, 540] width 131 height 16
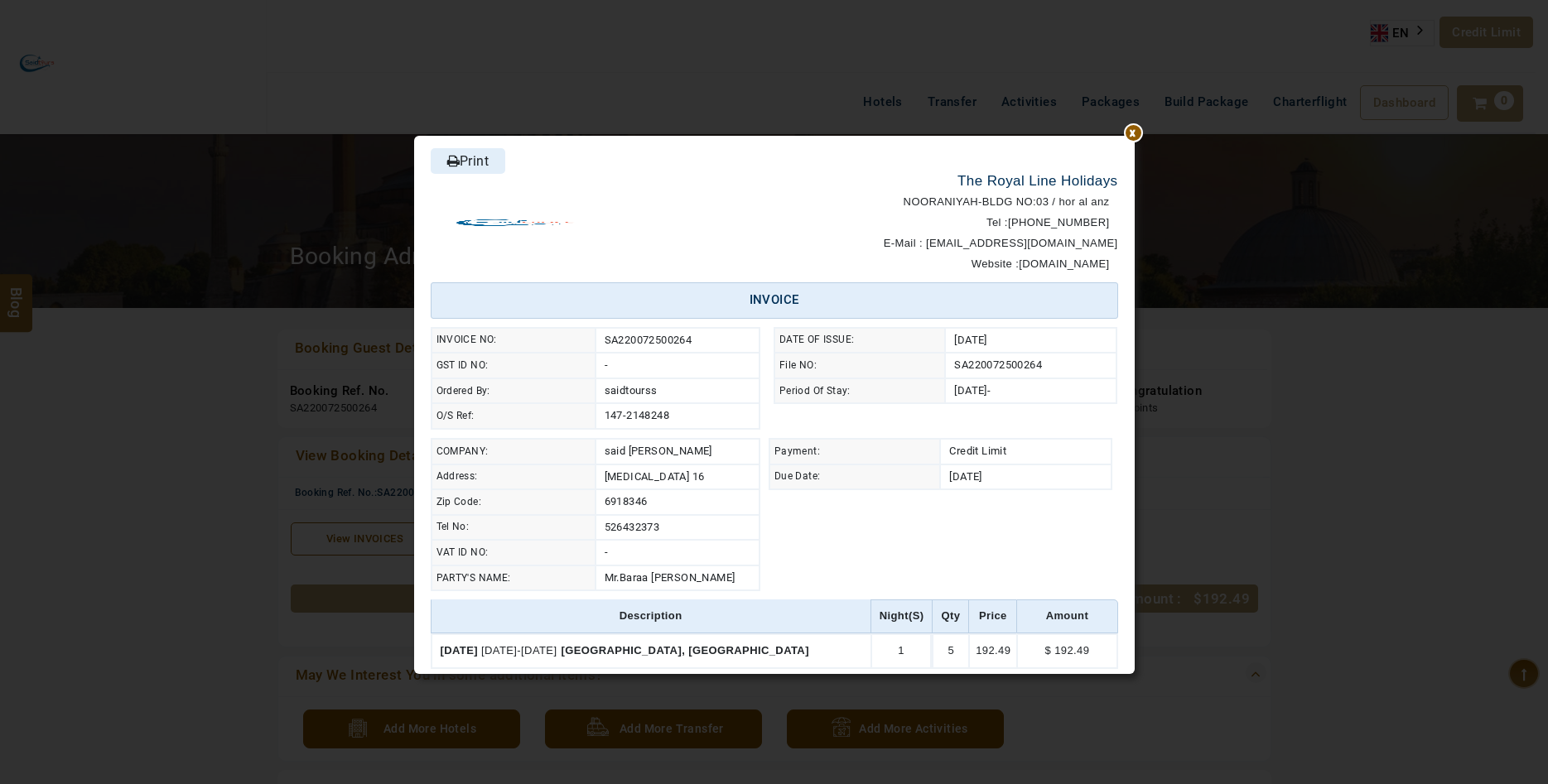
click at [1134, 136] on div at bounding box center [1134, 136] width 0 height 0
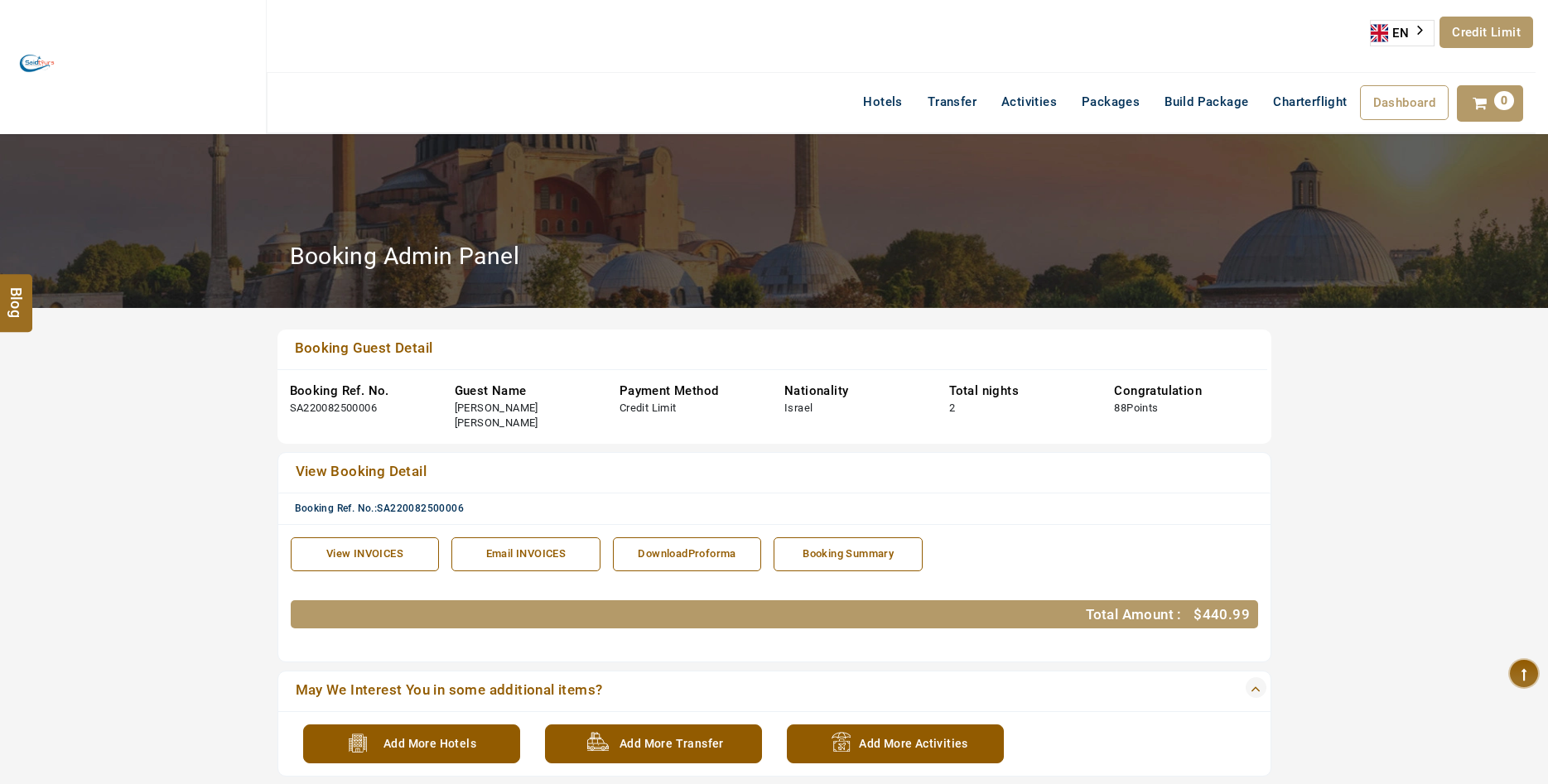
click at [371, 546] on div "View INVOICES" at bounding box center [366, 554] width 131 height 16
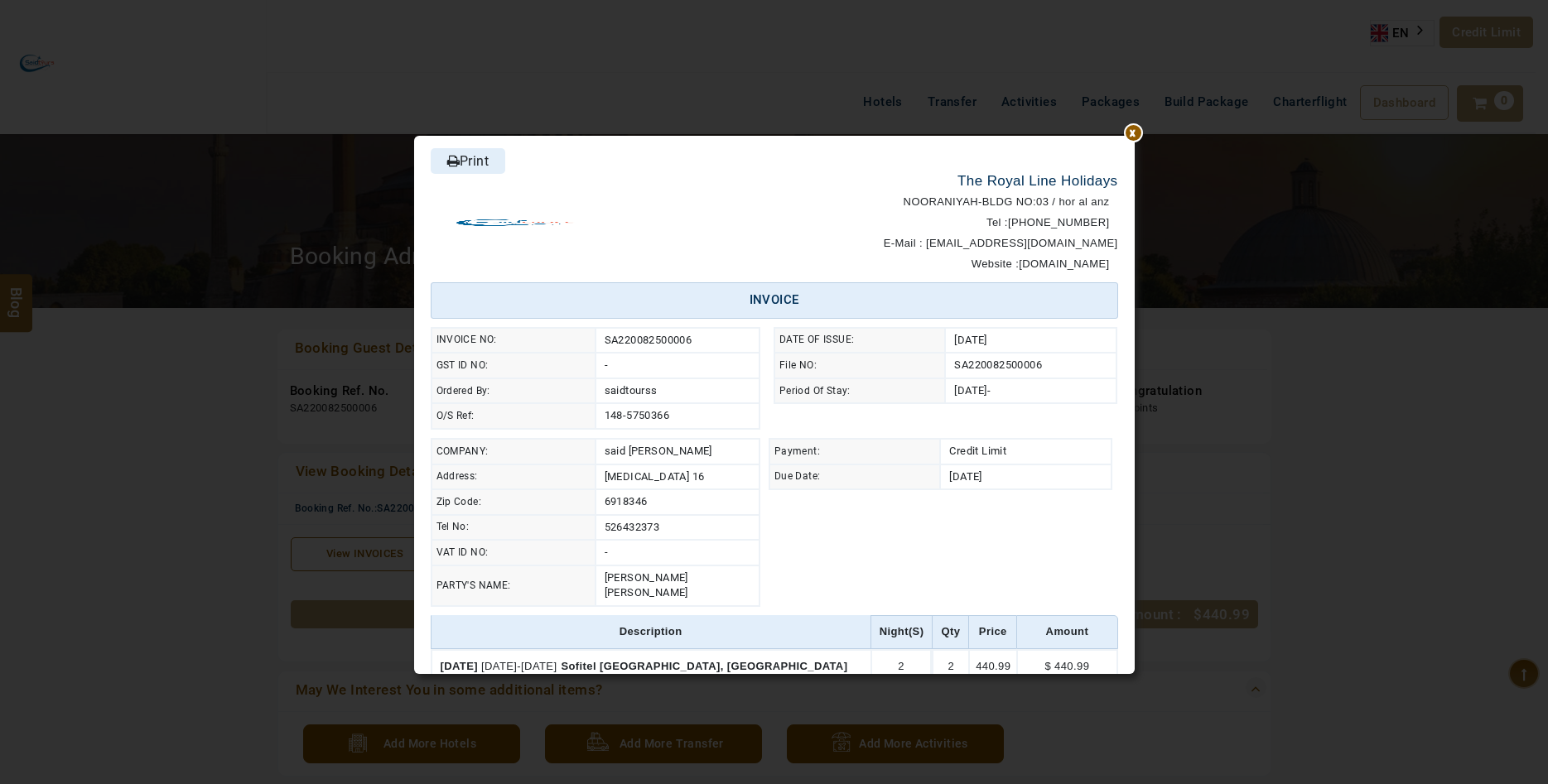
click at [1134, 136] on div at bounding box center [1134, 136] width 0 height 0
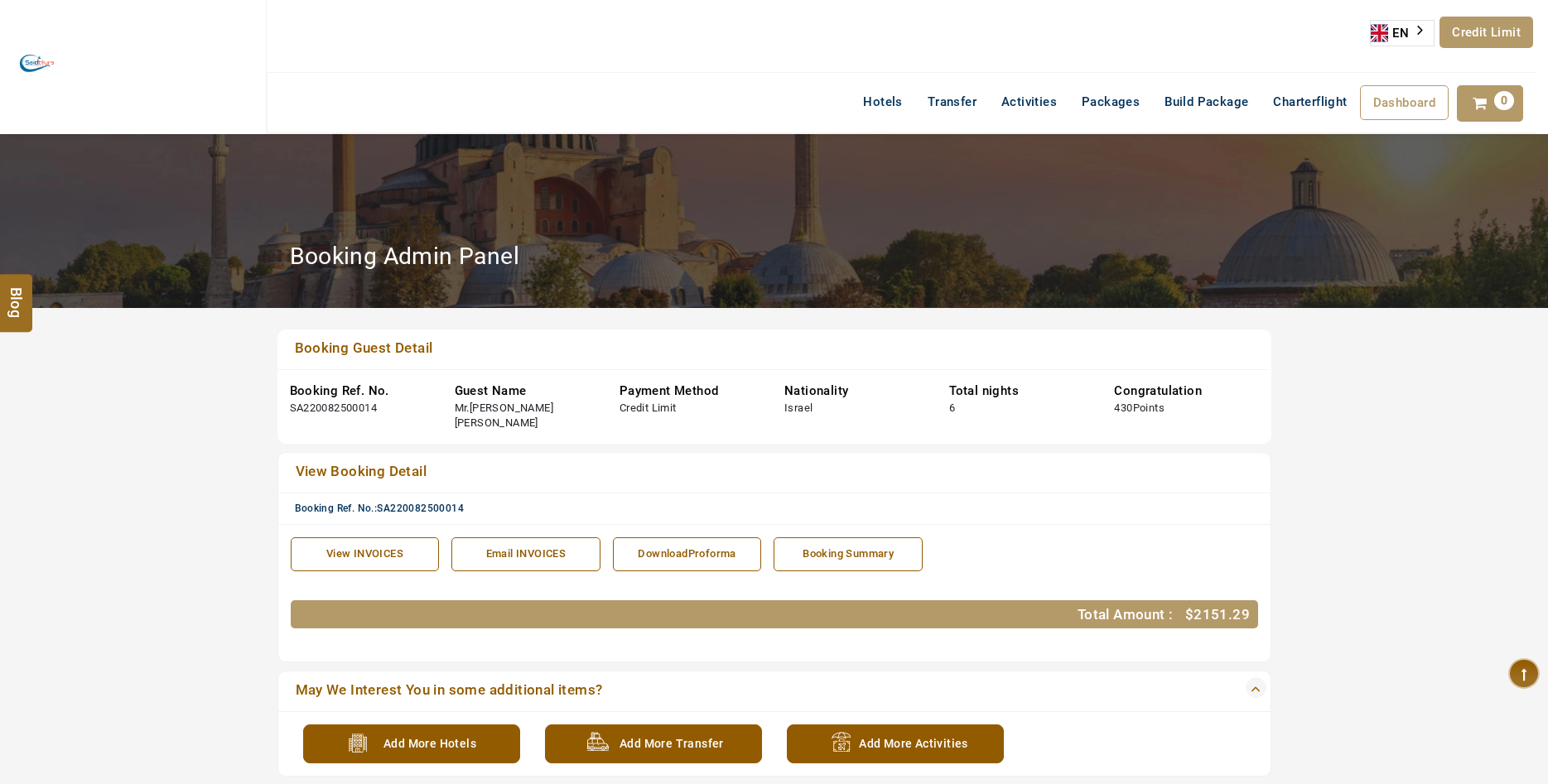
click at [344, 538] on link "View INVOICES" at bounding box center [365, 554] width 149 height 34
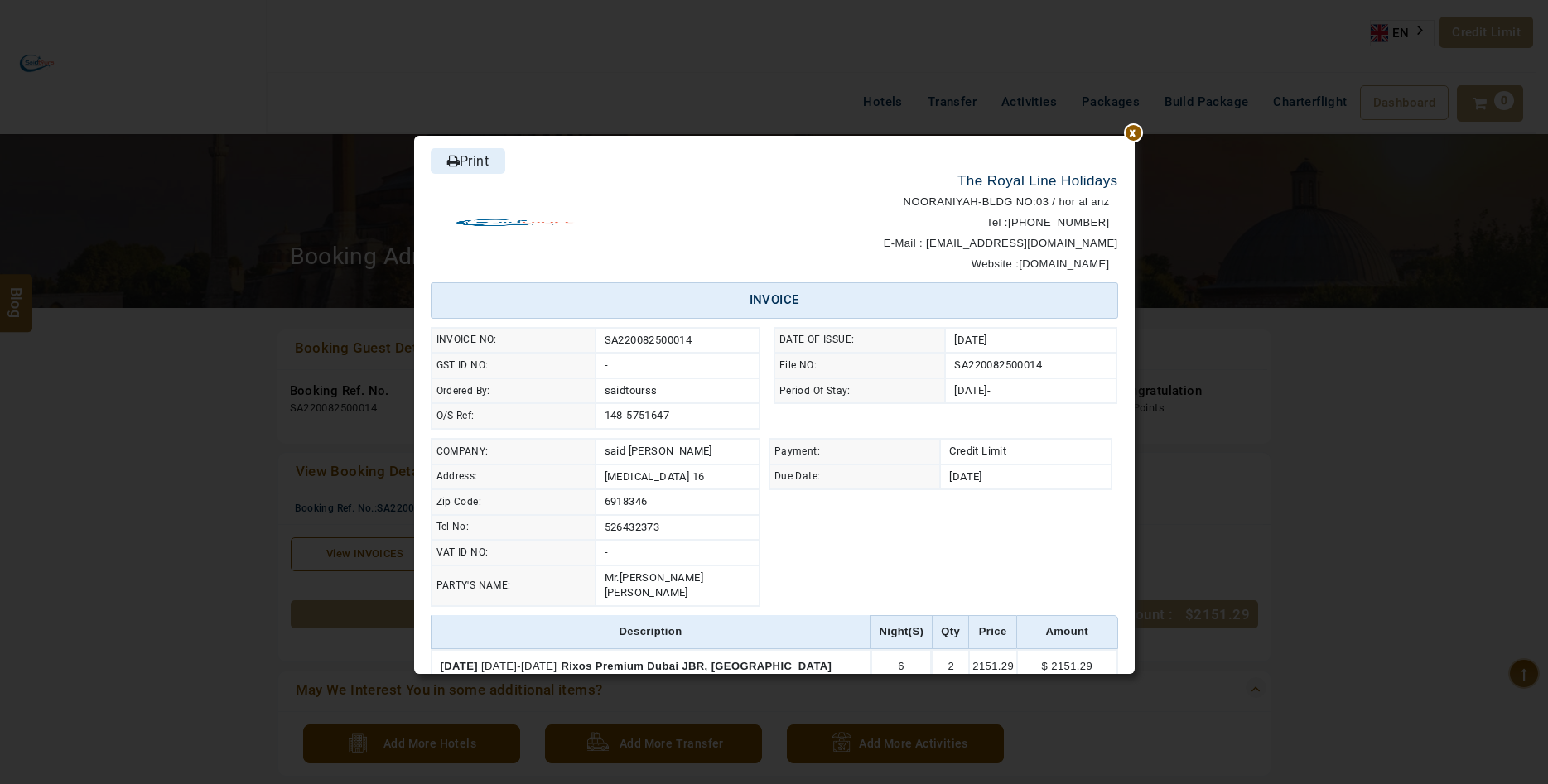
click at [476, 154] on link "Print" at bounding box center [467, 161] width 74 height 25
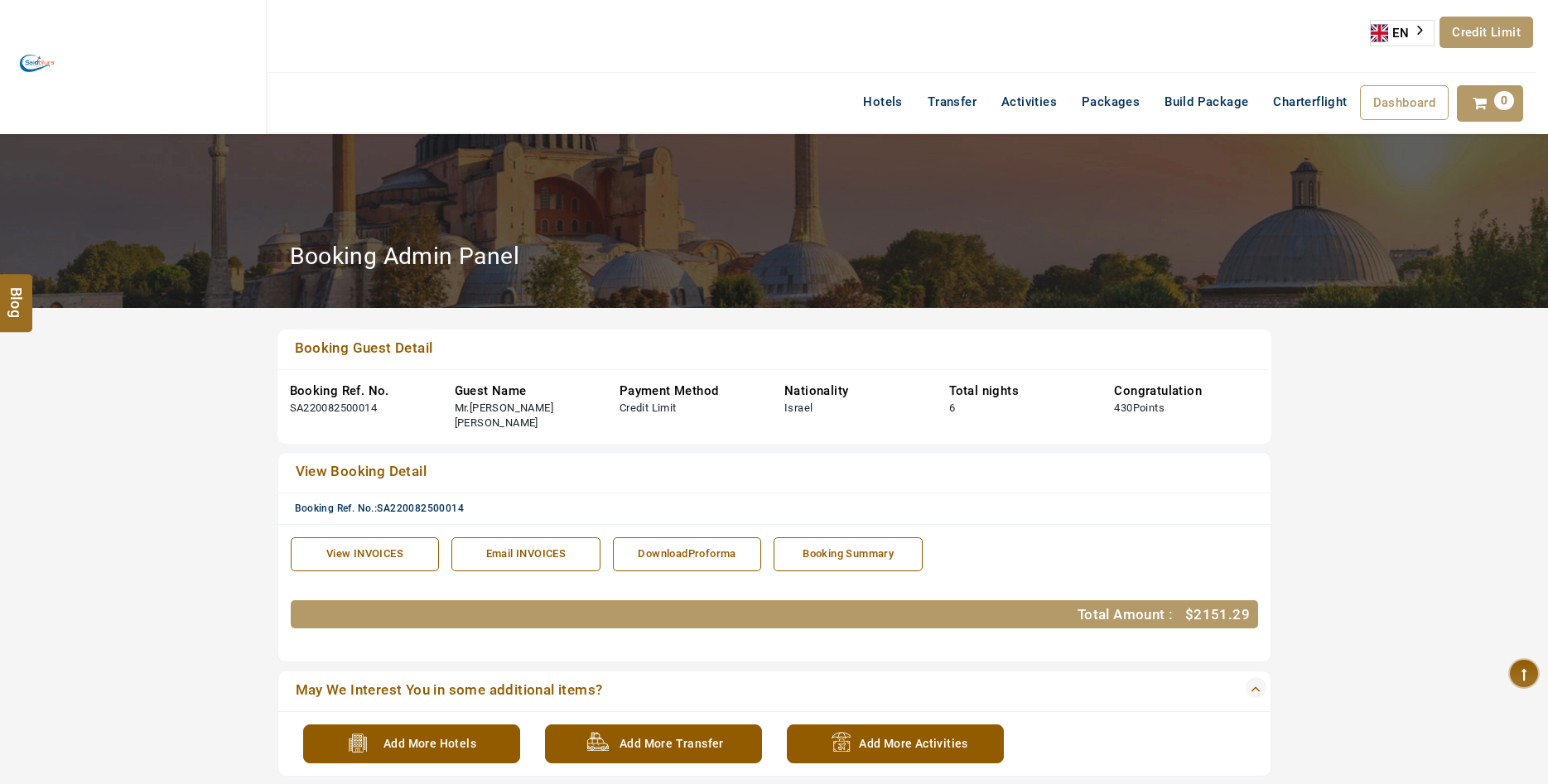
click at [376, 551] on link "View INVOICES" at bounding box center [365, 554] width 149 height 34
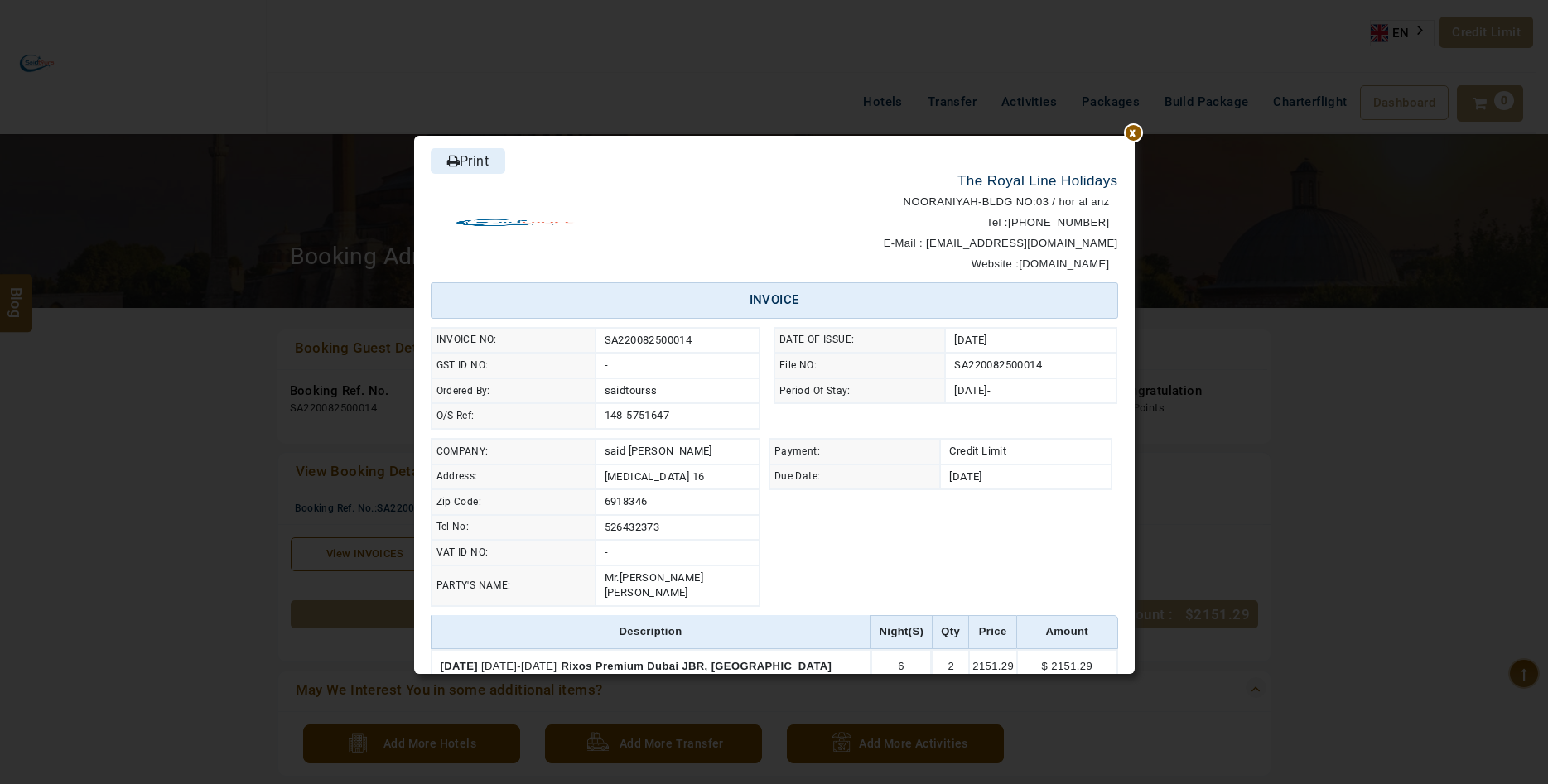
click at [1134, 136] on div at bounding box center [1134, 136] width 0 height 0
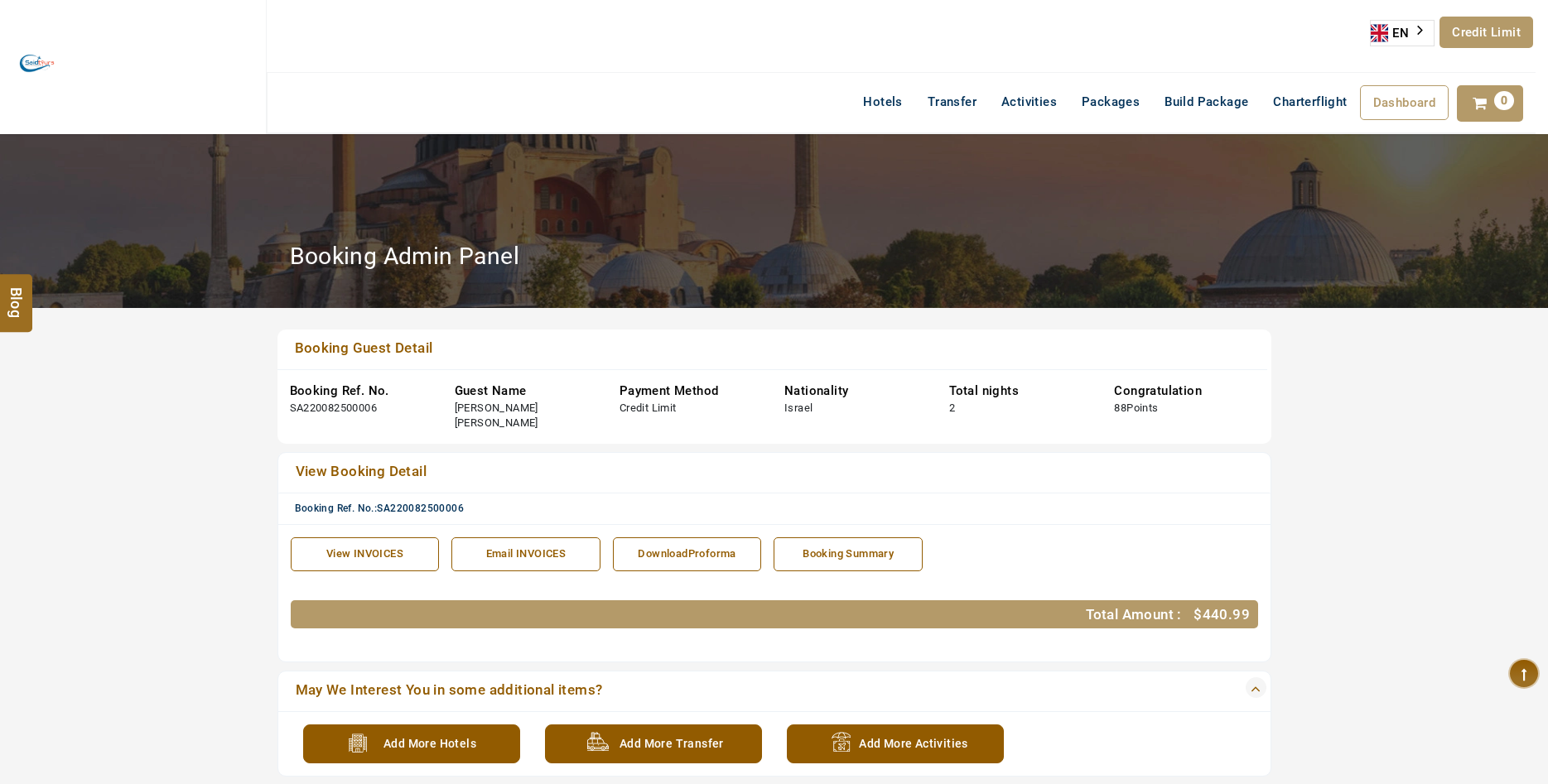
click at [337, 546] on div "View INVOICES" at bounding box center [366, 554] width 131 height 16
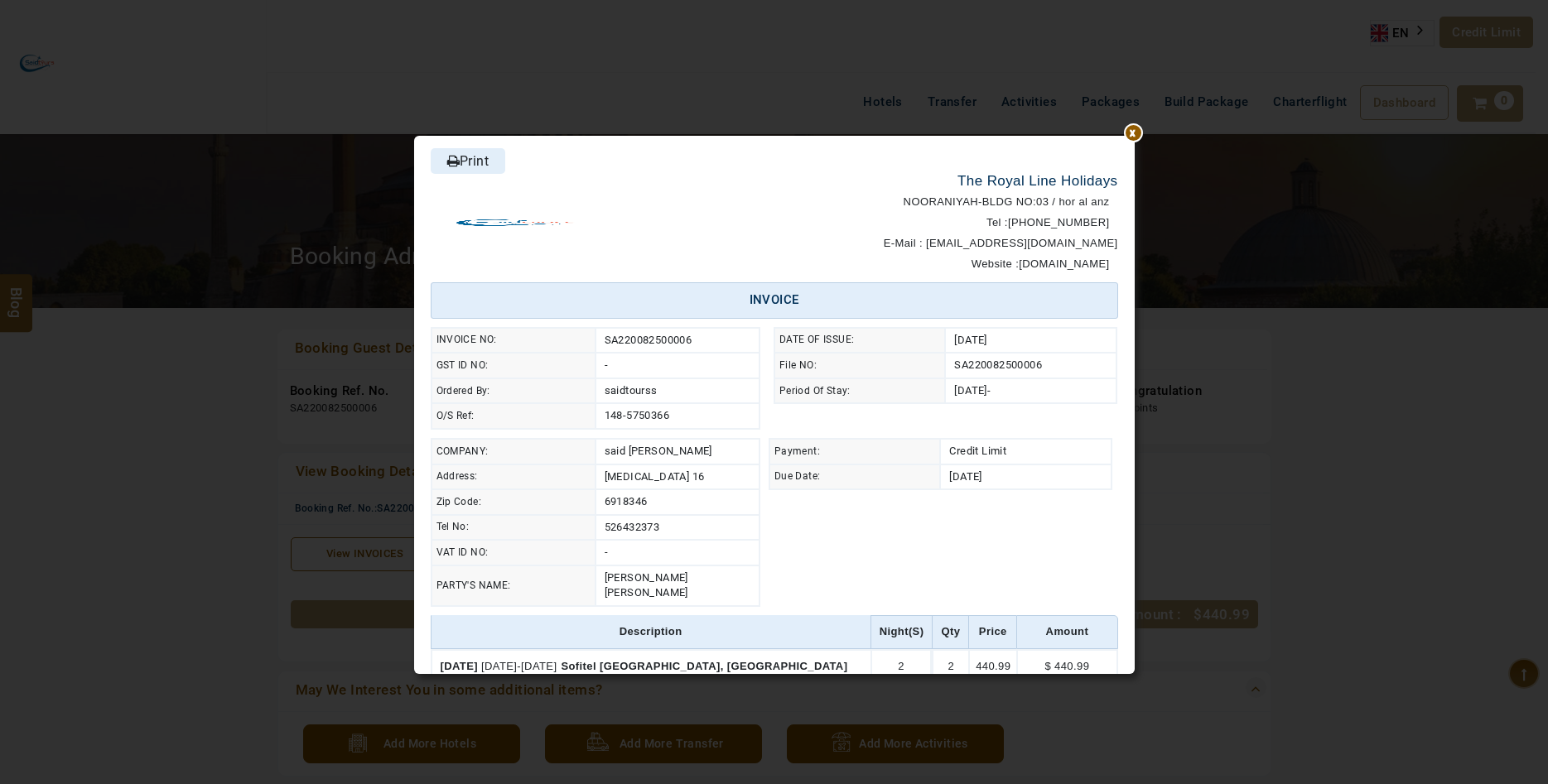
click at [1134, 136] on div at bounding box center [1134, 136] width 0 height 0
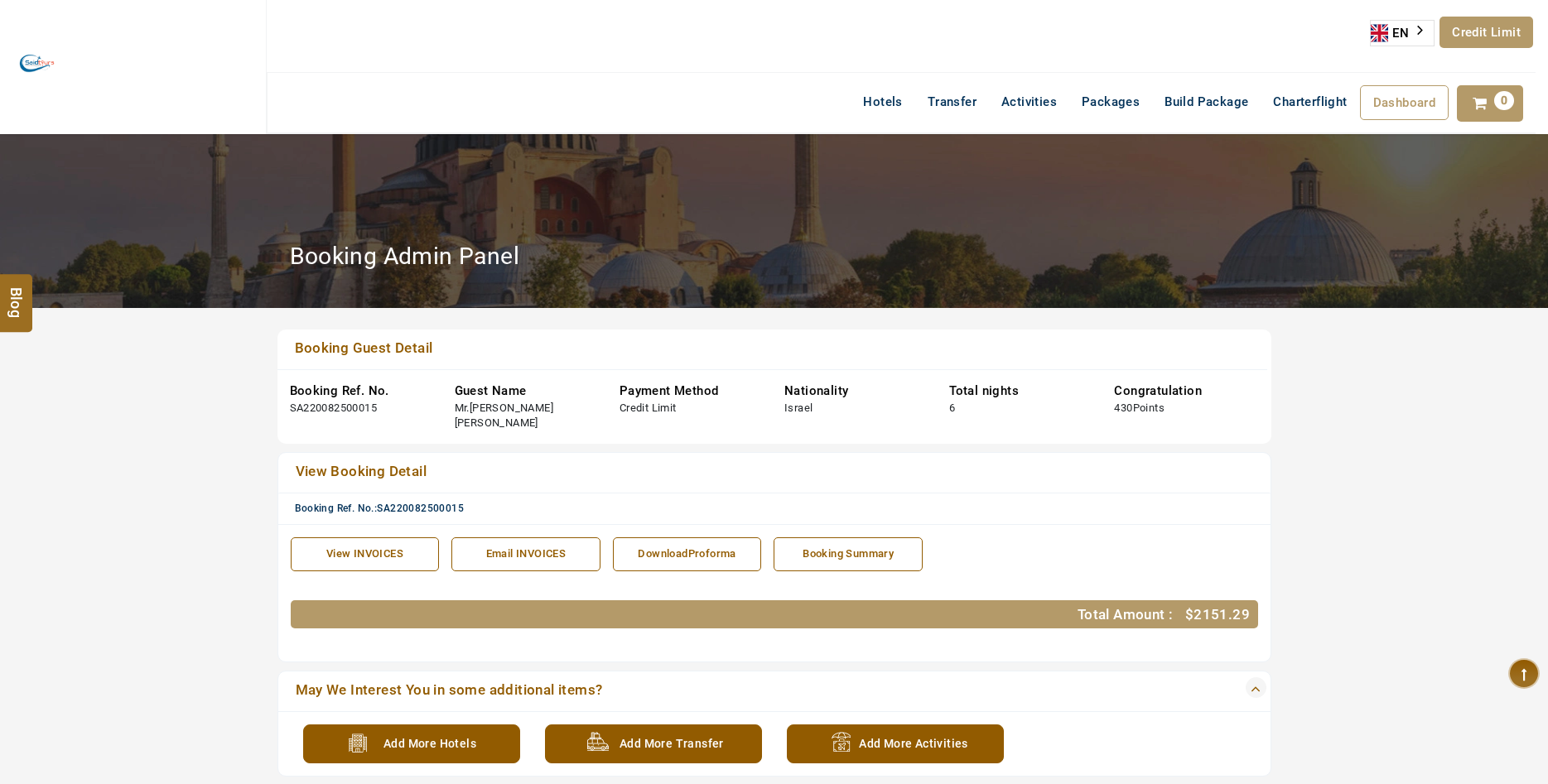
click at [338, 551] on link "View INVOICES" at bounding box center [365, 554] width 149 height 34
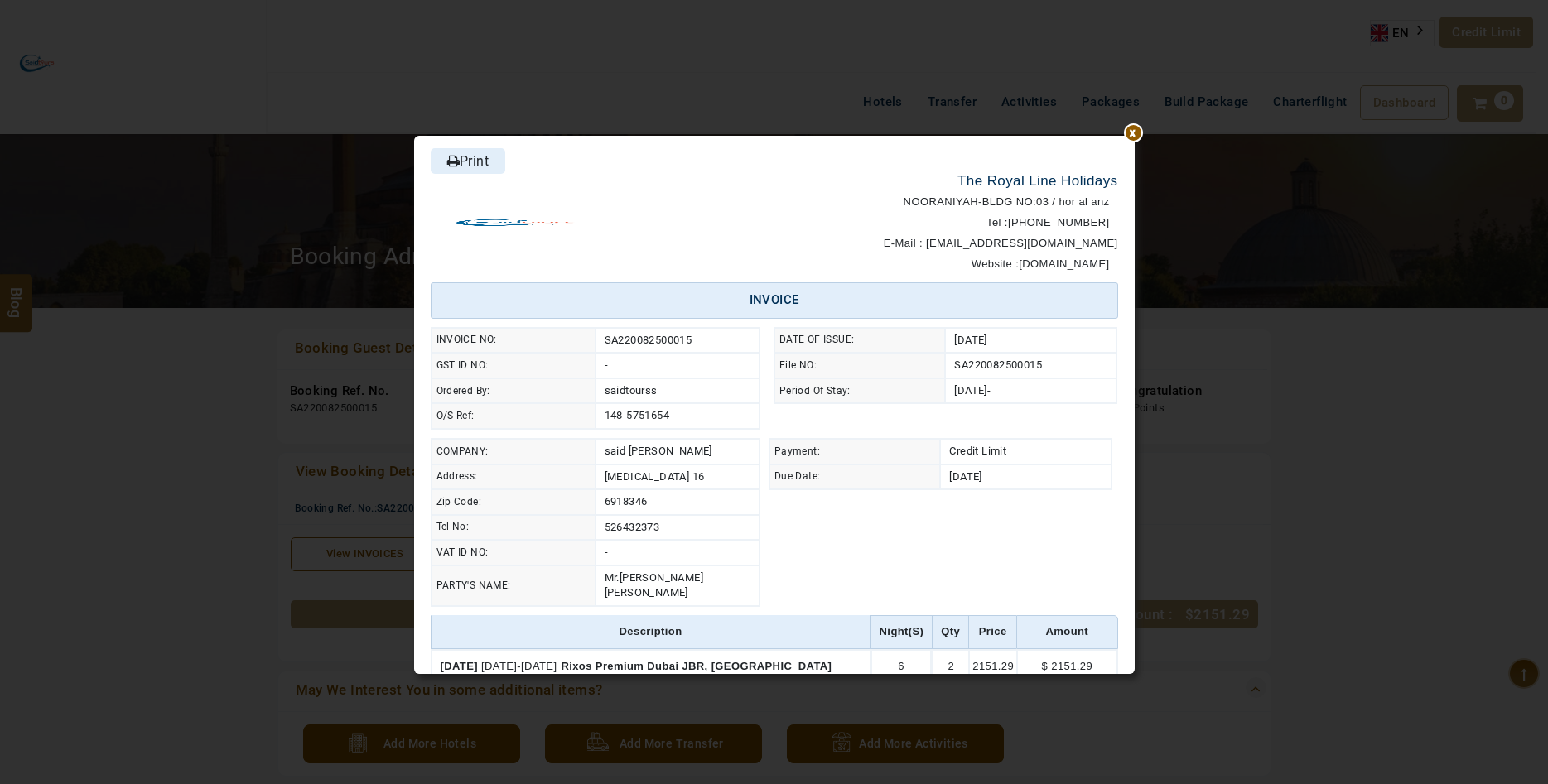
click at [462, 163] on link "Print" at bounding box center [467, 161] width 74 height 25
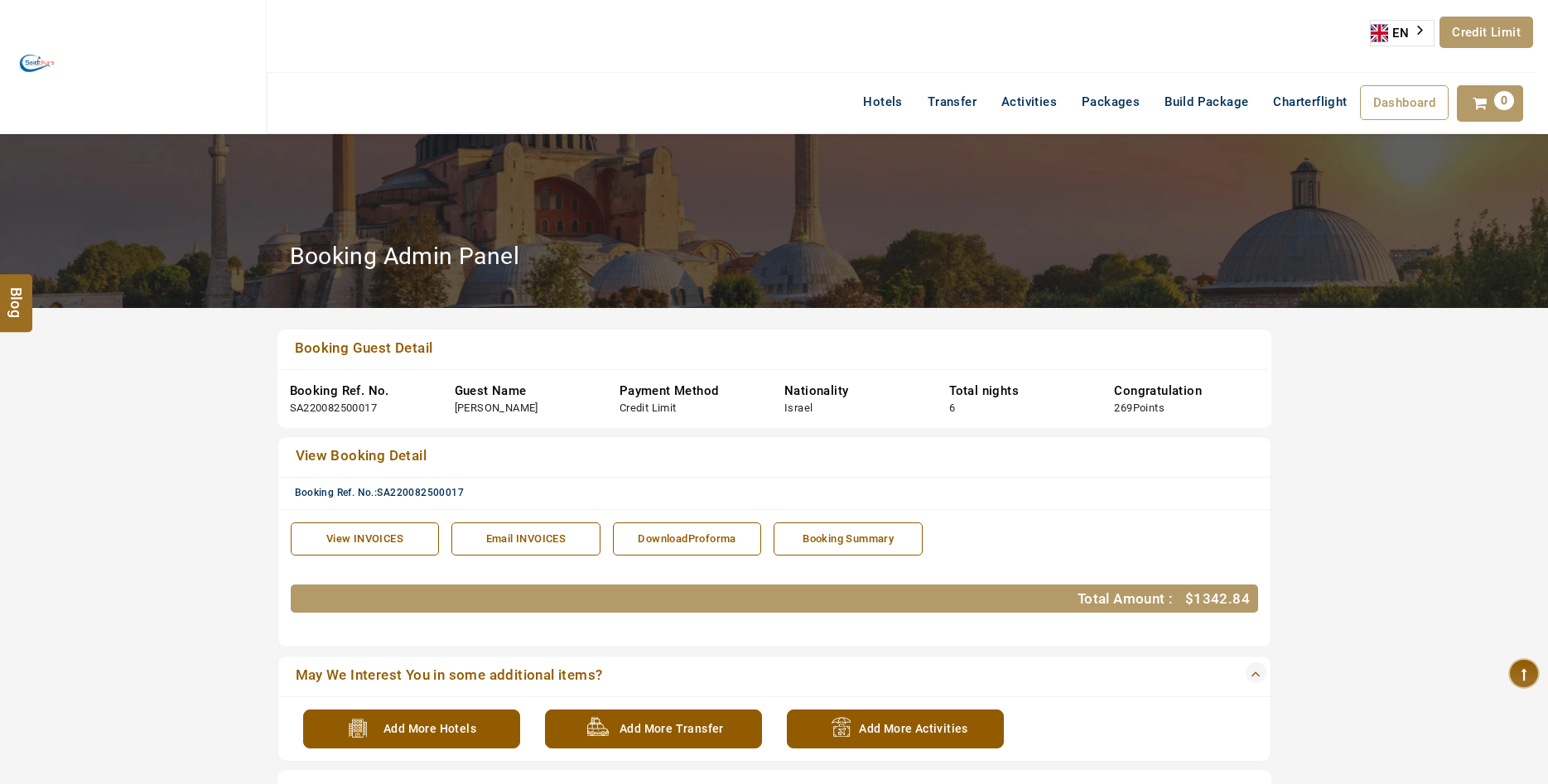
click at [381, 548] on link "View INVOICES" at bounding box center [365, 539] width 149 height 34
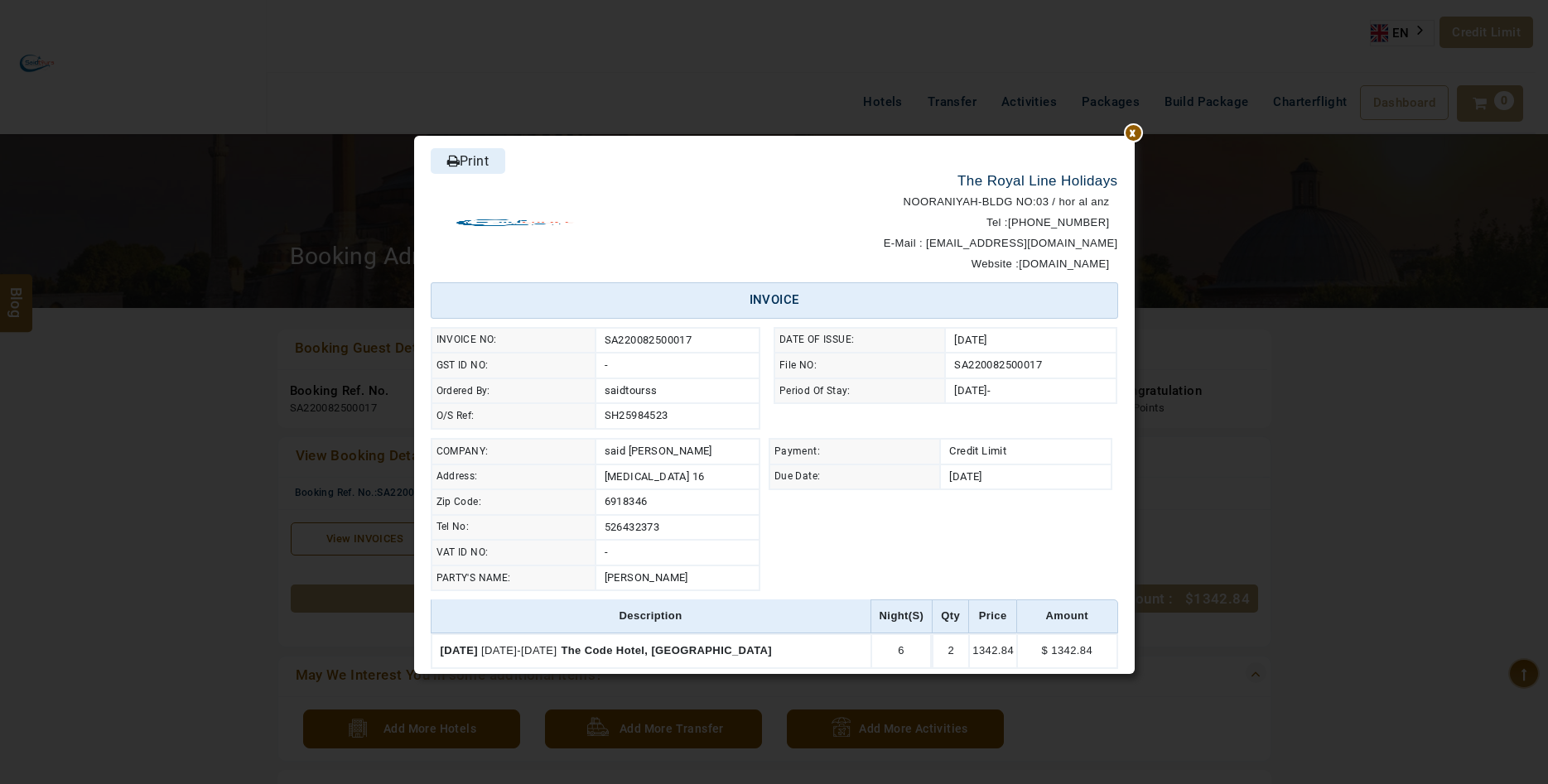
click at [471, 166] on link "Print" at bounding box center [467, 161] width 74 height 25
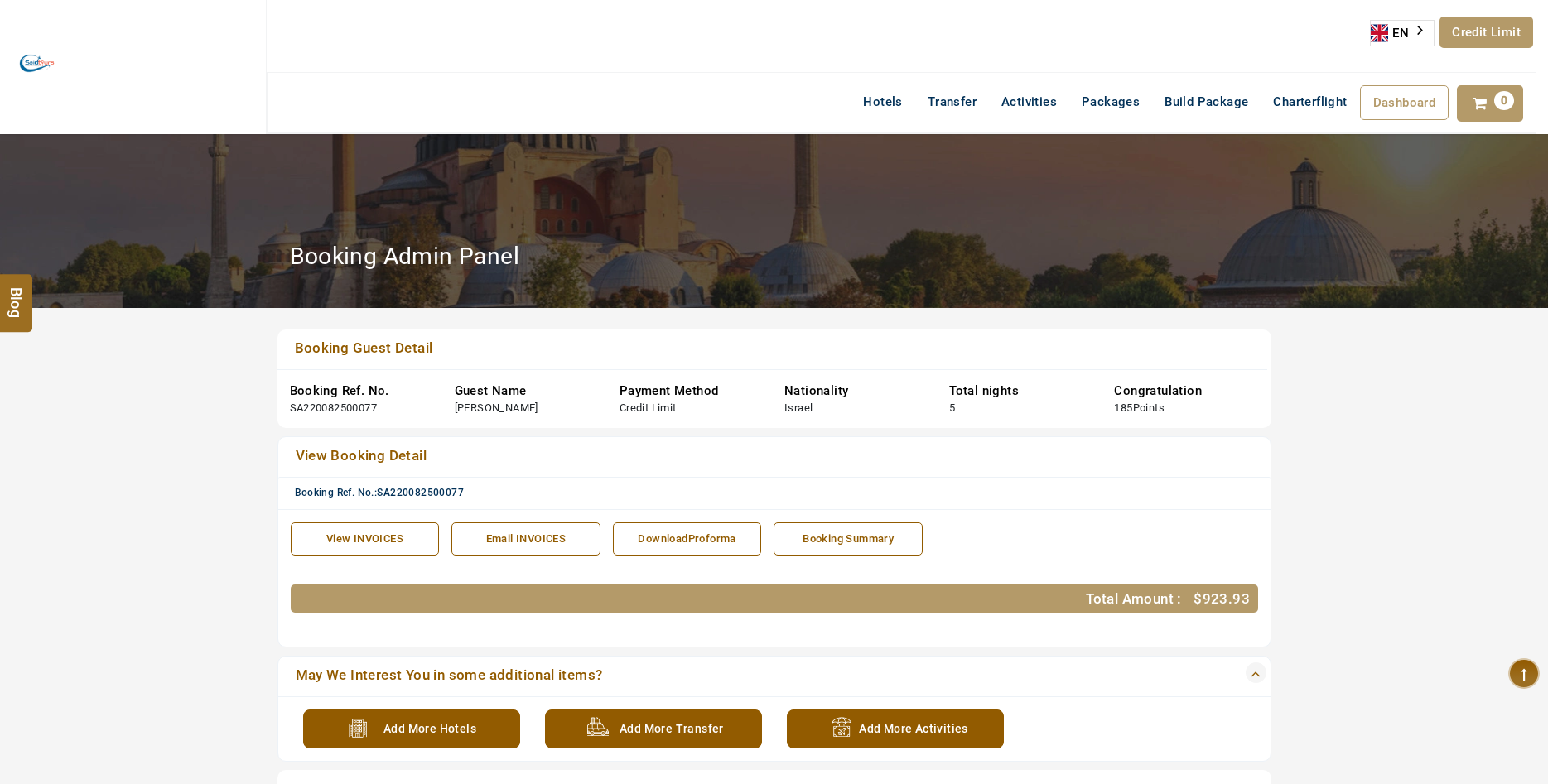
click at [372, 541] on div "View INVOICES" at bounding box center [366, 540] width 131 height 16
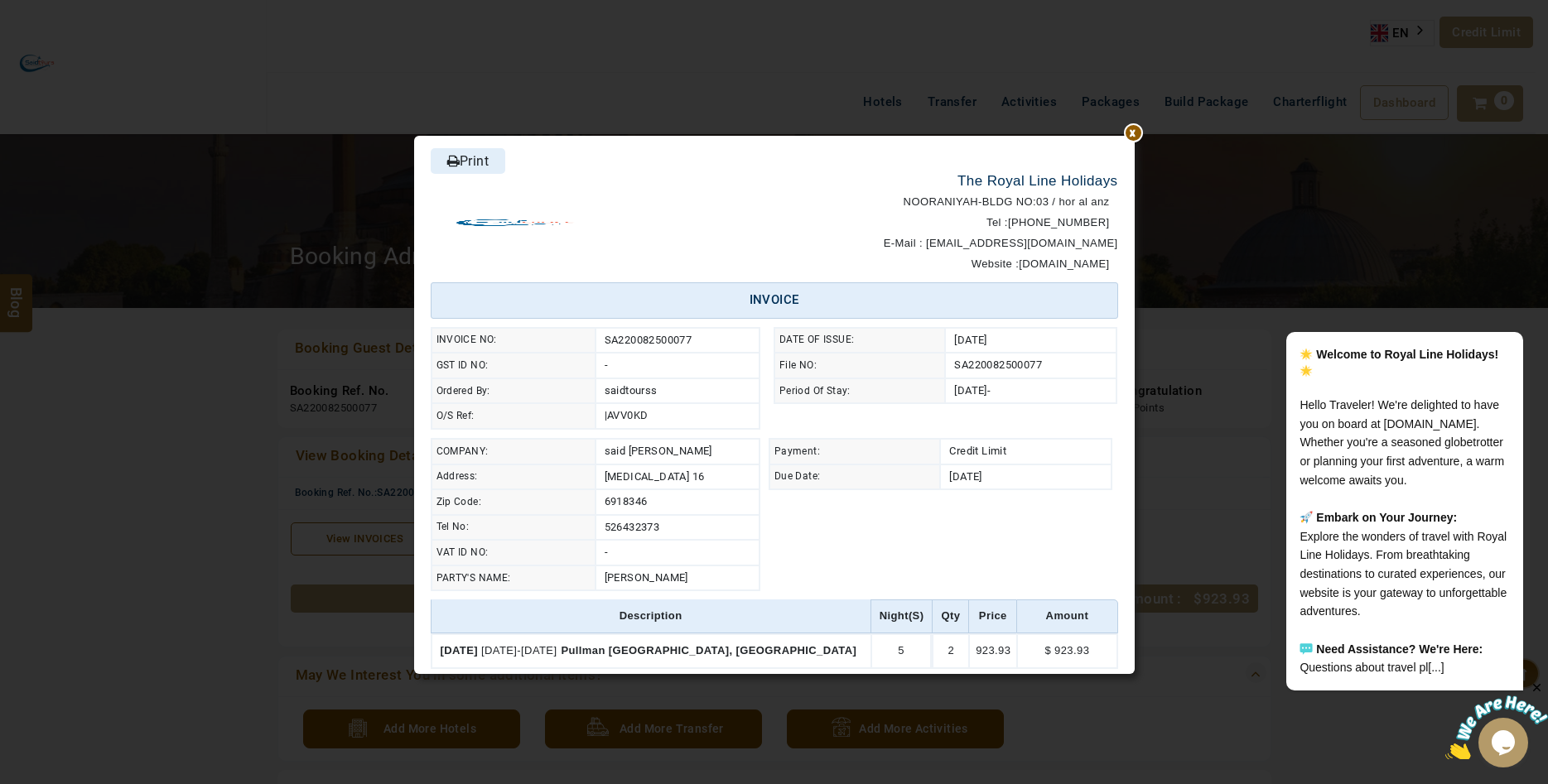
click at [470, 162] on link "Print" at bounding box center [467, 161] width 74 height 25
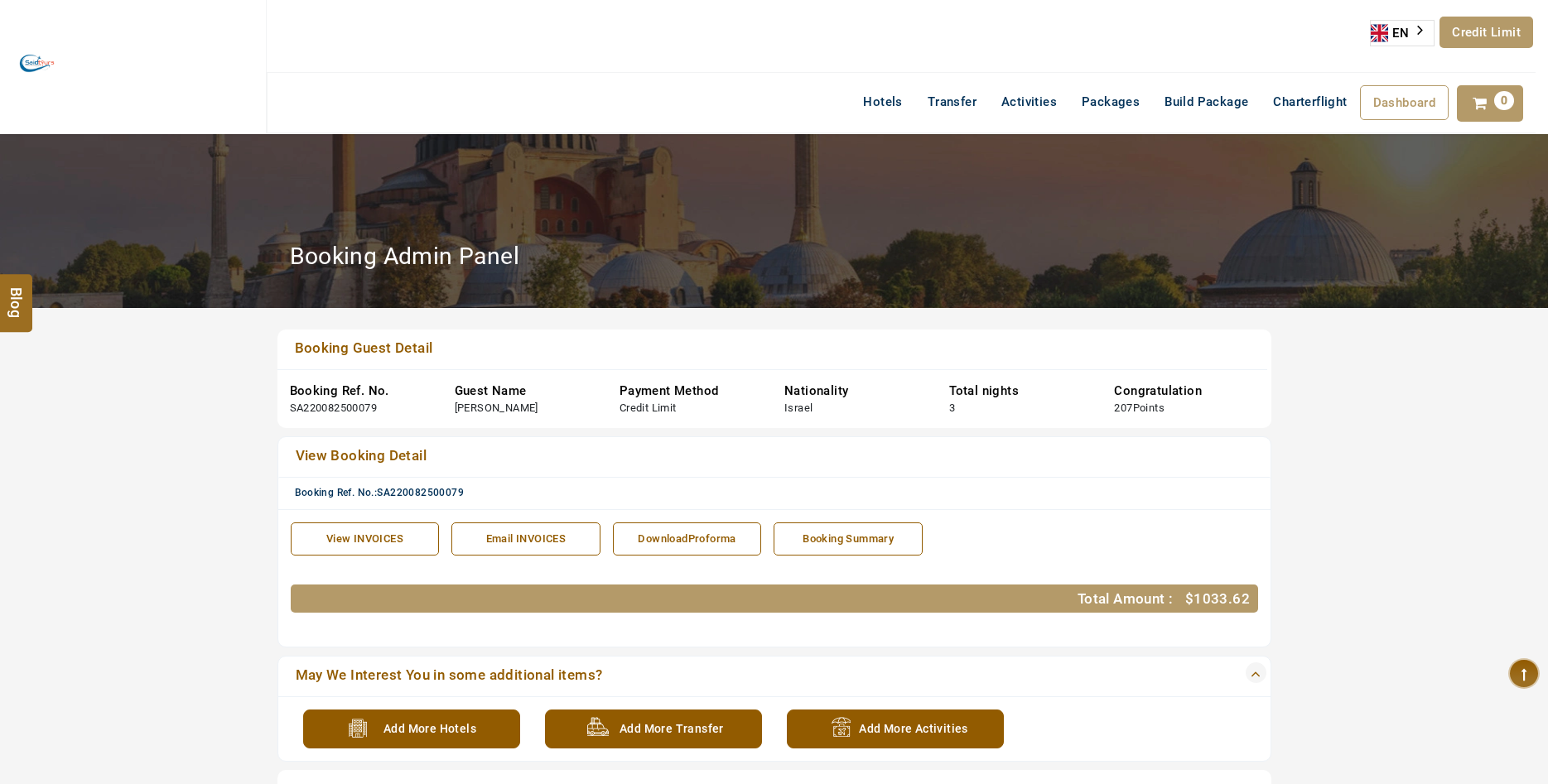
click at [349, 535] on div "View INVOICES" at bounding box center [366, 540] width 131 height 16
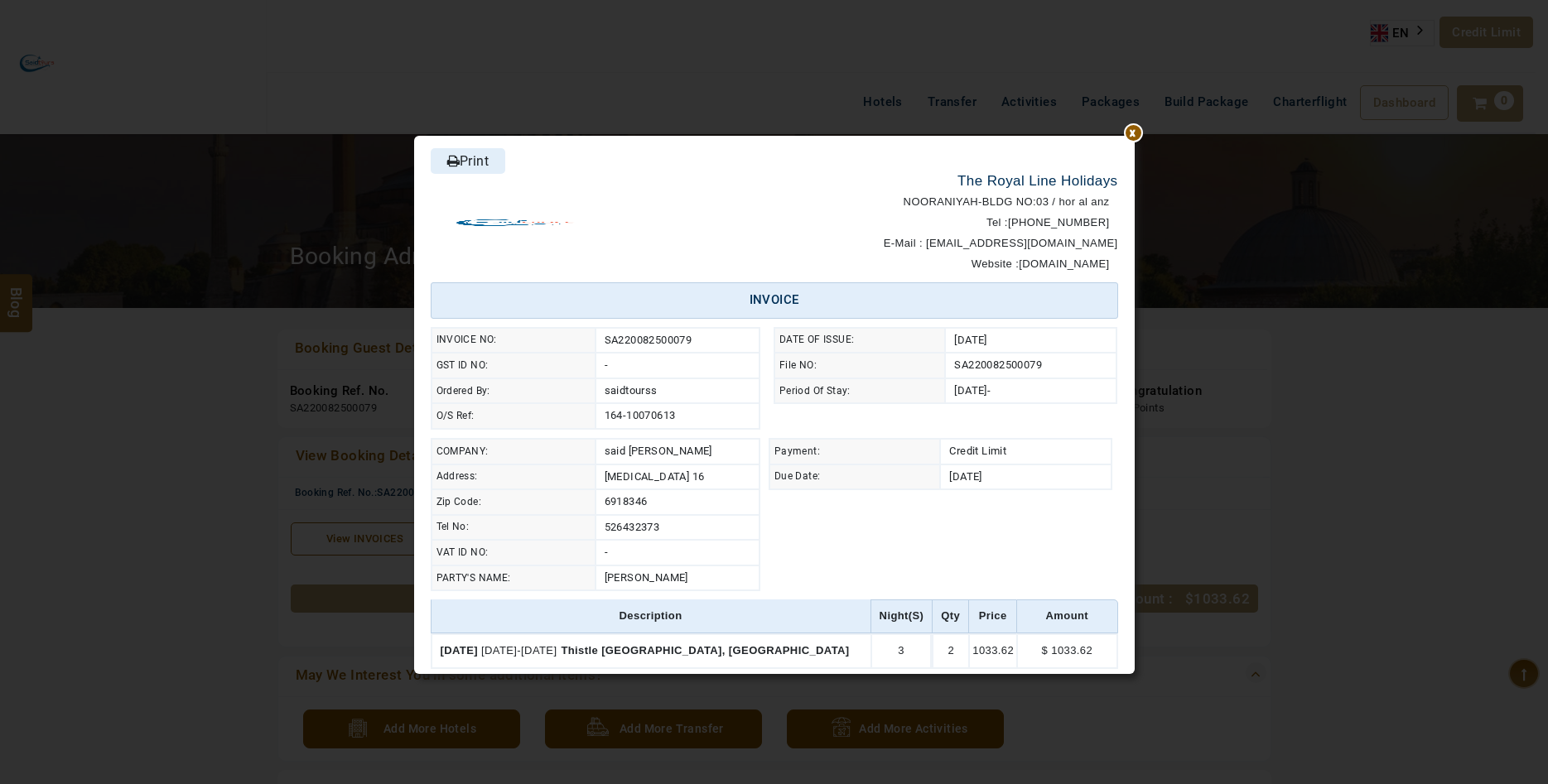
click at [449, 152] on link "Print" at bounding box center [467, 161] width 74 height 25
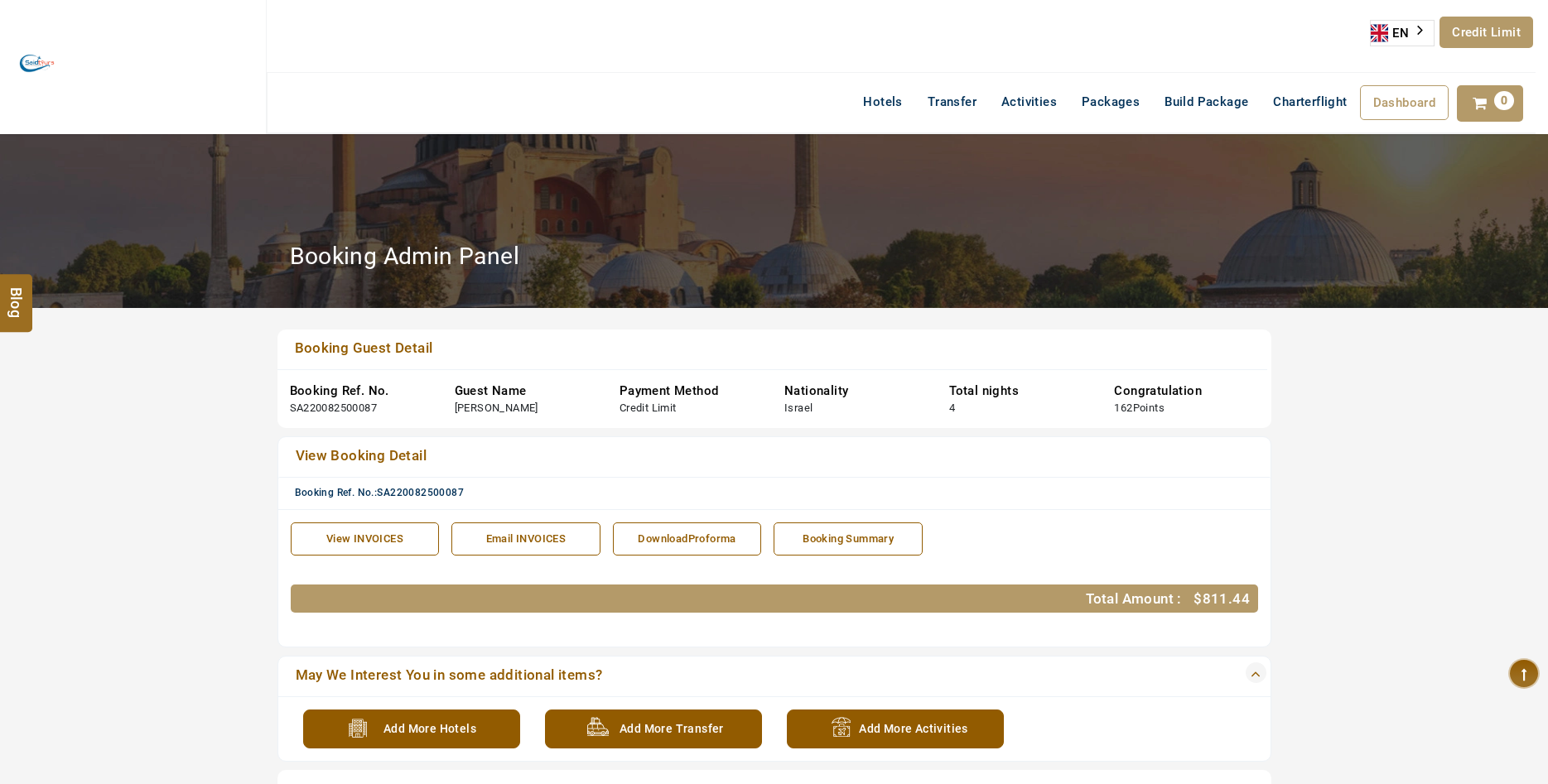
click at [369, 528] on link "View INVOICES" at bounding box center [365, 539] width 149 height 34
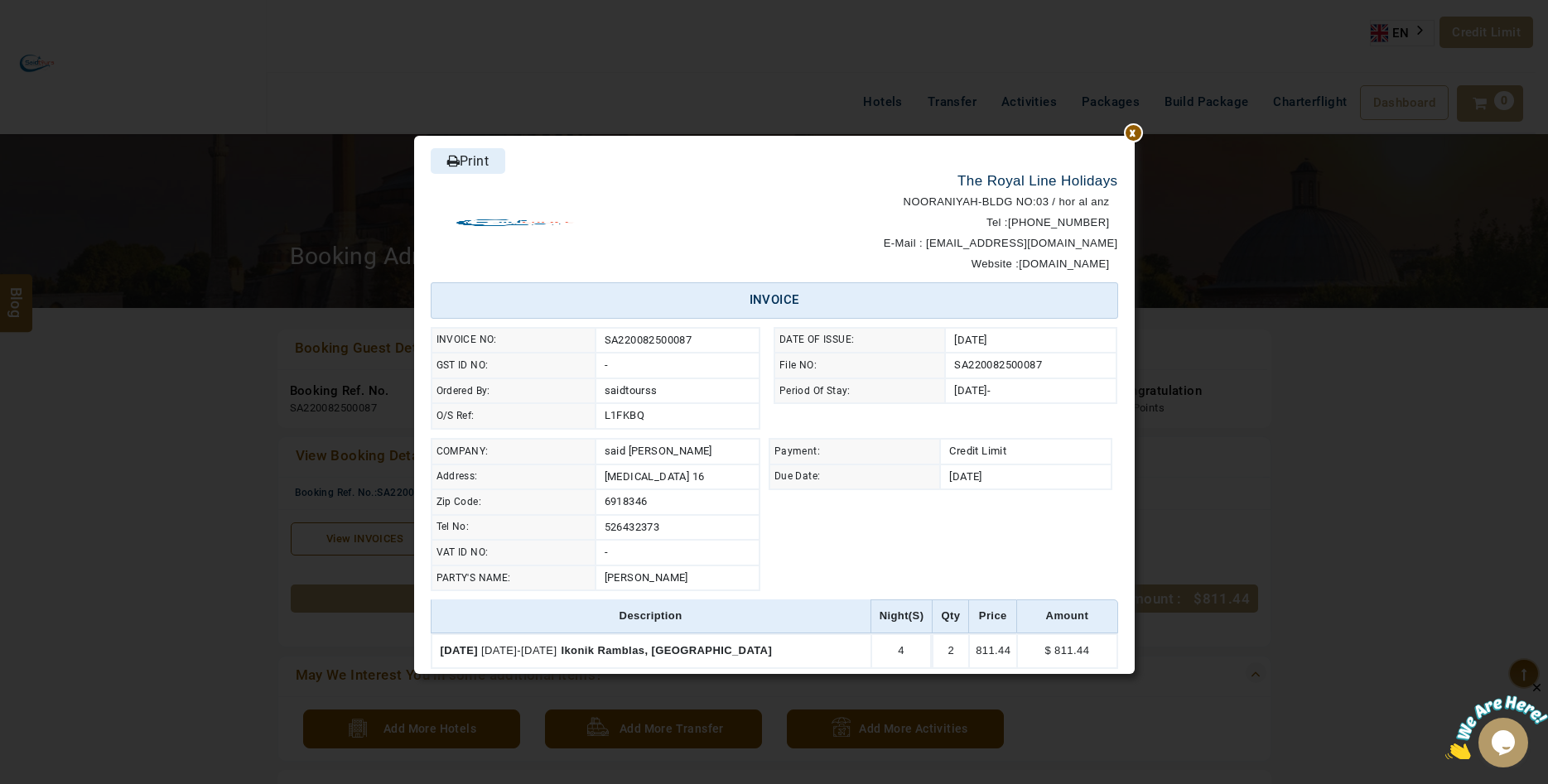
click at [1134, 136] on div at bounding box center [1134, 136] width 0 height 0
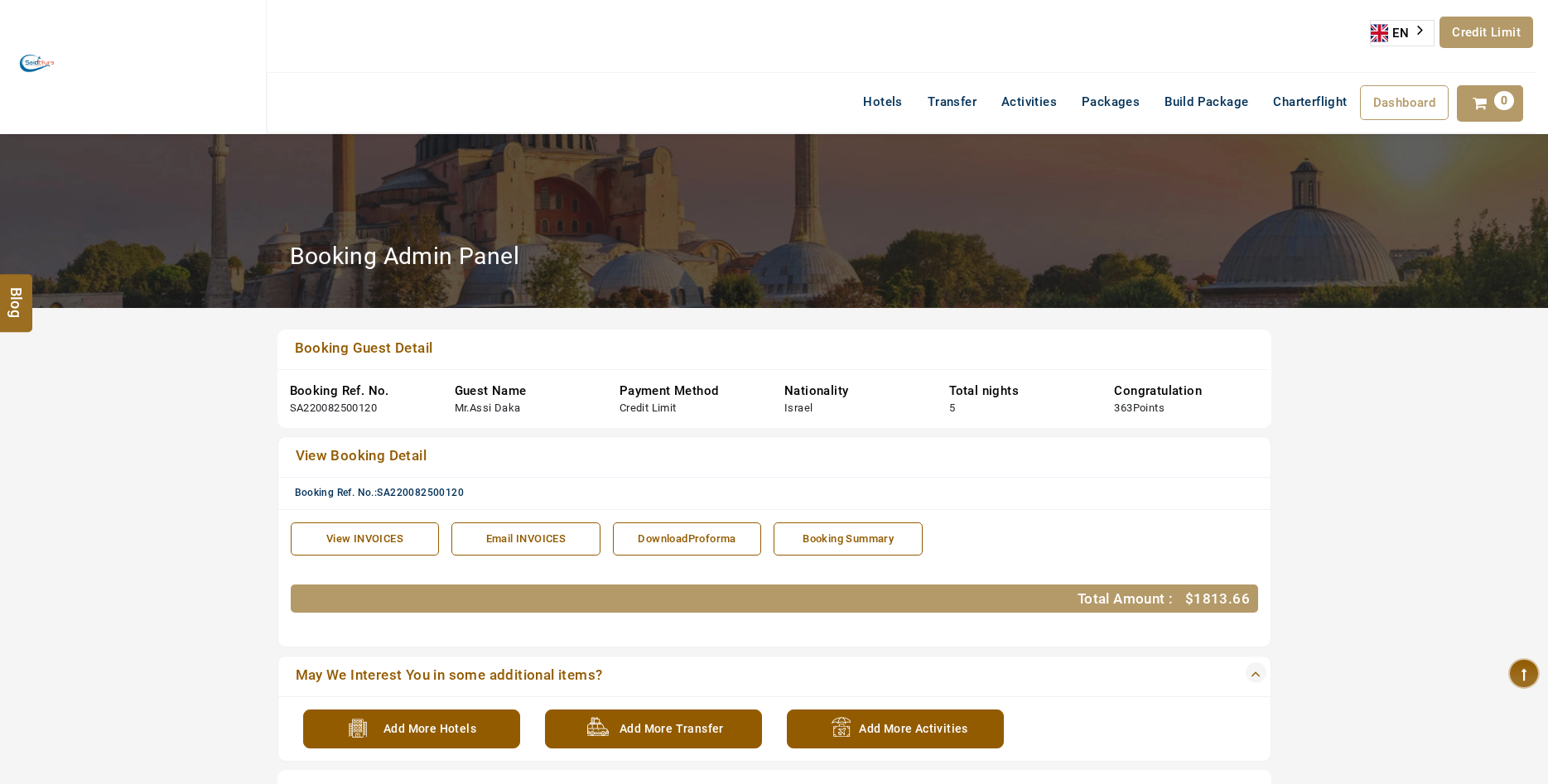
click at [385, 528] on link "View INVOICES" at bounding box center [365, 539] width 149 height 34
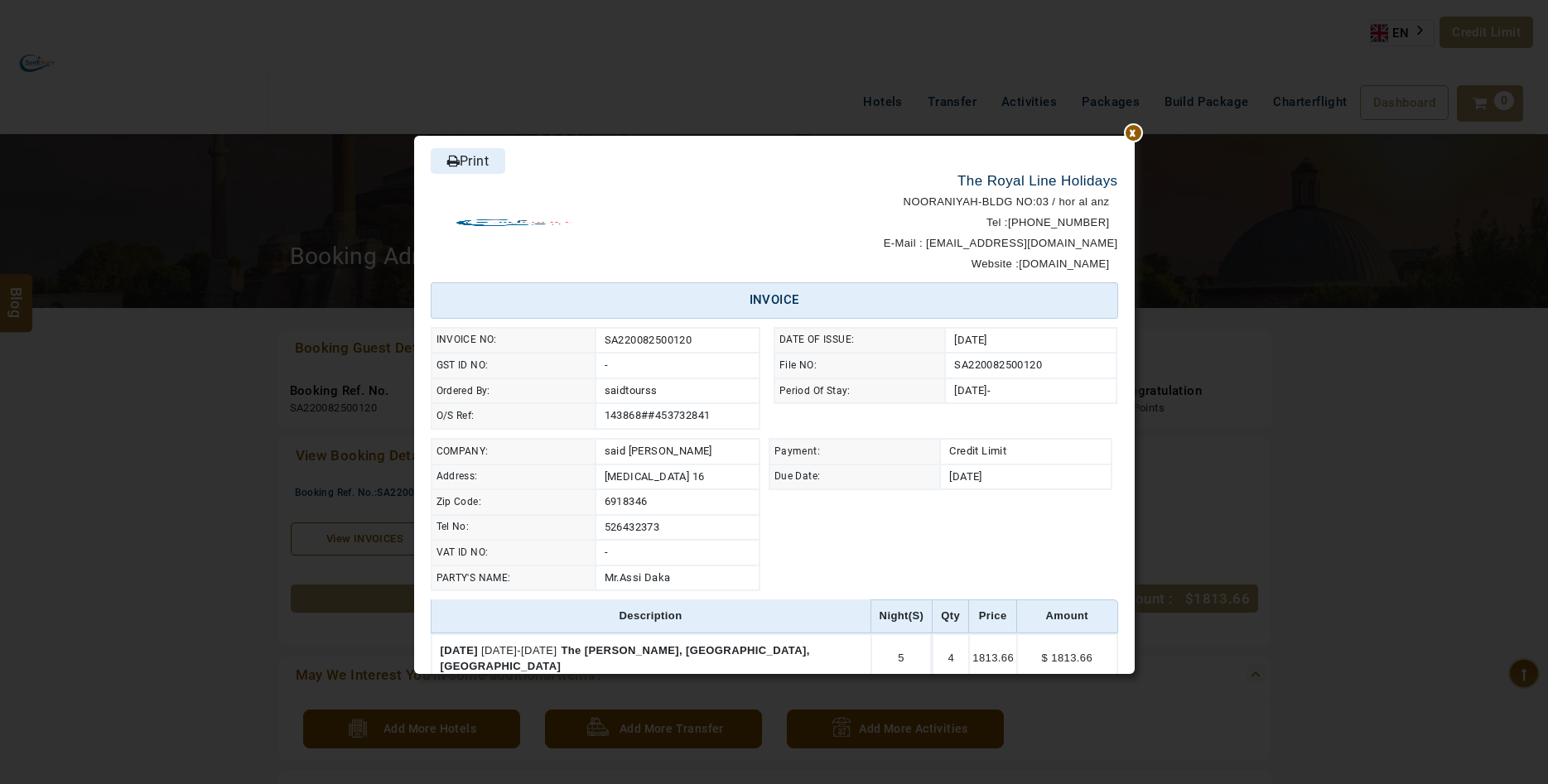
click at [487, 170] on link "Print" at bounding box center [467, 161] width 74 height 25
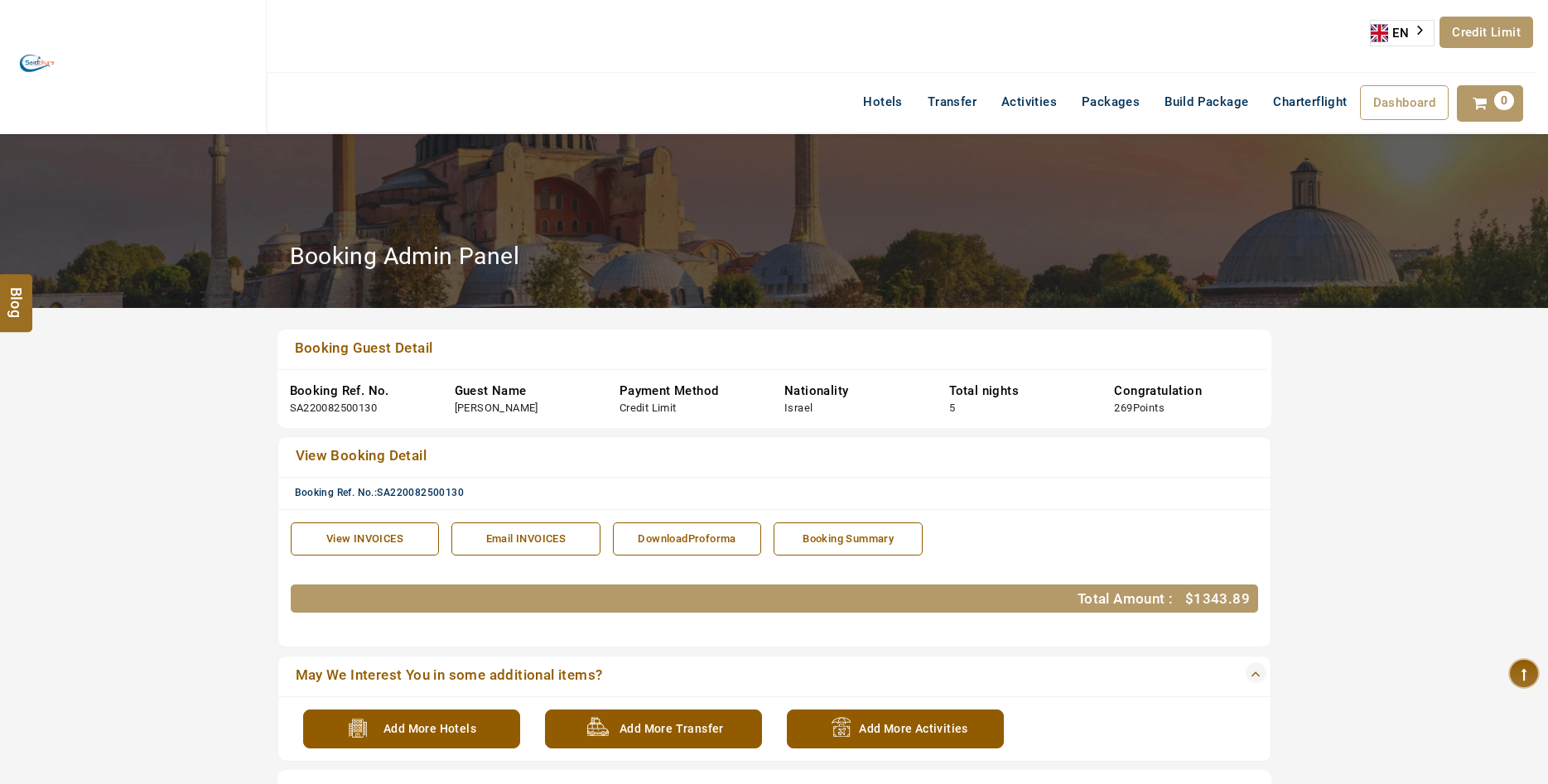
click at [384, 546] on link "View INVOICES" at bounding box center [365, 539] width 149 height 34
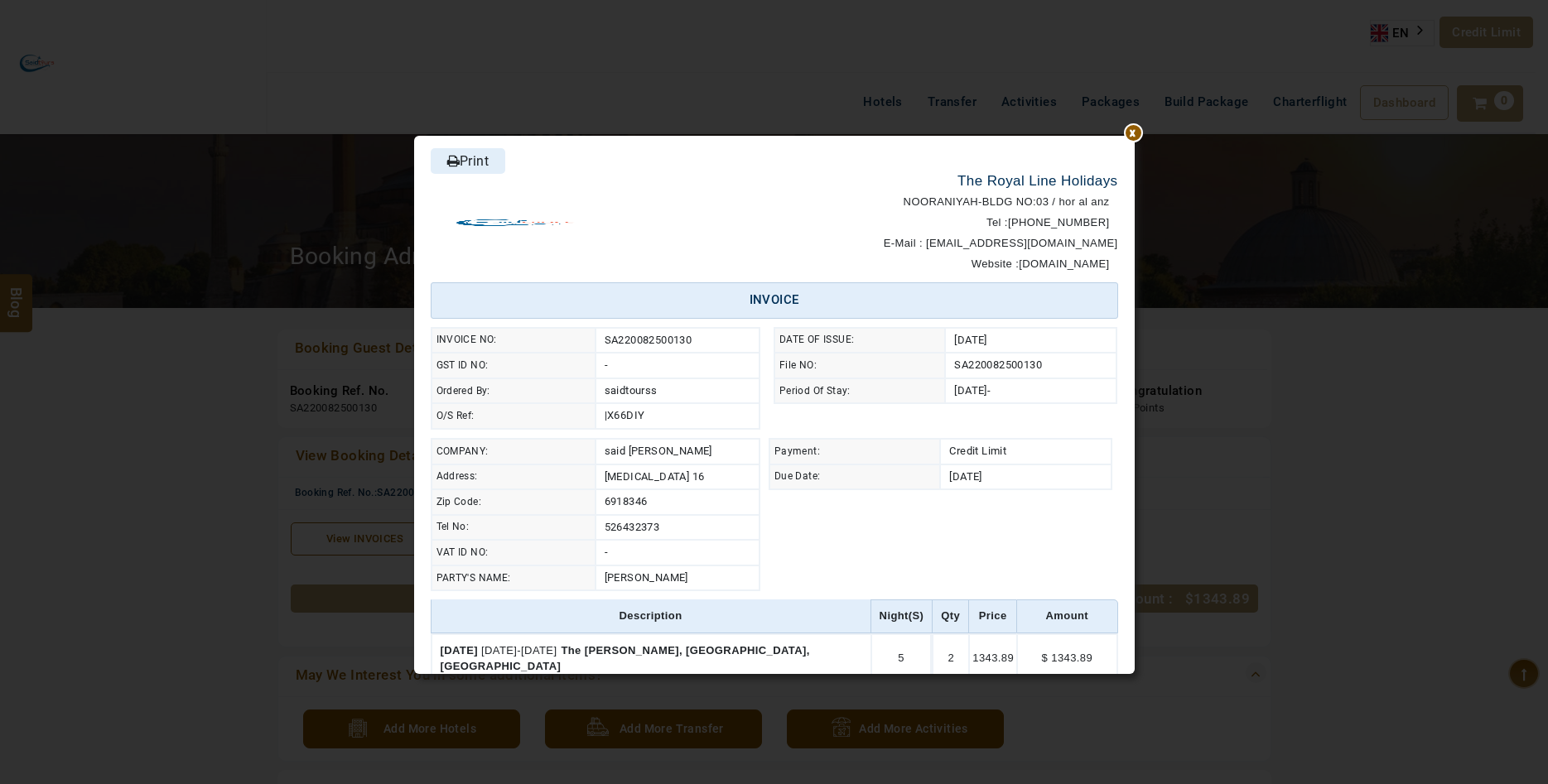
click at [445, 163] on link "Print" at bounding box center [467, 161] width 74 height 25
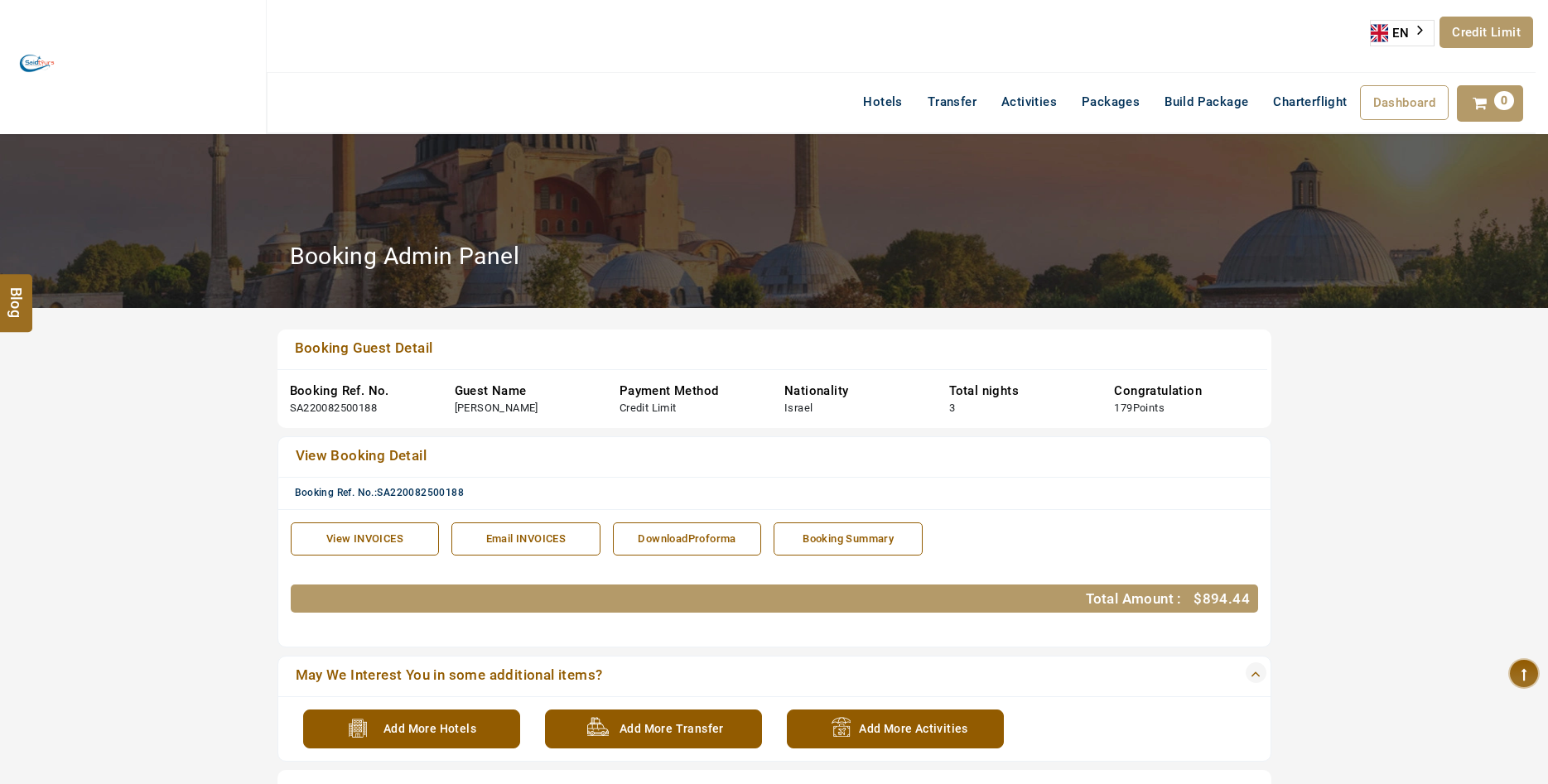
click at [390, 530] on link "View INVOICES" at bounding box center [365, 539] width 149 height 34
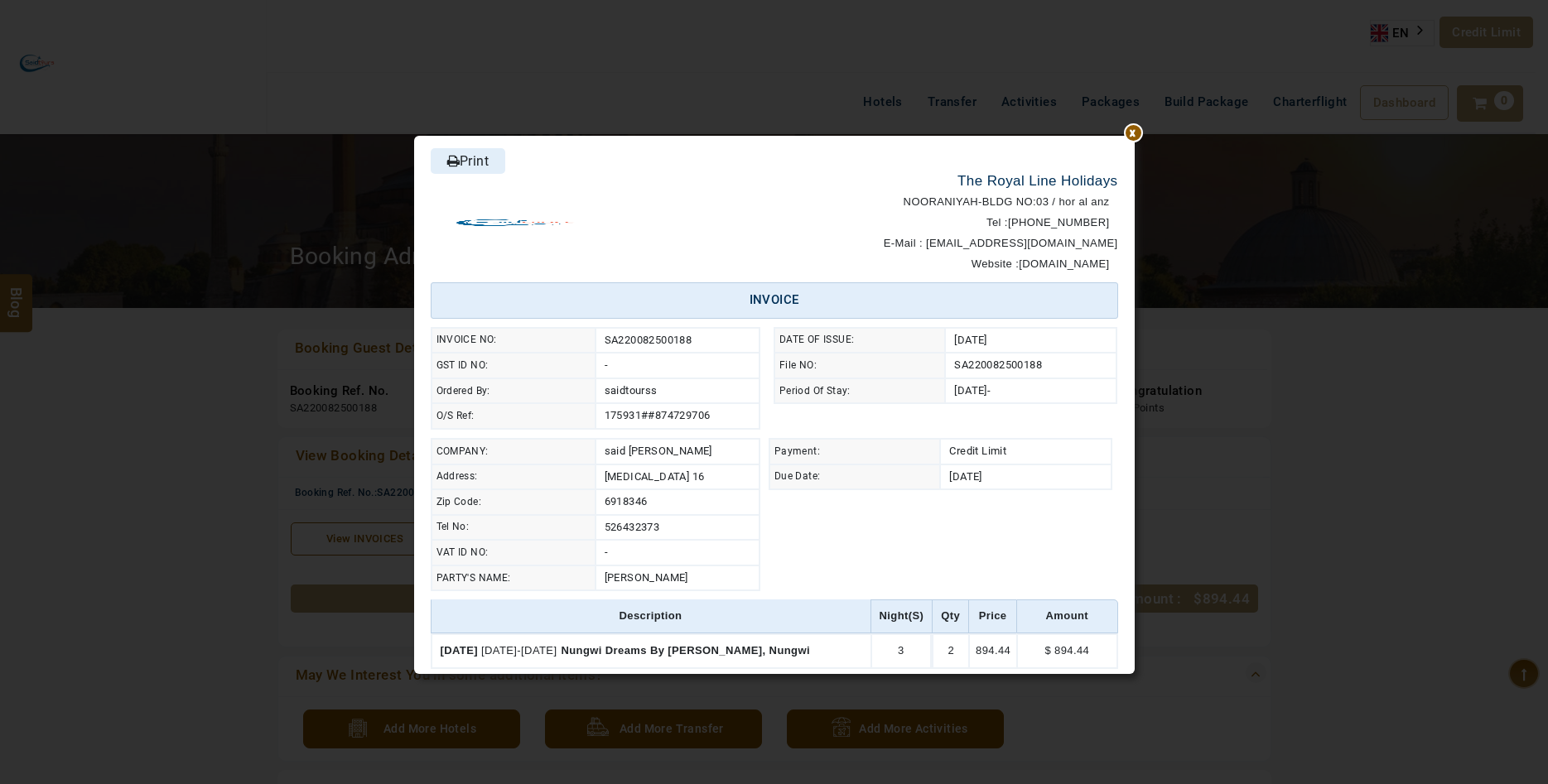
click at [484, 166] on link "Print" at bounding box center [467, 161] width 74 height 25
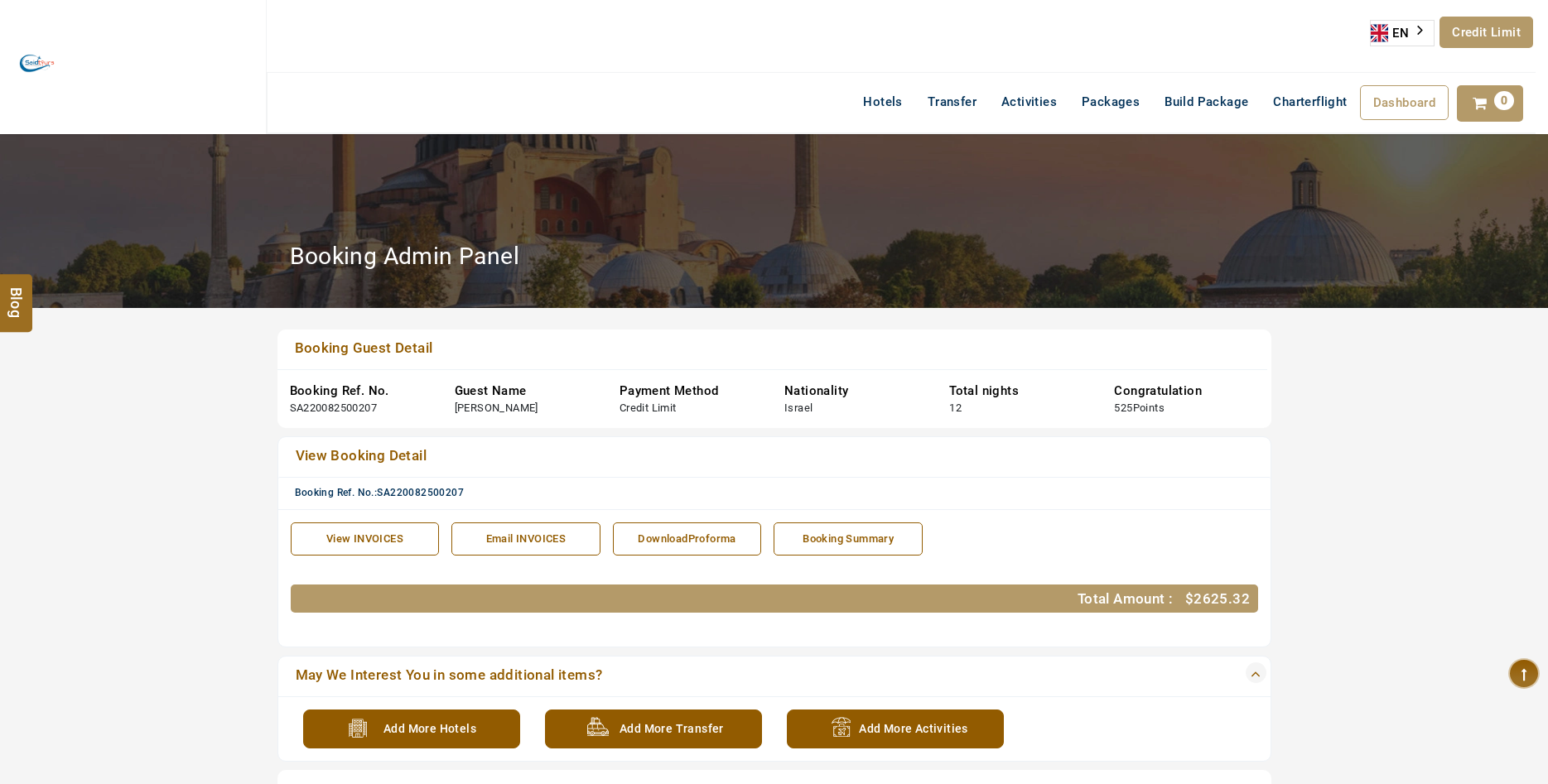
click at [377, 546] on link "View INVOICES" at bounding box center [365, 539] width 149 height 34
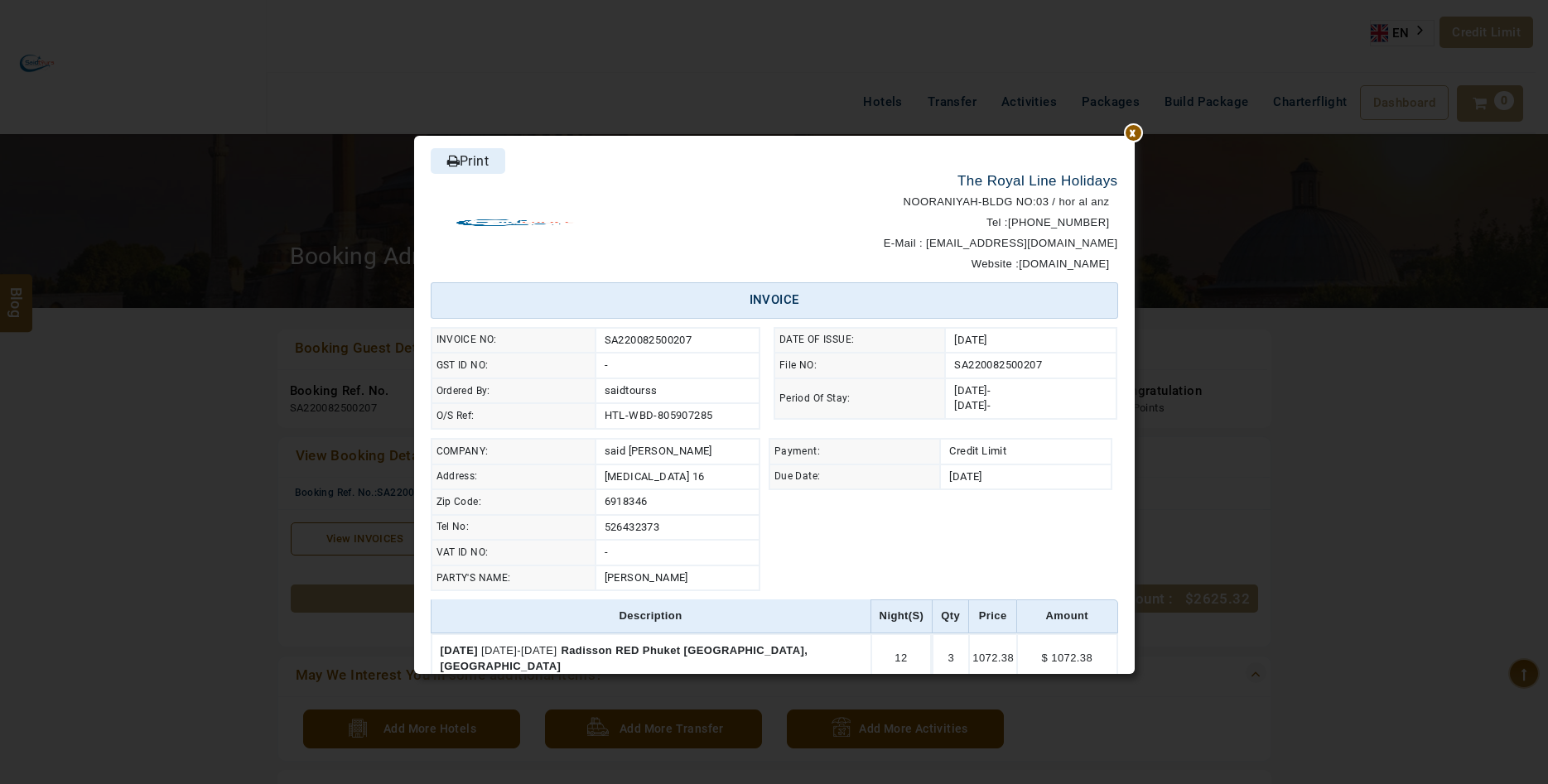
click at [475, 170] on link "Print" at bounding box center [467, 161] width 74 height 25
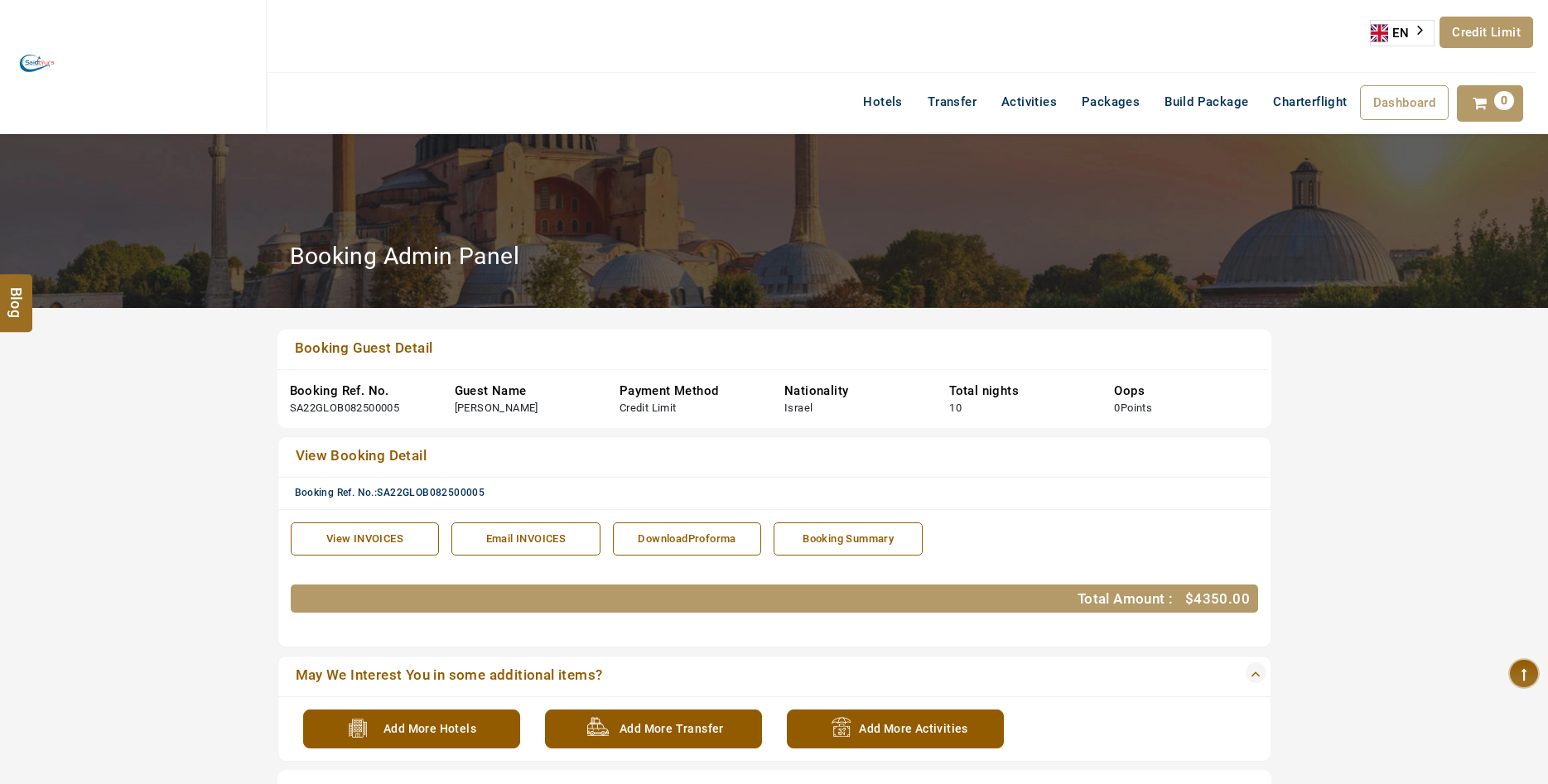
click at [354, 527] on link "View INVOICES" at bounding box center [365, 539] width 149 height 34
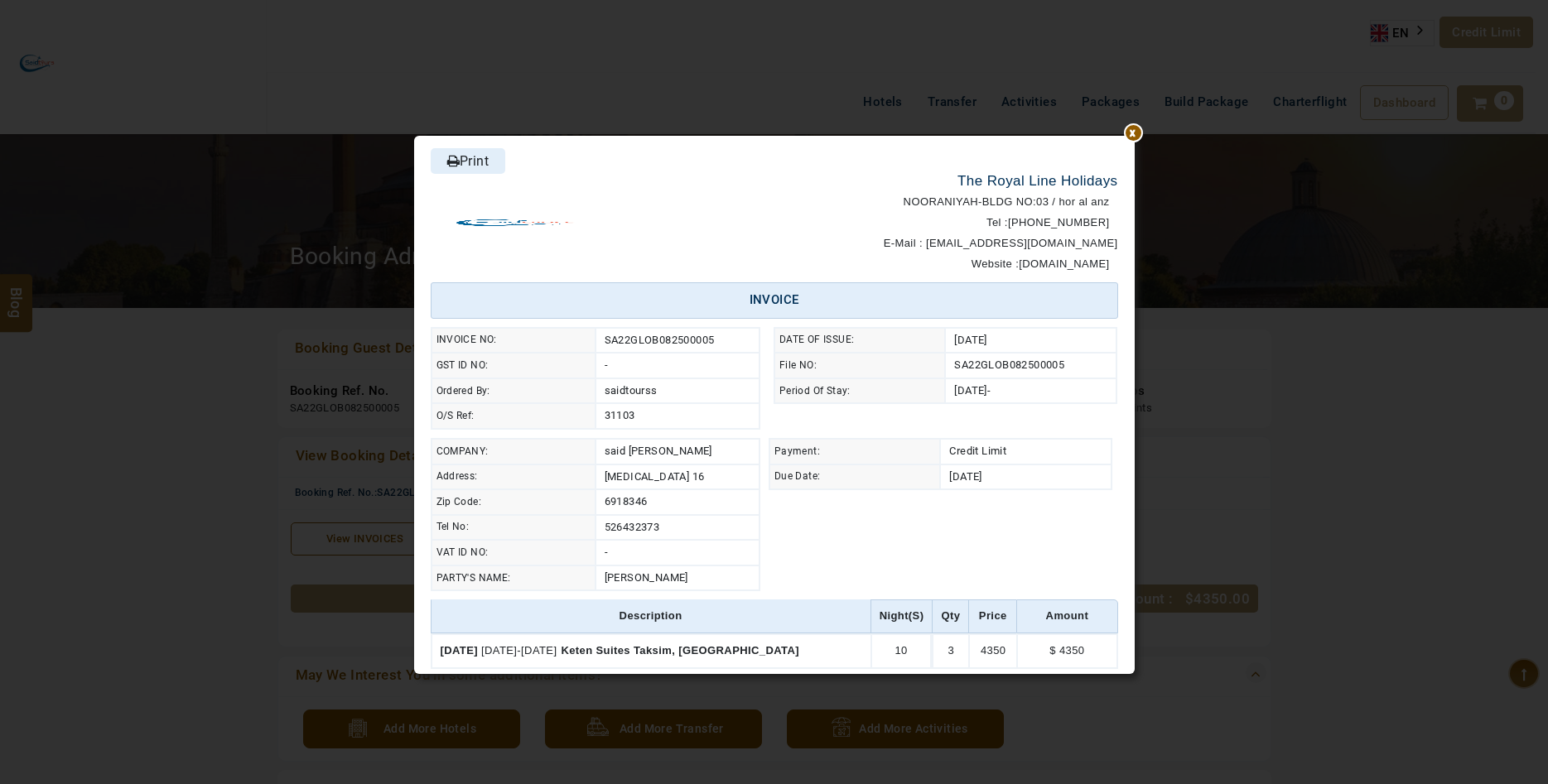
click at [467, 152] on link "Print" at bounding box center [467, 161] width 74 height 25
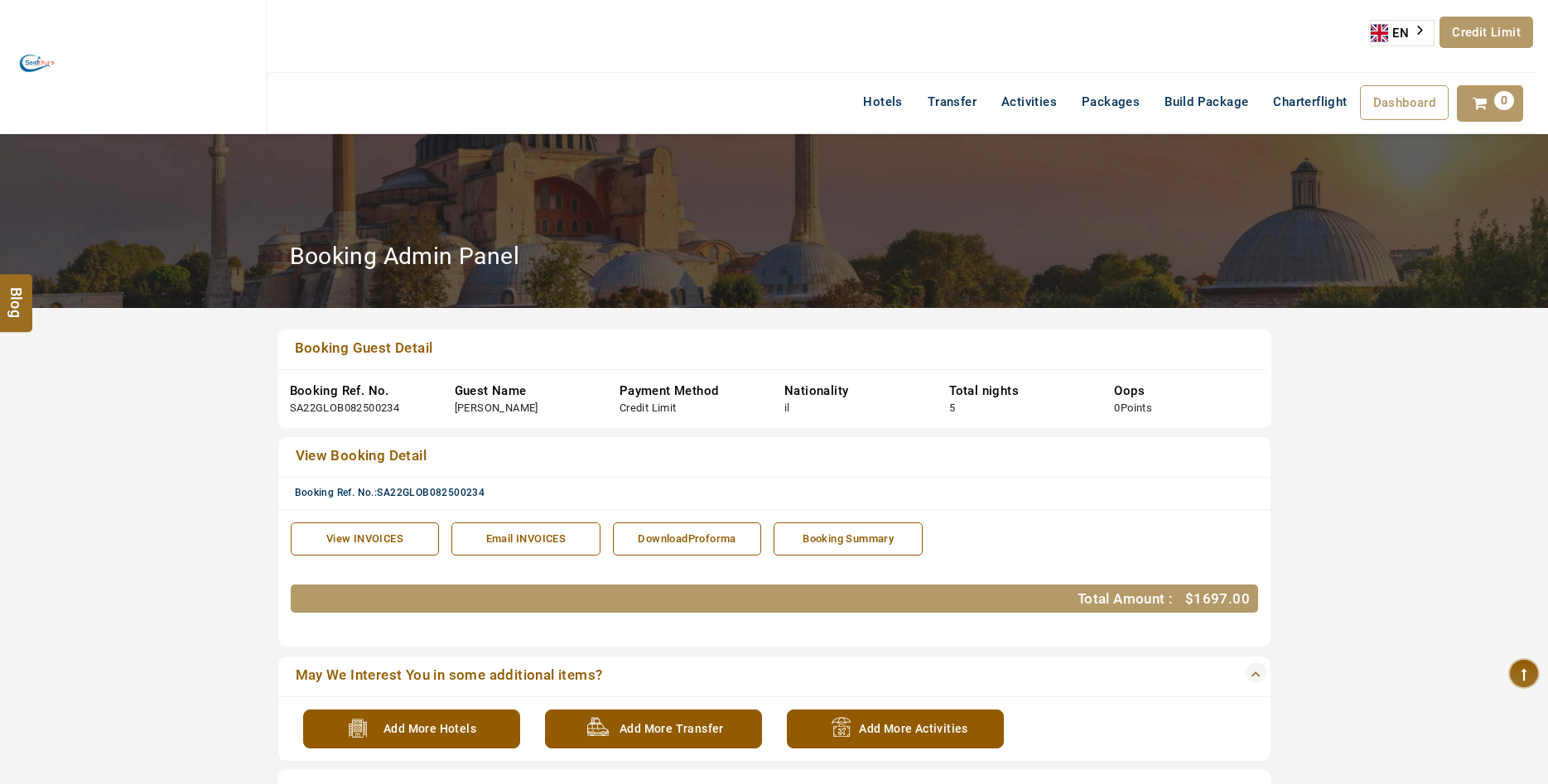
click at [357, 542] on div "View INVOICES" at bounding box center [366, 540] width 131 height 16
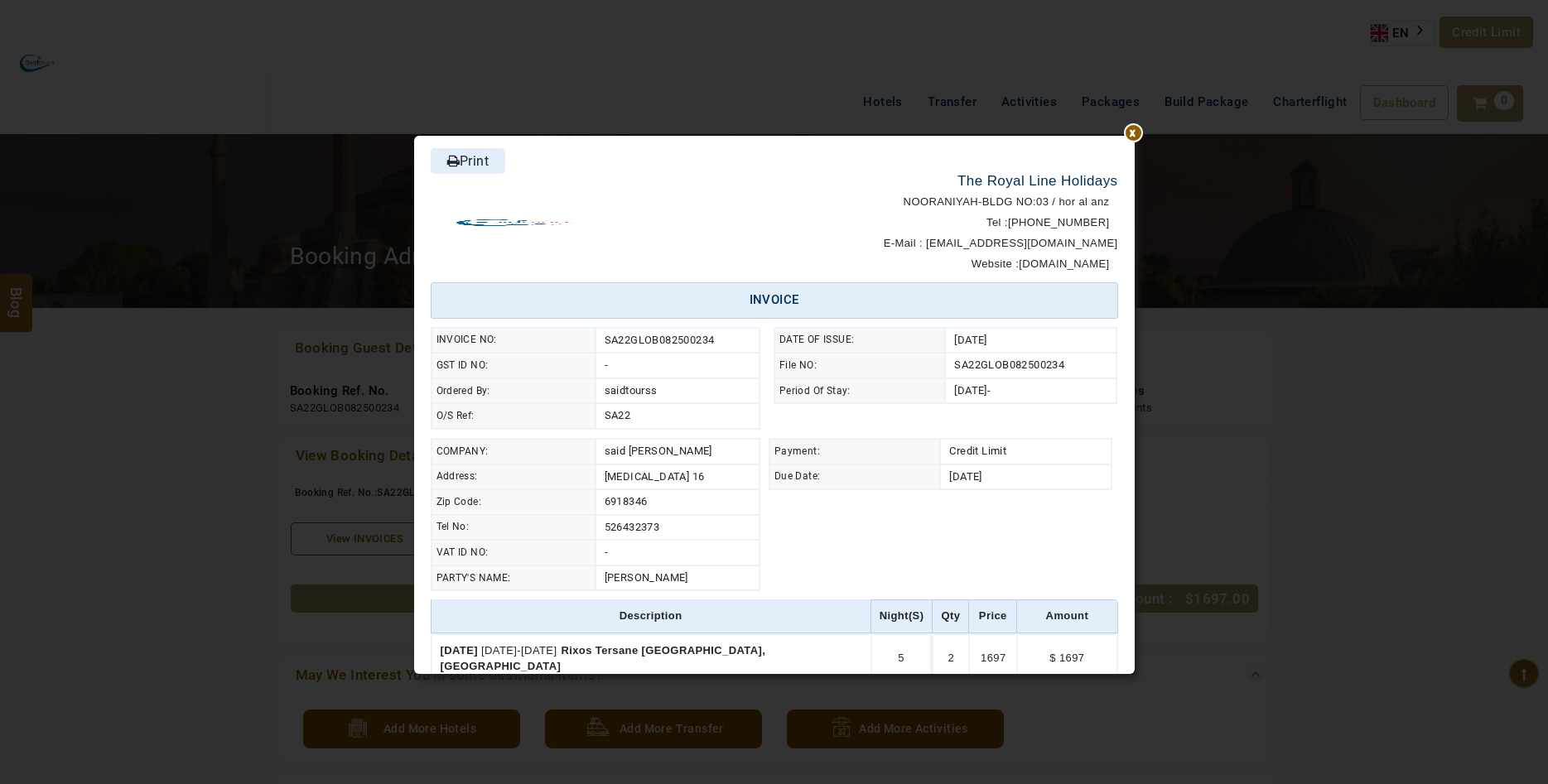
click at [492, 166] on link "Print" at bounding box center [467, 161] width 74 height 25
click at [1134, 136] on div at bounding box center [1134, 136] width 0 height 0
